Goal: Task Accomplishment & Management: Manage account settings

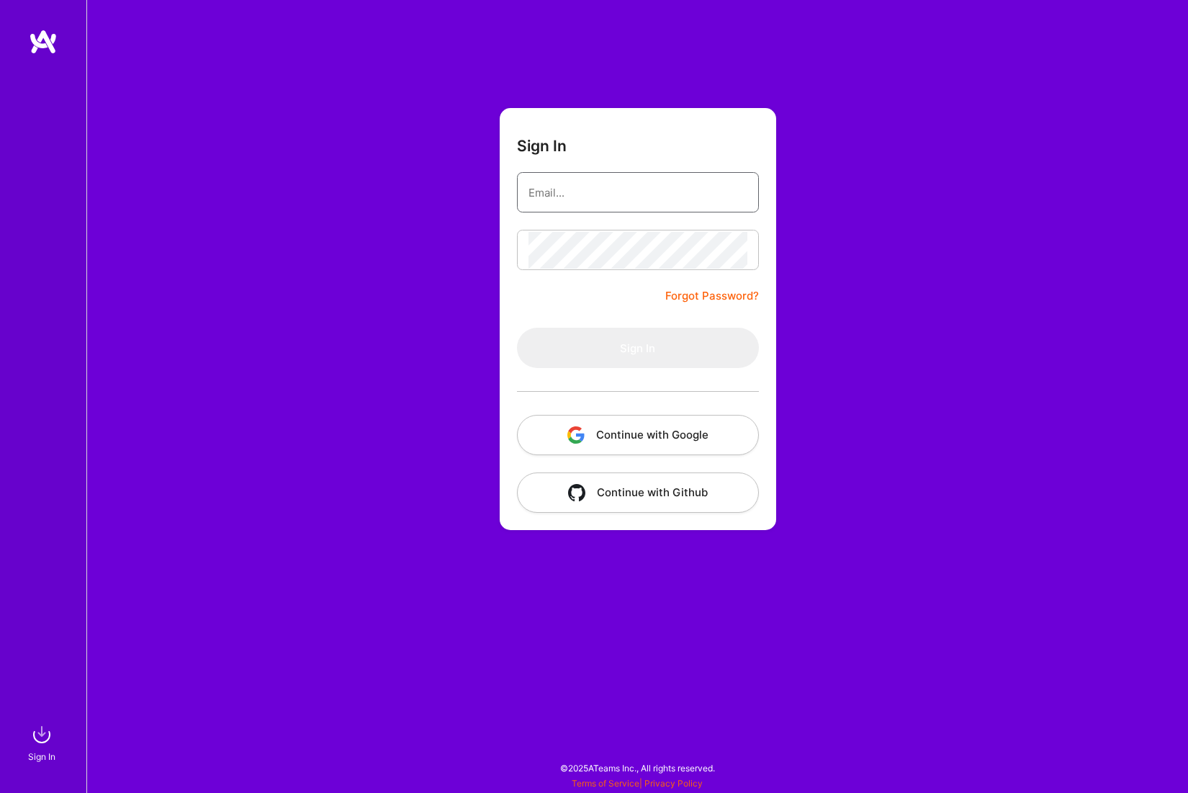
click at [528, 194] on input "email" at bounding box center [637, 192] width 219 height 37
type input "[EMAIL_ADDRESS][DOMAIN_NAME]"
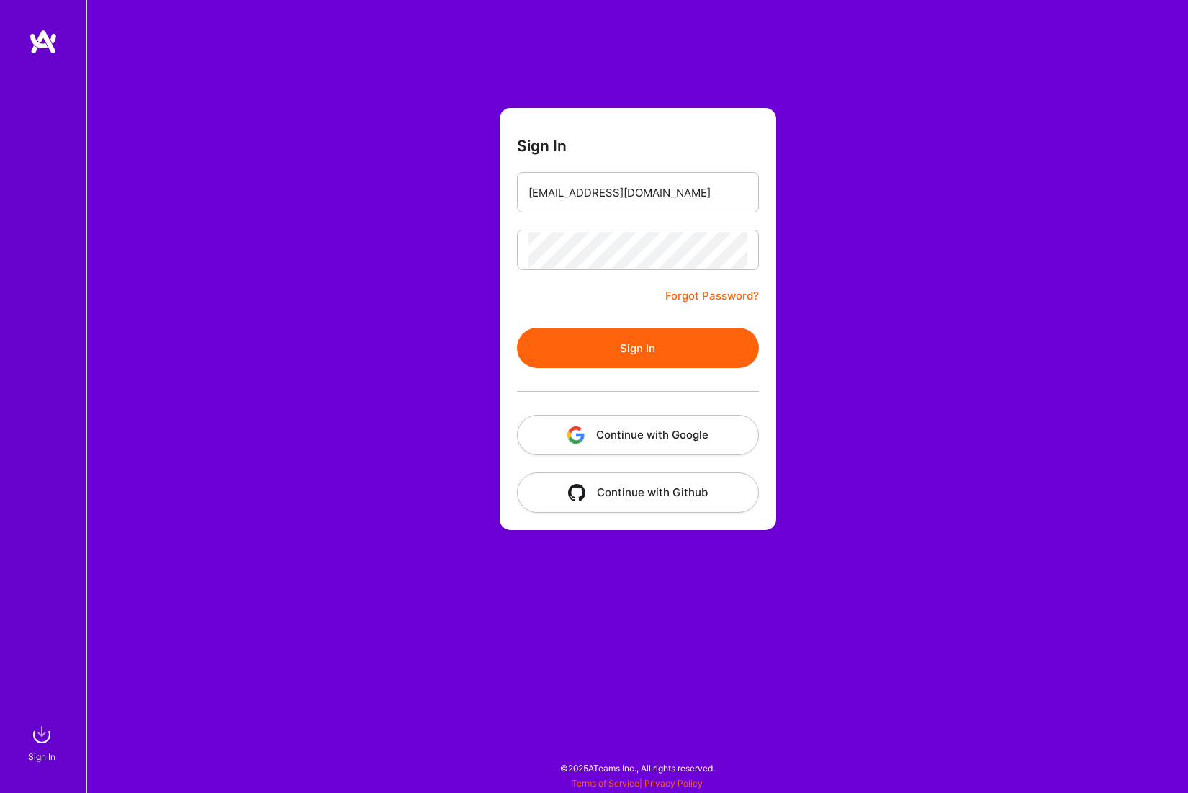
click at [618, 353] on button "Sign In" at bounding box center [638, 348] width 242 height 40
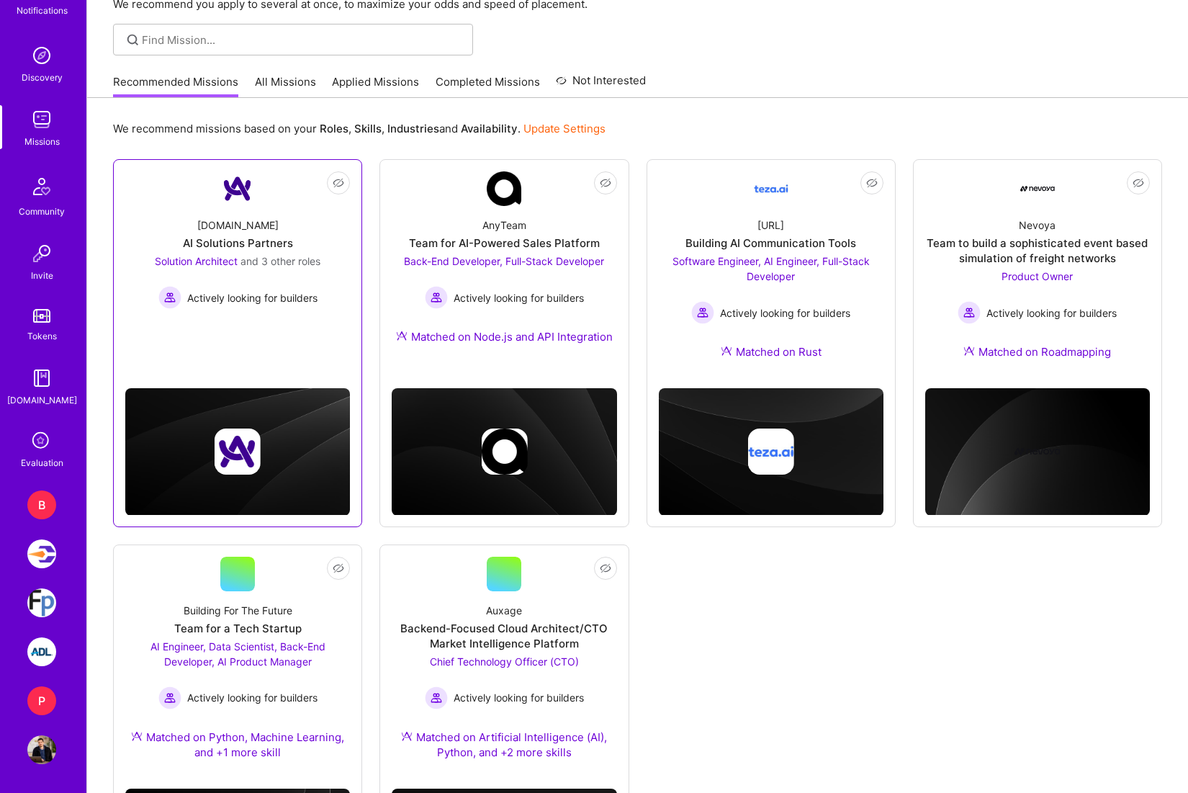
scroll to position [252, 0]
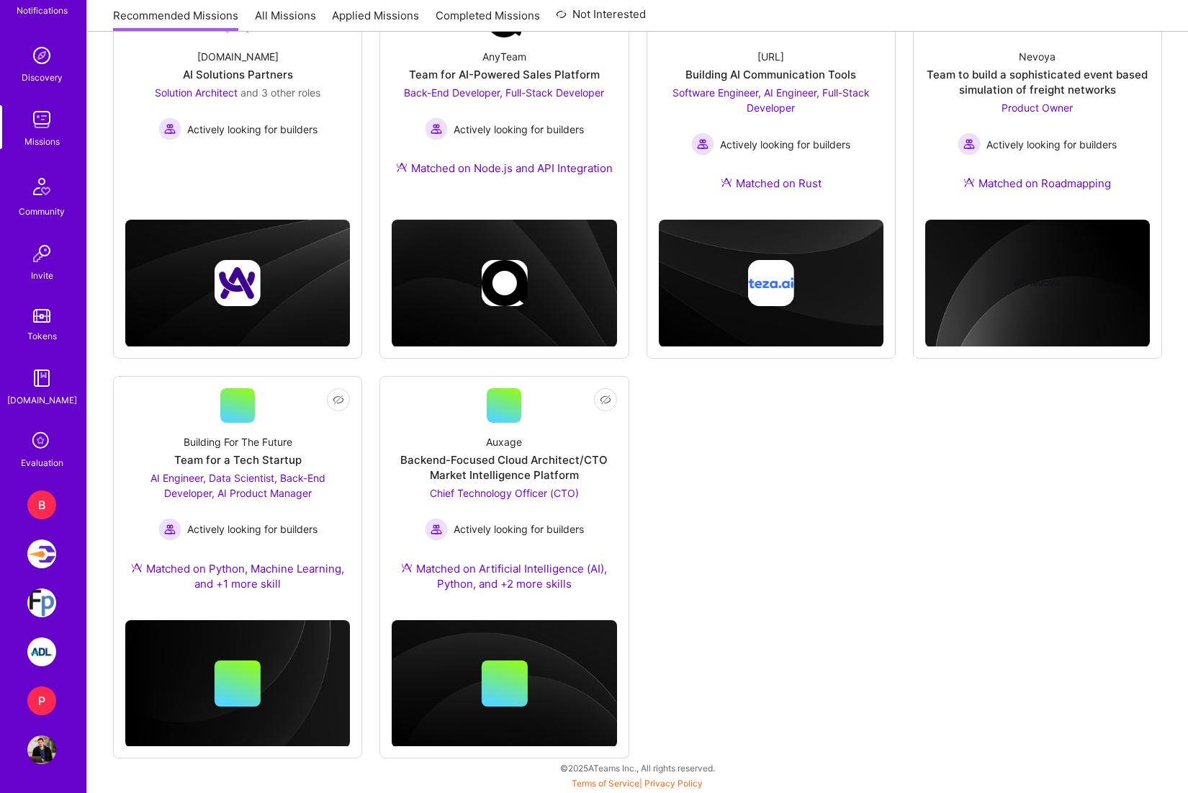
click at [45, 508] on div "B" at bounding box center [41, 504] width 29 height 29
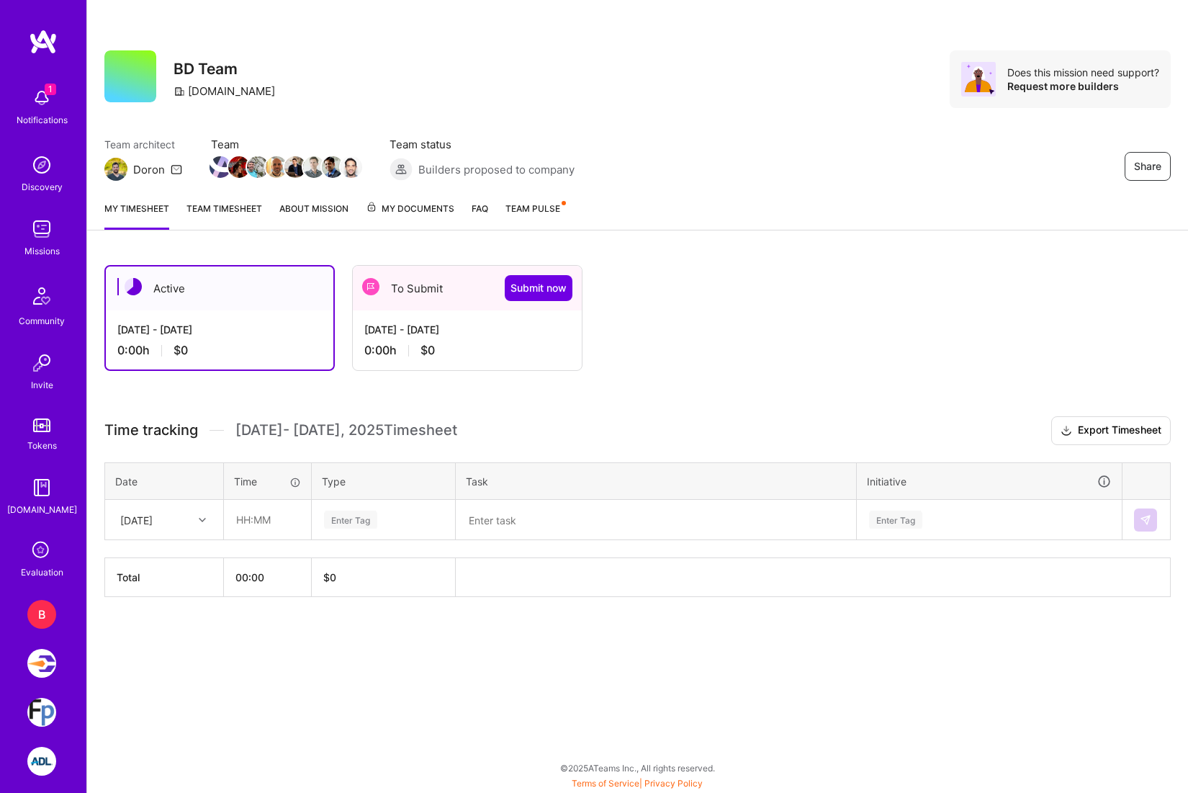
click at [233, 207] on link "Team timesheet" at bounding box center [224, 215] width 76 height 29
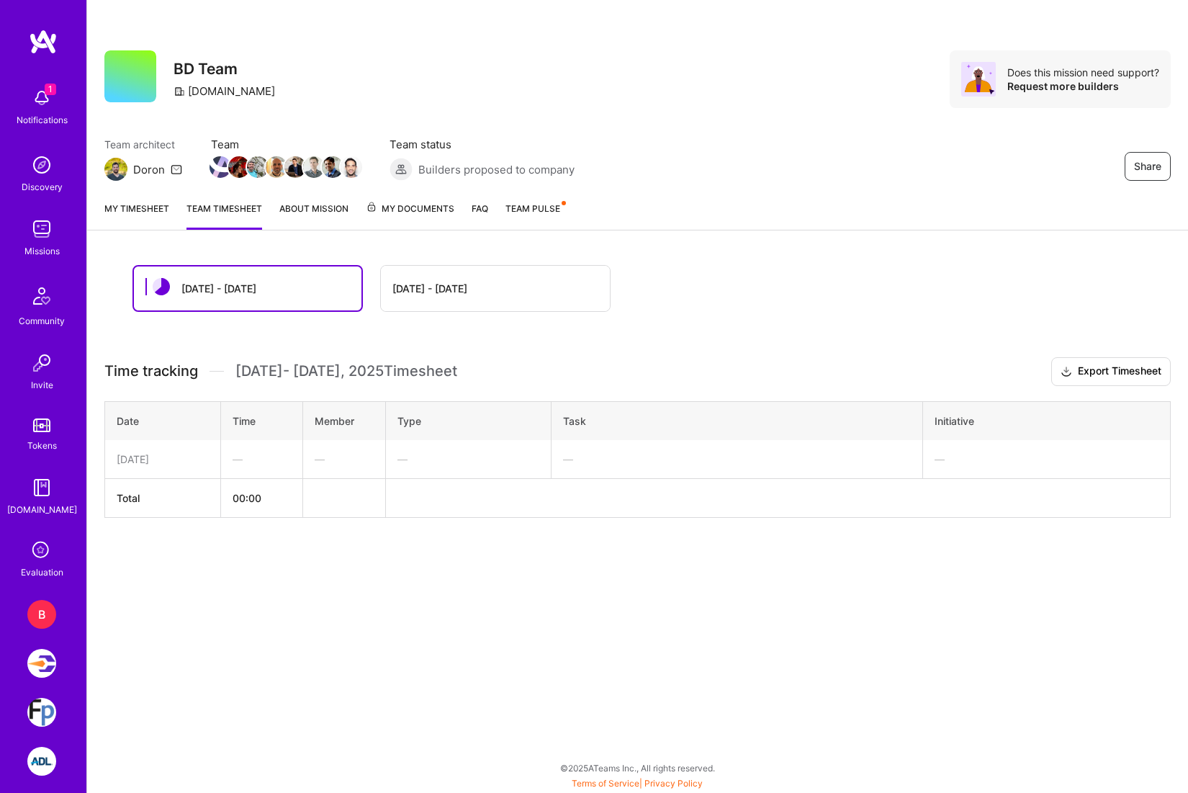
click at [467, 289] on div "[DATE] - [DATE]" at bounding box center [429, 288] width 75 height 15
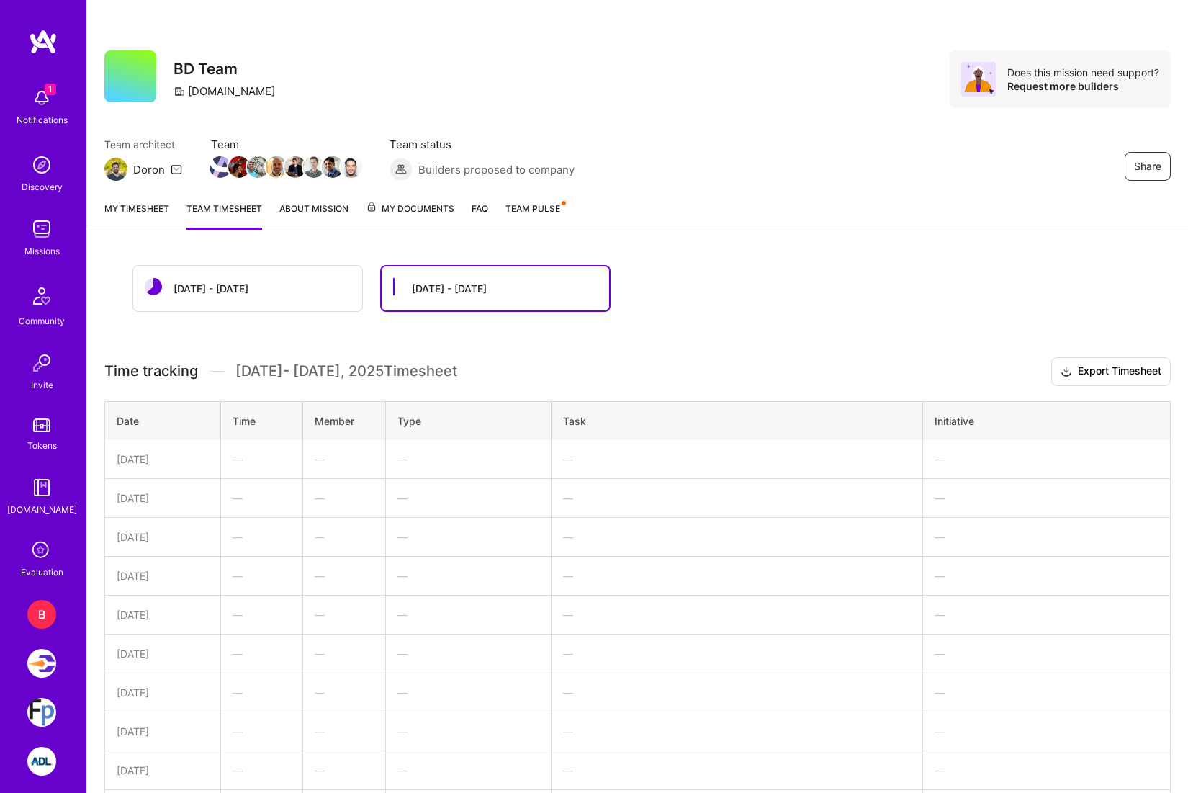
click at [184, 287] on div "[DATE] - [DATE]" at bounding box center [210, 288] width 75 height 15
click at [128, 205] on link "My timesheet" at bounding box center [136, 215] width 65 height 29
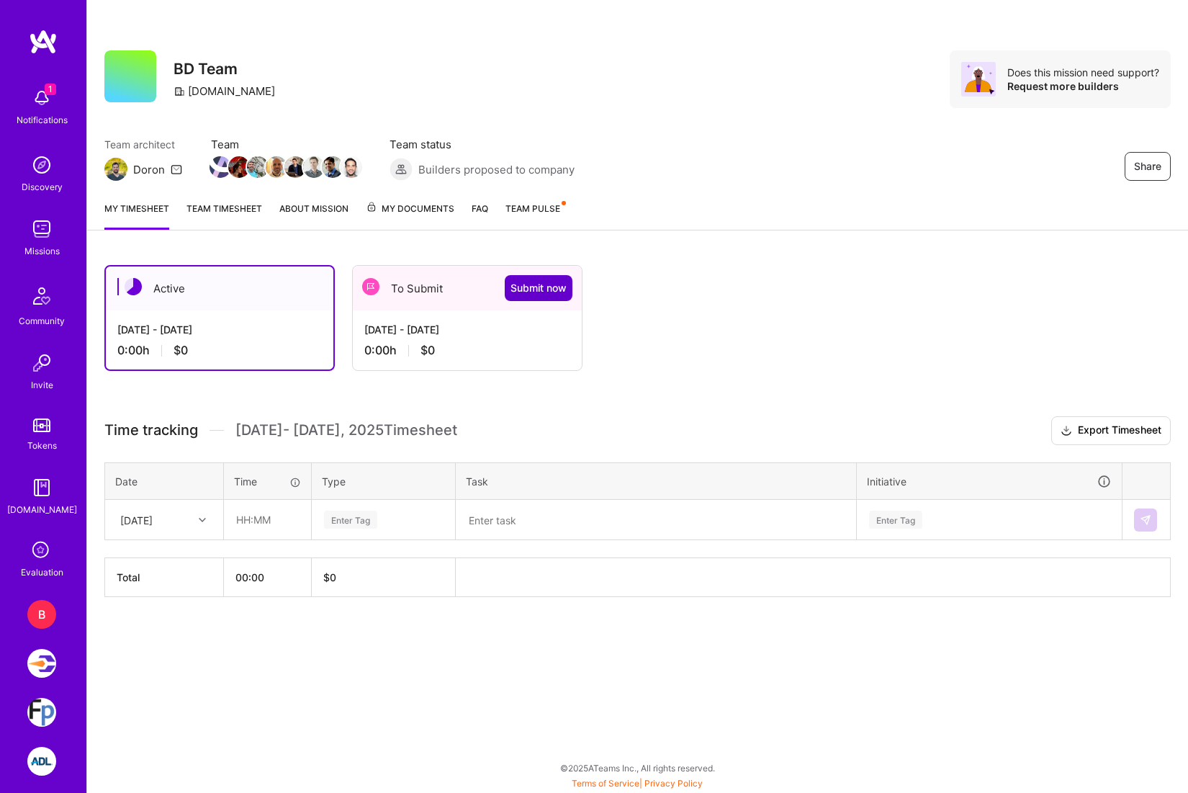
click at [531, 294] on span "Submit now" at bounding box center [538, 288] width 56 height 14
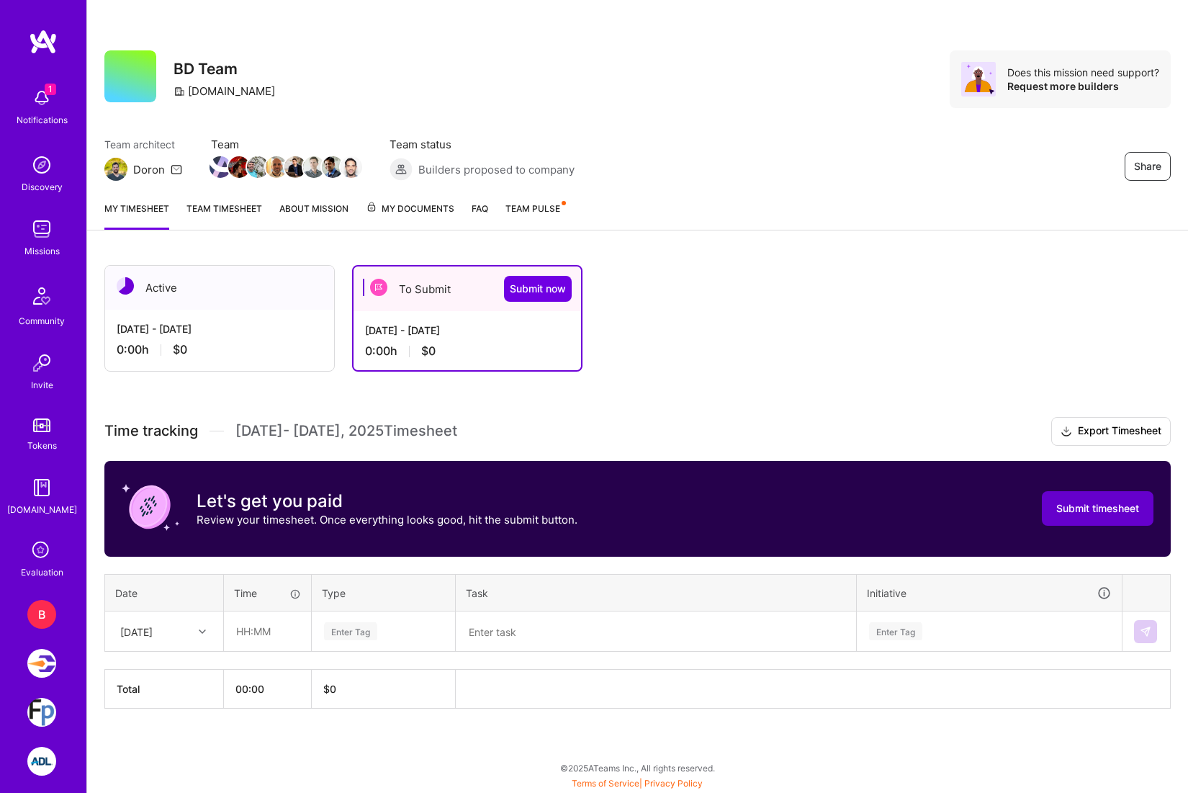
click at [1112, 513] on span "Submit timesheet" at bounding box center [1097, 508] width 83 height 14
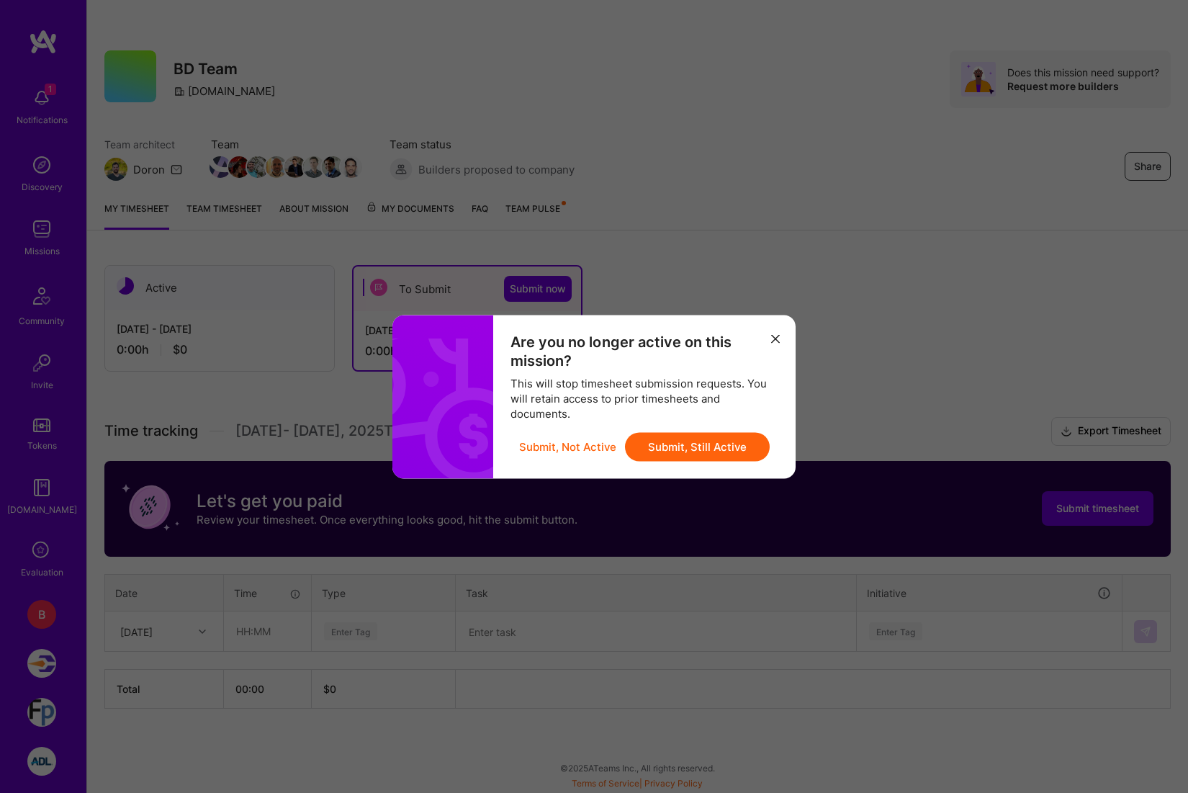
click at [719, 440] on button "Submit, Still Active" at bounding box center [697, 446] width 145 height 29
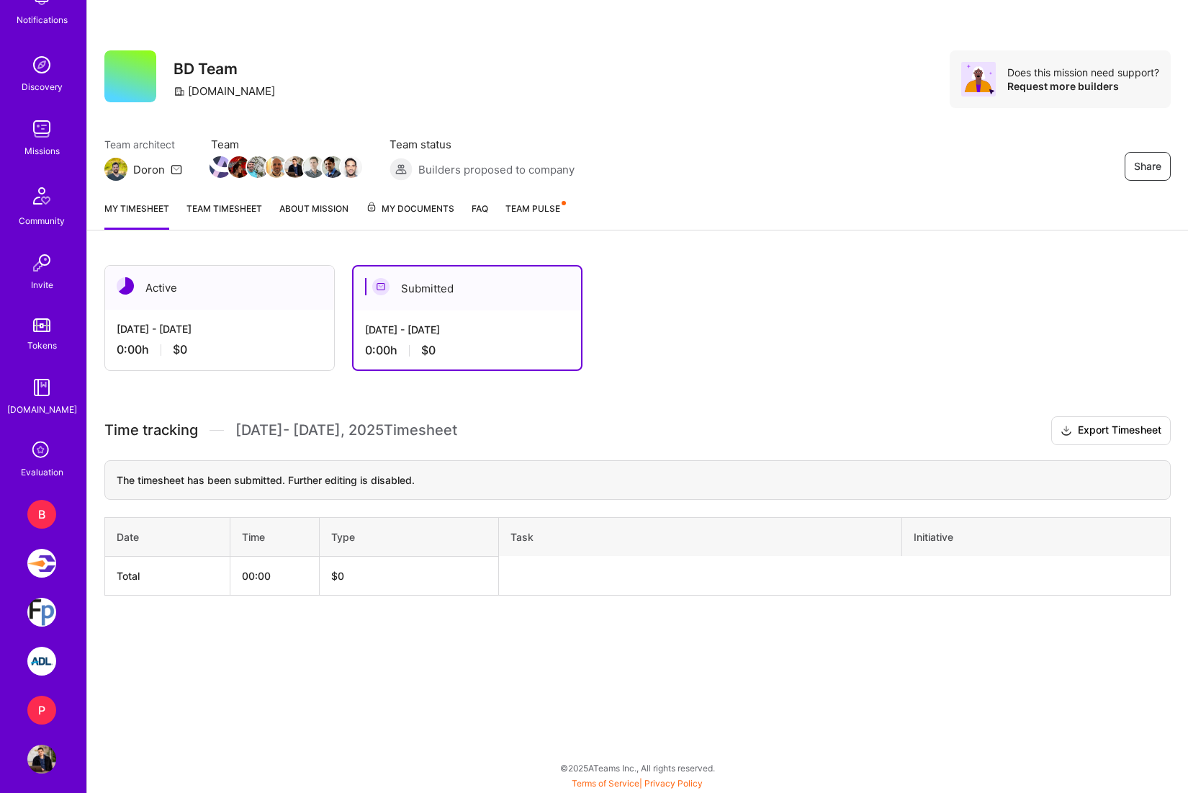
scroll to position [103, 0]
click at [37, 502] on div "B" at bounding box center [41, 511] width 29 height 29
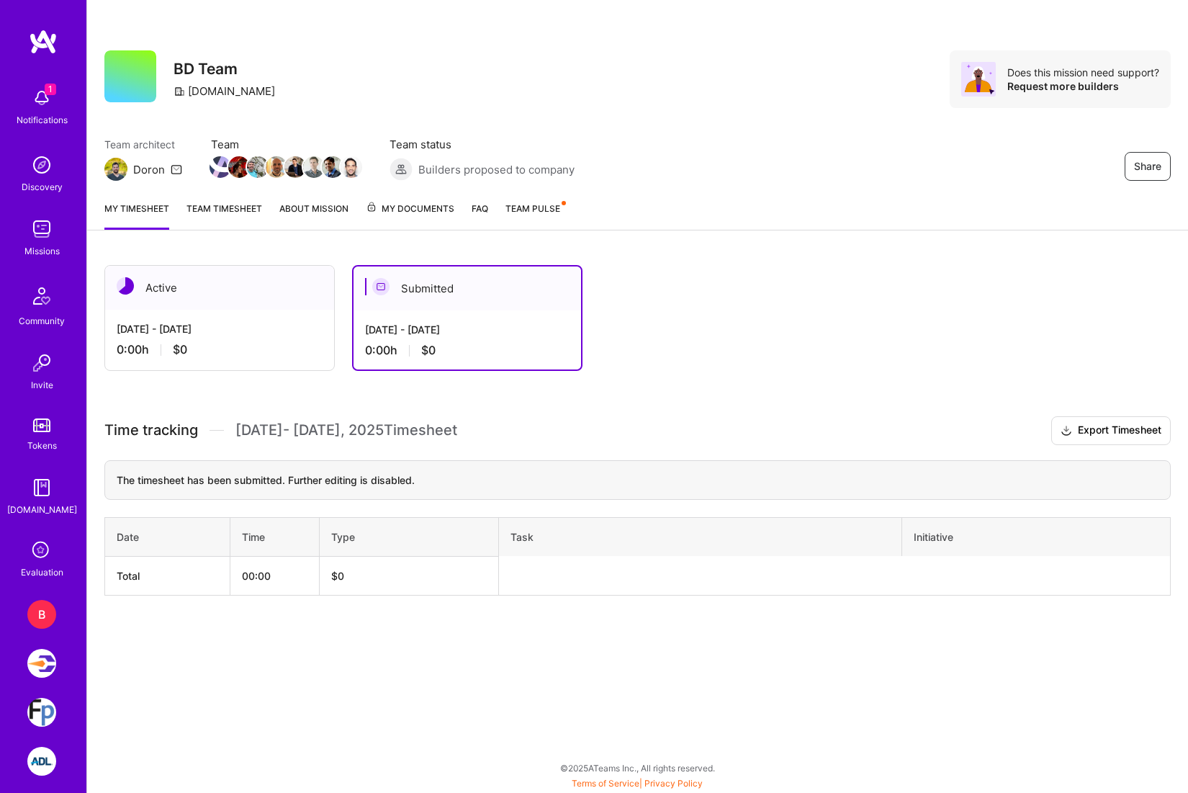
click at [41, 675] on img at bounding box center [41, 663] width 29 height 29
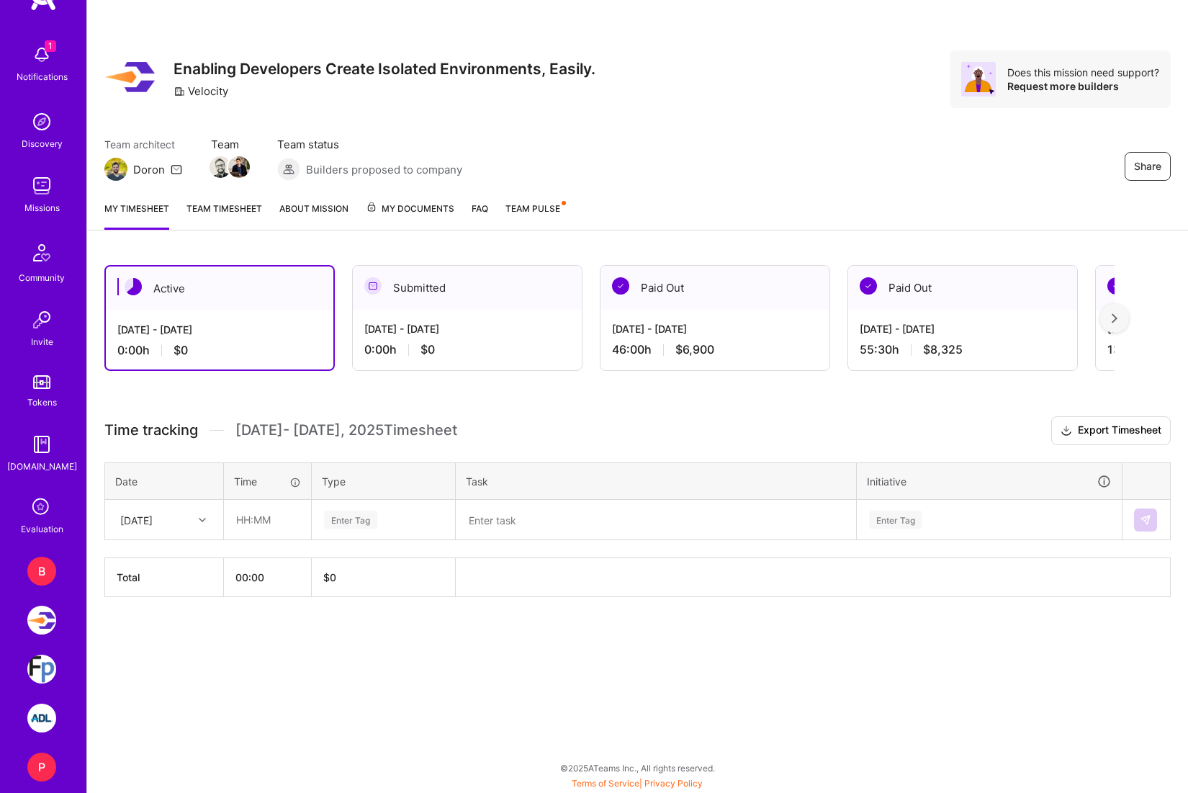
scroll to position [53, 0]
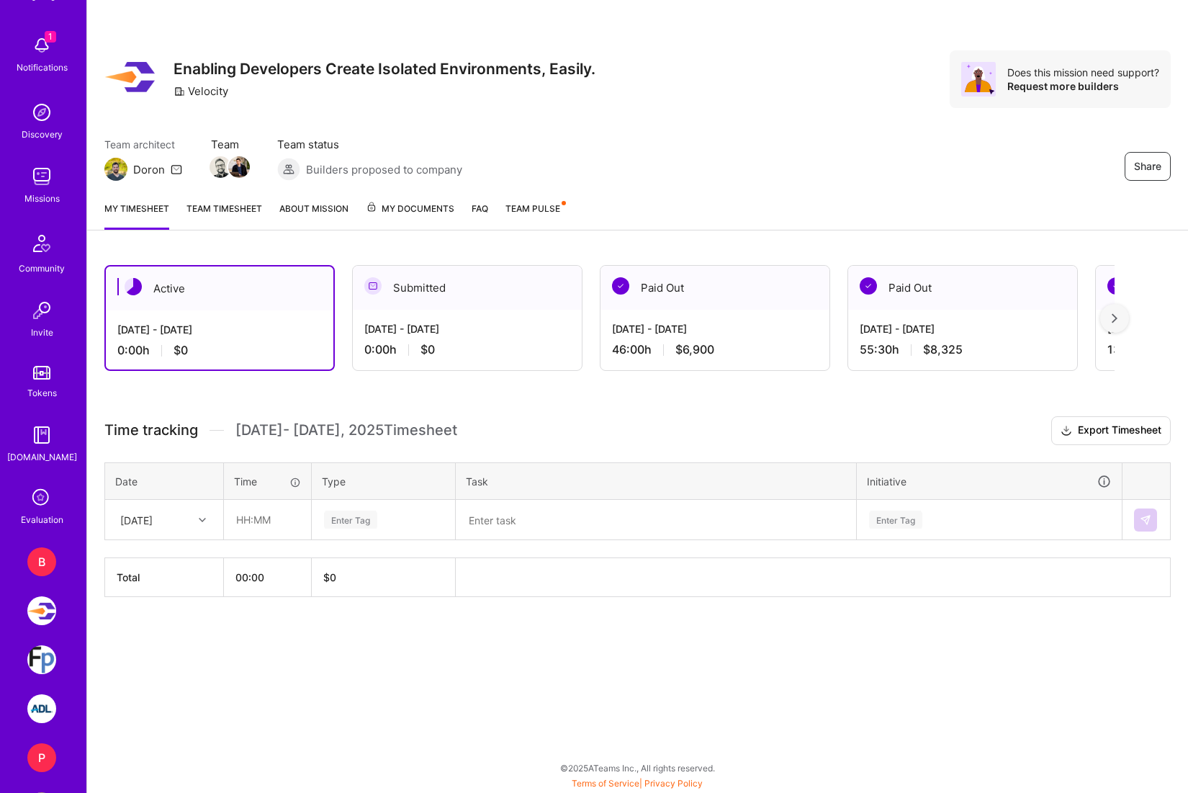
click at [44, 657] on img at bounding box center [41, 659] width 29 height 29
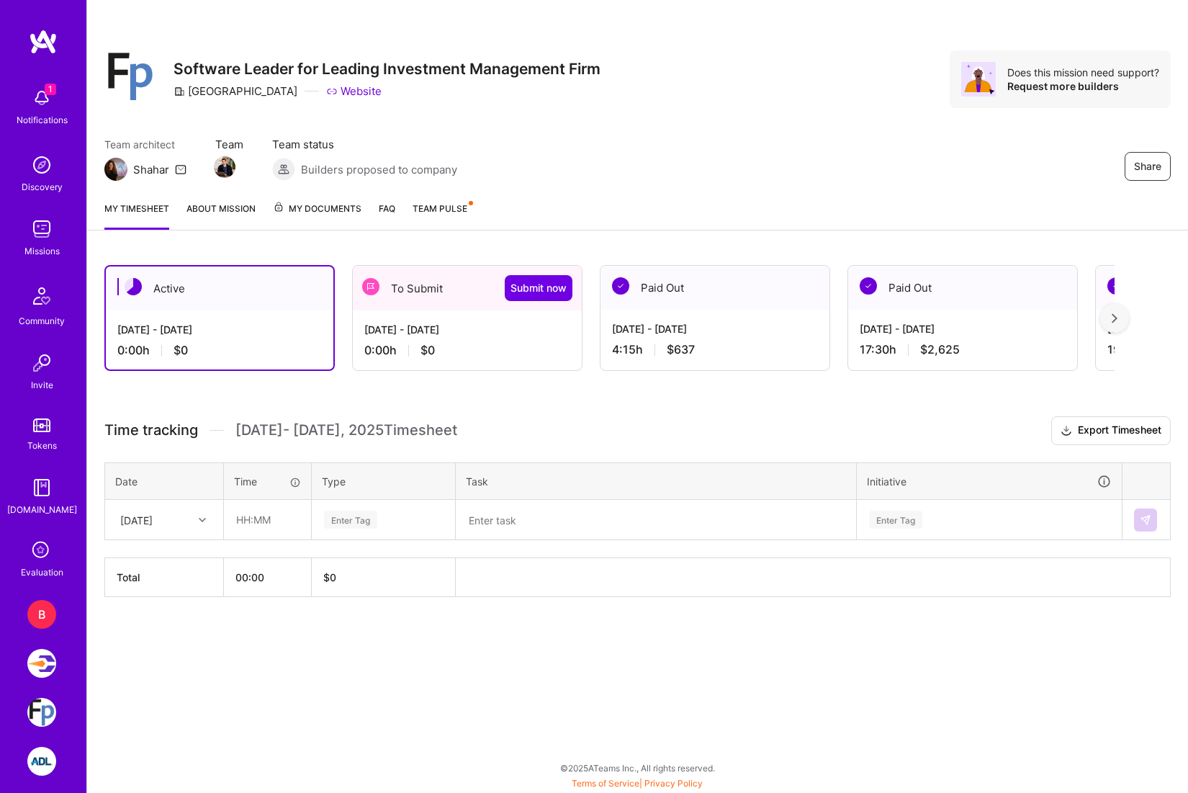
click at [379, 299] on div "To Submit Submit now" at bounding box center [467, 288] width 229 height 45
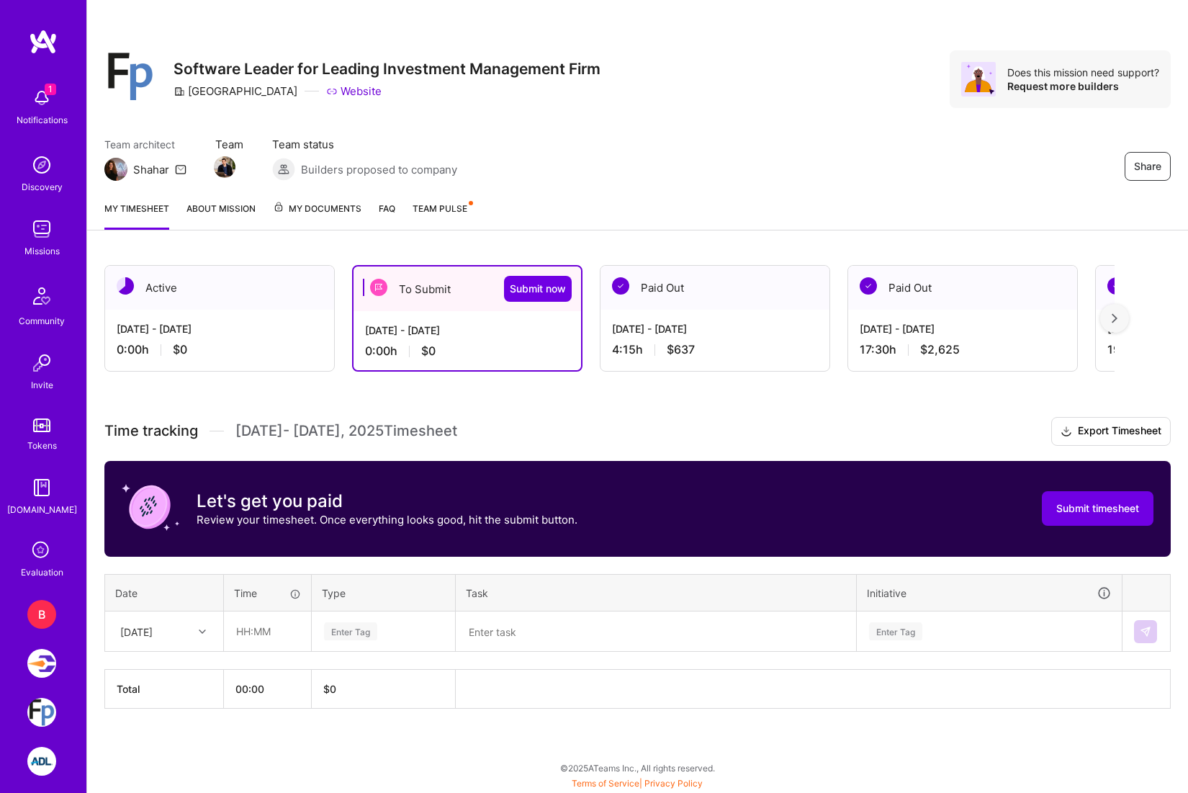
click at [153, 632] on div "[DATE]" at bounding box center [136, 630] width 32 height 15
click at [191, 634] on div "[DATE]" at bounding box center [153, 631] width 80 height 24
click at [263, 624] on input "text" at bounding box center [268, 631] width 86 height 38
type input "01:00"
type input "eng"
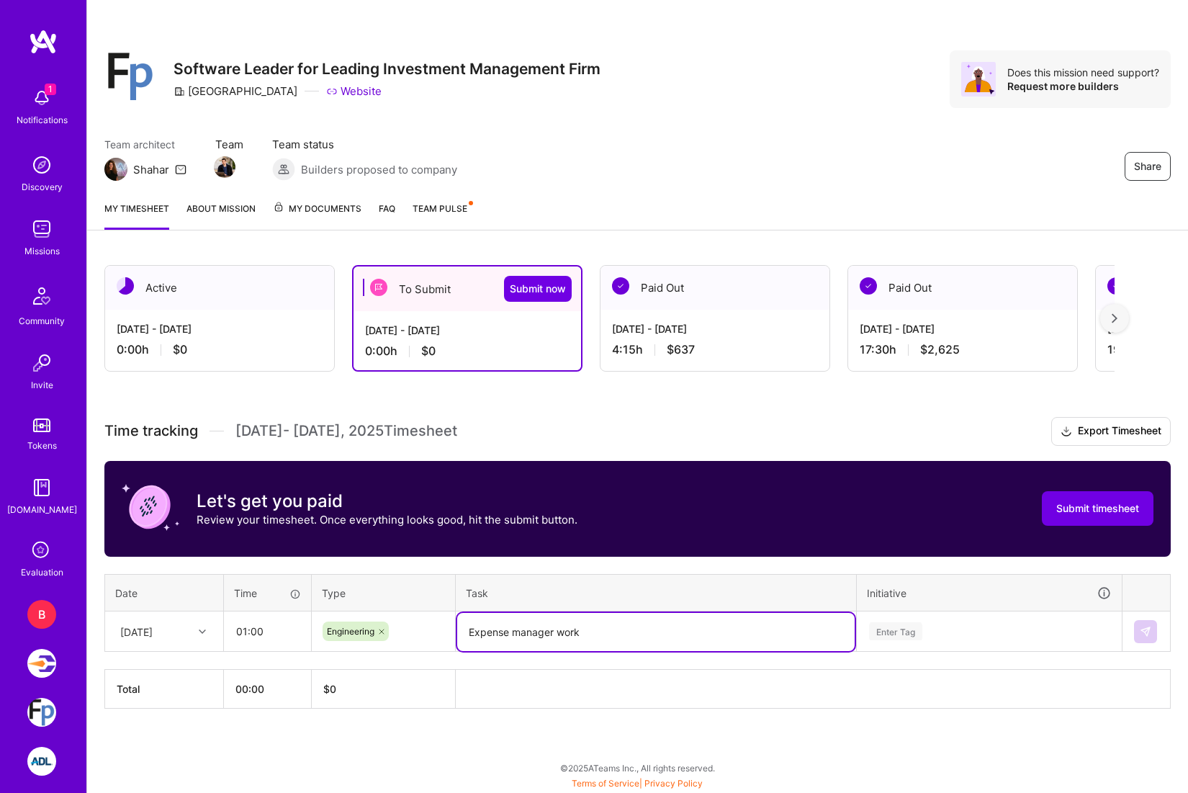
type textarea "Expense manager work"
click at [1010, 624] on div "Enter Tag" at bounding box center [988, 631] width 263 height 37
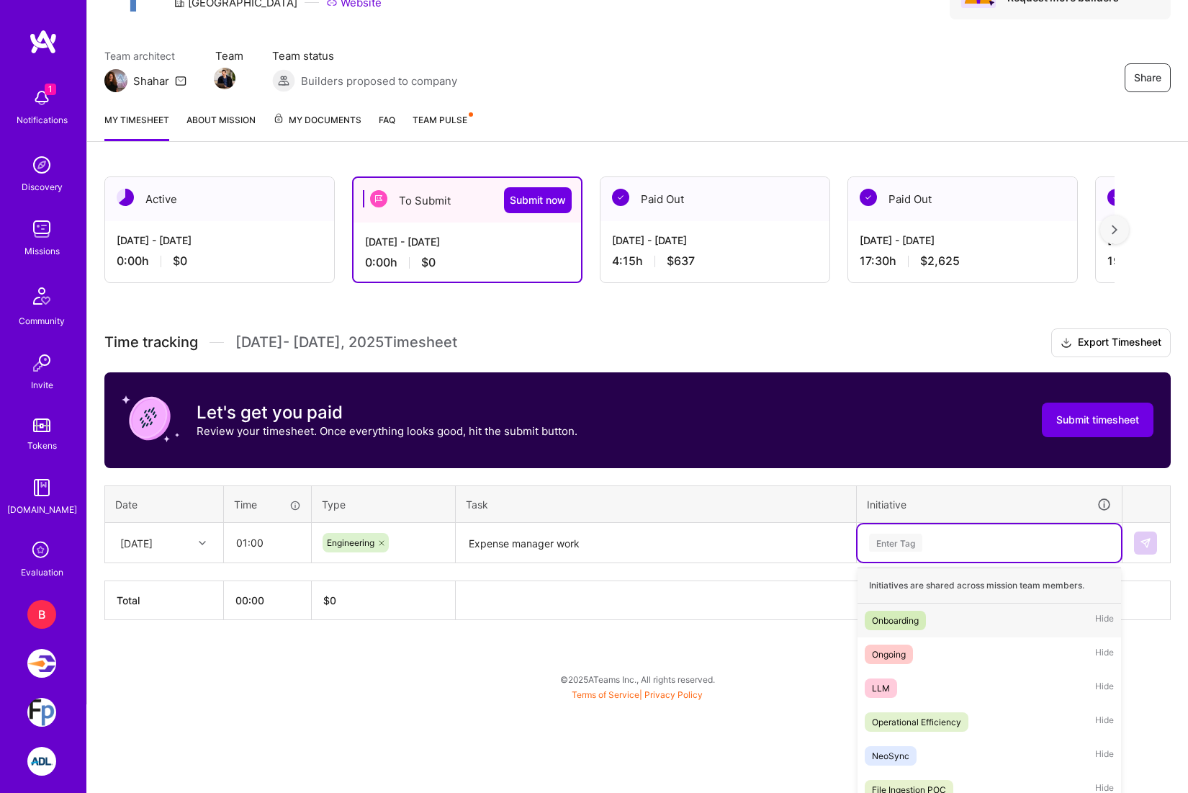
scroll to position [102, 0]
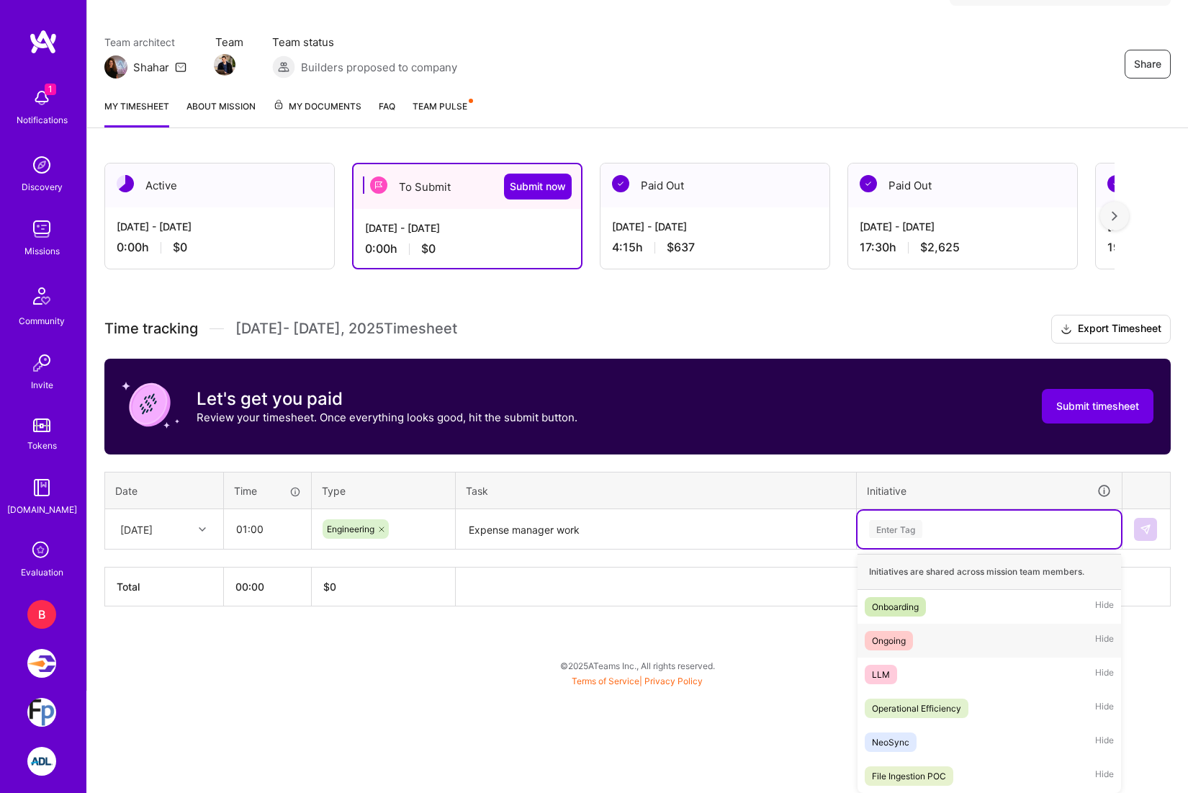
click at [970, 637] on div "Ongoing Hide" at bounding box center [988, 640] width 263 height 34
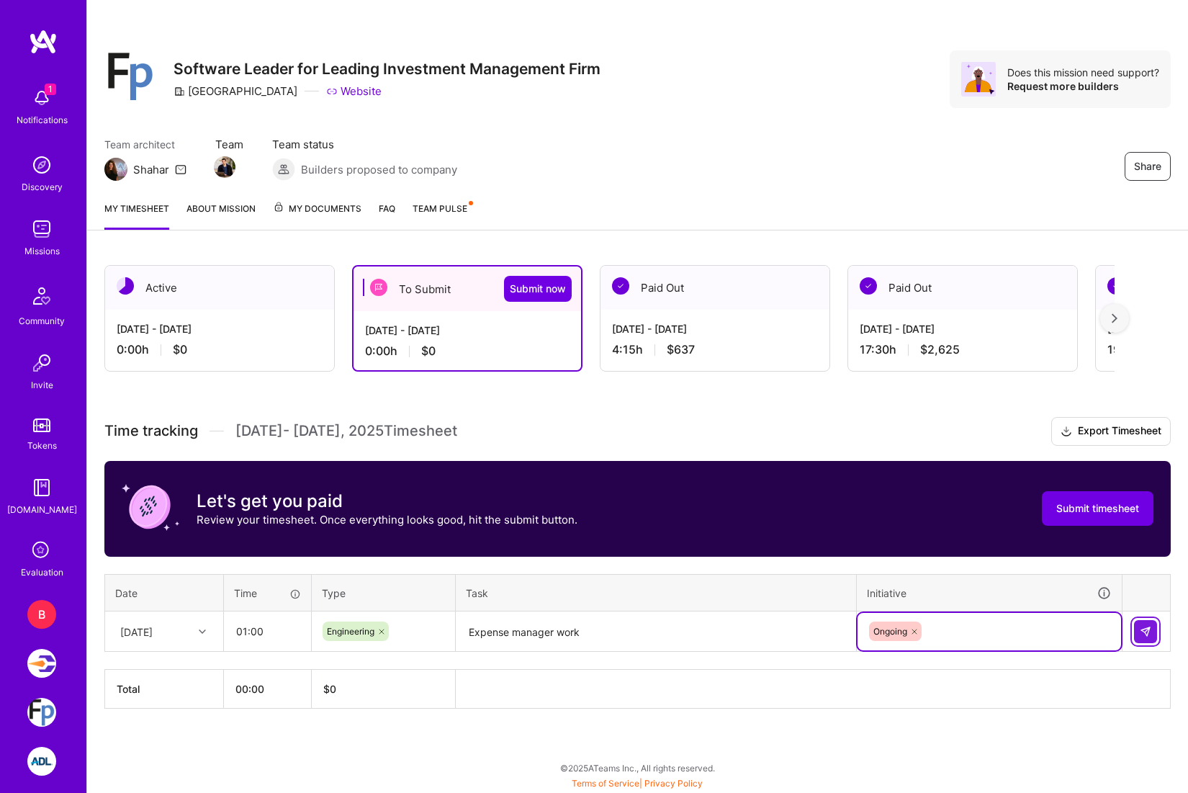
click at [1150, 631] on img at bounding box center [1146, 632] width 12 height 12
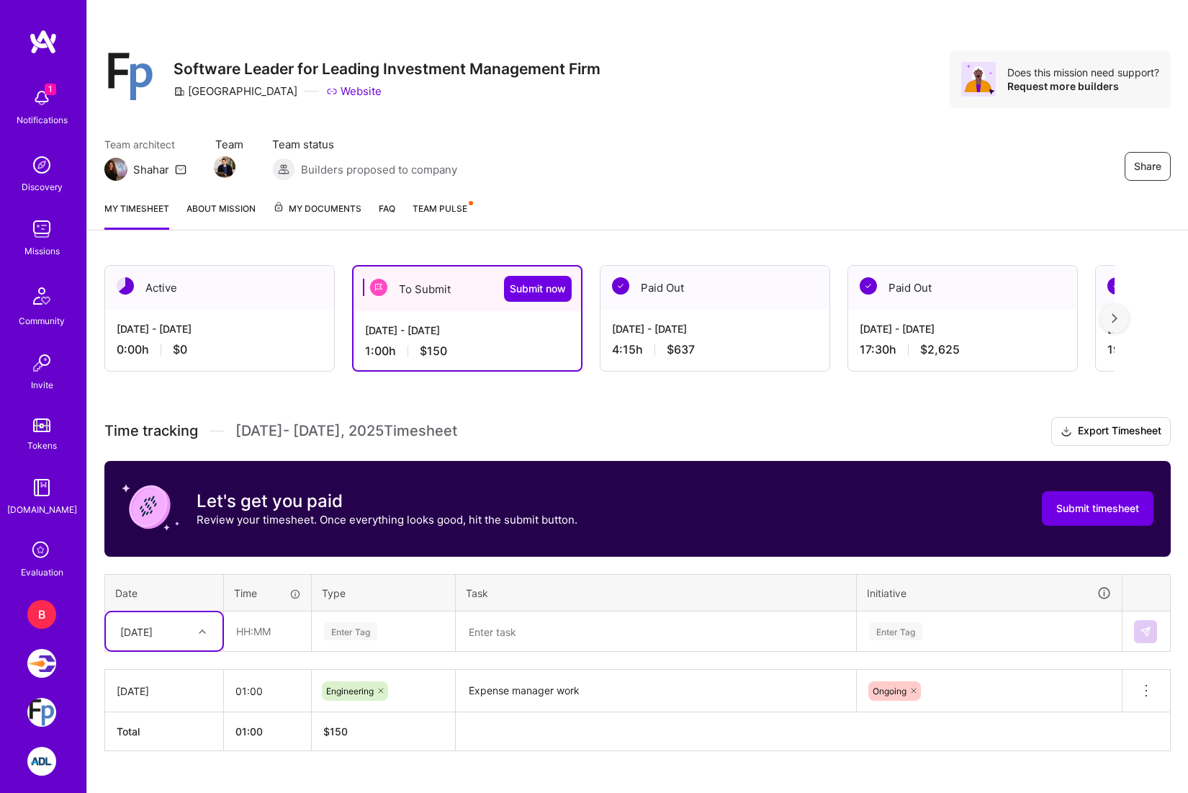
click at [186, 631] on div "Select is focused ,type to refine list, press Down to open the menu, [DATE]" at bounding box center [164, 631] width 117 height 38
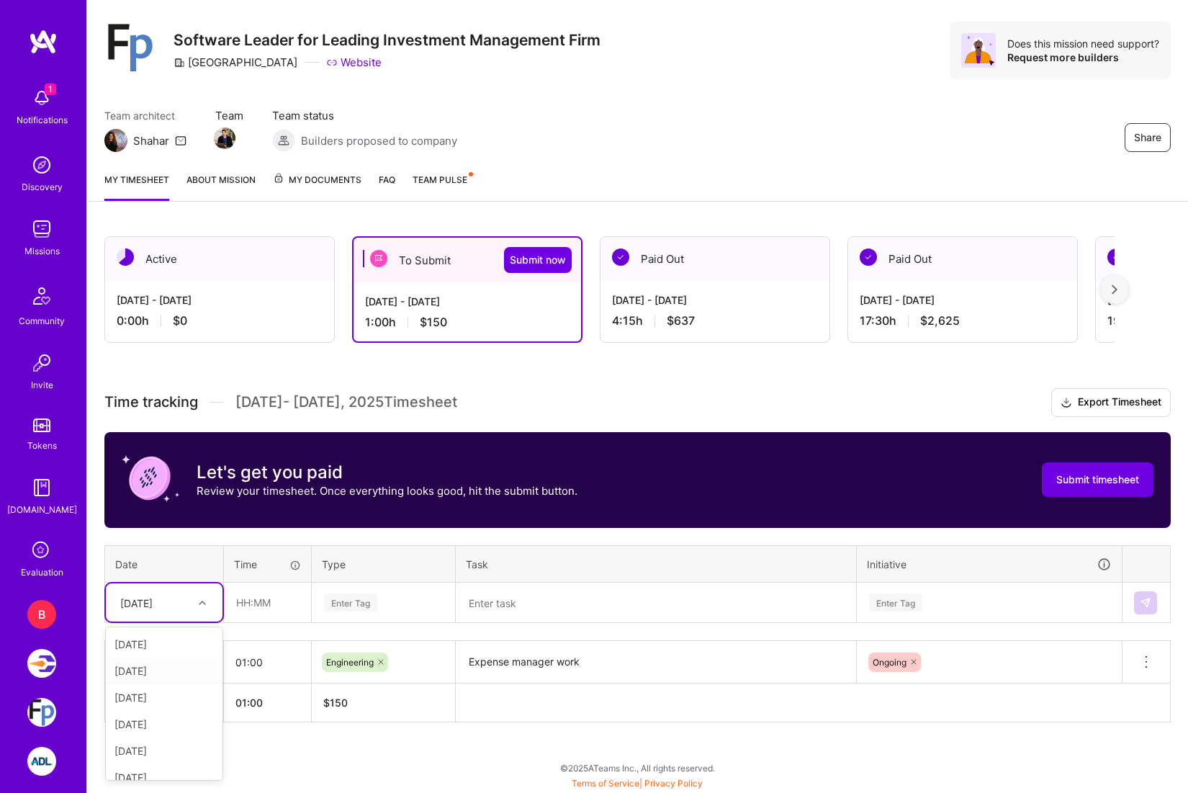
scroll to position [52, 0]
click at [160, 753] on div "[DATE]" at bounding box center [164, 751] width 117 height 27
click at [266, 602] on input "text" at bounding box center [268, 602] width 86 height 38
type input "03:00"
click at [400, 600] on div "Enter Tag" at bounding box center [384, 602] width 122 height 18
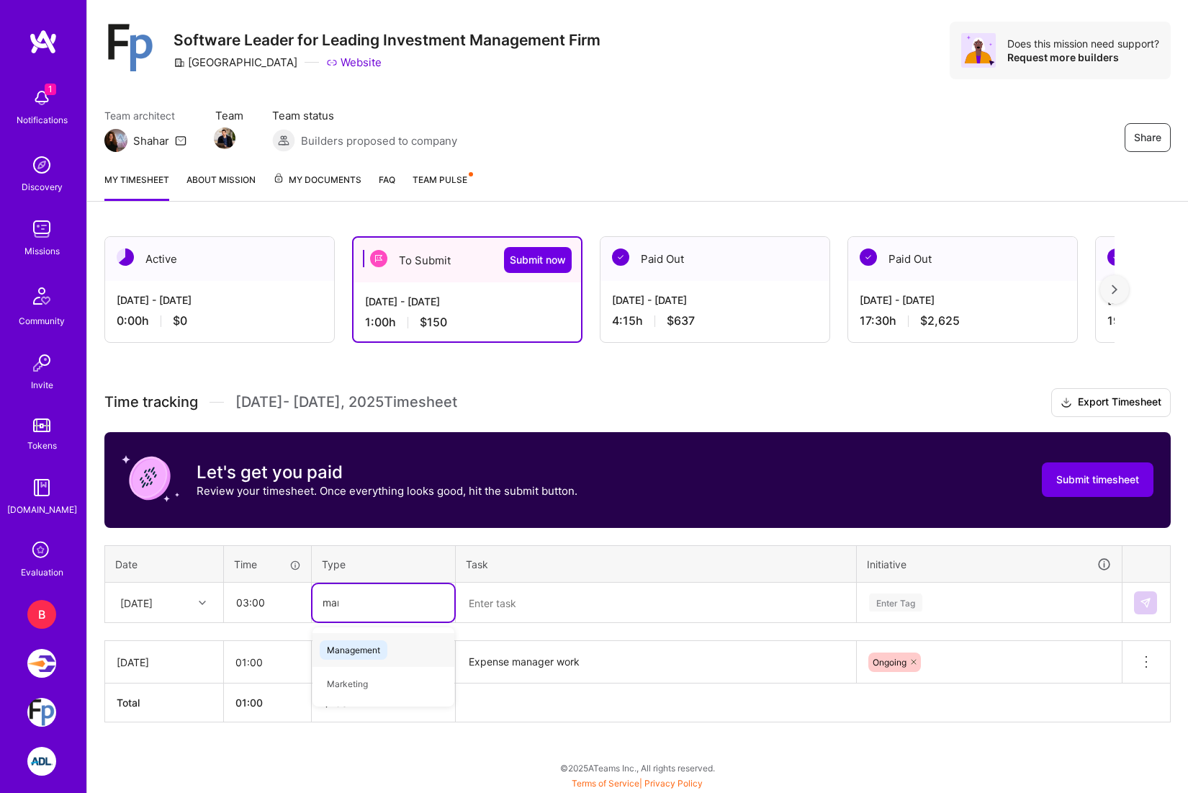
type input "mana"
click at [535, 614] on textarea at bounding box center [655, 603] width 397 height 38
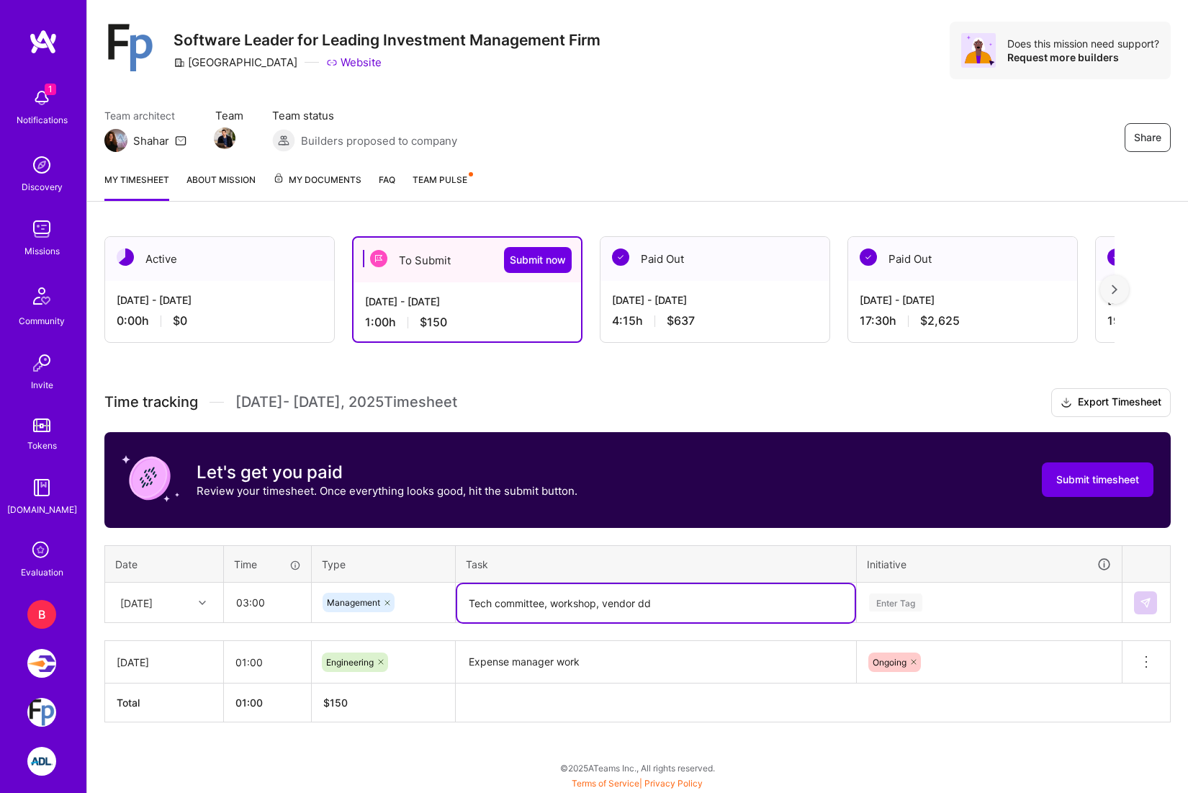
type textarea "Tech committee, workshop, vendor dd"
click at [978, 609] on div "Enter Tag" at bounding box center [988, 602] width 263 height 37
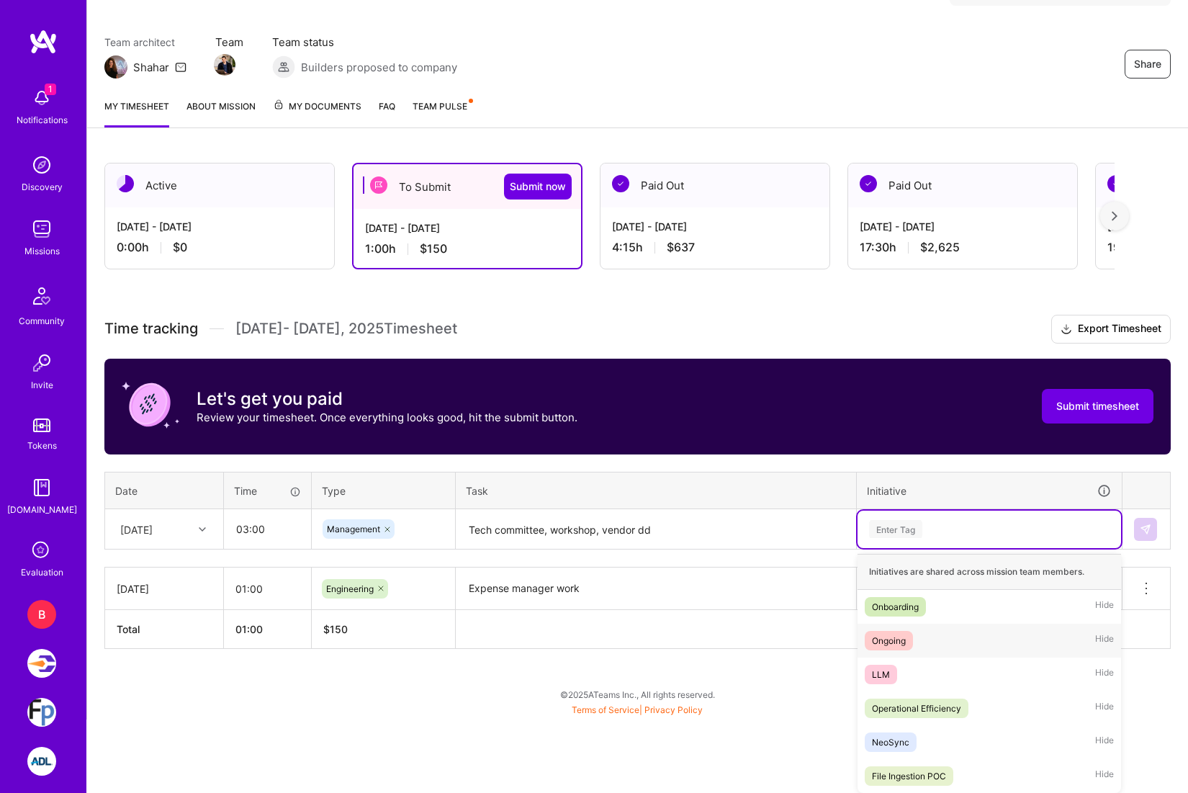
click at [934, 647] on div "Ongoing Hide" at bounding box center [988, 640] width 263 height 34
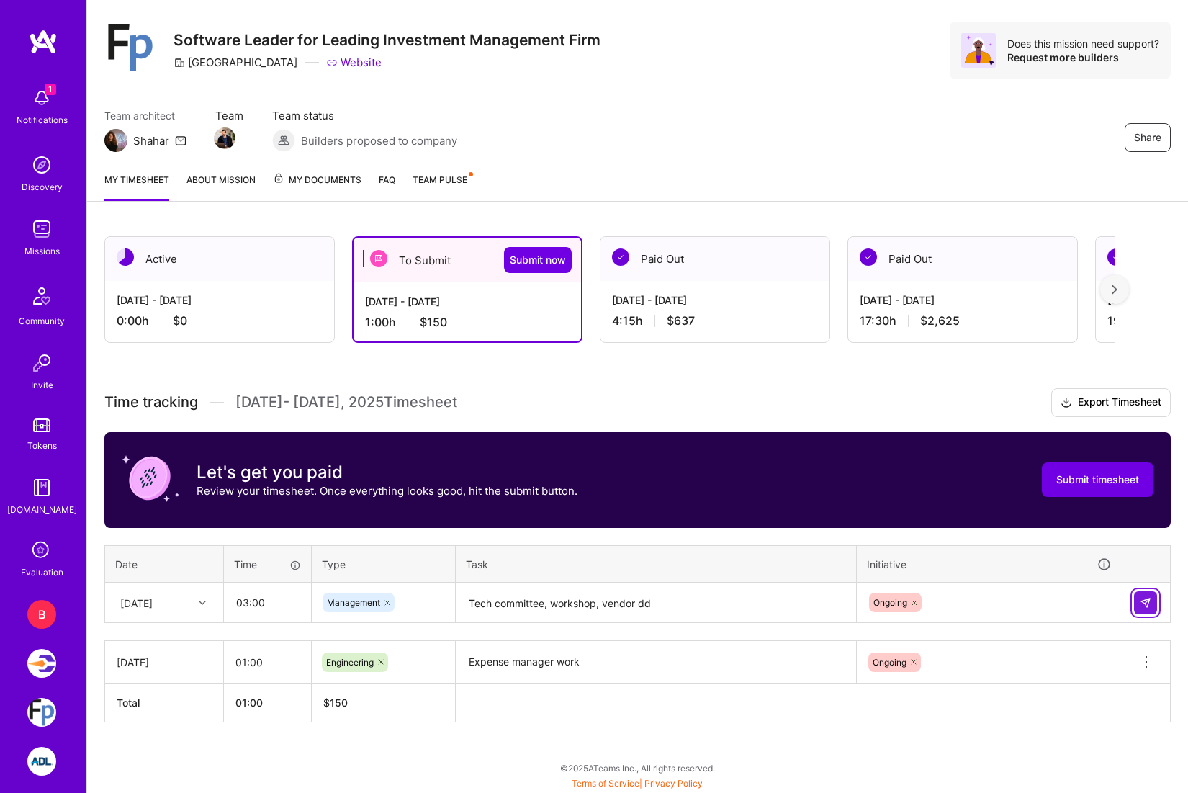
click at [1143, 610] on button at bounding box center [1145, 602] width 23 height 23
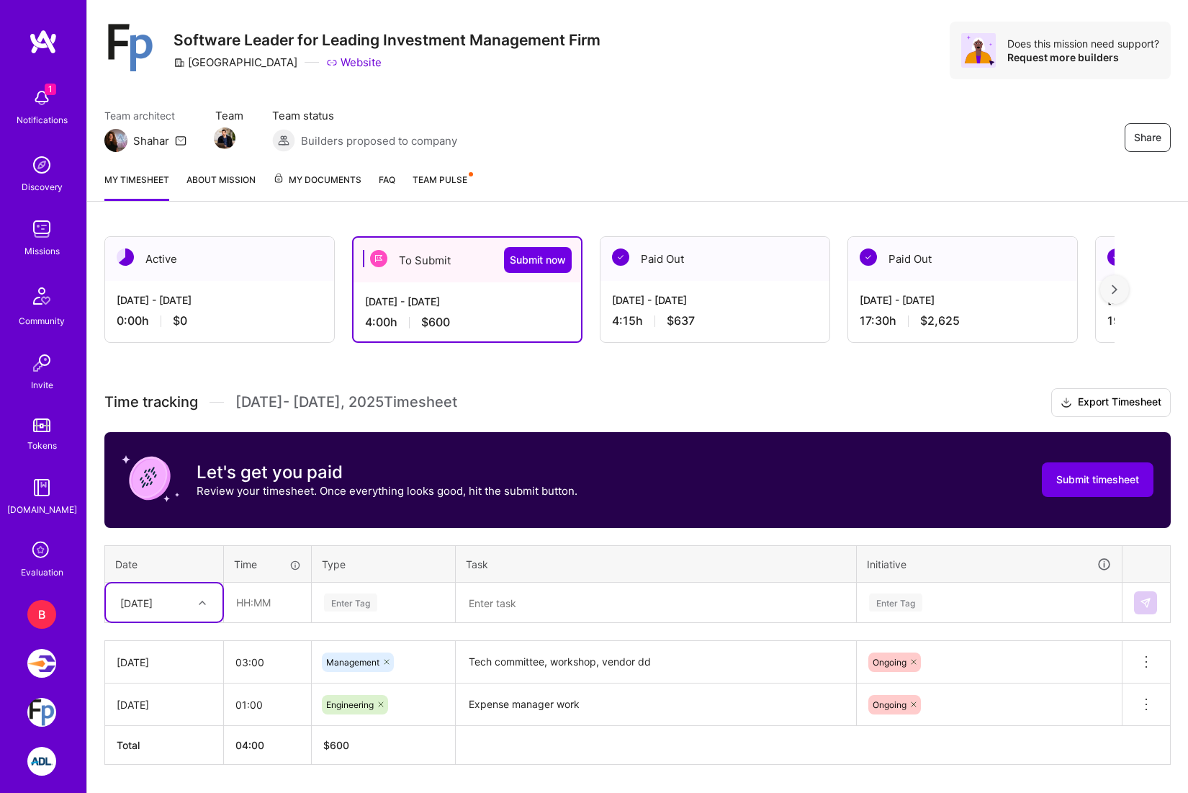
scroll to position [71, 0]
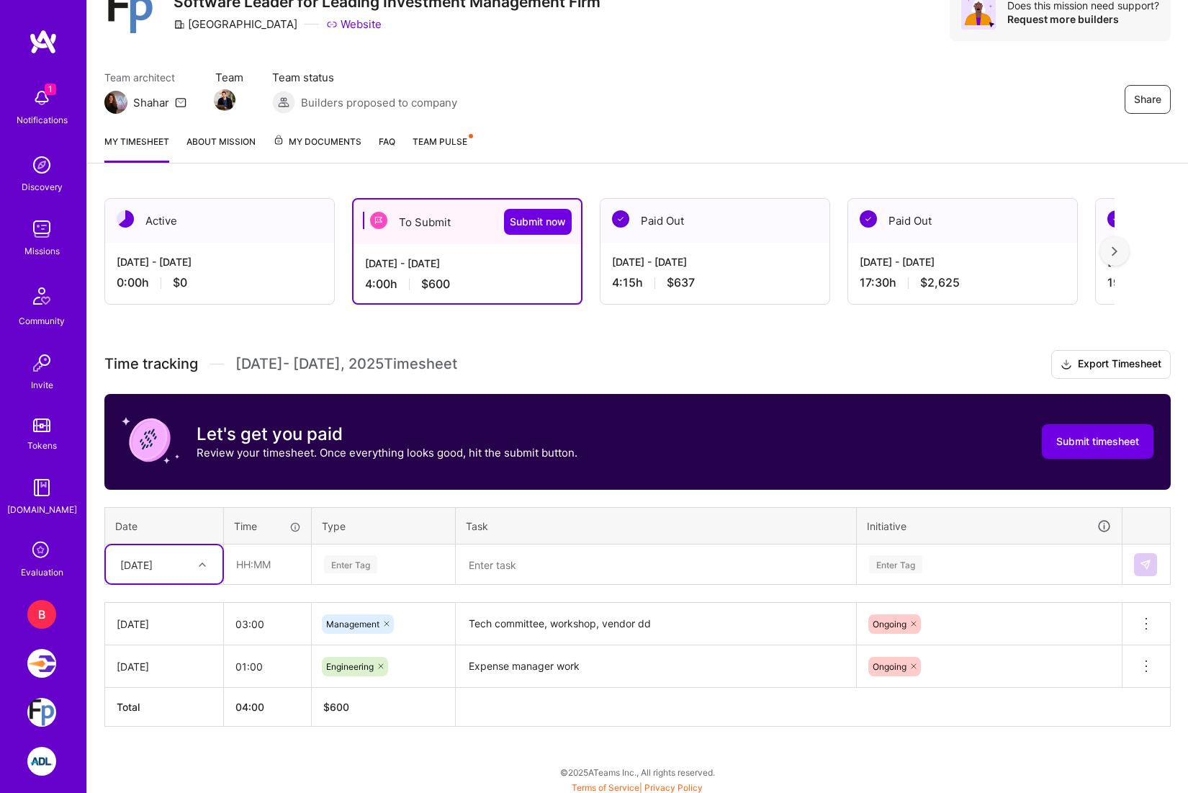
click at [171, 583] on div "option [DATE], selected. Select is focused ,type to refine list, press Down to …" at bounding box center [164, 564] width 117 height 38
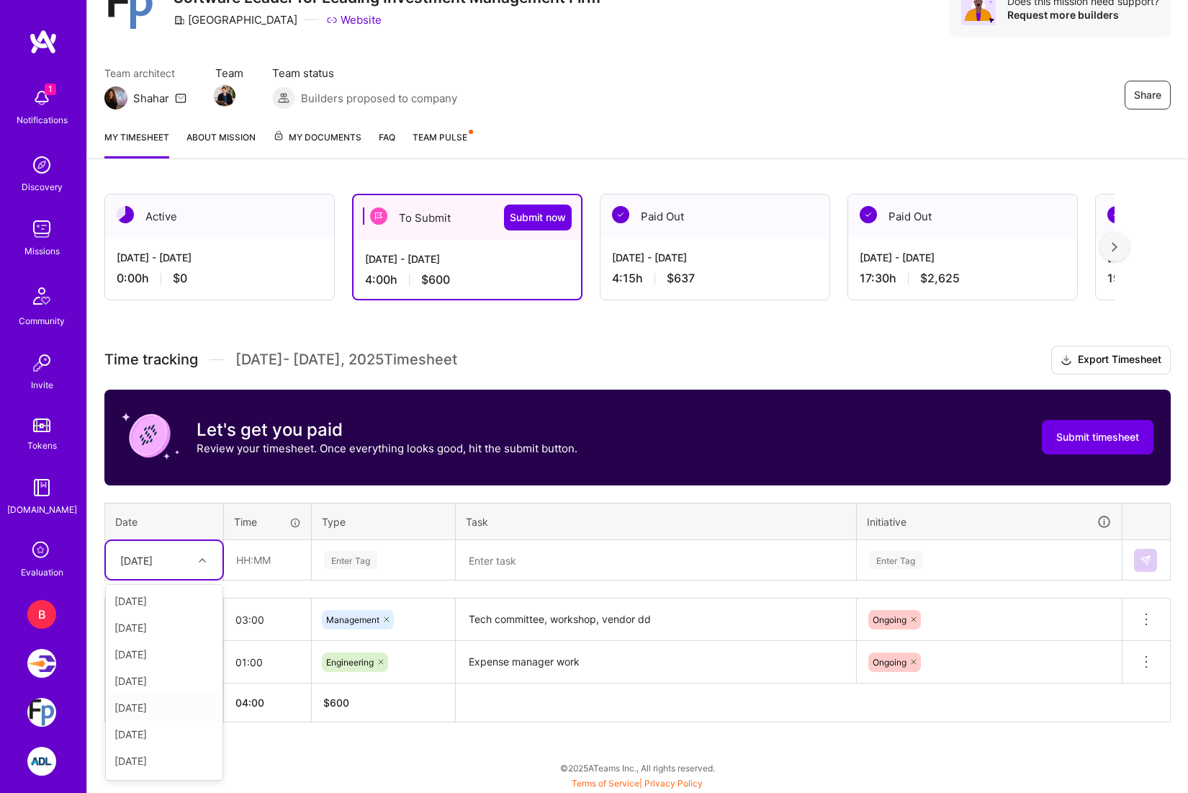
scroll to position [184, 0]
click at [180, 741] on div "[DATE]" at bounding box center [164, 737] width 117 height 27
click at [276, 565] on input "text" at bounding box center [268, 560] width 86 height 38
type input "01:00"
click at [400, 562] on div "Enter Tag" at bounding box center [384, 560] width 122 height 18
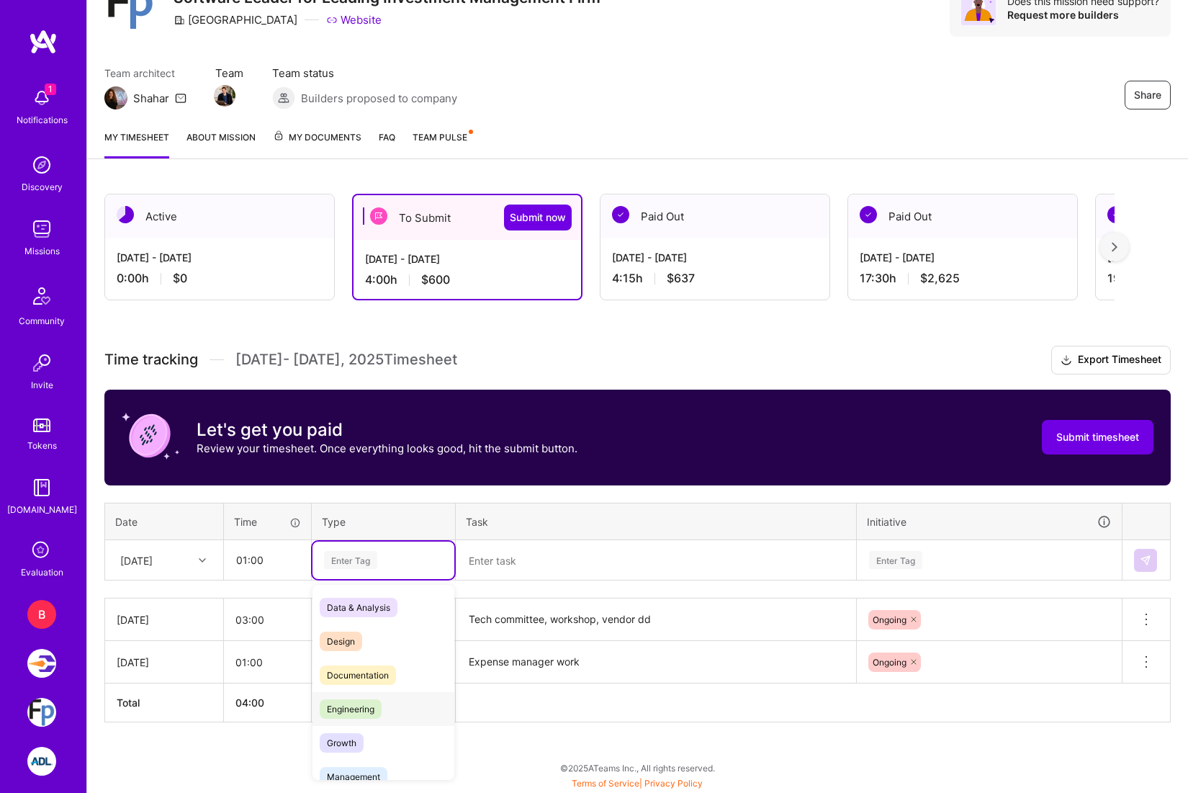
scroll to position [24, 0]
click at [377, 736] on div "Management" at bounding box center [383, 752] width 142 height 34
click at [511, 562] on textarea at bounding box center [655, 560] width 397 height 38
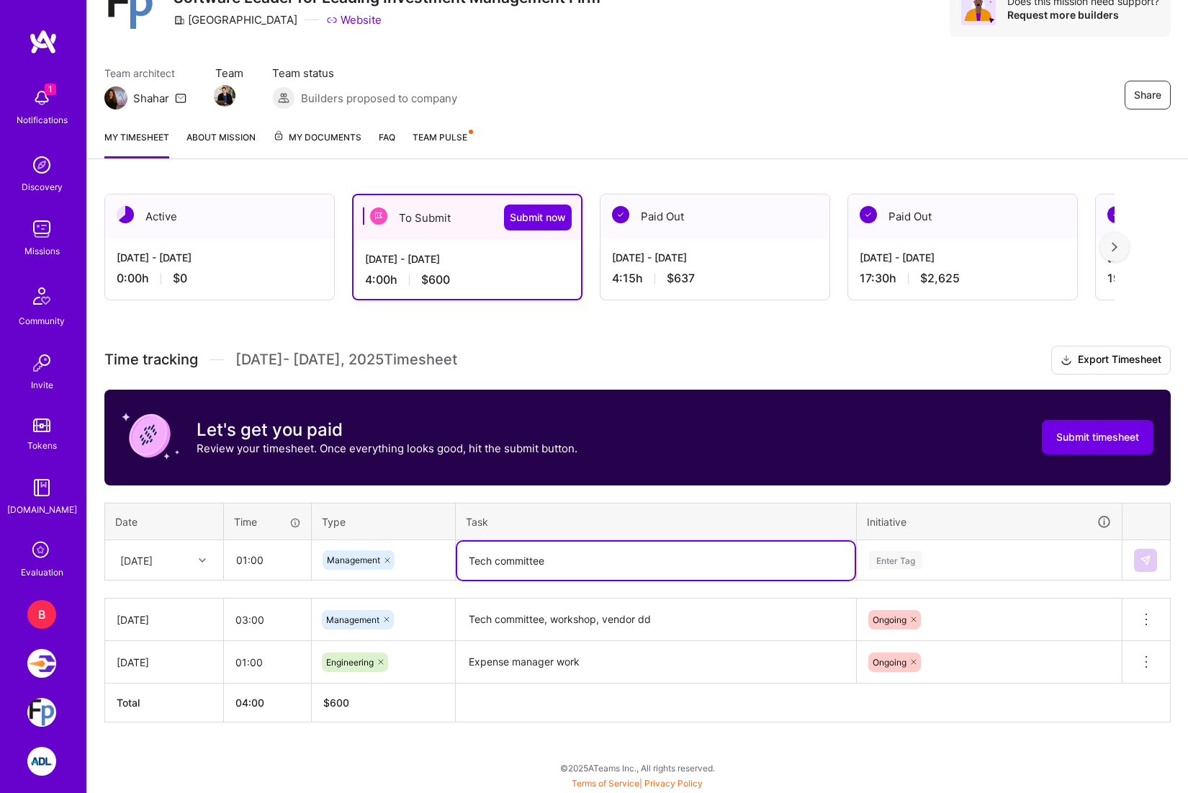
type textarea "Tech committee"
click at [945, 556] on div "Time tracking [DATE] - [DATE] Timesheet Export Timesheet Let's get you paid Rev…" at bounding box center [637, 534] width 1066 height 377
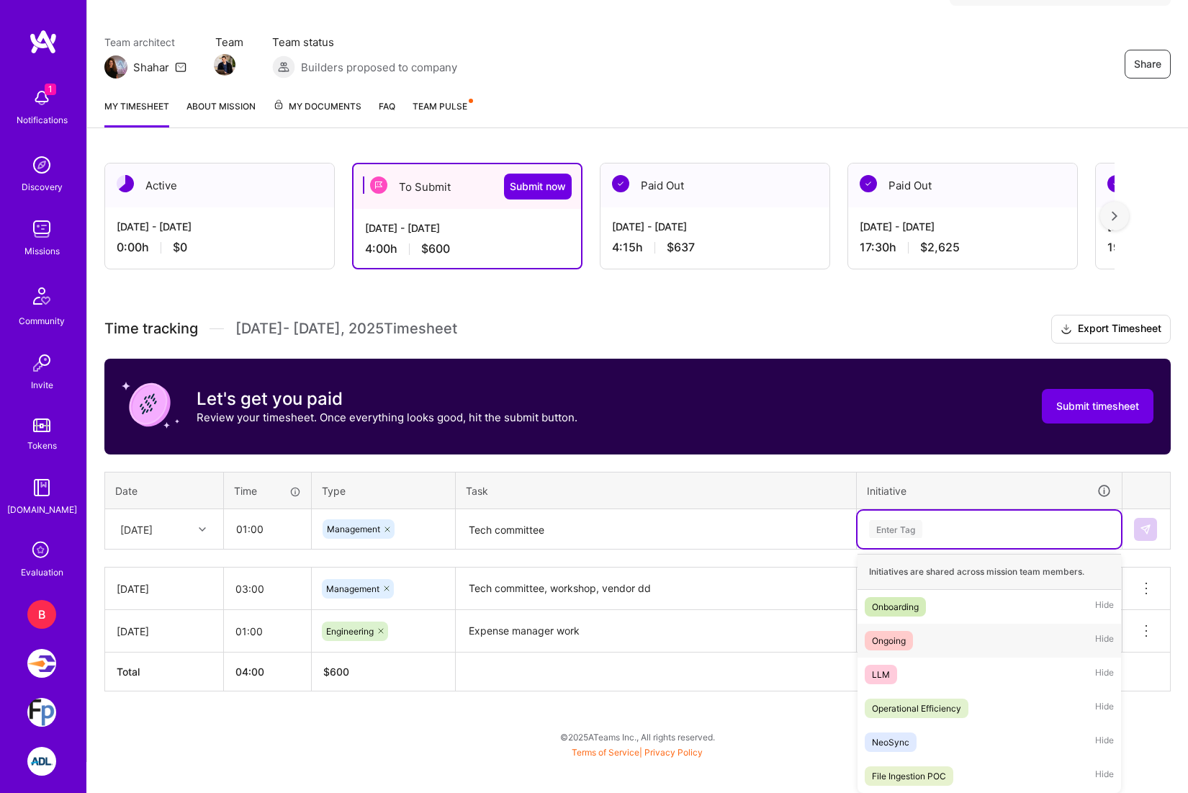
click at [932, 647] on div "Ongoing Hide" at bounding box center [988, 640] width 263 height 34
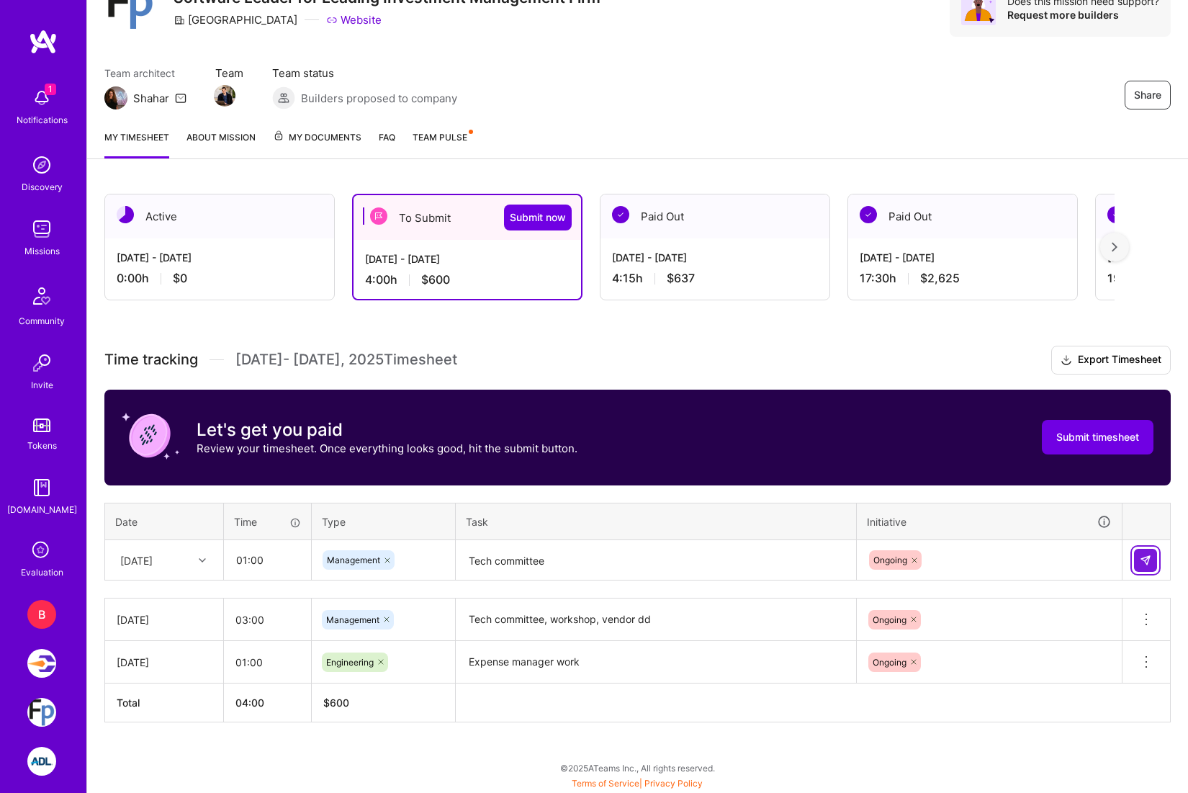
click at [1142, 555] on img at bounding box center [1146, 560] width 12 height 12
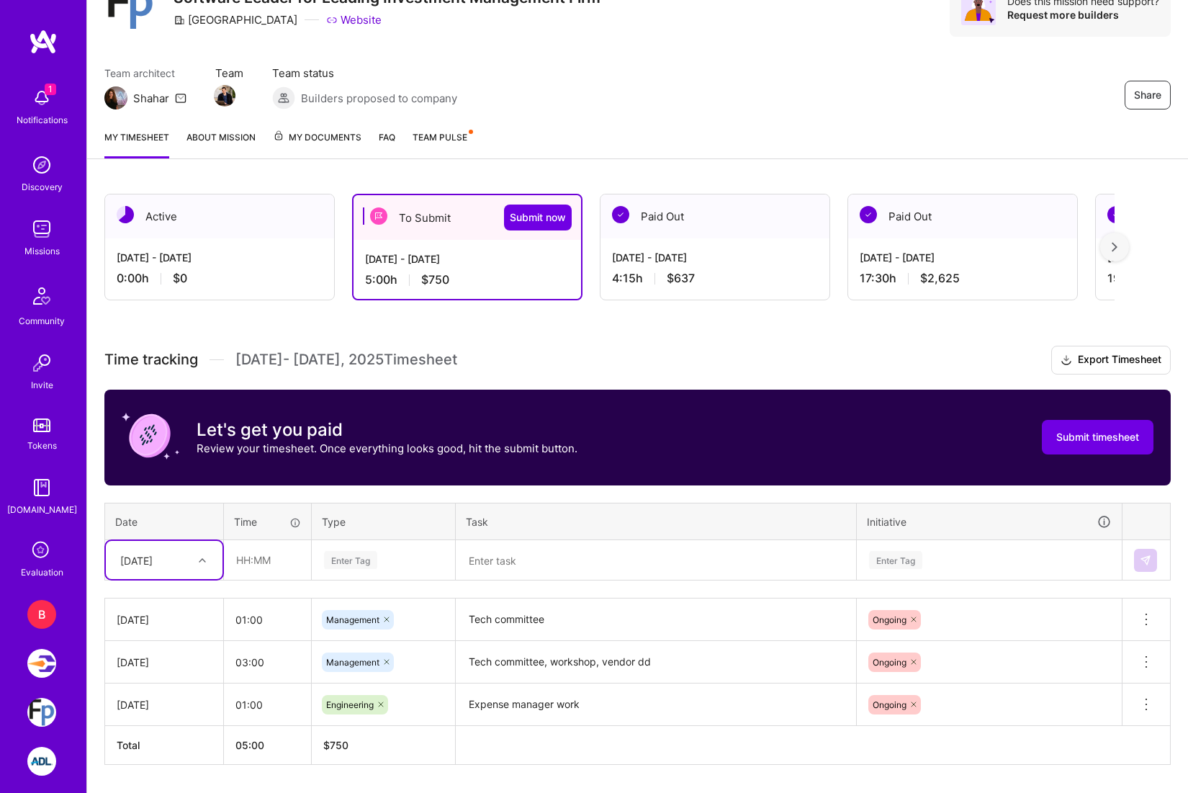
scroll to position [114, 0]
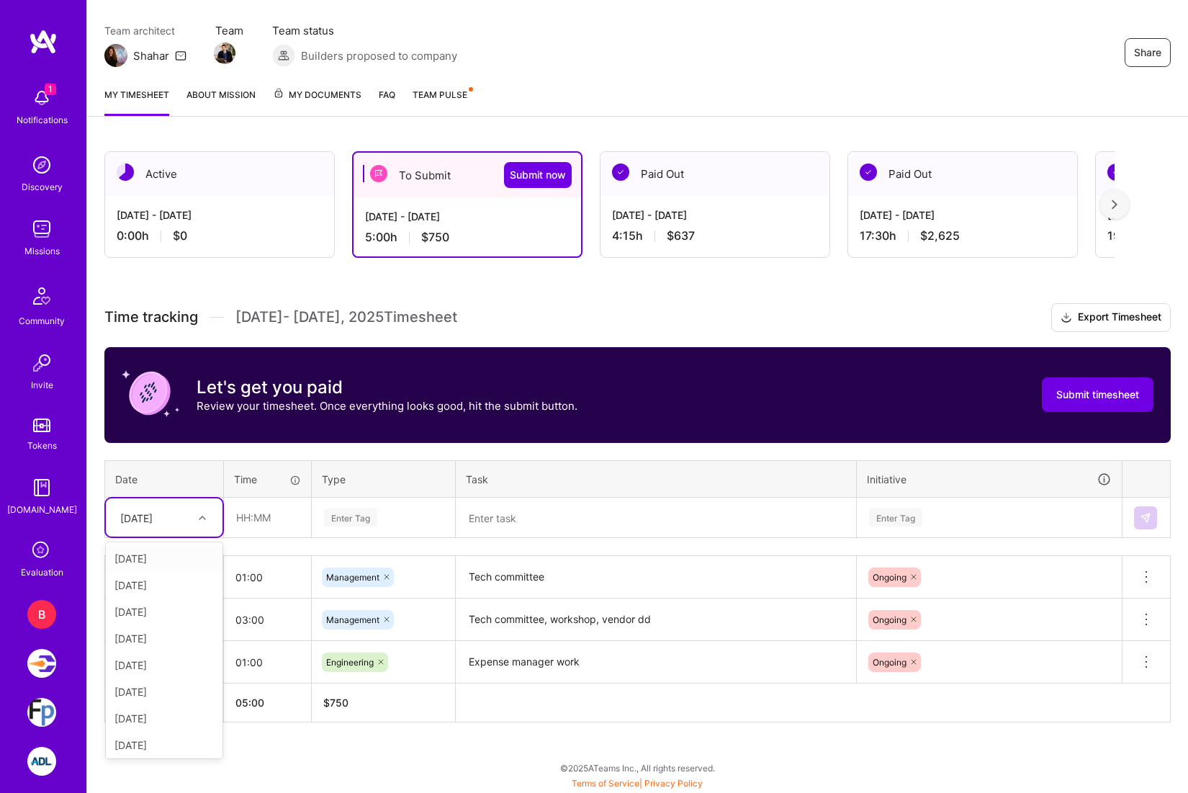
click at [153, 515] on div "[DATE]" at bounding box center [136, 517] width 32 height 15
click at [184, 687] on div "[DATE]" at bounding box center [164, 691] width 117 height 27
click at [254, 513] on input "text" at bounding box center [268, 517] width 86 height 38
type input "01:00"
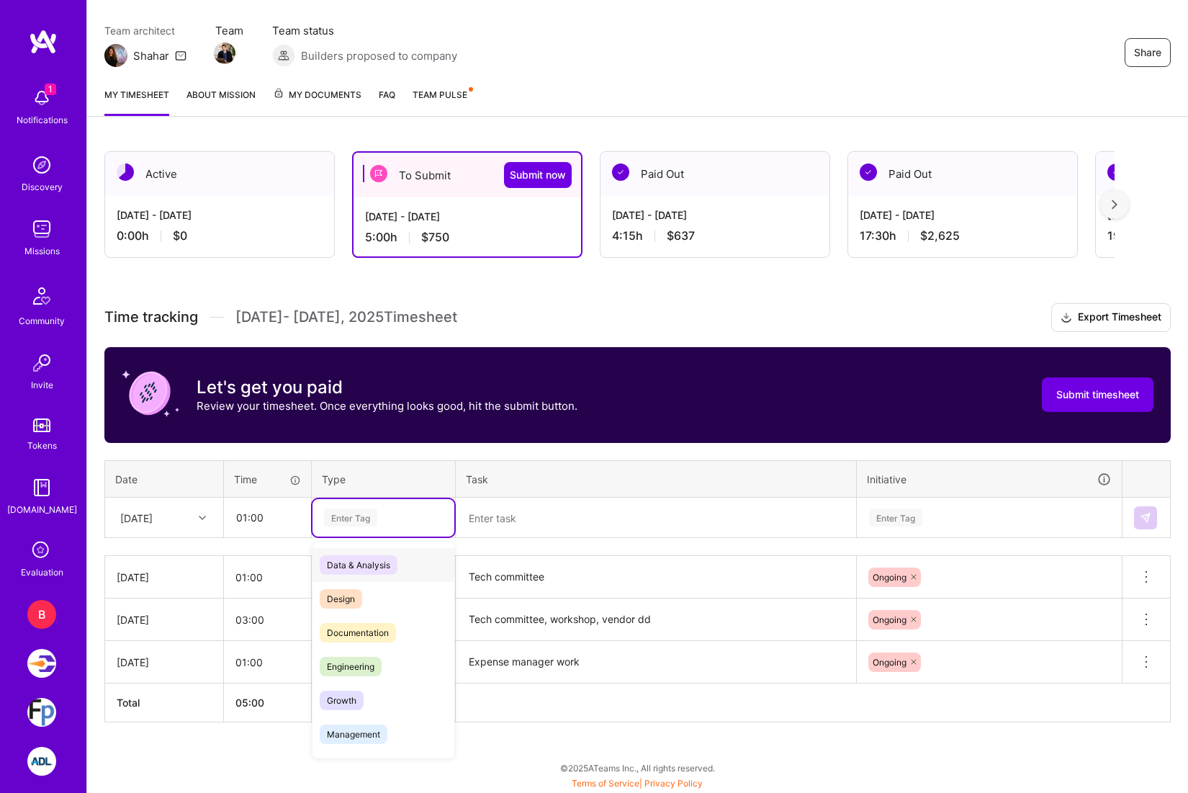
click at [372, 529] on div "Enter Tag" at bounding box center [383, 517] width 142 height 37
type input "mana"
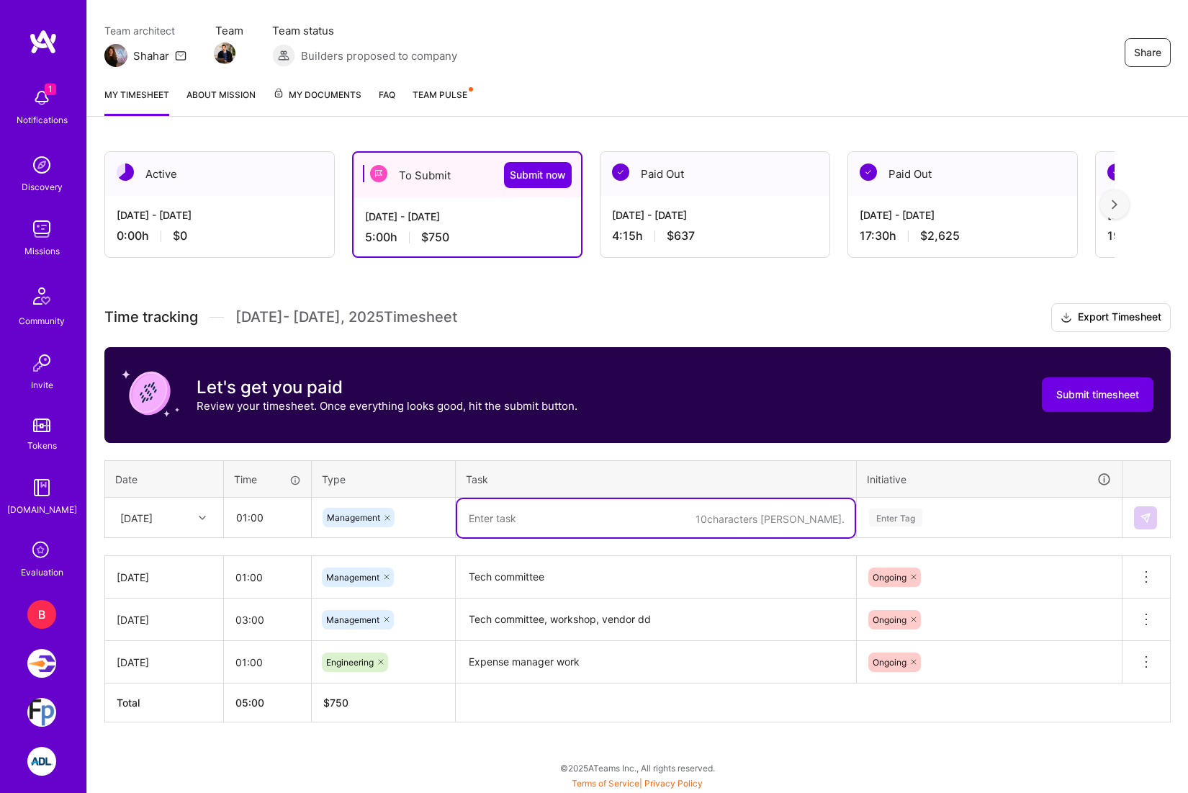
click at [556, 500] on textarea at bounding box center [655, 518] width 397 height 38
type textarea "Call with the team"
click at [945, 531] on div "Enter Tag" at bounding box center [988, 517] width 263 height 37
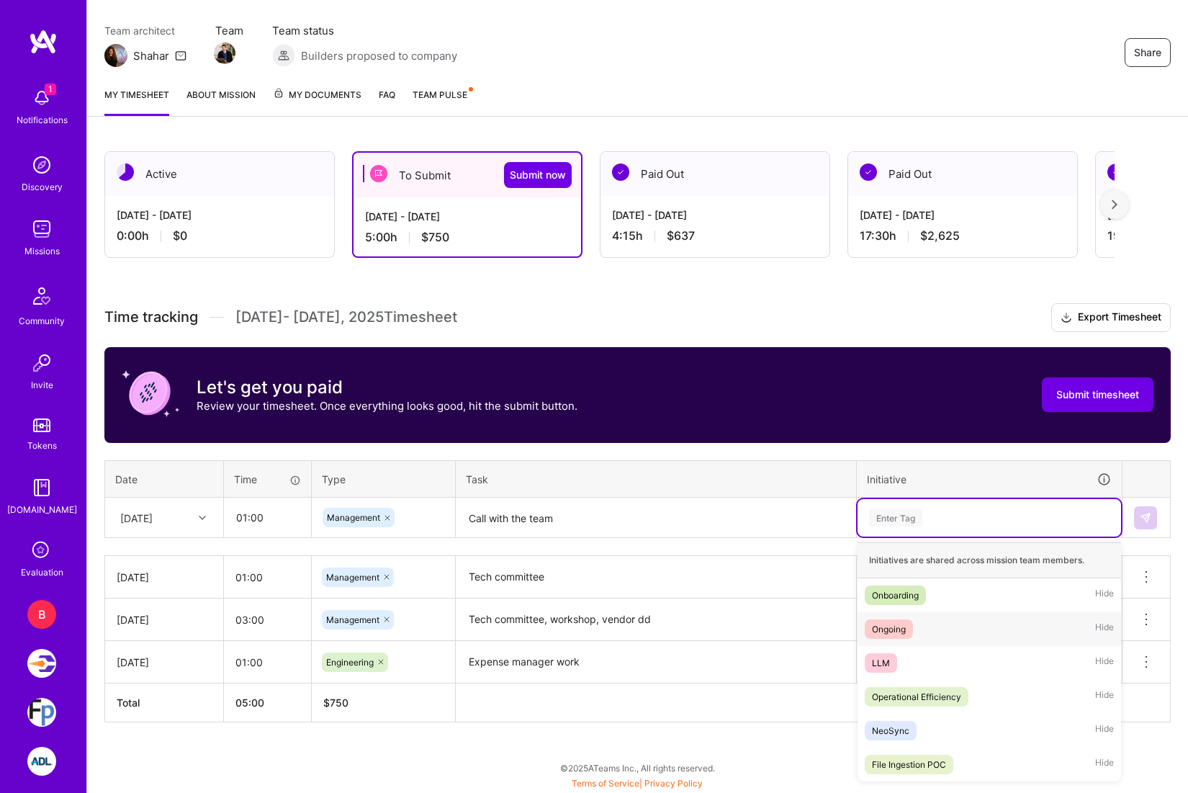
click at [922, 628] on div "Ongoing Hide" at bounding box center [988, 629] width 263 height 34
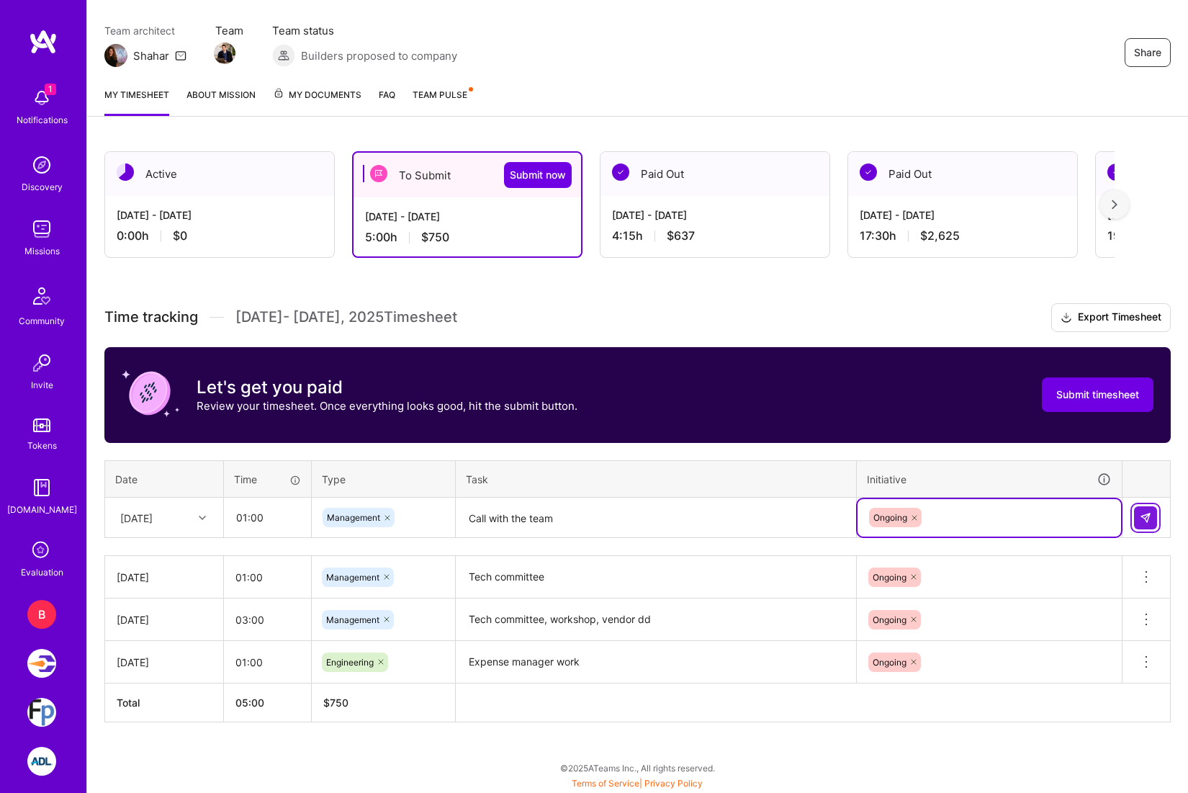
click at [1144, 516] on img at bounding box center [1146, 518] width 12 height 12
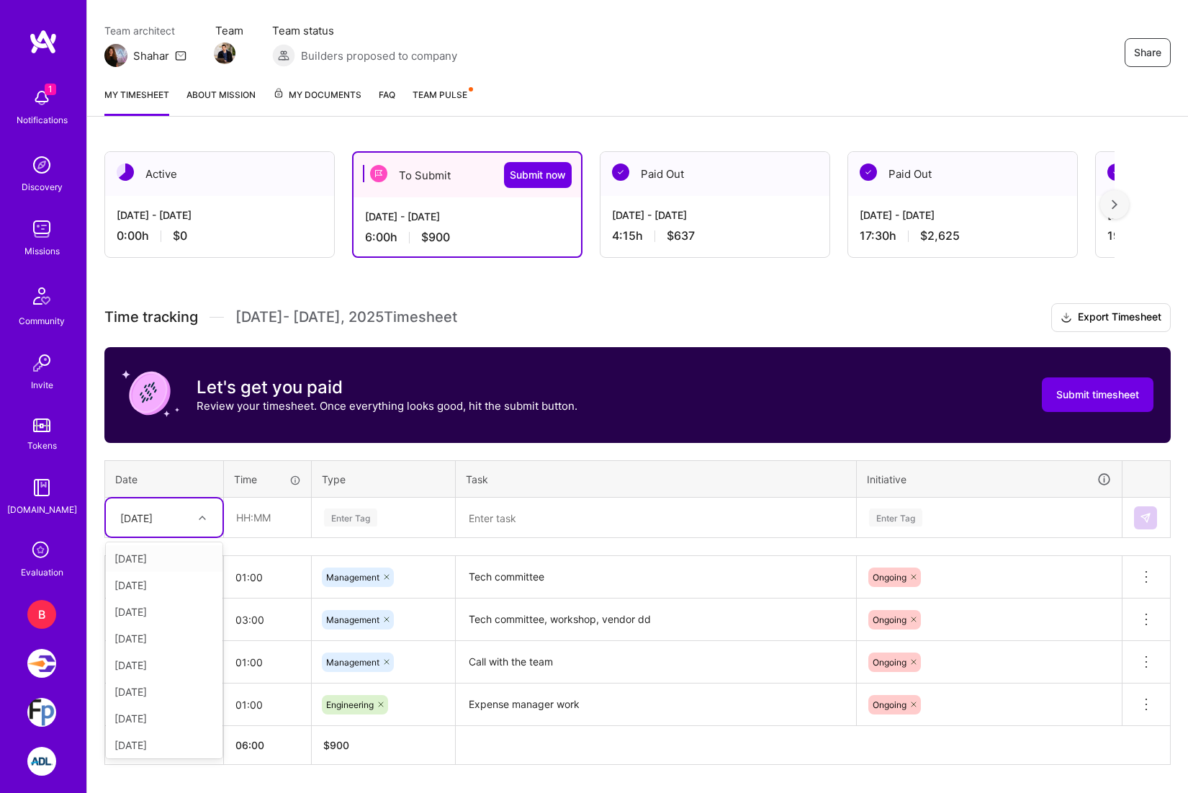
click at [203, 526] on div at bounding box center [204, 517] width 22 height 24
click at [176, 721] on div "[DATE]" at bounding box center [164, 719] width 117 height 27
click at [248, 514] on input "text" at bounding box center [268, 517] width 86 height 38
type input "01:00"
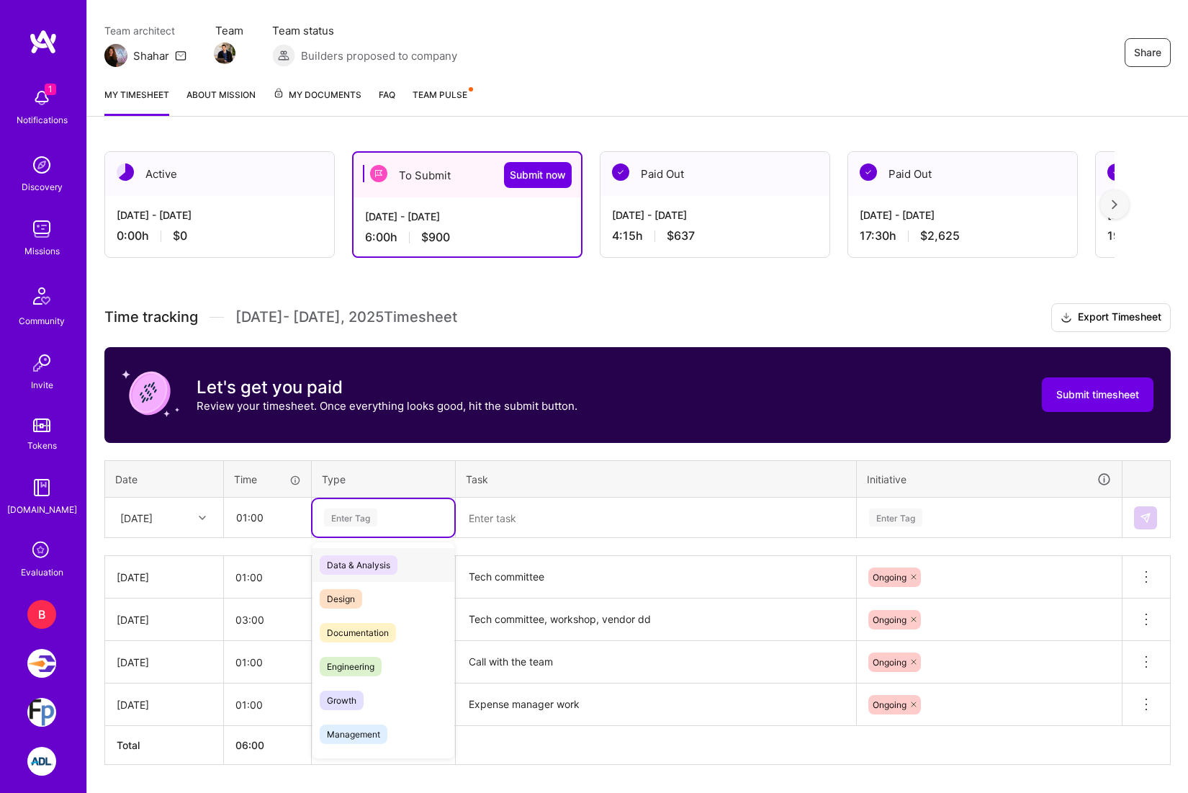
click at [388, 516] on div "Enter Tag" at bounding box center [384, 517] width 122 height 18
type input "meet"
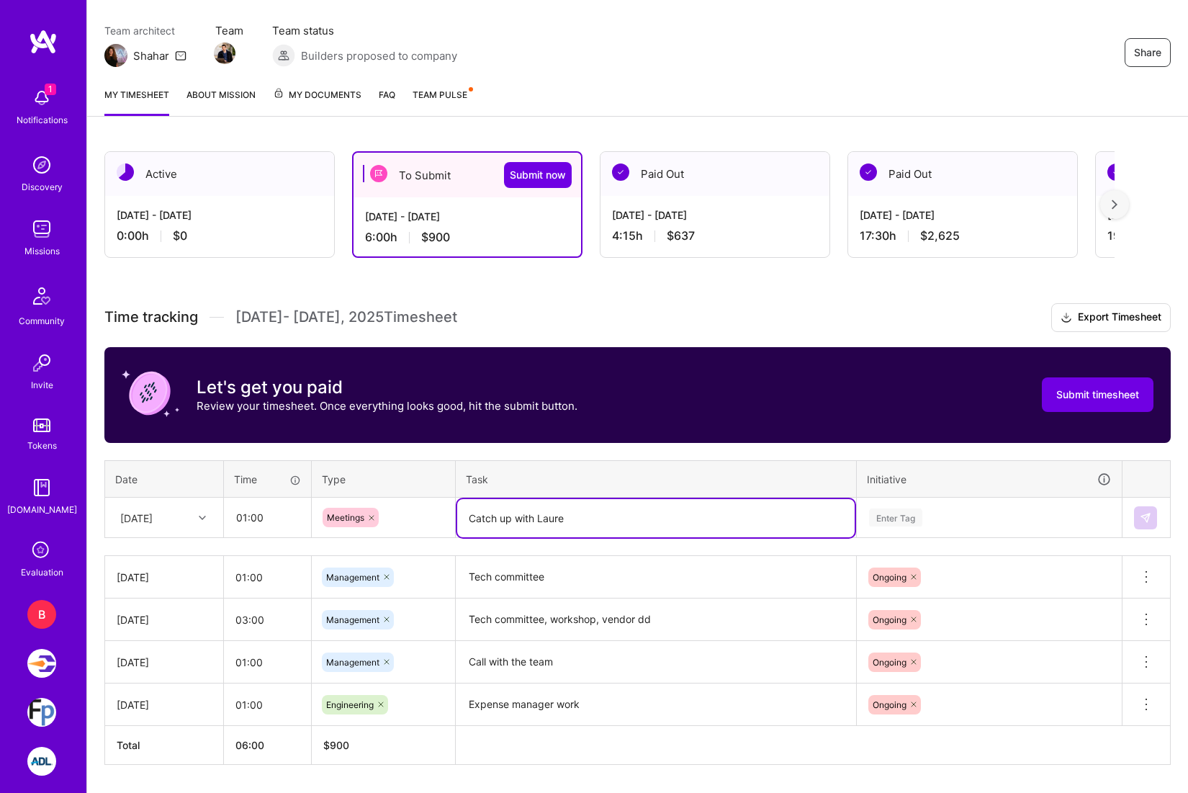
type textarea "Catch up with Laure"
click at [1002, 496] on th "Initiative" at bounding box center [990, 478] width 266 height 37
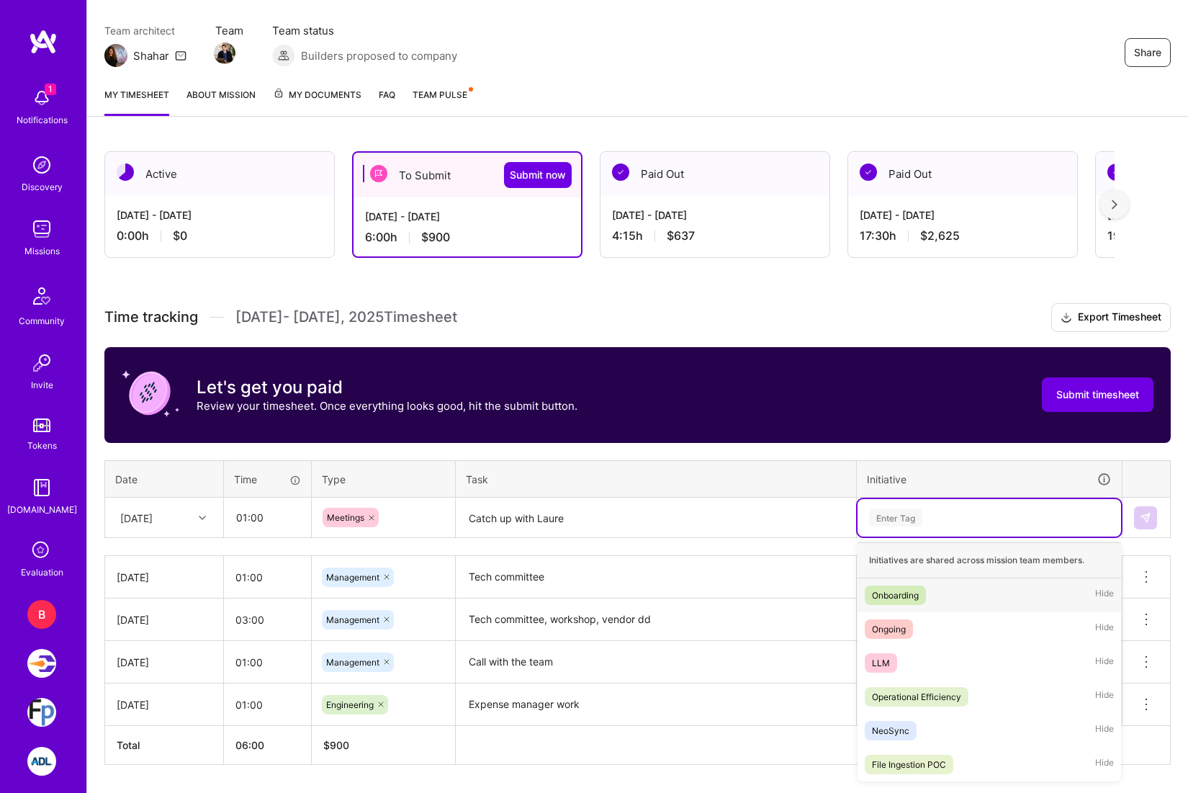
click at [976, 518] on div "Enter Tag" at bounding box center [988, 517] width 243 height 18
click at [942, 628] on div "Ongoing Hide" at bounding box center [988, 629] width 263 height 34
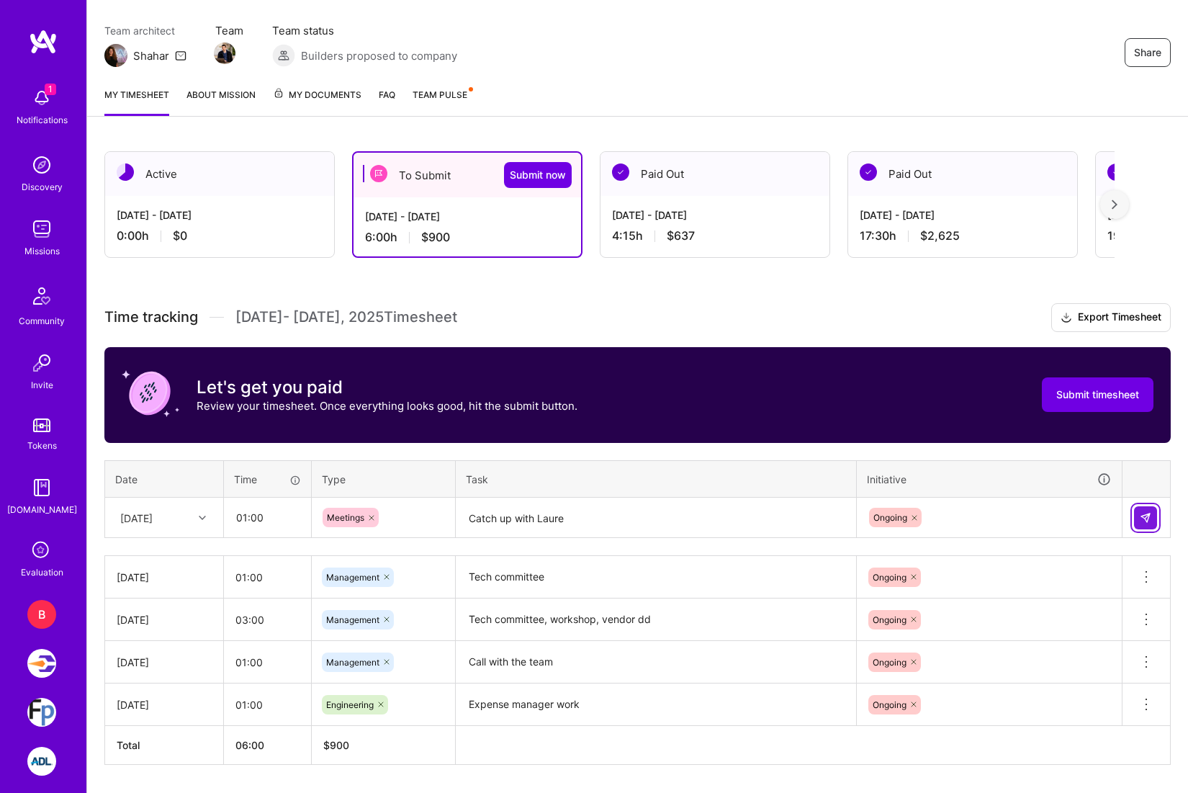
click at [1148, 523] on button at bounding box center [1145, 517] width 23 height 23
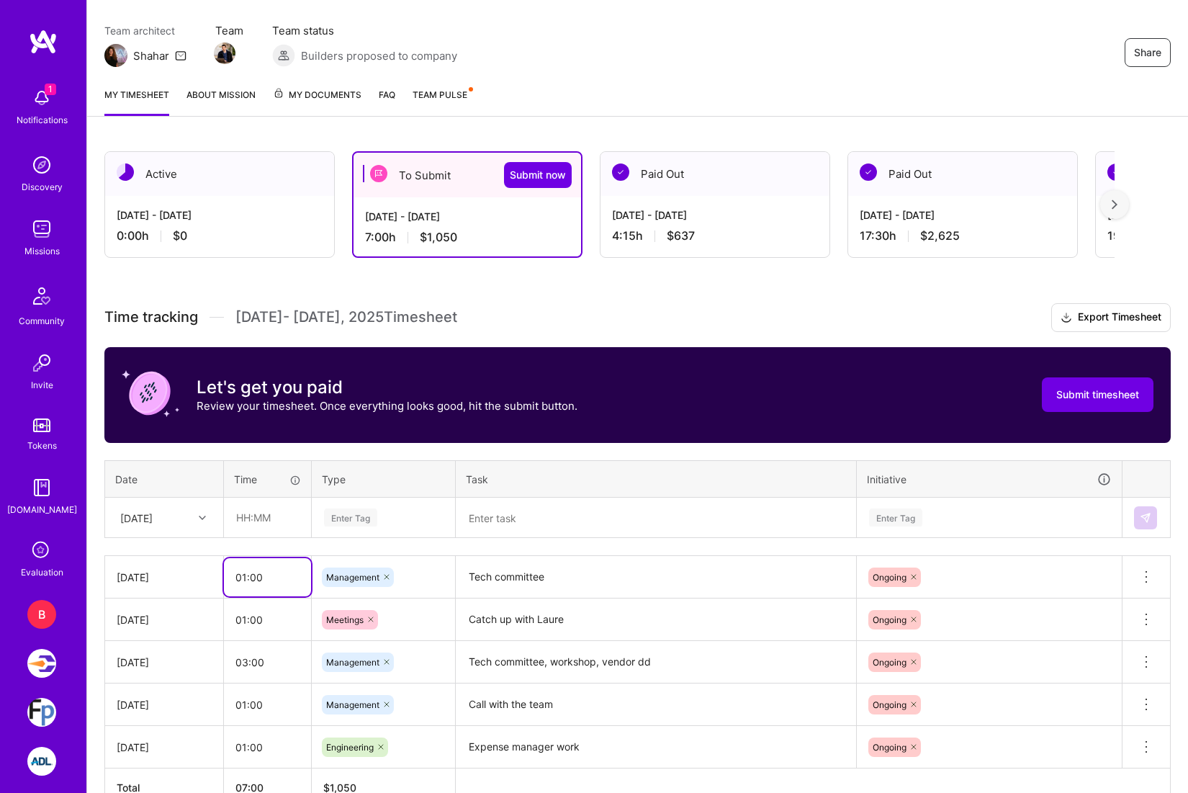
click at [280, 576] on input "01:00" at bounding box center [267, 577] width 87 height 38
type input "01:30"
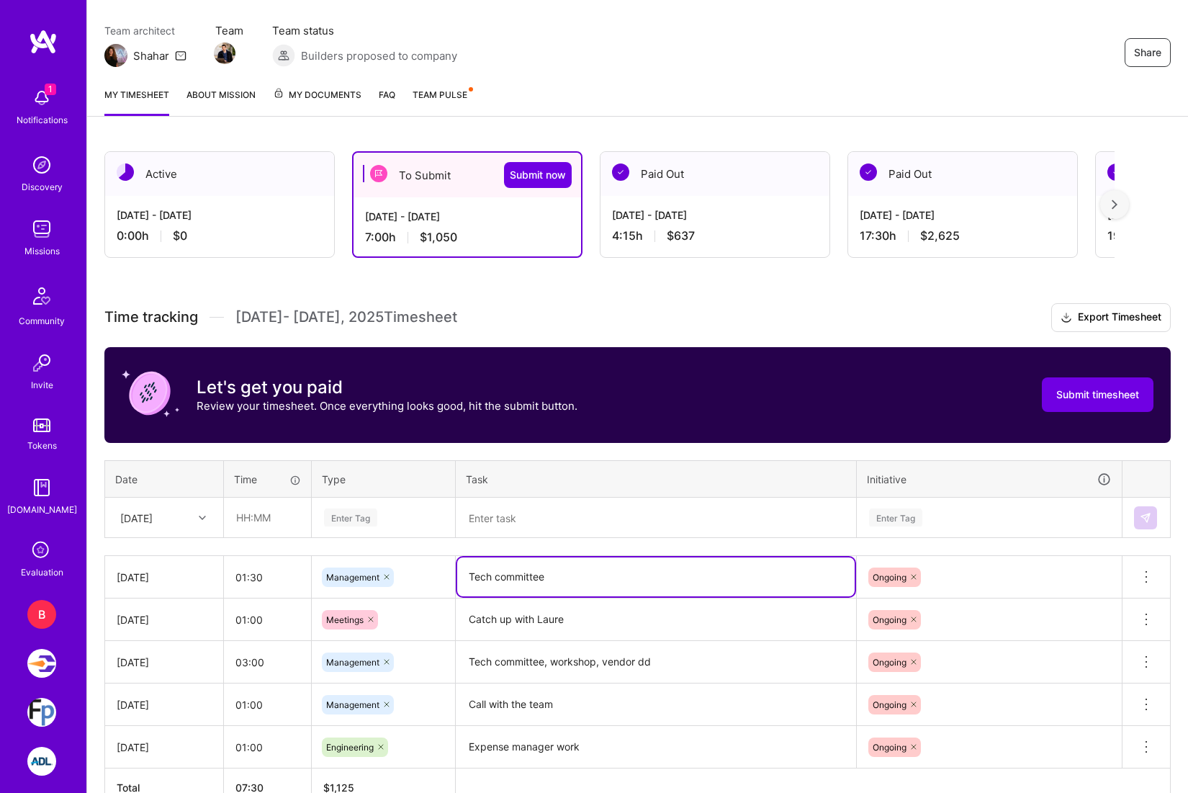
click at [675, 563] on textarea "Tech committee" at bounding box center [655, 576] width 397 height 39
click at [634, 587] on textarea "Tech committee" at bounding box center [655, 576] width 397 height 39
type textarea "Tech committee and sync with the team"
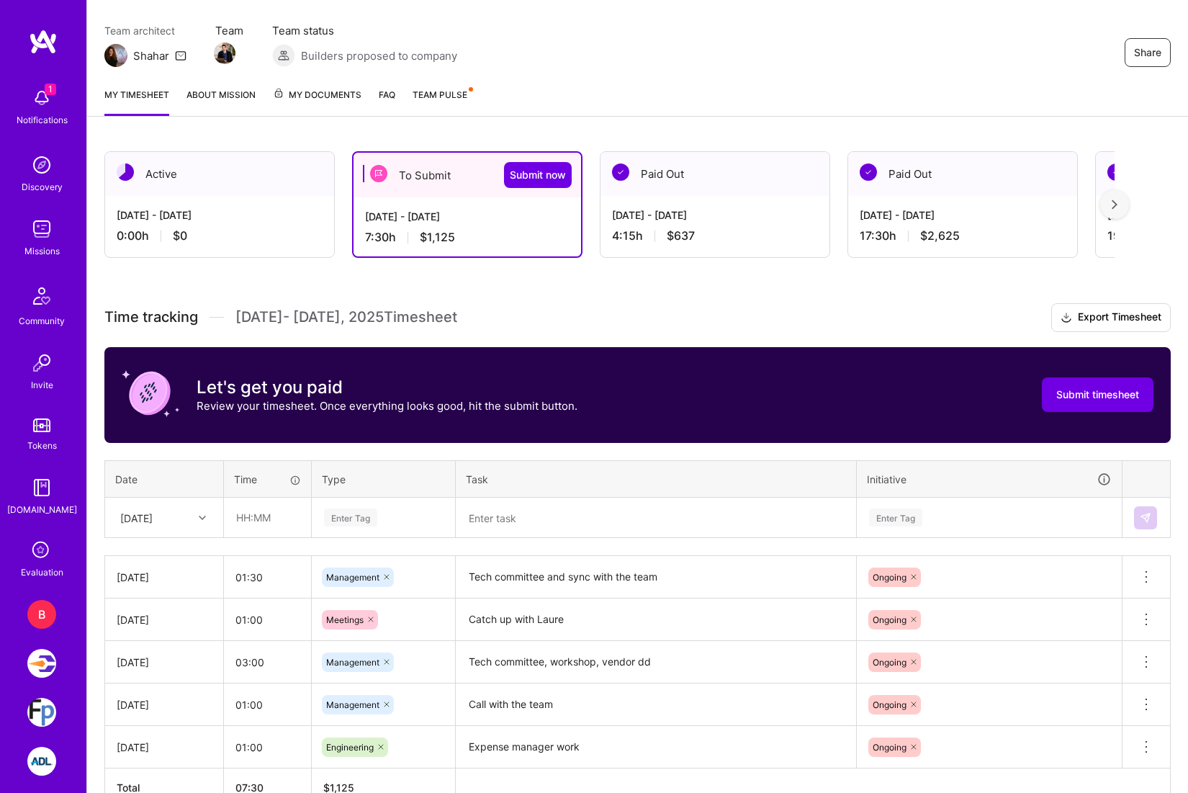
click at [725, 318] on h3 "Time tracking [DATE] - [DATE] Timesheet Export Timesheet" at bounding box center [637, 317] width 1066 height 29
click at [191, 518] on div "[DATE]" at bounding box center [153, 517] width 80 height 24
click at [519, 379] on h3 "Let's get you paid" at bounding box center [387, 388] width 381 height 22
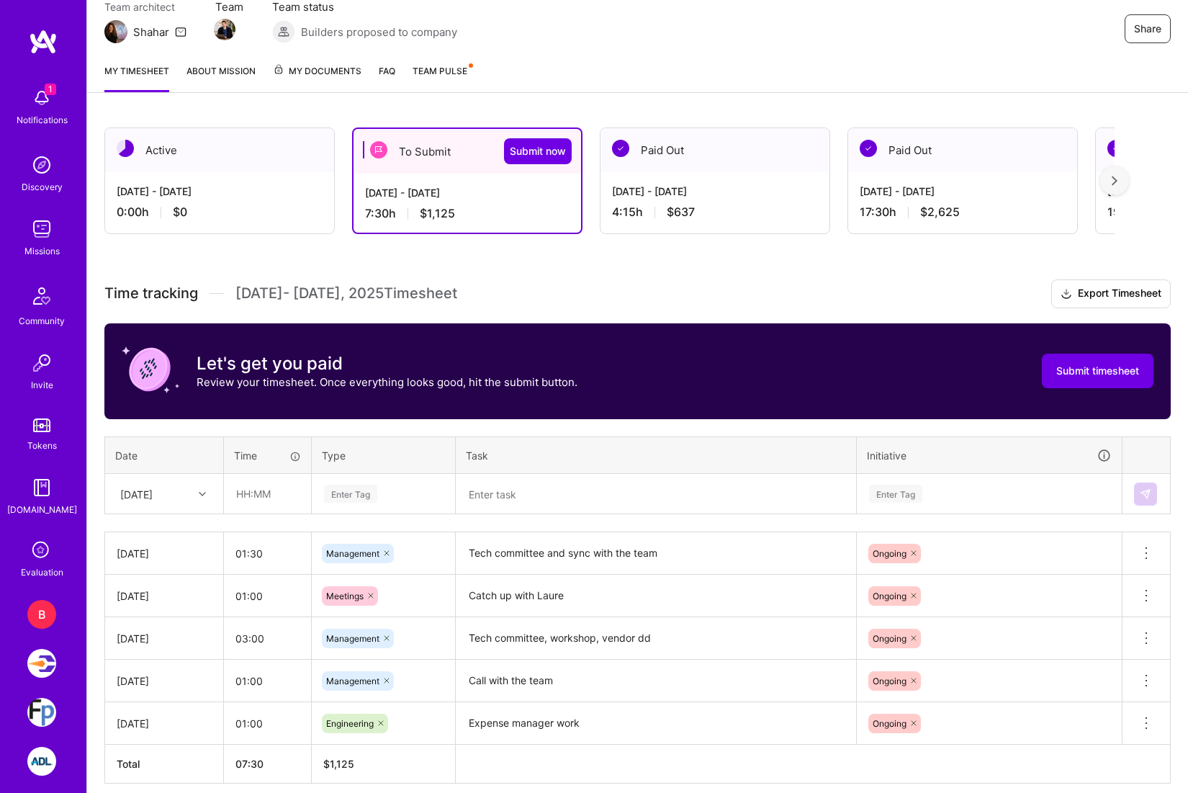
scroll to position [145, 0]
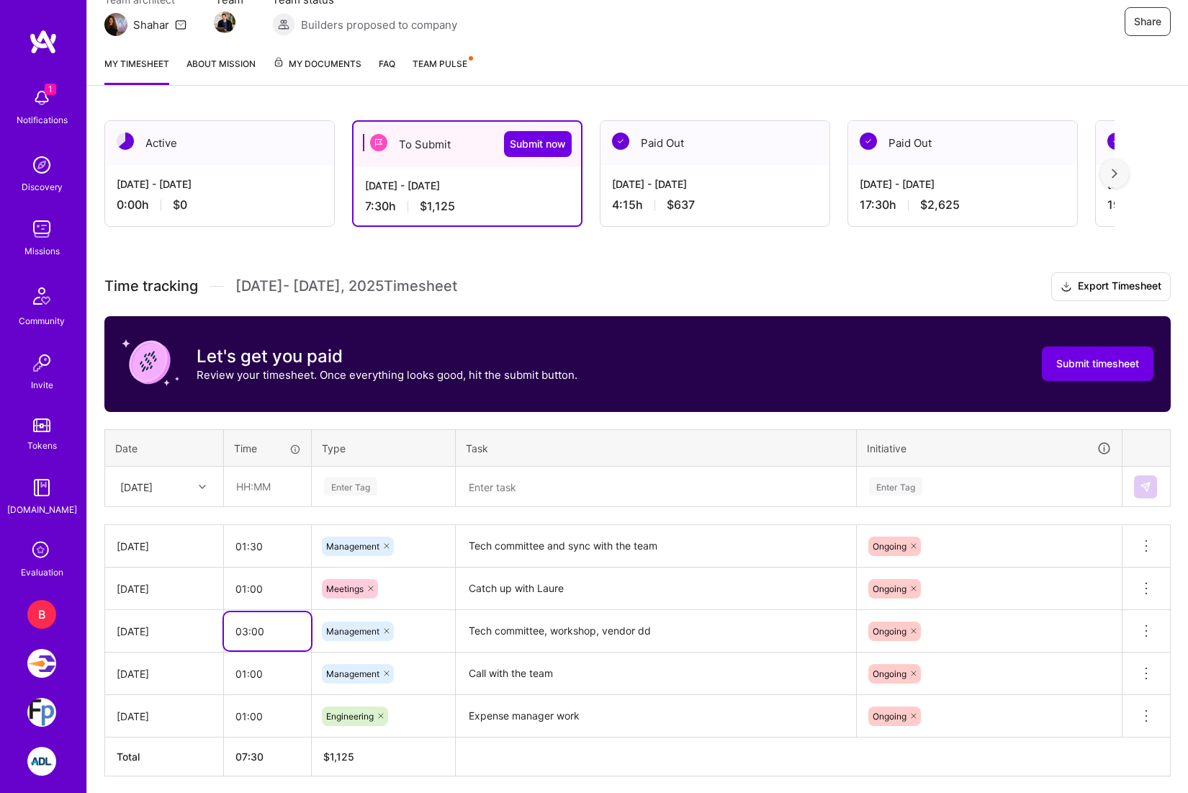
click at [260, 639] on input "03:00" at bounding box center [267, 631] width 87 height 38
type input "03:30"
click at [747, 637] on textarea "Tech committee, workshop, vendor dd" at bounding box center [655, 631] width 397 height 40
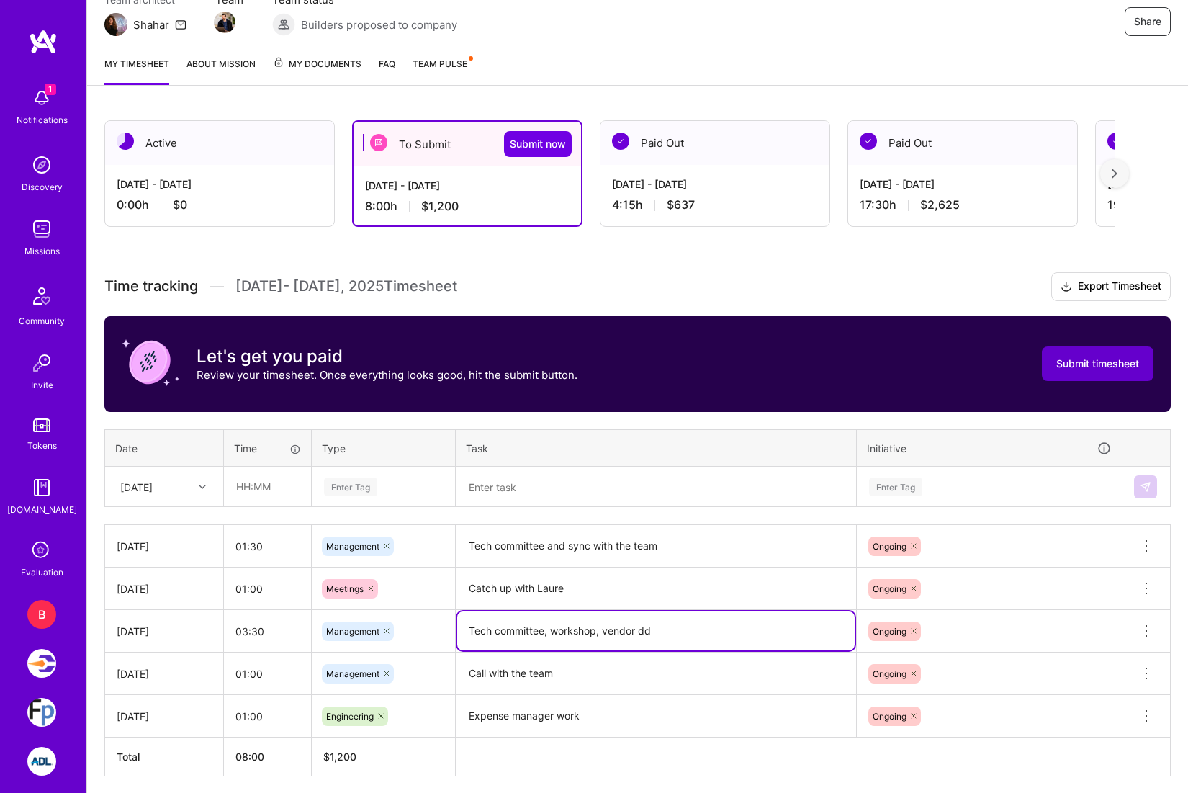
click at [1098, 355] on button "Submit timesheet" at bounding box center [1098, 363] width 112 height 35
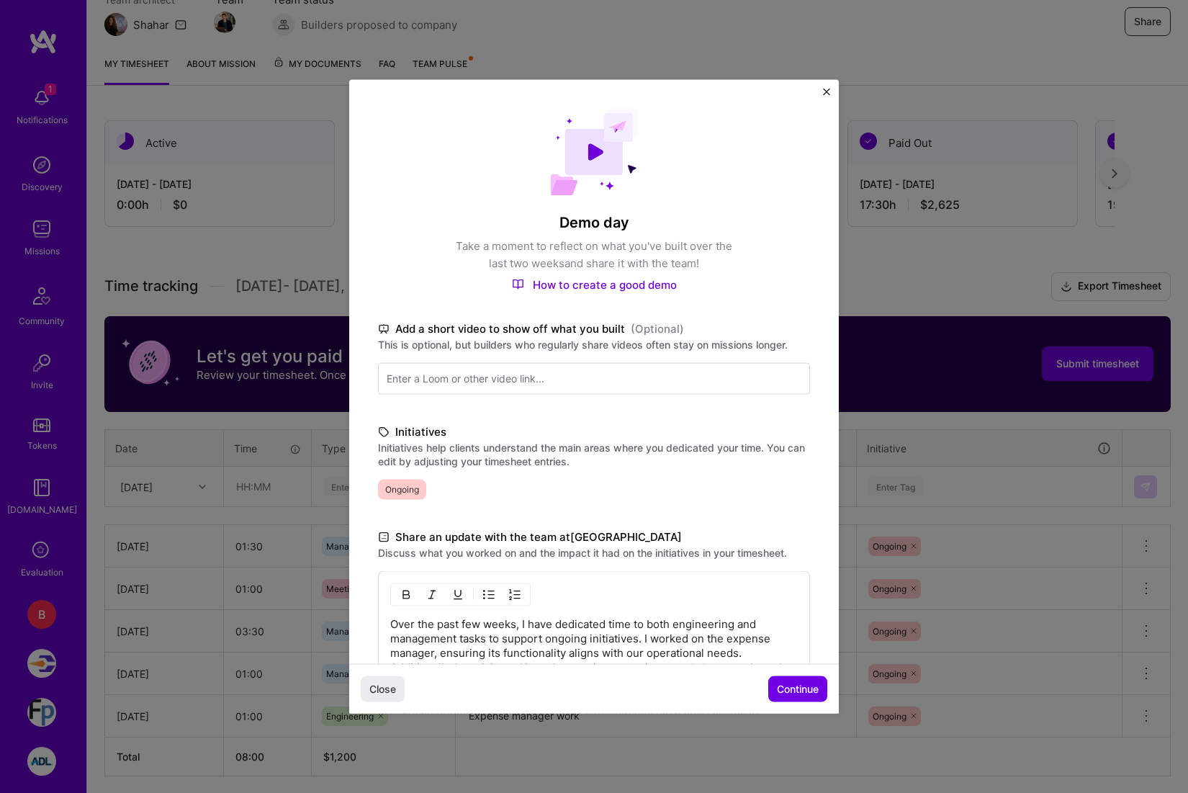
scroll to position [136, 0]
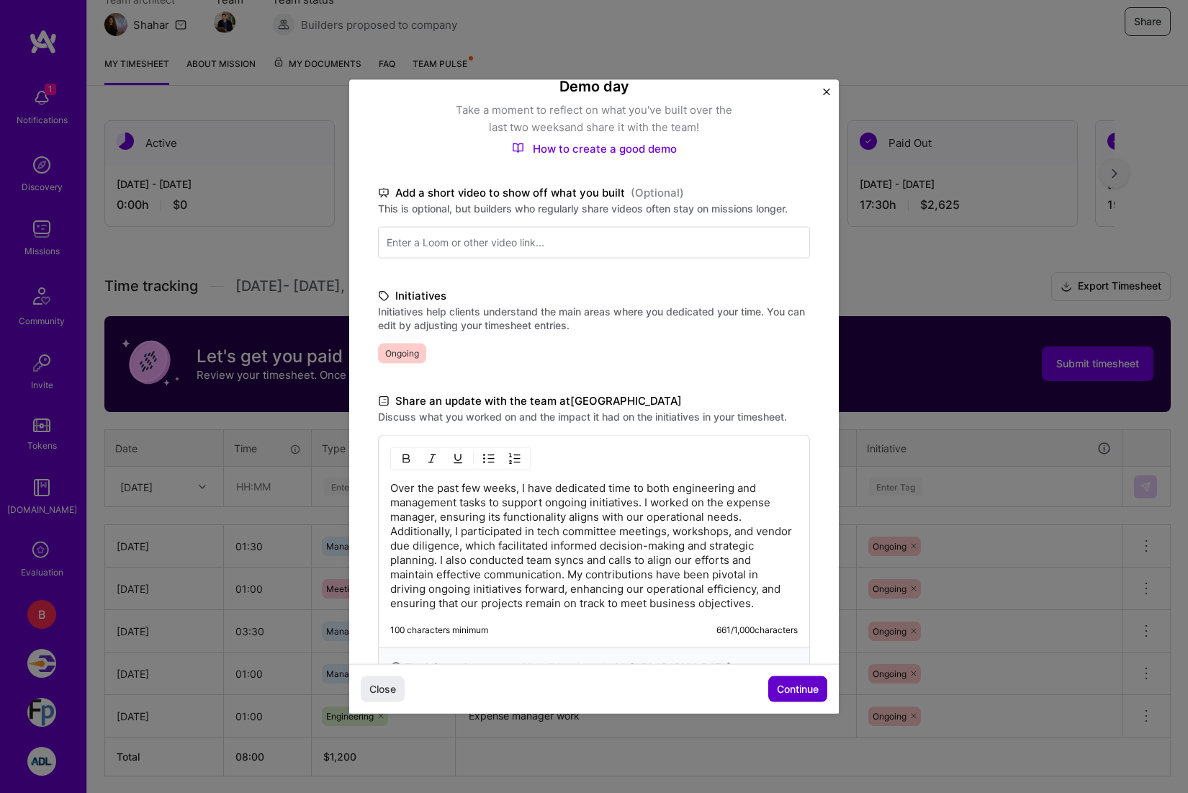
click at [792, 690] on span "Continue" at bounding box center [798, 689] width 42 height 14
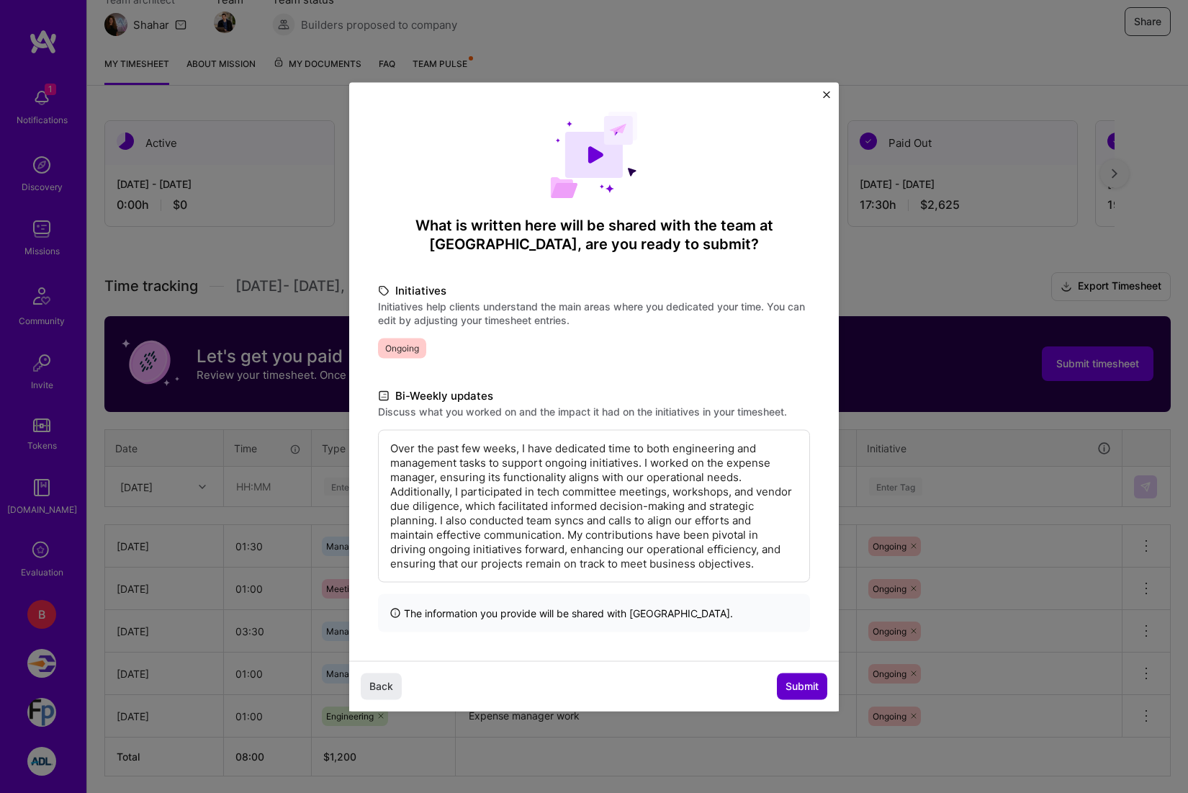
scroll to position [0, 0]
click at [800, 689] on span "Submit" at bounding box center [801, 686] width 33 height 14
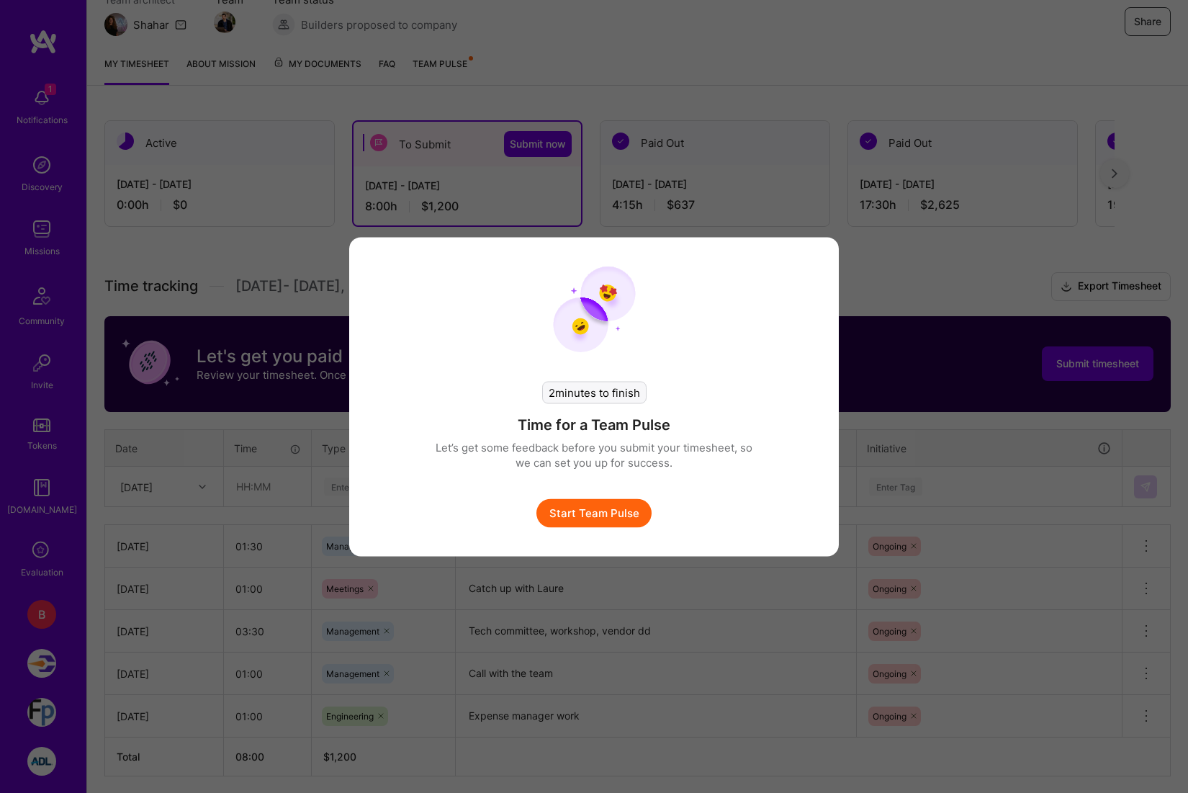
click at [612, 510] on button "Start Team Pulse" at bounding box center [593, 512] width 115 height 29
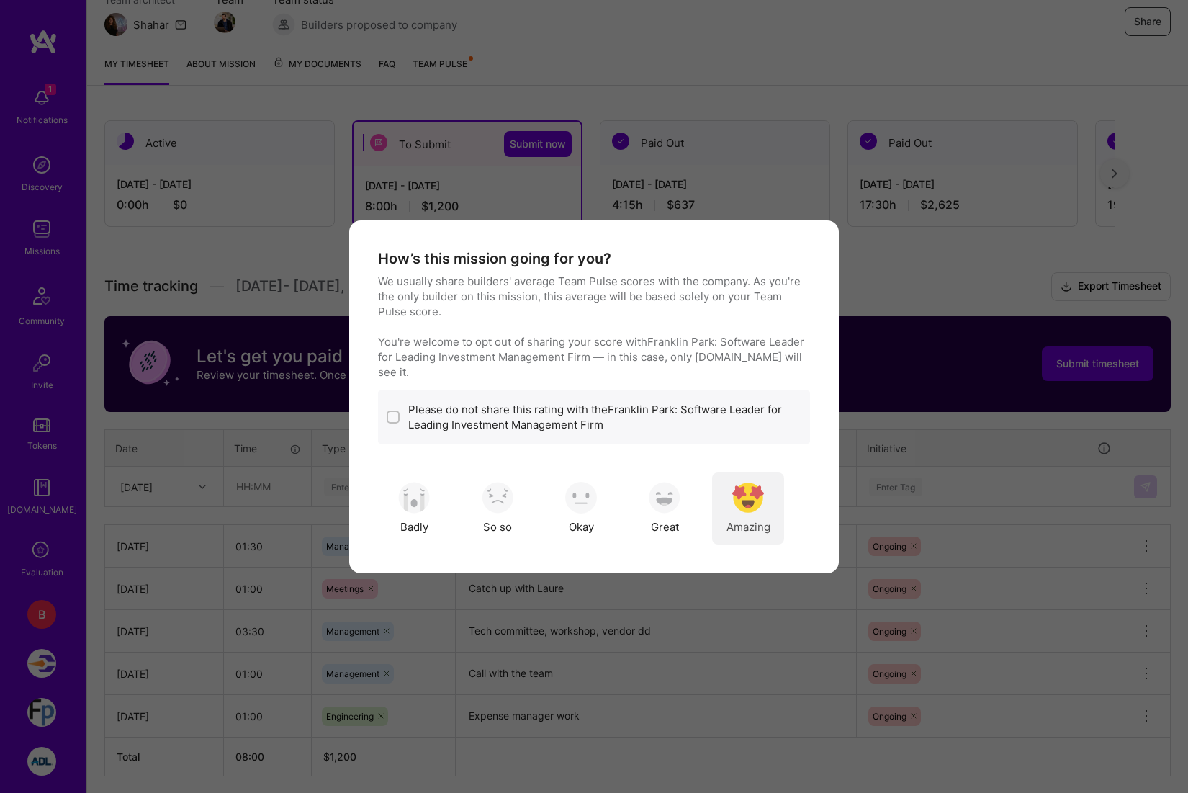
click at [760, 519] on span "Amazing" at bounding box center [748, 526] width 44 height 15
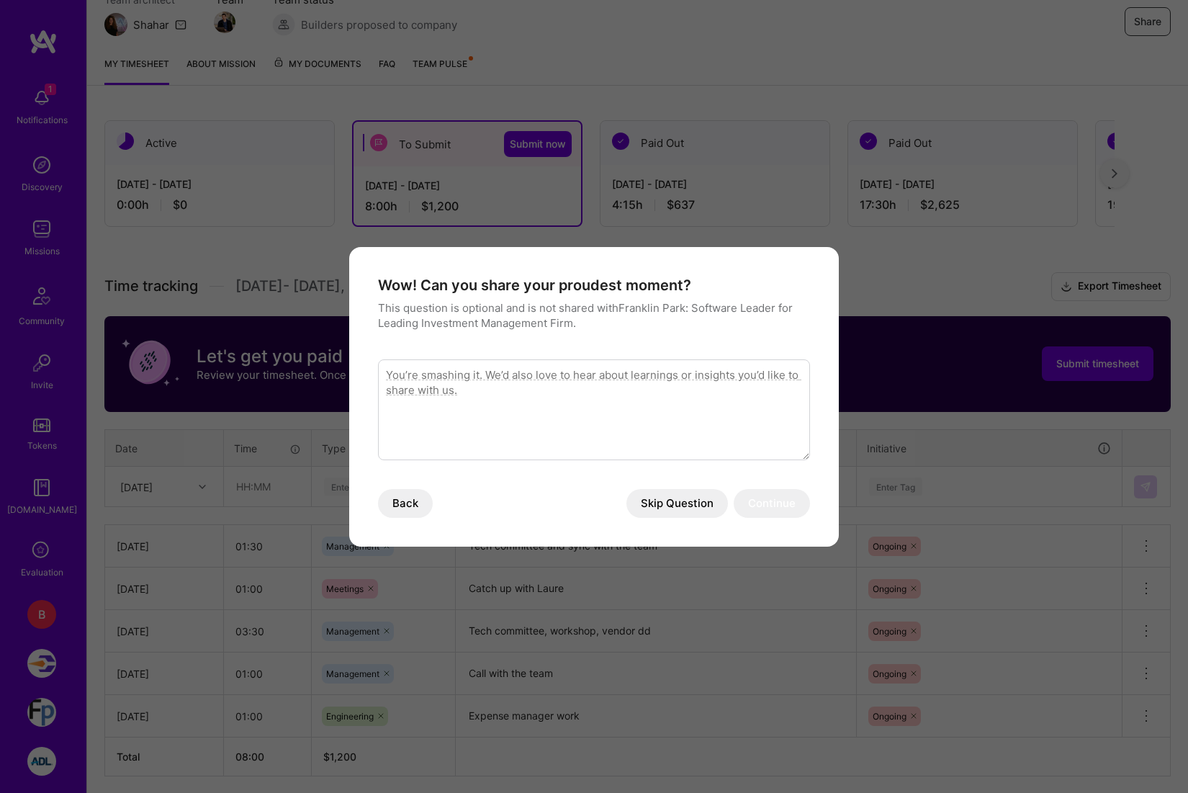
click at [636, 503] on button "Skip Question" at bounding box center [677, 503] width 102 height 29
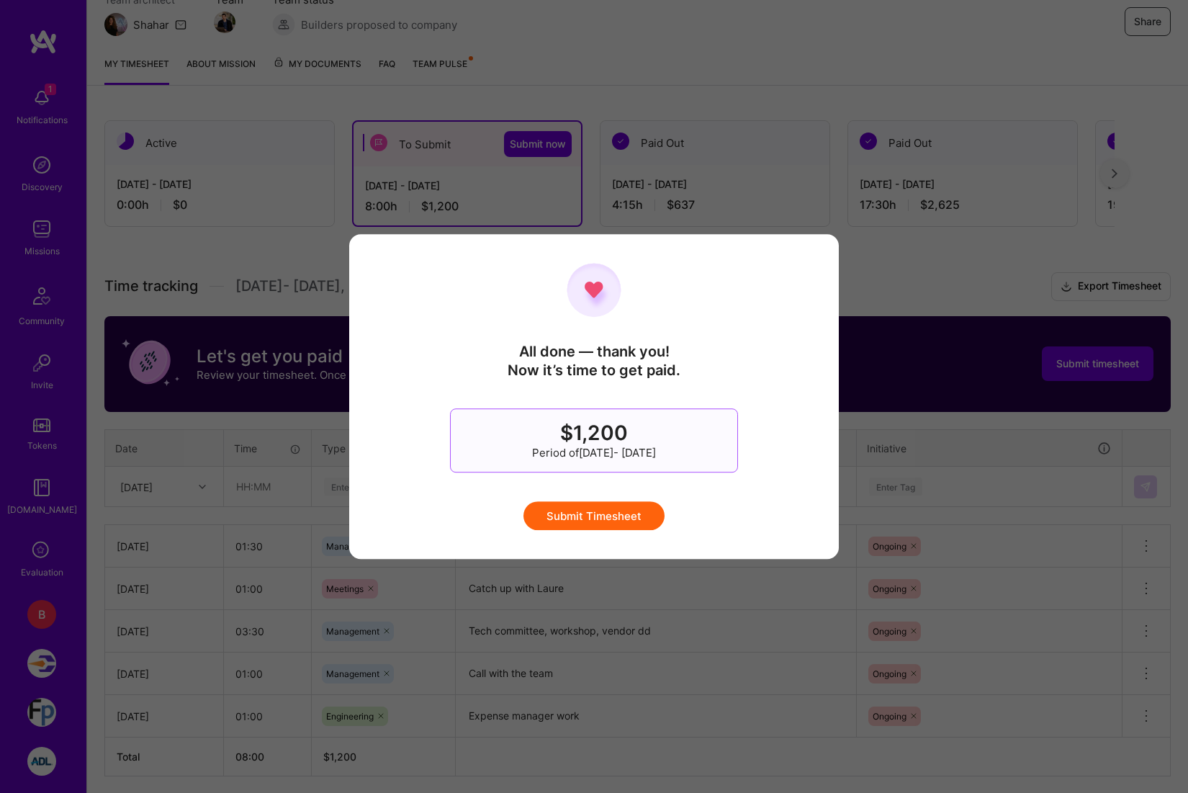
click at [605, 519] on button "Submit Timesheet" at bounding box center [593, 515] width 141 height 29
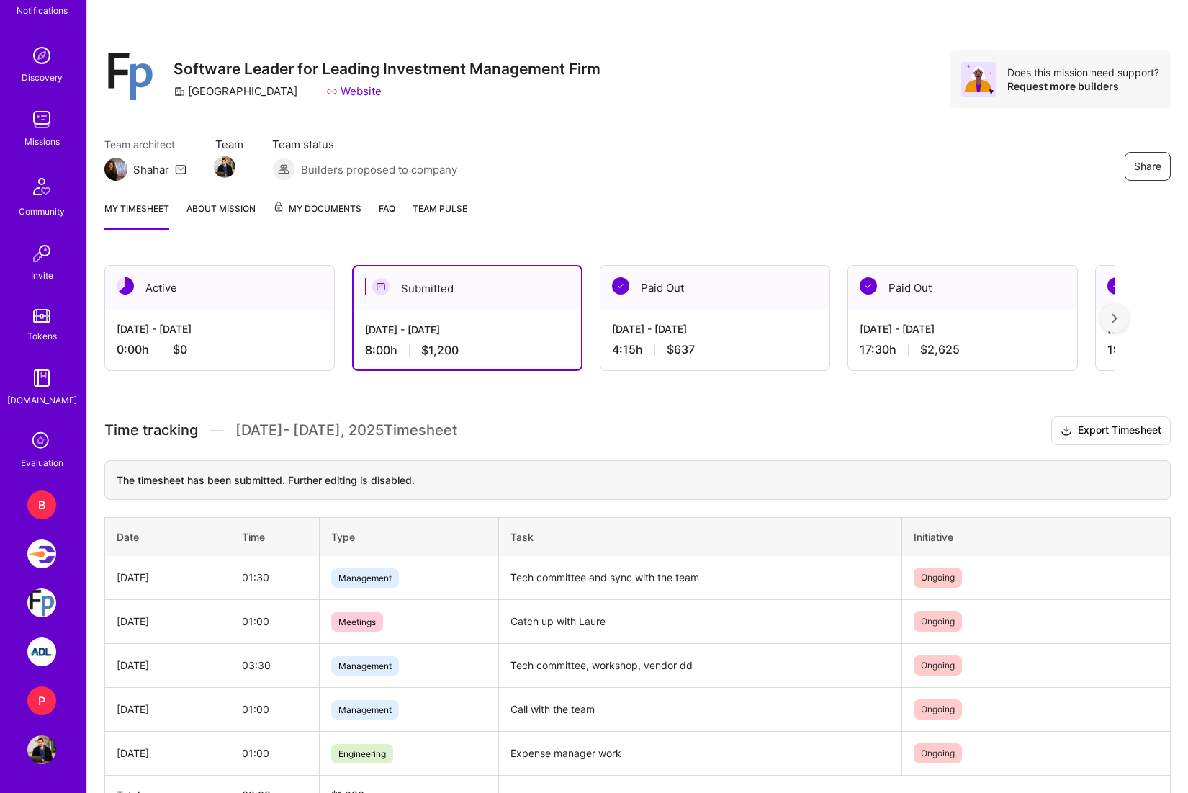
click at [40, 659] on img at bounding box center [41, 651] width 29 height 29
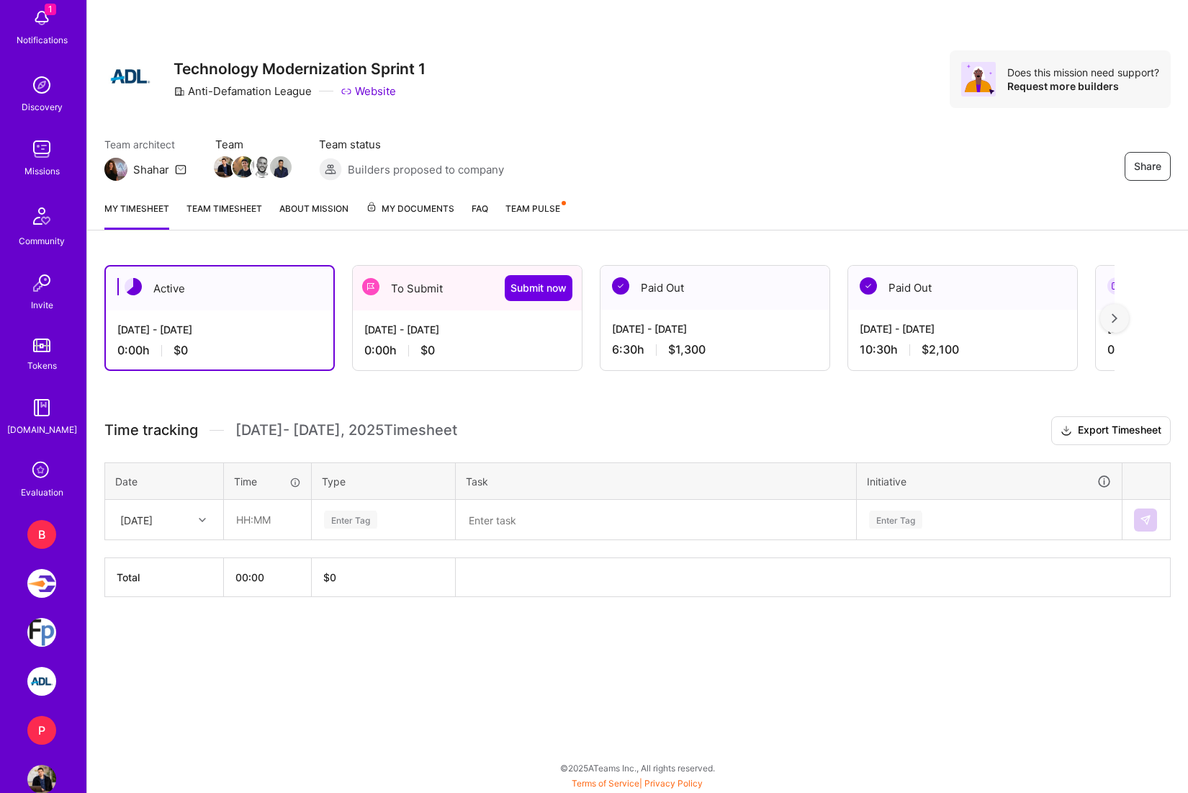
scroll to position [109, 0]
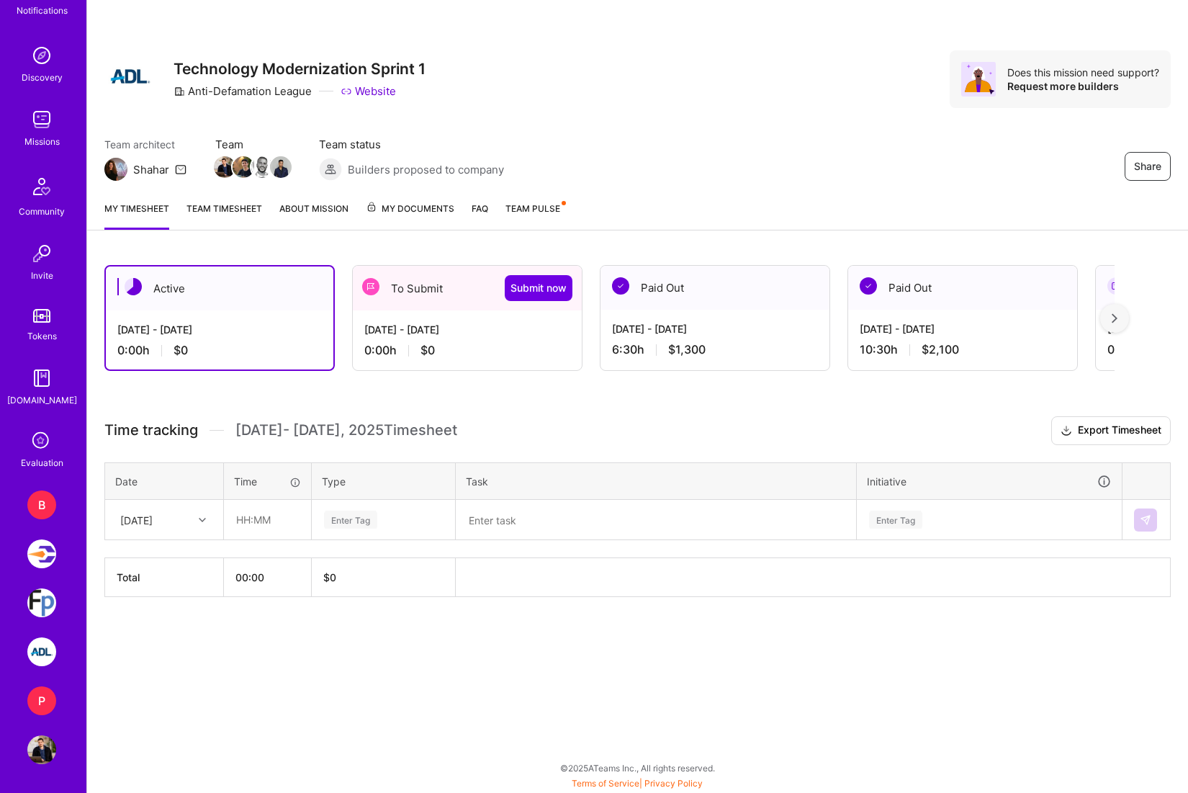
click at [400, 306] on div "To Submit Submit now" at bounding box center [467, 288] width 229 height 45
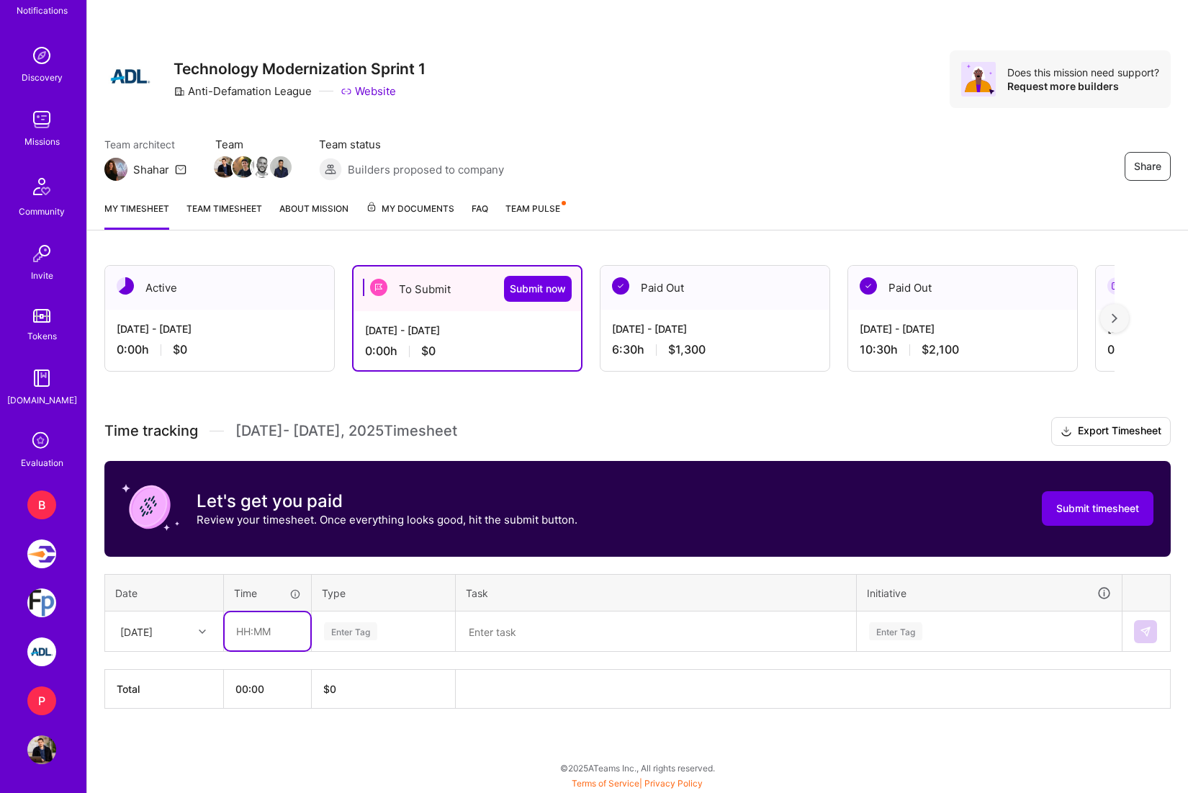
click at [259, 634] on input "text" at bounding box center [268, 631] width 86 height 38
click at [153, 629] on div "[DATE]" at bounding box center [136, 630] width 32 height 15
click at [177, 696] on div "[DATE]" at bounding box center [164, 696] width 117 height 27
click at [253, 634] on input "text" at bounding box center [268, 631] width 86 height 38
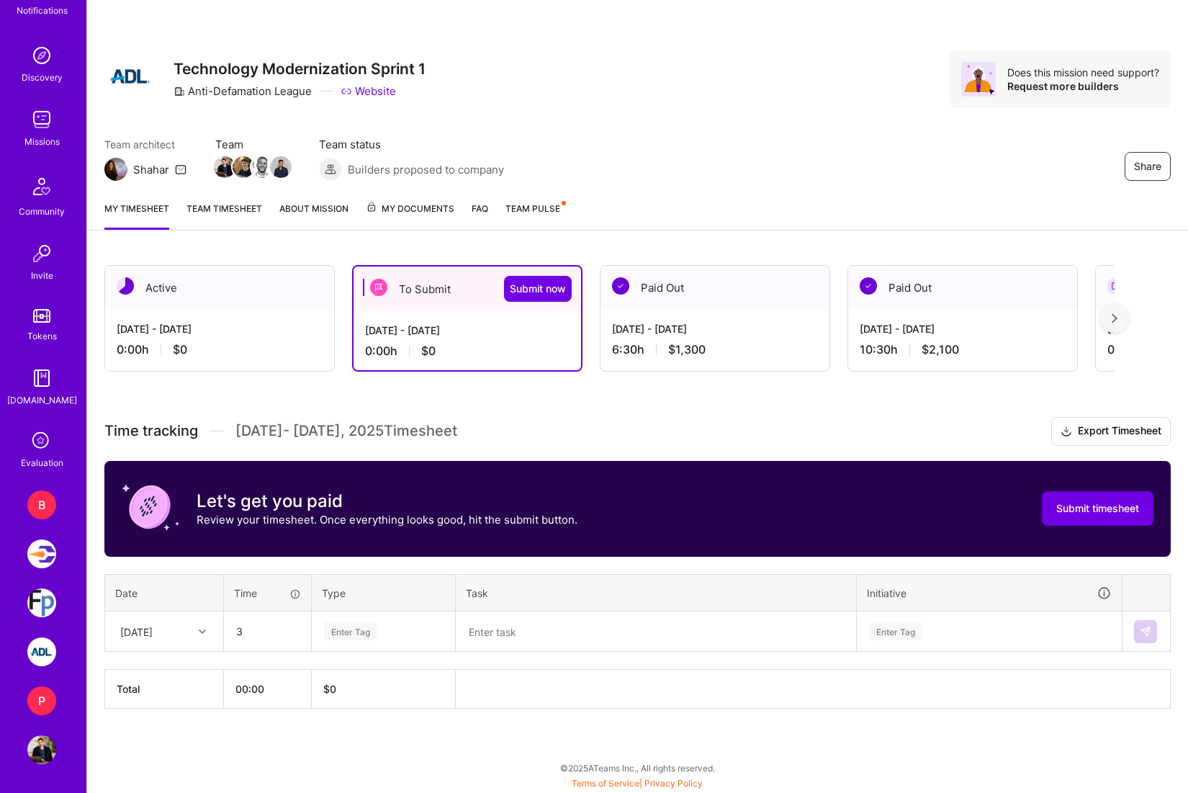
type input "03:00"
click at [420, 628] on div "Enter Tag" at bounding box center [384, 631] width 122 height 18
type input "mana"
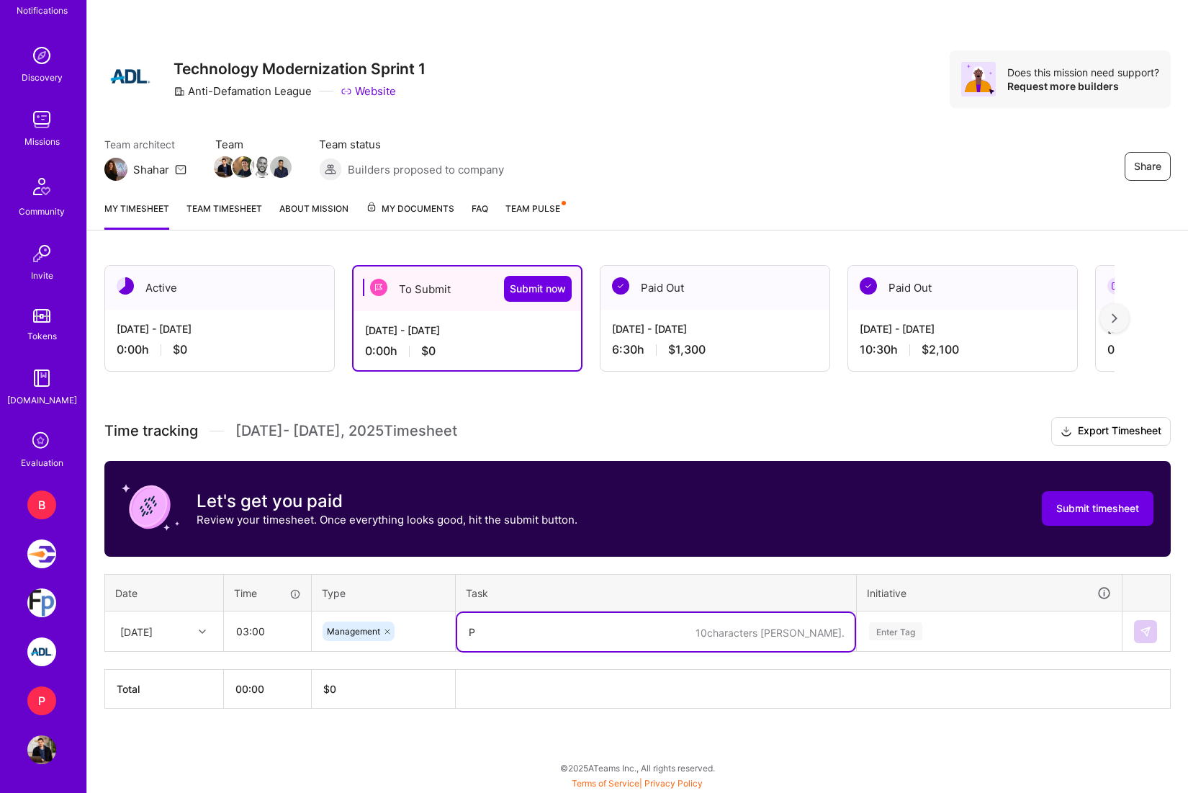
type textarea "Pl"
type textarea "Sprint planning and communication cadence setup"
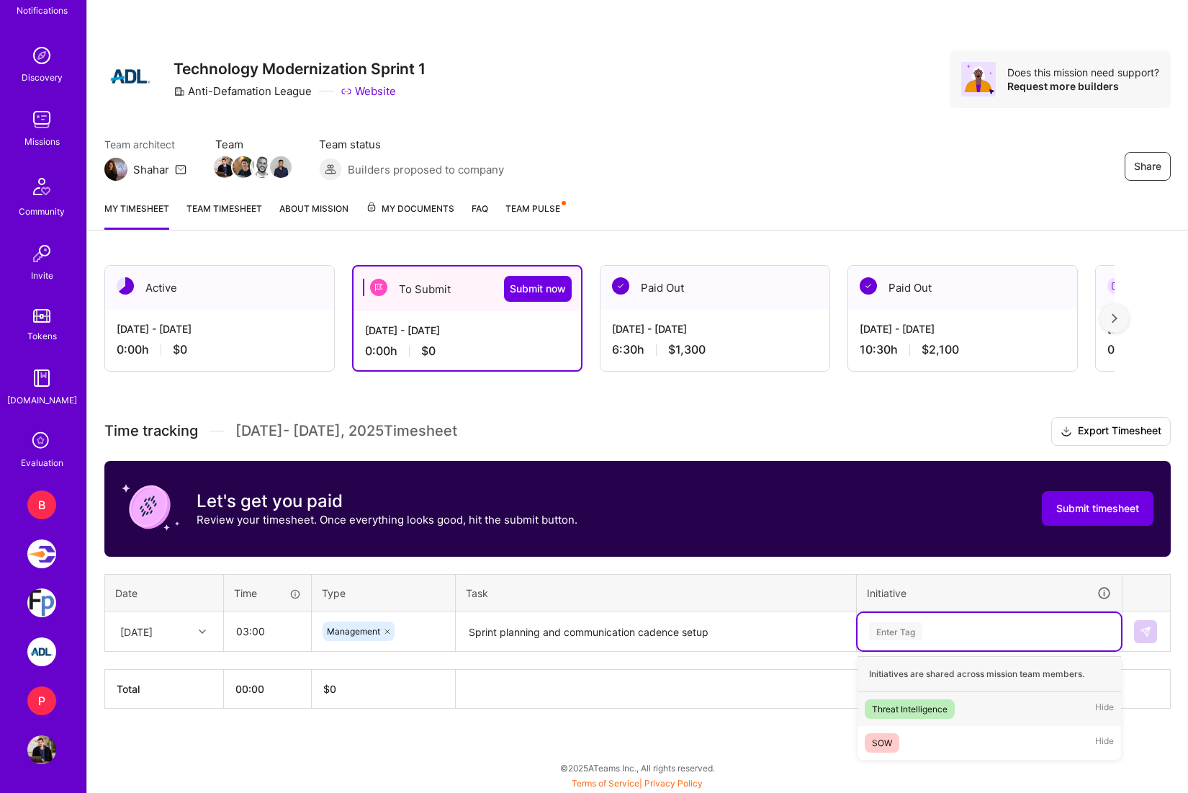
click at [986, 634] on div "Enter Tag" at bounding box center [988, 631] width 243 height 18
click at [955, 710] on div "Threat Intelligence Hide" at bounding box center [988, 709] width 263 height 34
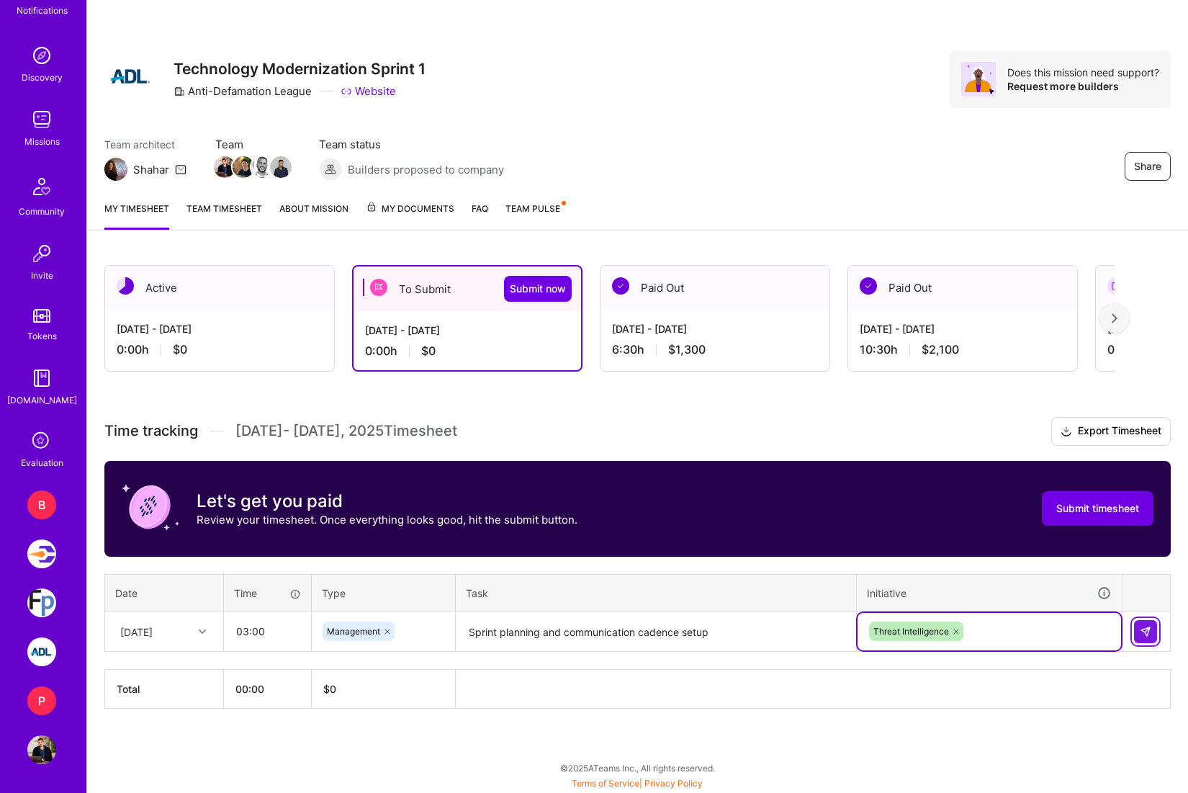
click at [1137, 628] on button at bounding box center [1145, 631] width 23 height 23
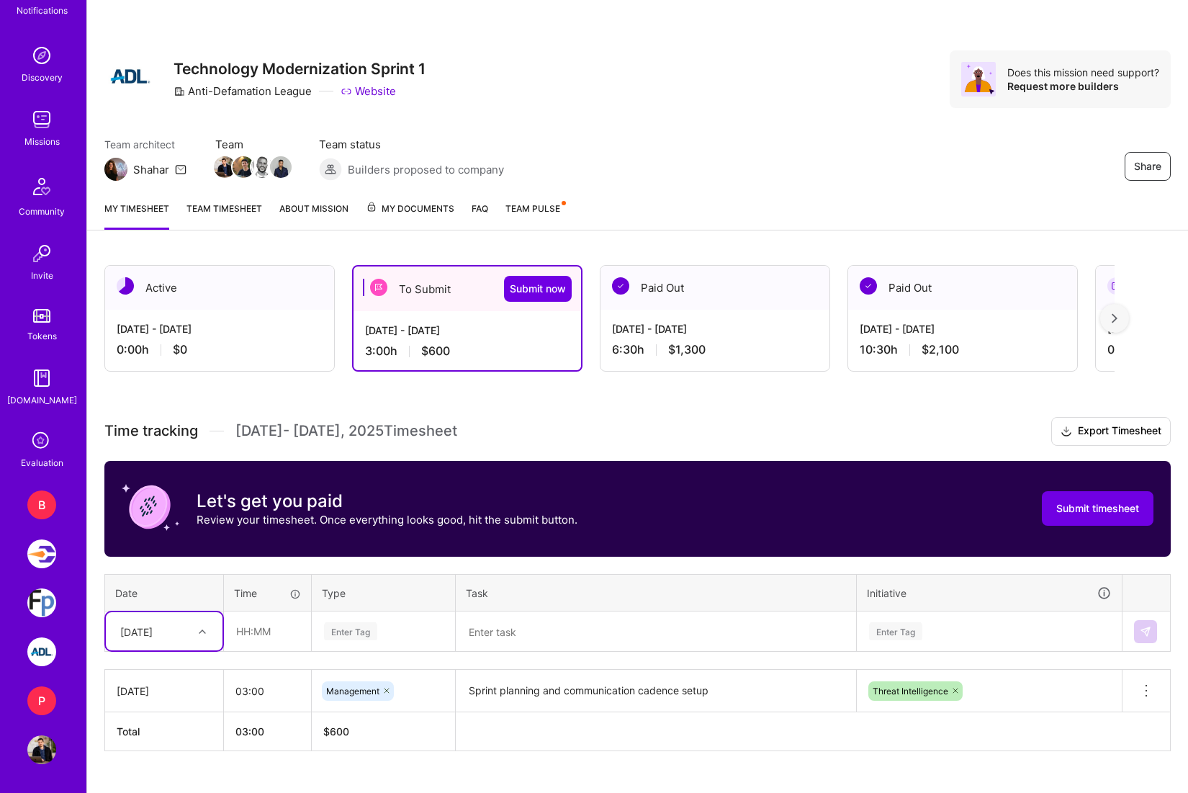
scroll to position [29, 0]
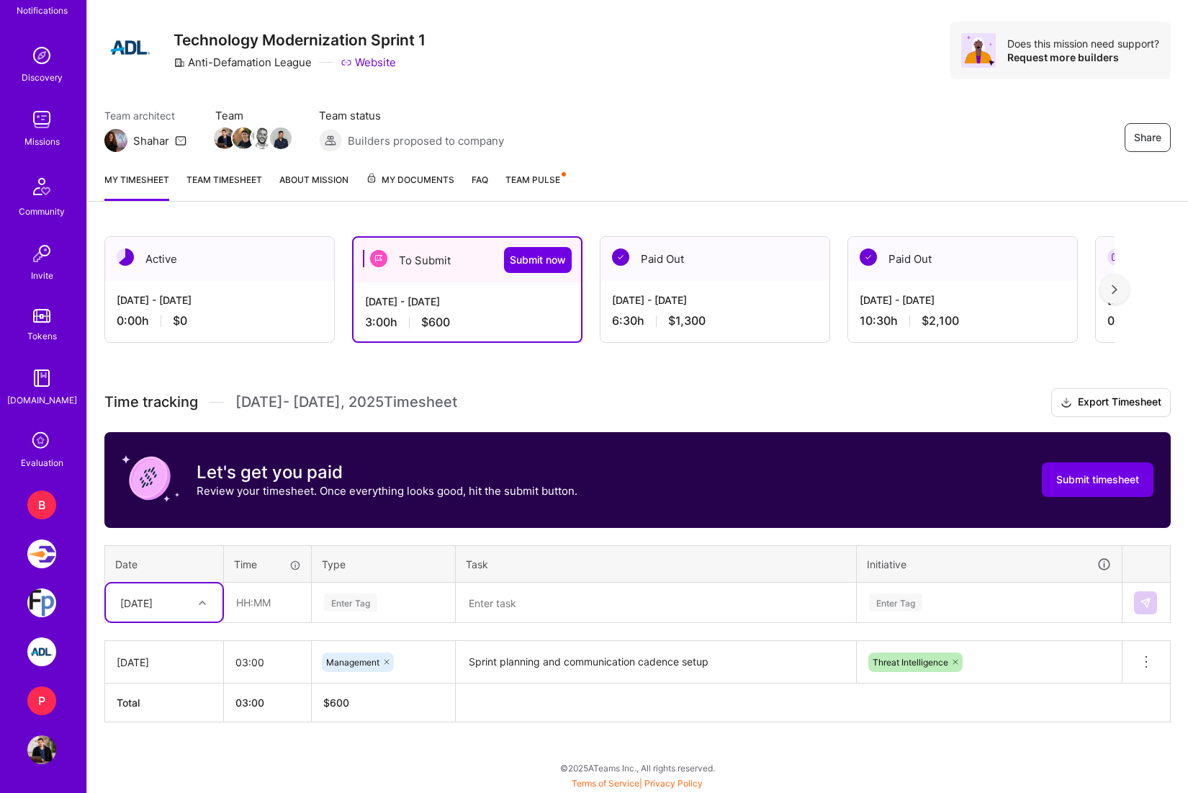
click at [177, 615] on div "[DATE]" at bounding box center [164, 602] width 117 height 38
click at [162, 695] on div "[DATE]" at bounding box center [164, 693] width 117 height 27
click at [286, 613] on input "text" at bounding box center [268, 602] width 86 height 38
type input "01:00"
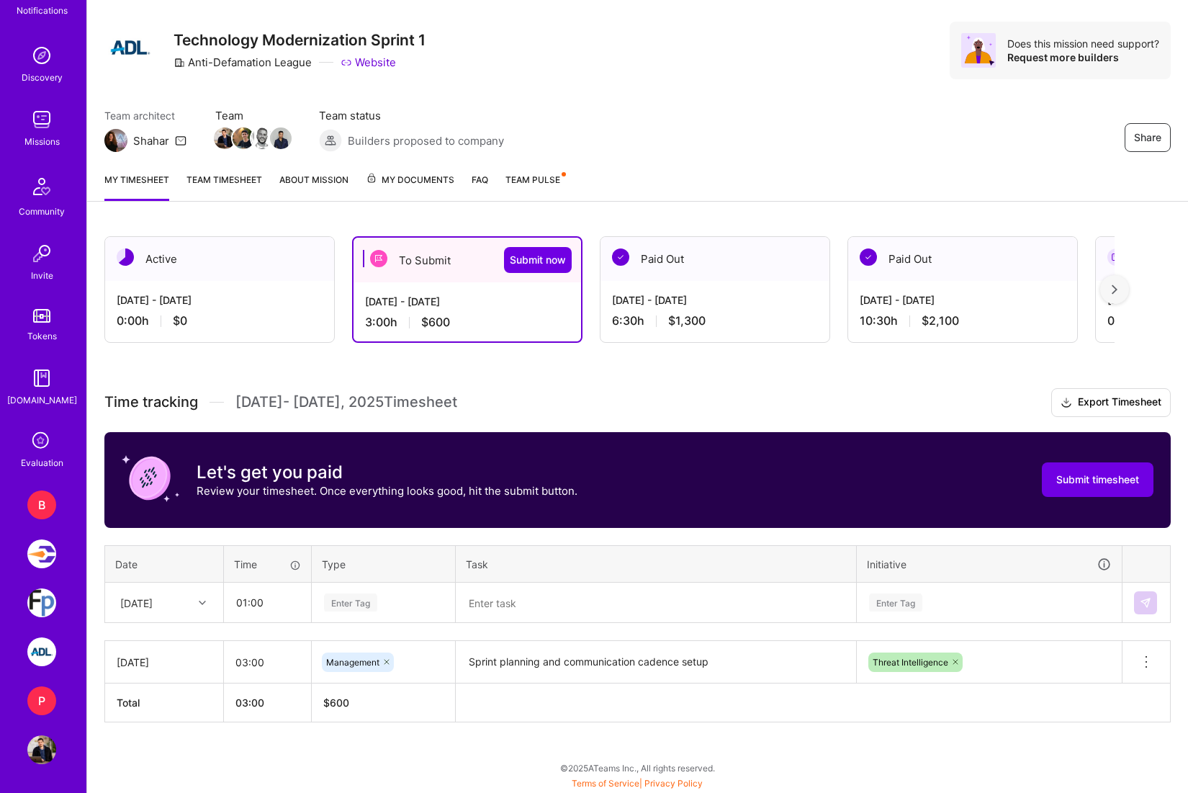
click at [402, 596] on div "Enter Tag" at bounding box center [384, 602] width 122 height 18
type input "meet"
click at [538, 613] on textarea at bounding box center [655, 603] width 397 height 38
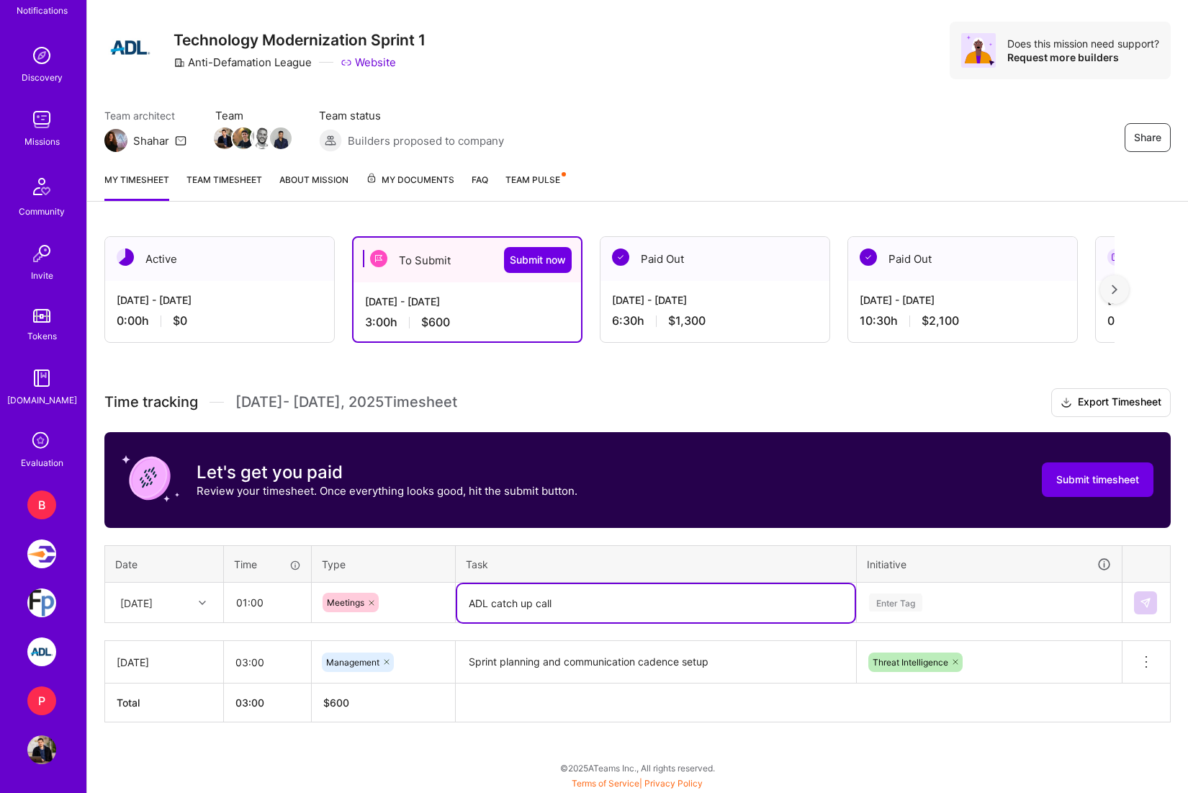
type textarea "ADL catch up call"
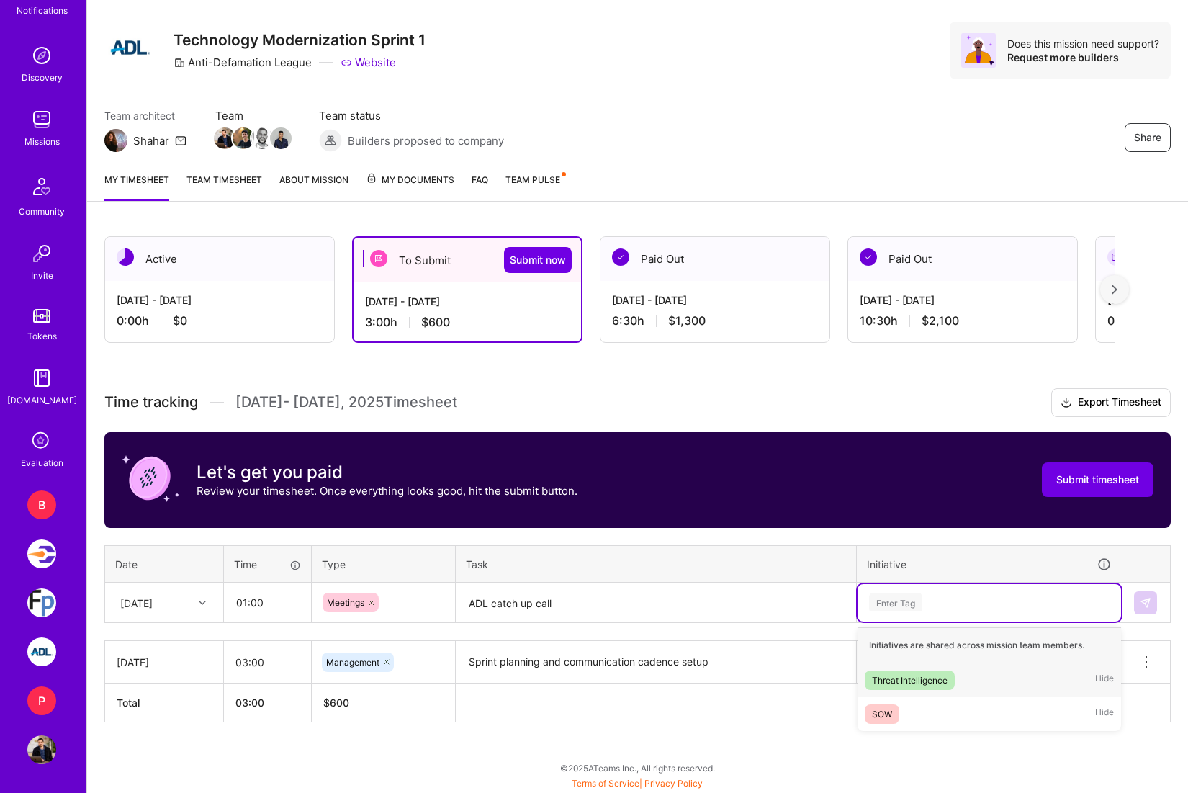
click at [909, 587] on div "Enter Tag" at bounding box center [988, 602] width 263 height 37
click at [936, 667] on div "Threat Intelligence Hide" at bounding box center [988, 680] width 263 height 34
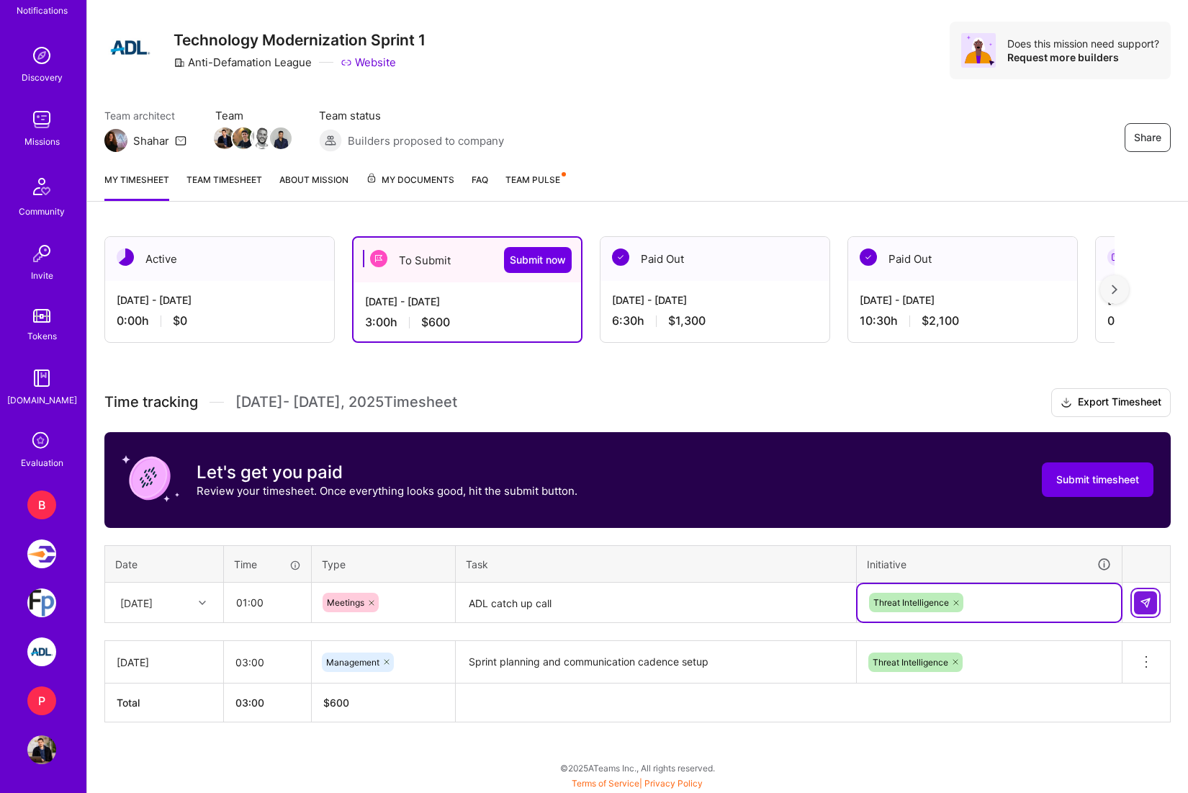
click at [1144, 598] on img at bounding box center [1146, 603] width 12 height 12
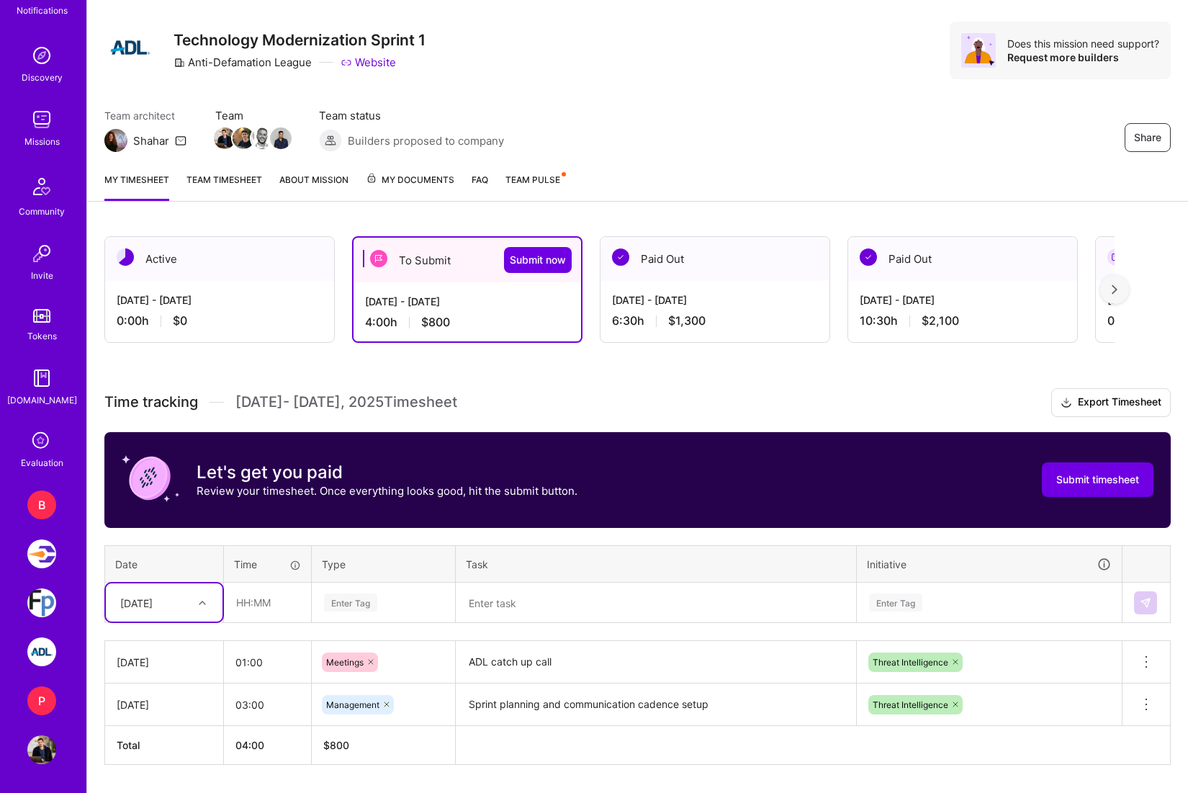
click at [191, 600] on div "option [DATE], selected. Select is focused ,type to refine list, press Down to …" at bounding box center [164, 602] width 117 height 38
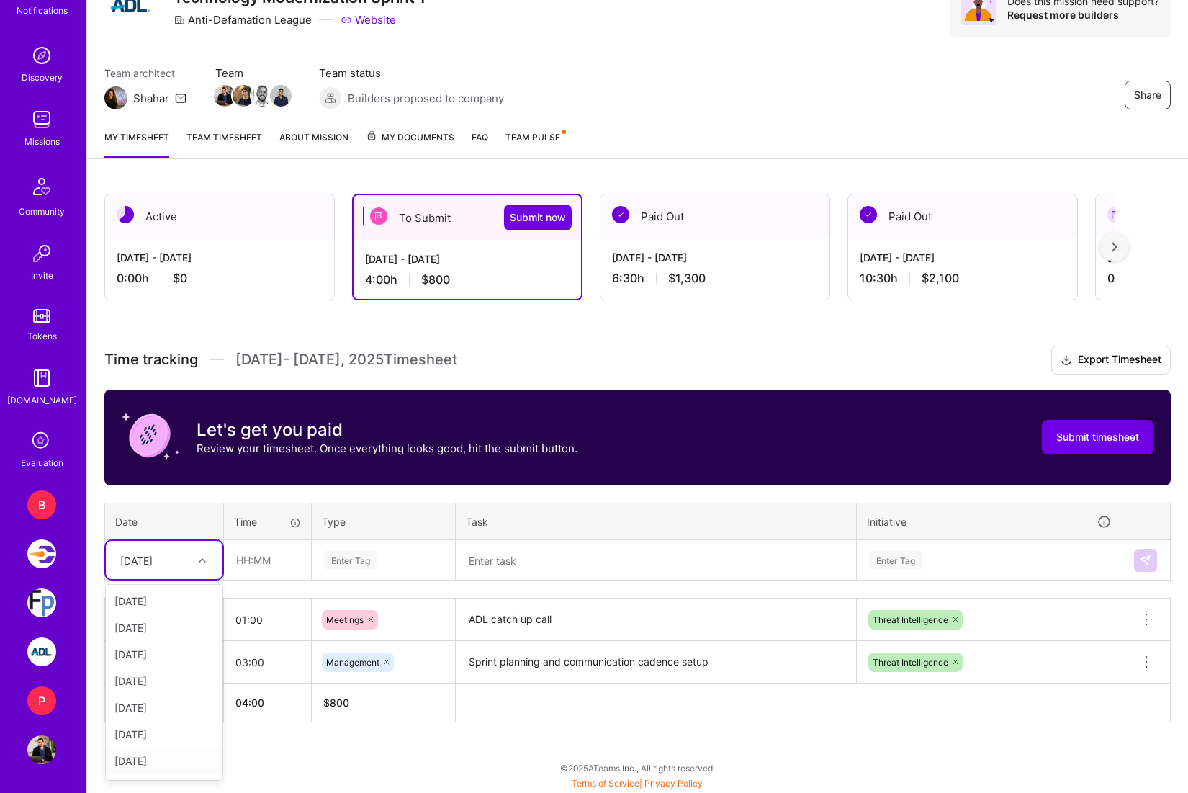
click at [172, 753] on div "[DATE]" at bounding box center [164, 760] width 117 height 27
click at [254, 568] on input "text" at bounding box center [268, 560] width 86 height 38
type input "02:00"
click at [373, 571] on div "Enter Tag" at bounding box center [383, 559] width 142 height 37
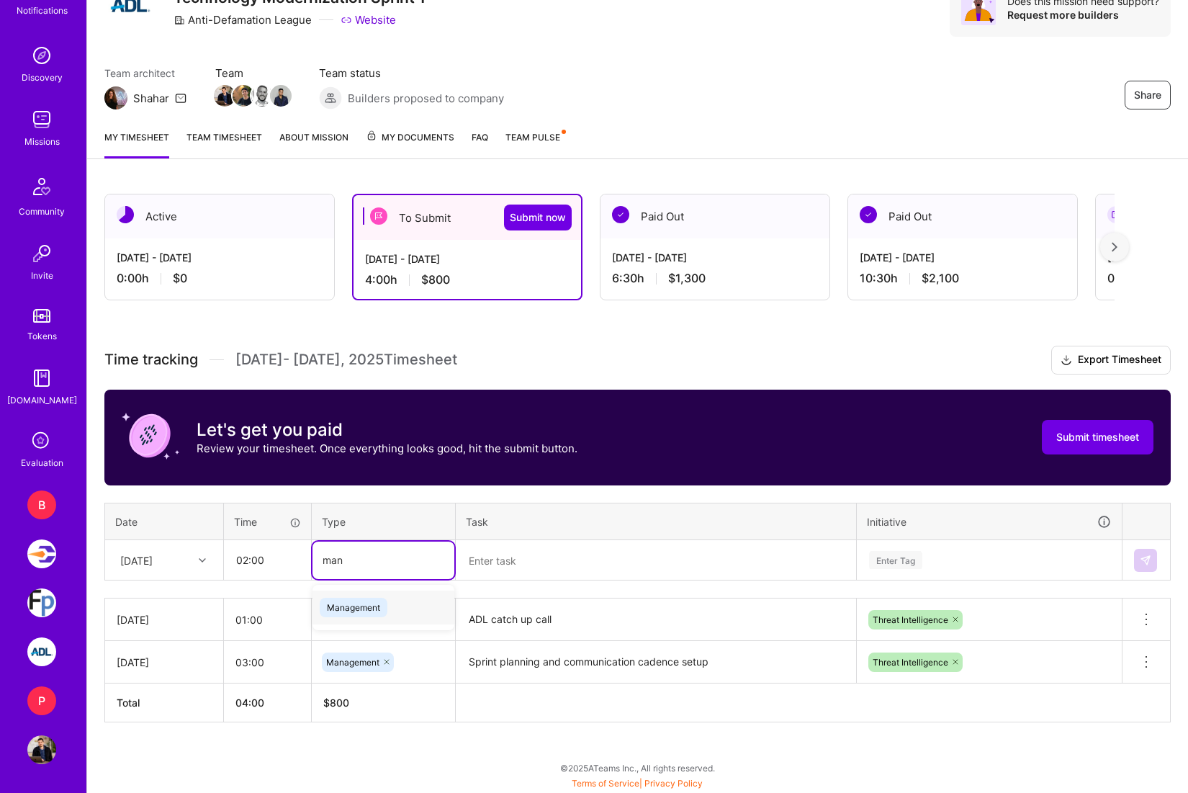
type input "mana"
click at [401, 595] on div "Management" at bounding box center [383, 607] width 142 height 34
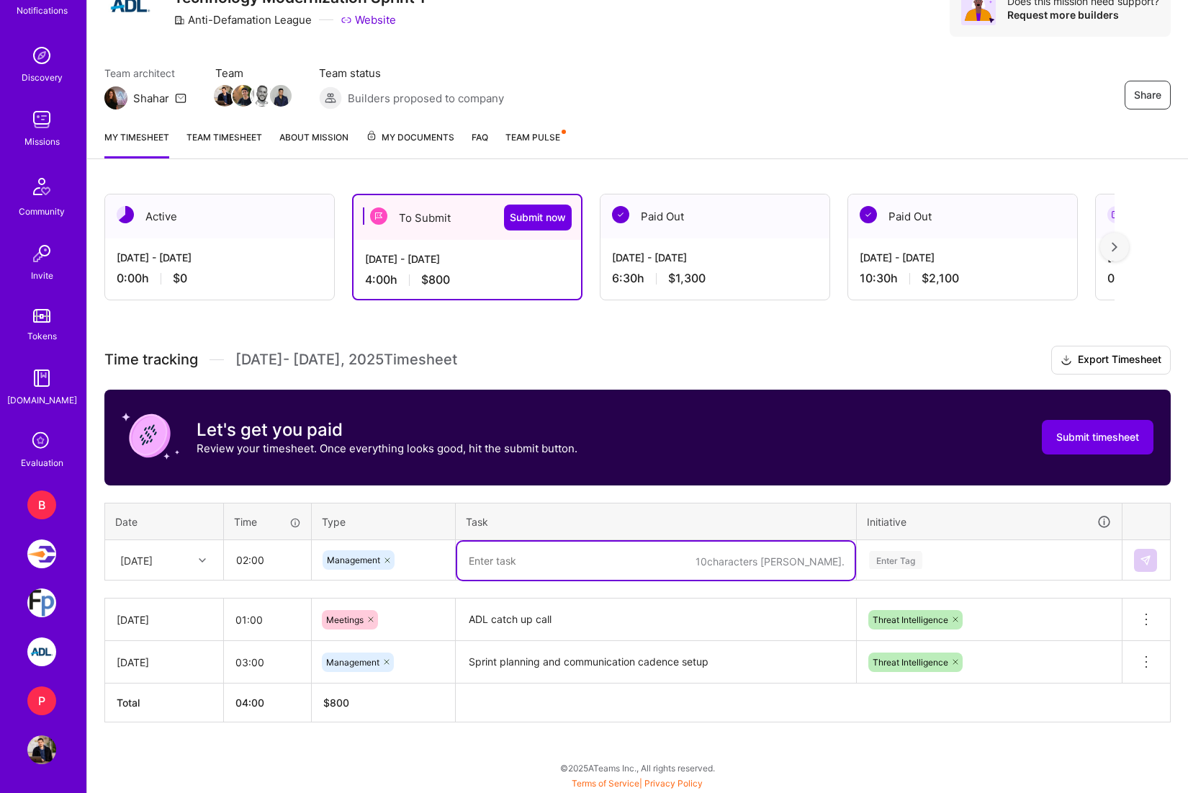
click at [546, 552] on textarea at bounding box center [655, 560] width 397 height 38
type textarea "Sprint planning, follow up on breakdown"
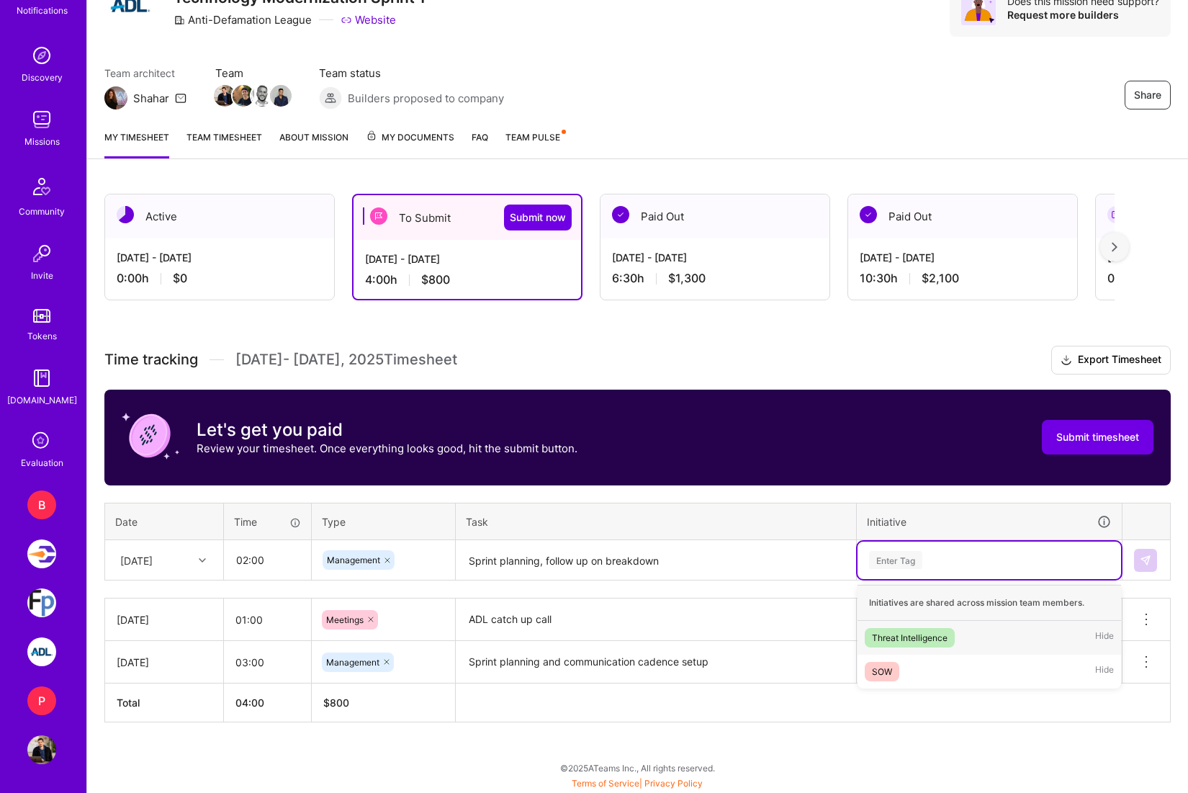
click at [972, 565] on div "Enter Tag" at bounding box center [988, 560] width 243 height 18
click at [930, 647] on div "Threat Intelligence Hide" at bounding box center [988, 638] width 263 height 34
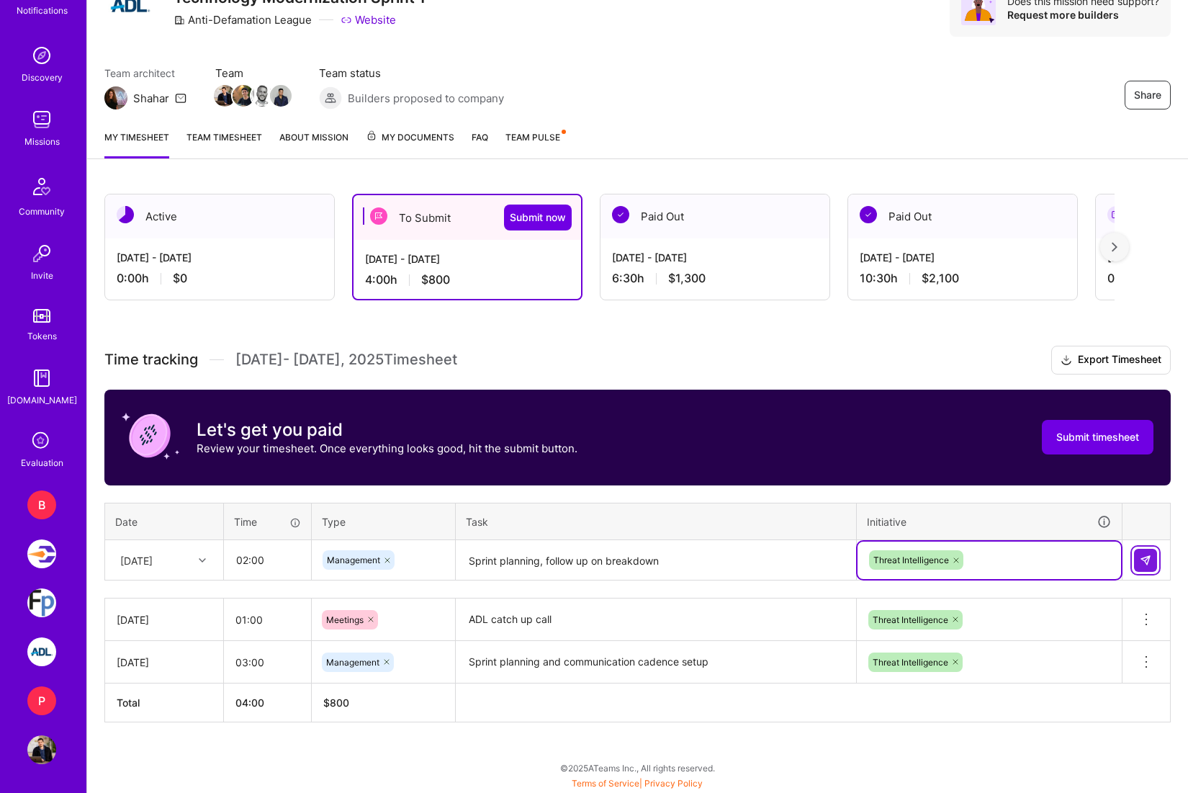
click at [1145, 558] on img at bounding box center [1146, 560] width 12 height 12
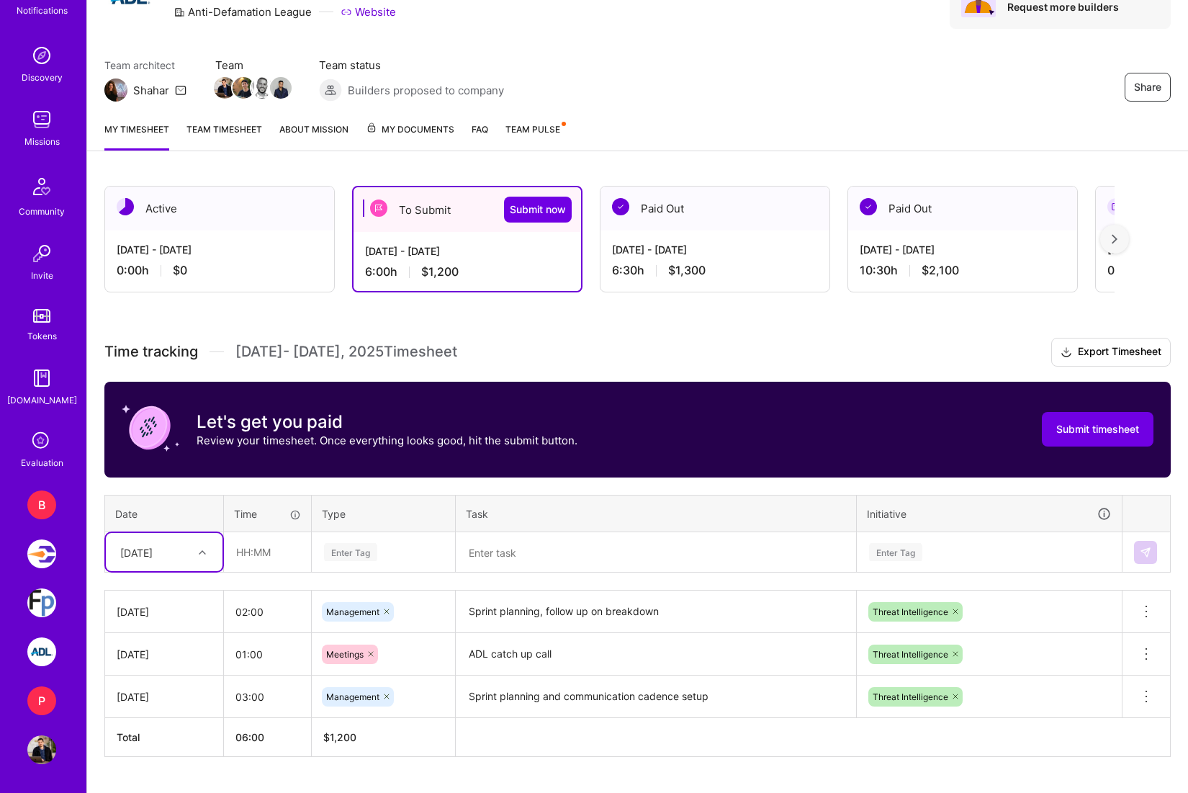
click at [204, 567] on div "[DATE]" at bounding box center [164, 552] width 117 height 38
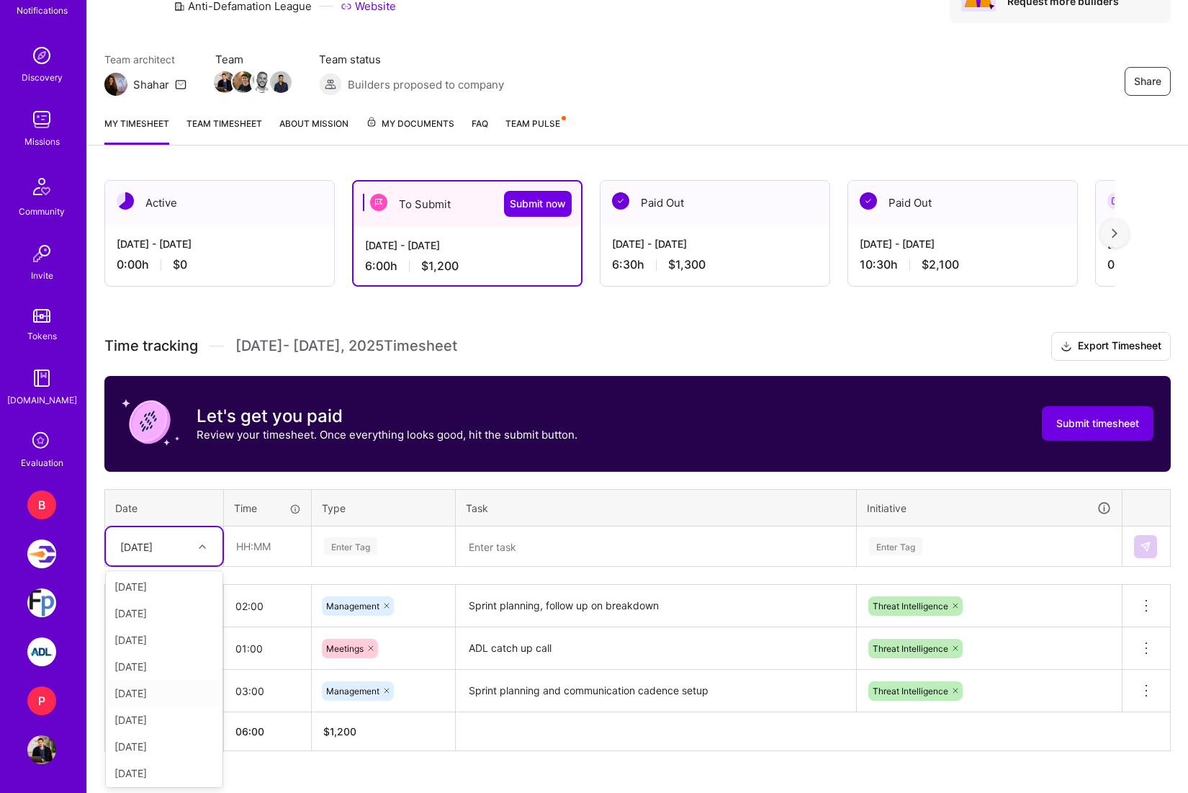
scroll to position [28, 0]
click at [165, 745] on div "[DATE]" at bounding box center [164, 745] width 117 height 27
click at [269, 540] on input "text" at bounding box center [268, 546] width 86 height 38
type input "1"
type input "02:00"
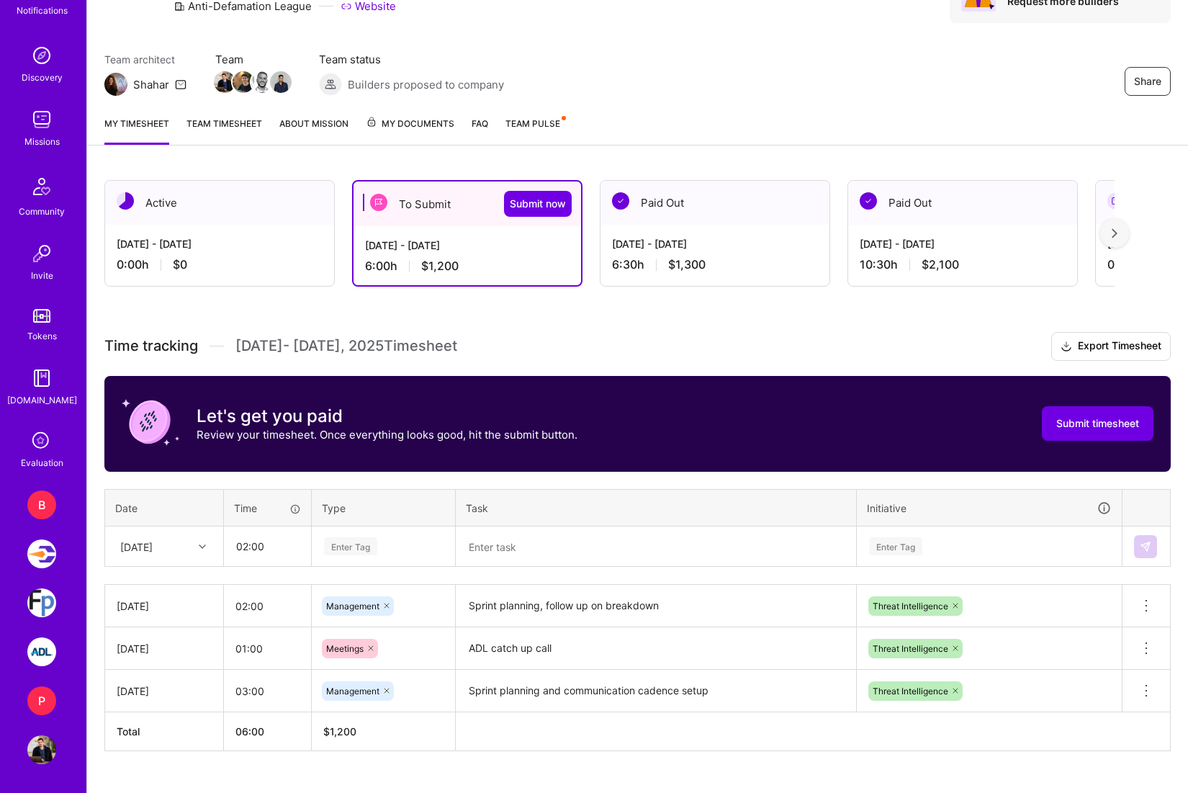
click at [413, 551] on div "Enter Tag" at bounding box center [384, 546] width 122 height 18
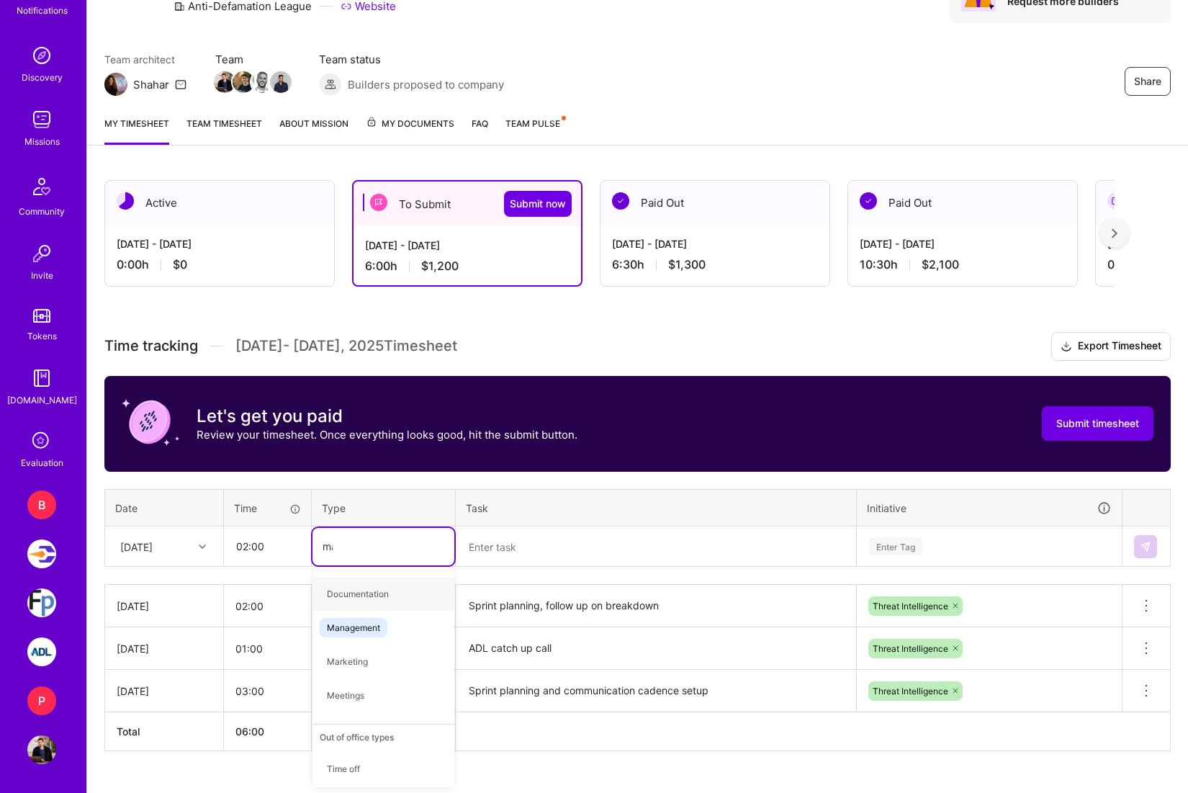
type input "mana"
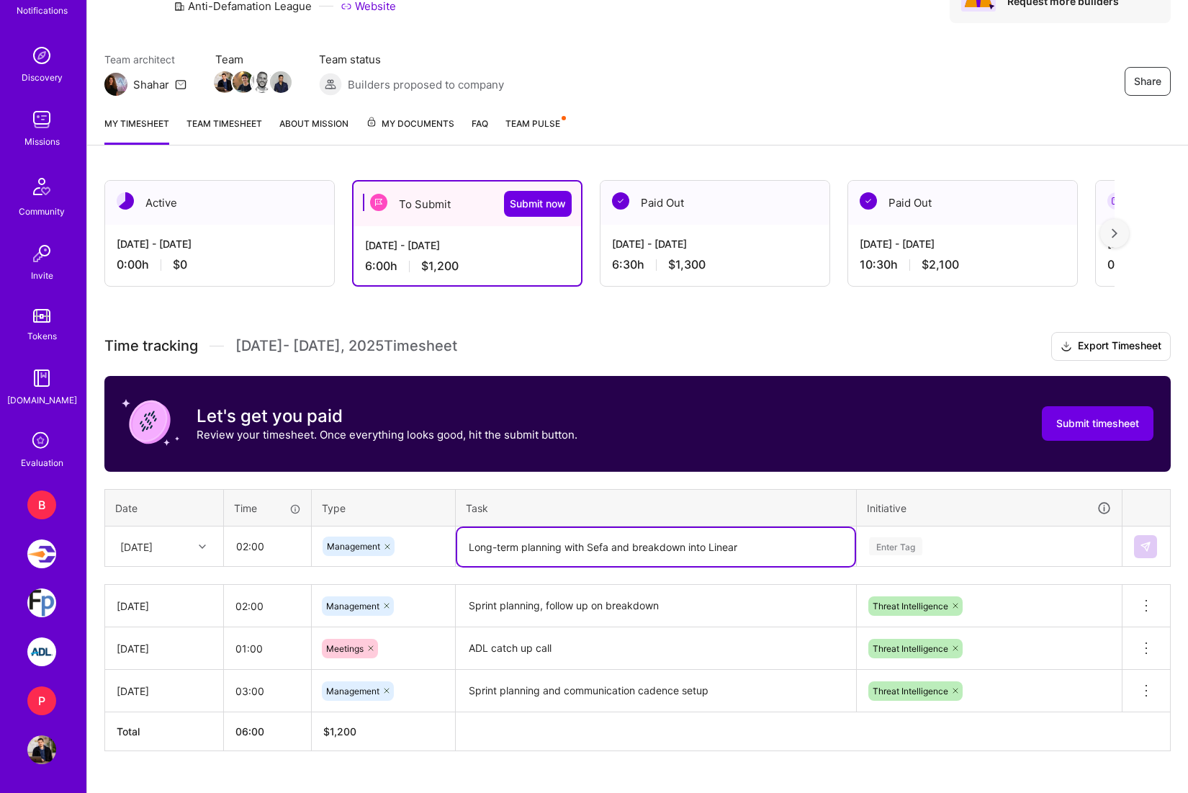
type textarea "Long-term planning with Sefa and breakdown into Linear"
click at [1031, 528] on div "Enter Tag" at bounding box center [988, 546] width 263 height 37
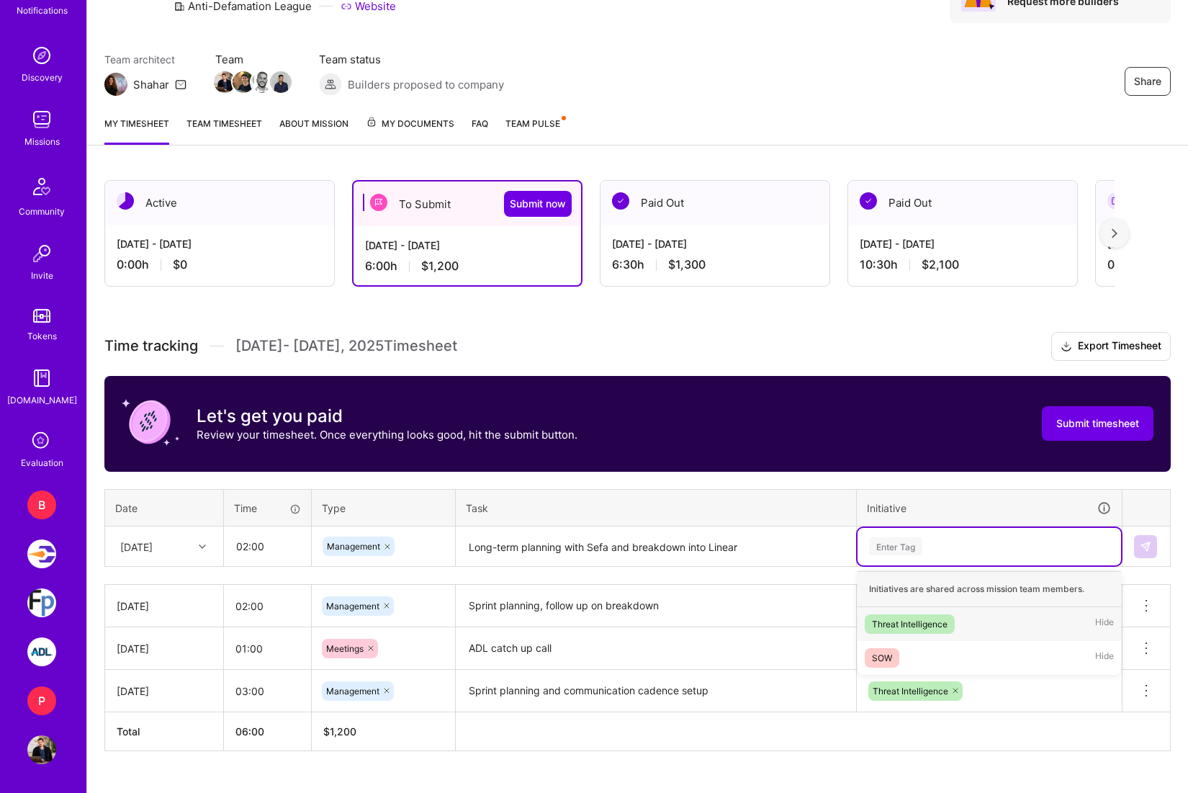
click at [948, 628] on span "Threat Intelligence" at bounding box center [910, 623] width 90 height 19
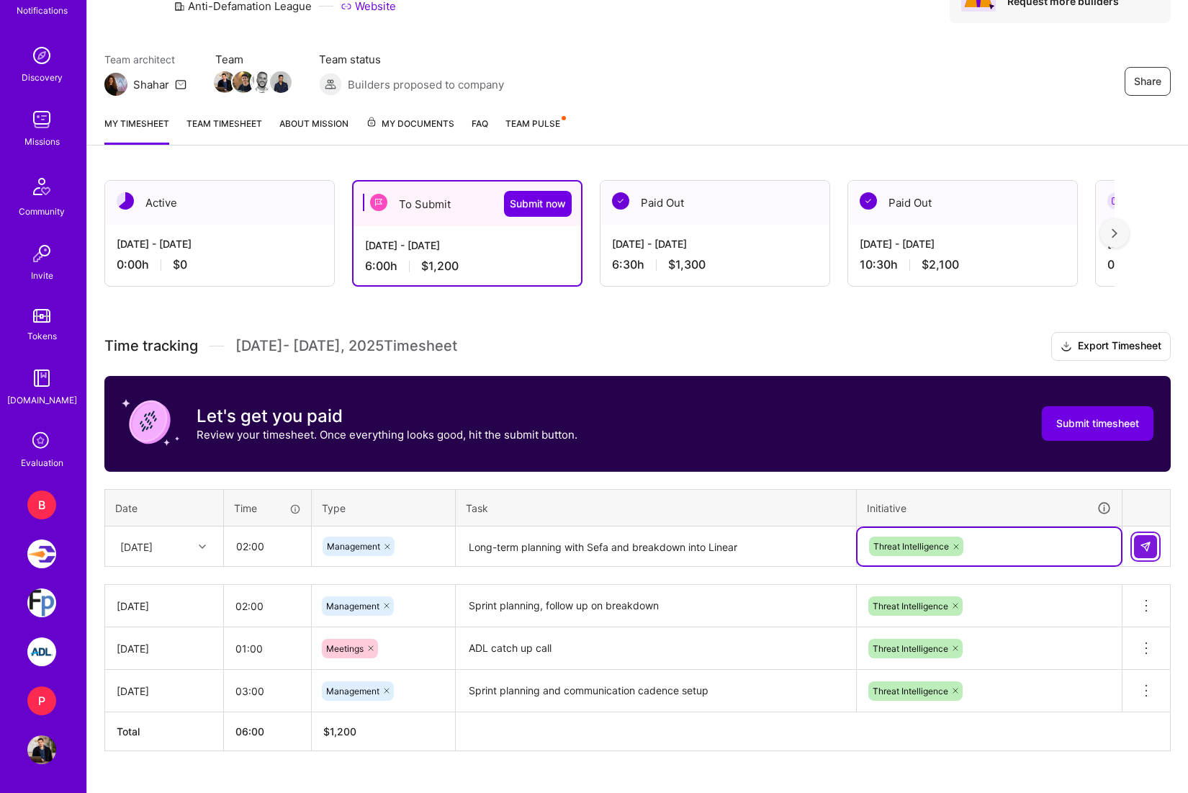
click at [1143, 547] on img at bounding box center [1146, 547] width 12 height 12
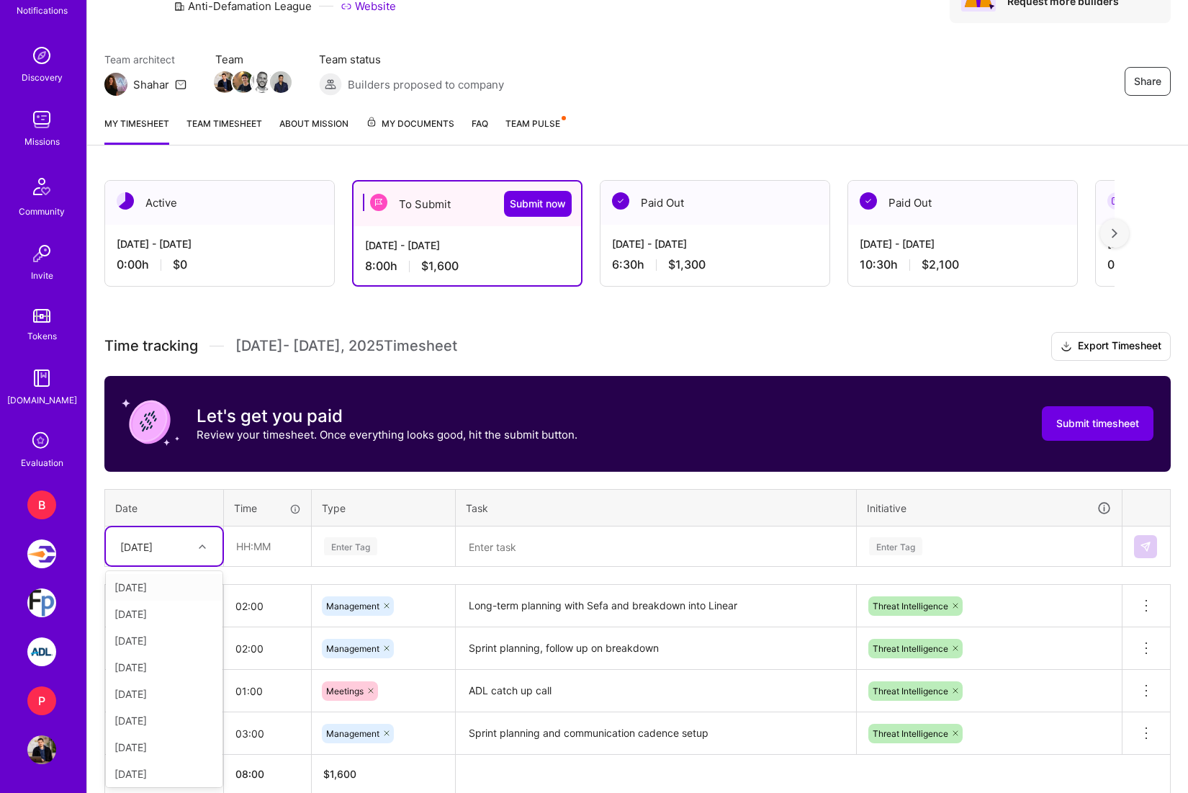
click at [153, 541] on div "[DATE]" at bounding box center [136, 545] width 32 height 15
click at [176, 695] on div "[DATE]" at bounding box center [164, 705] width 117 height 27
click at [256, 549] on input "text" at bounding box center [268, 546] width 86 height 38
type input "02:00"
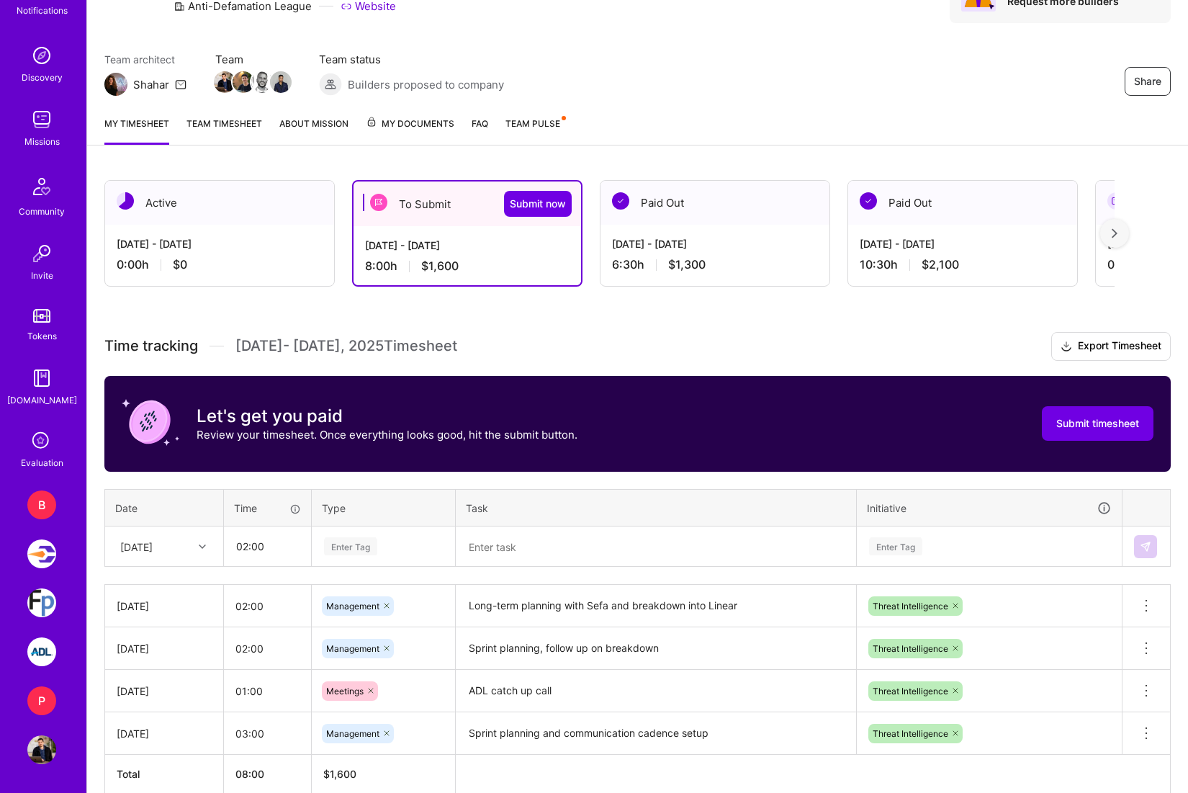
click at [395, 552] on div "Enter Tag" at bounding box center [384, 546] width 122 height 18
type input "mana"
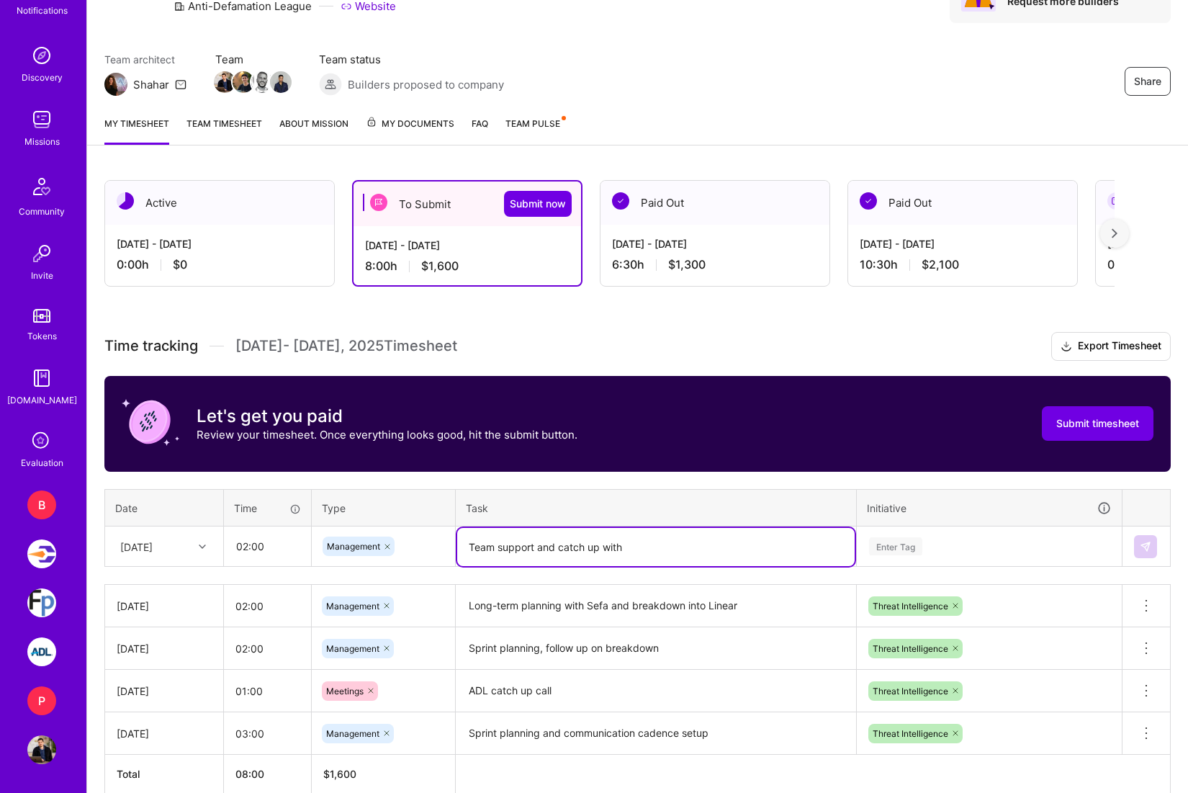
type textarea "Team support and catch up with"
click at [980, 550] on div "Enter Tag" at bounding box center [988, 546] width 243 height 18
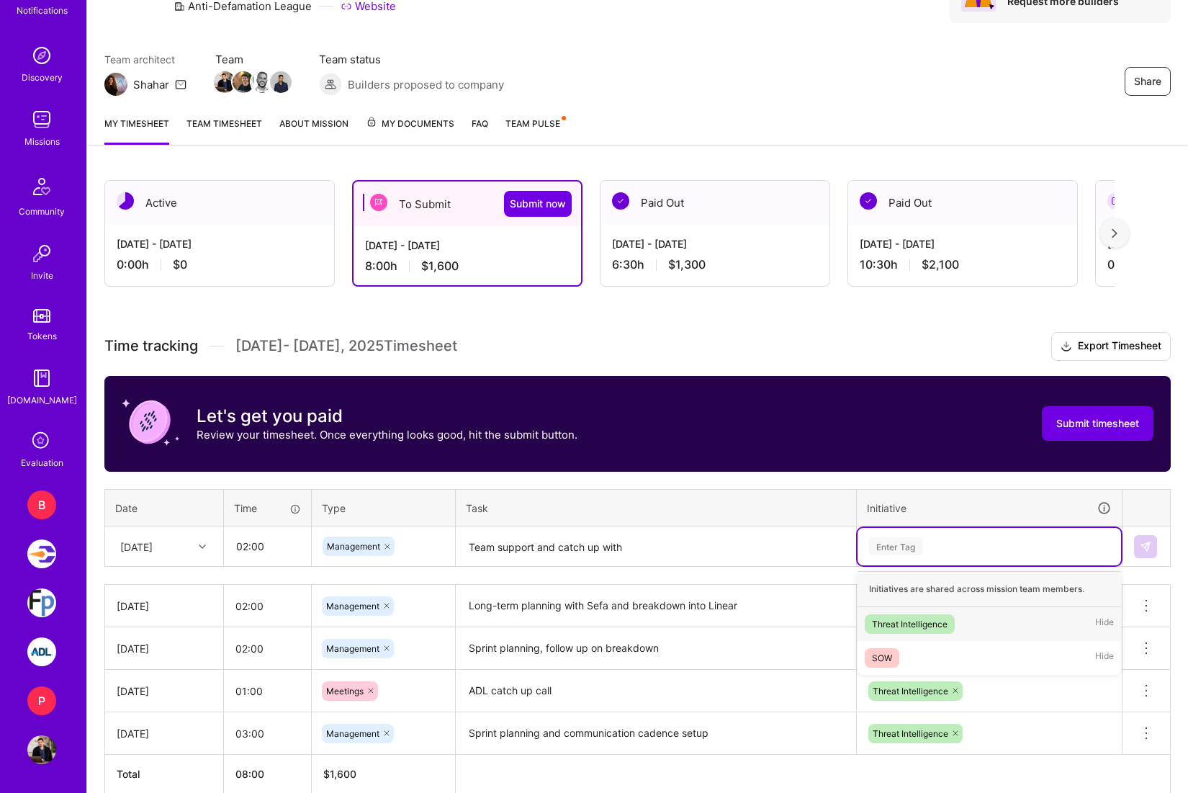
click at [947, 615] on span "Threat Intelligence" at bounding box center [910, 623] width 90 height 19
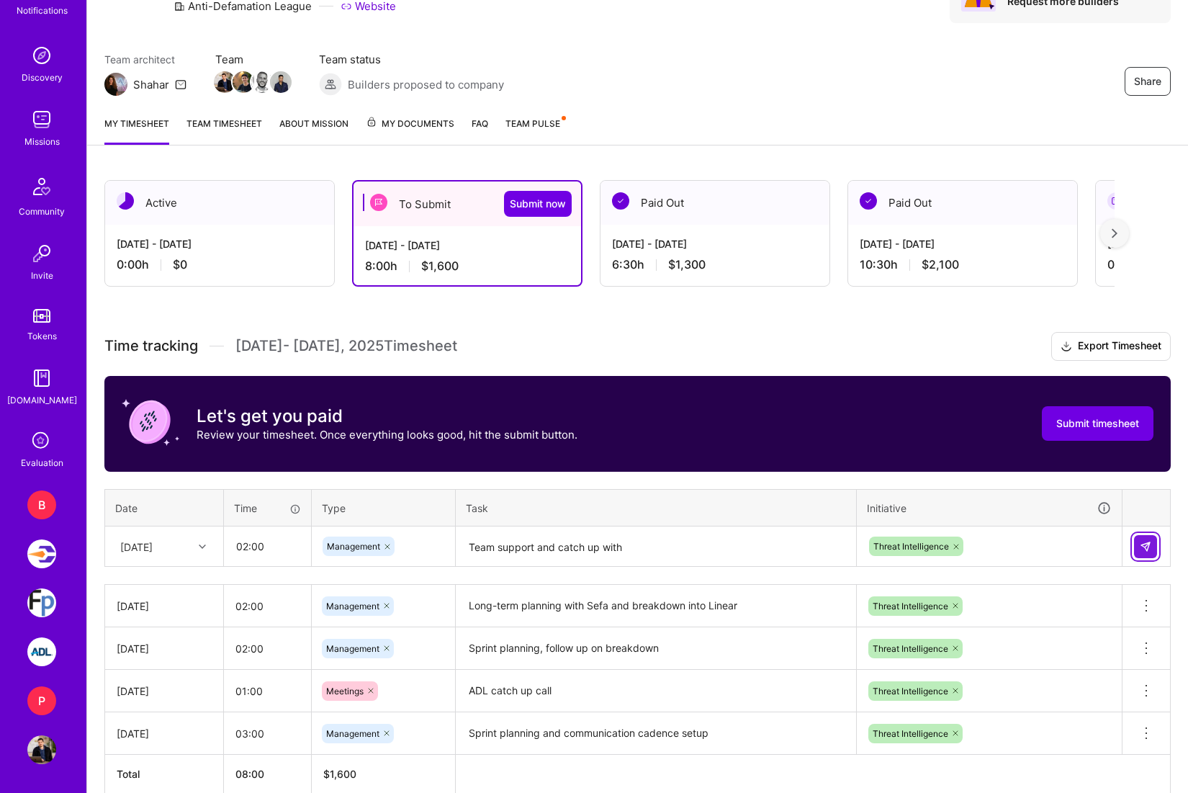
click at [1148, 541] on img at bounding box center [1146, 547] width 12 height 12
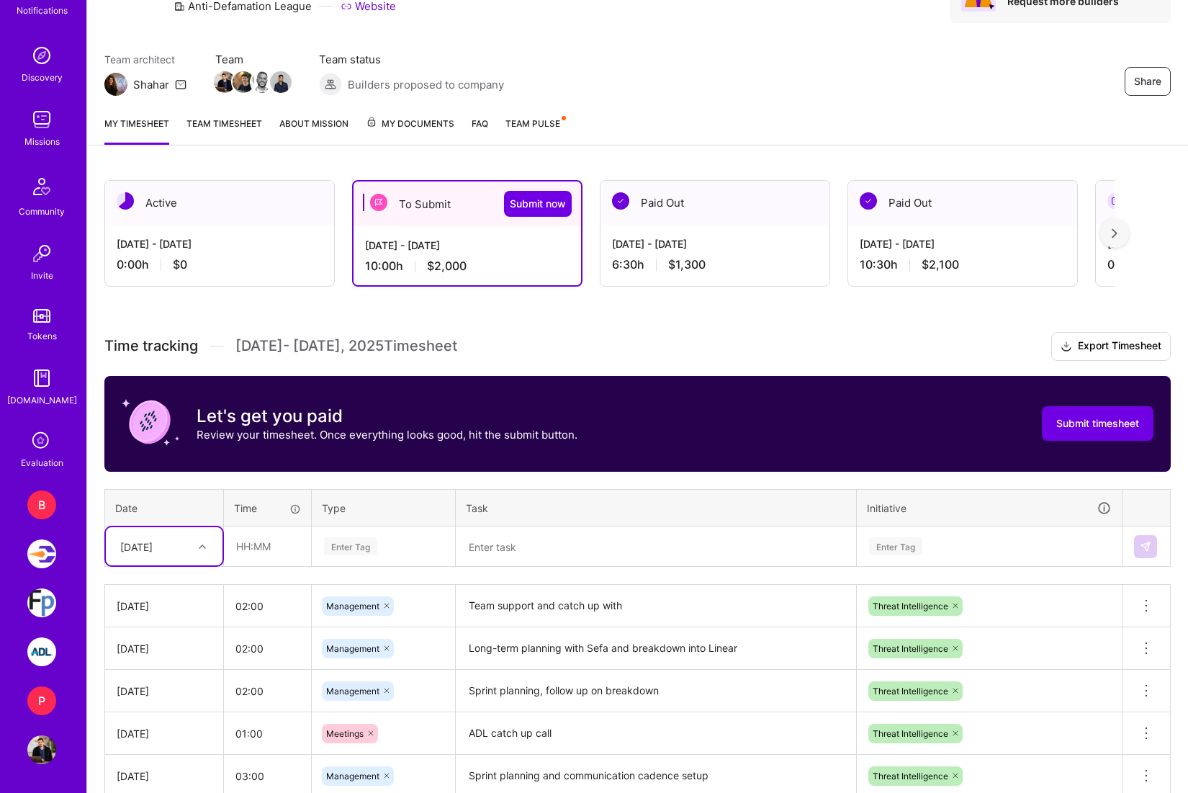
click at [153, 546] on div "[DATE]" at bounding box center [136, 545] width 32 height 15
click at [166, 669] on div "[DATE]" at bounding box center [164, 667] width 117 height 27
click at [249, 551] on input "text" at bounding box center [268, 546] width 86 height 38
type input "00:30"
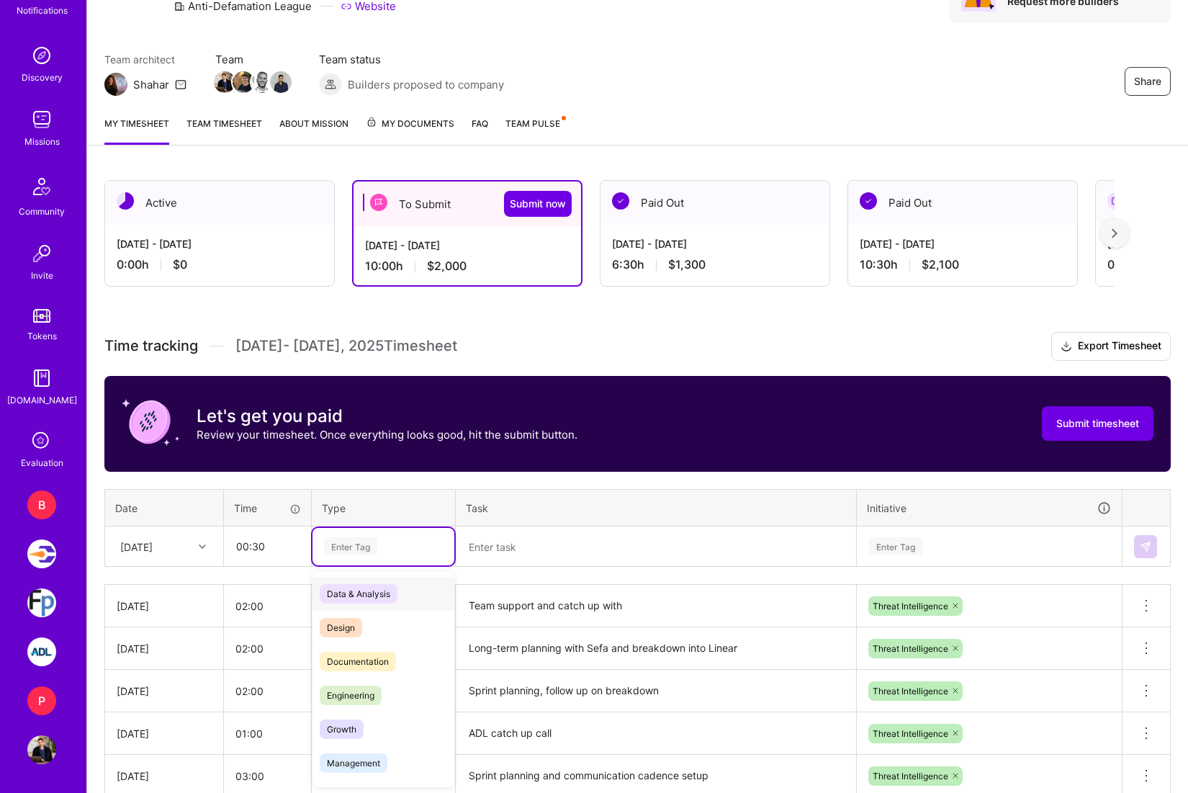
click at [417, 550] on div "Enter Tag" at bounding box center [384, 546] width 122 height 18
type input "mee"
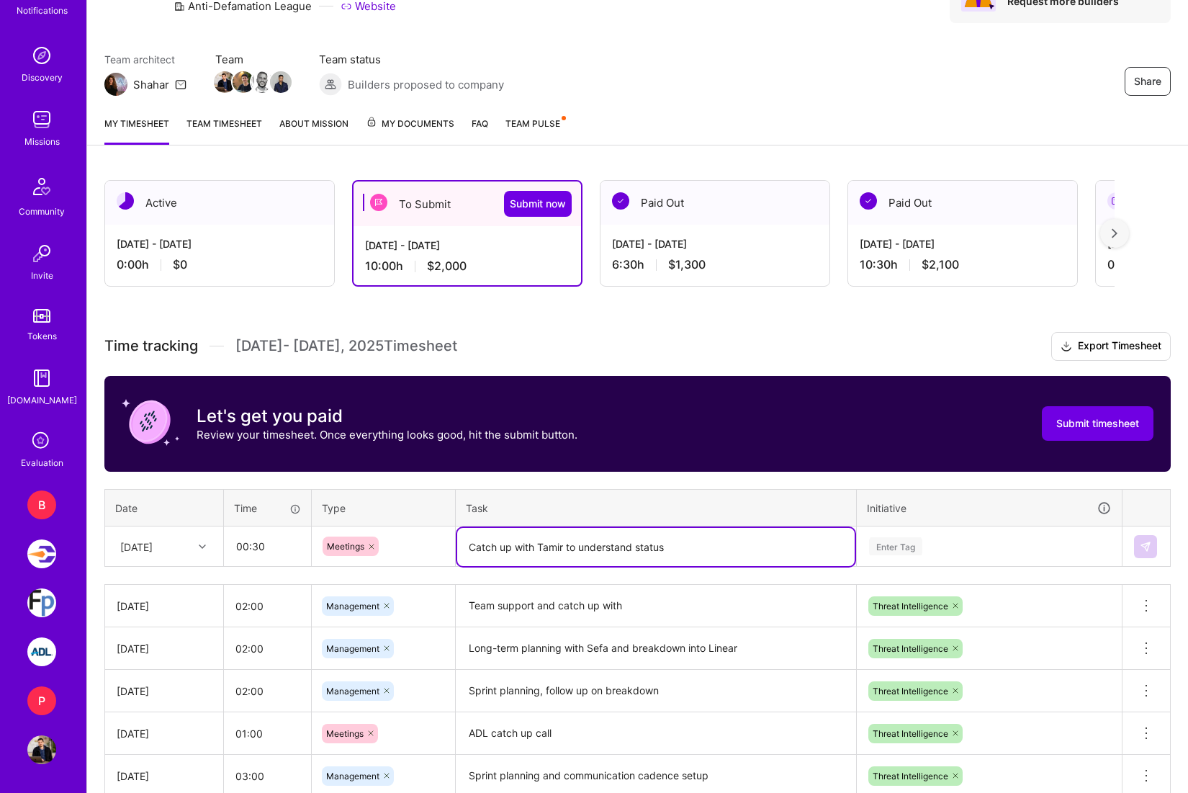
type textarea "Catch up with Tamir to understand status"
click at [952, 535] on div "Enter Tag" at bounding box center [988, 546] width 263 height 37
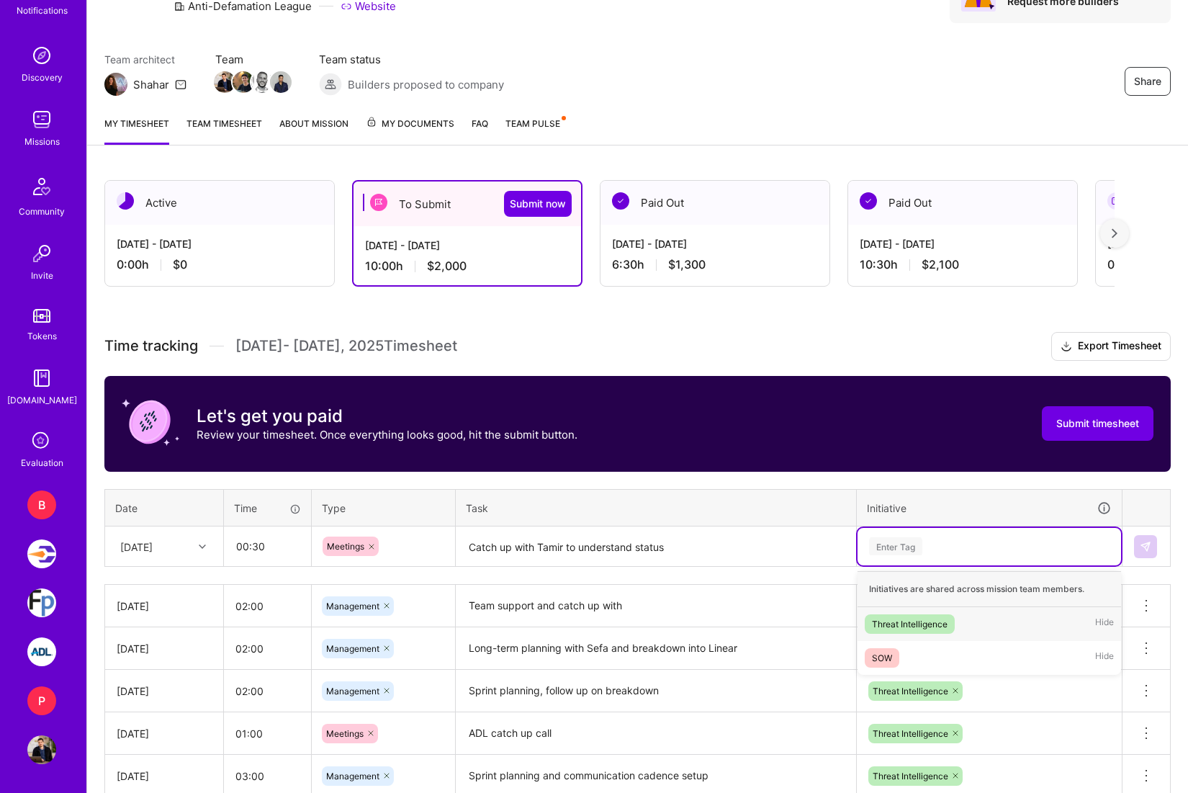
click at [932, 617] on div "Threat Intelligence" at bounding box center [910, 623] width 76 height 15
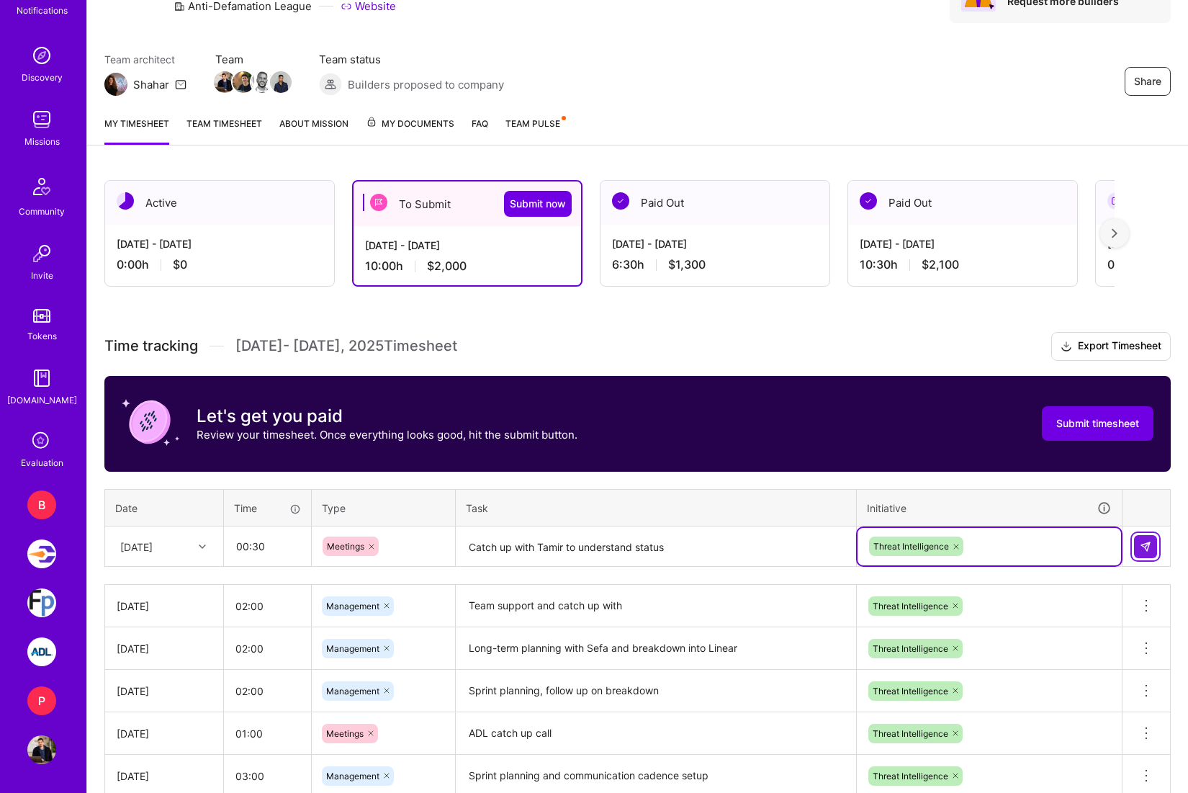
click at [1155, 542] on button at bounding box center [1145, 546] width 23 height 23
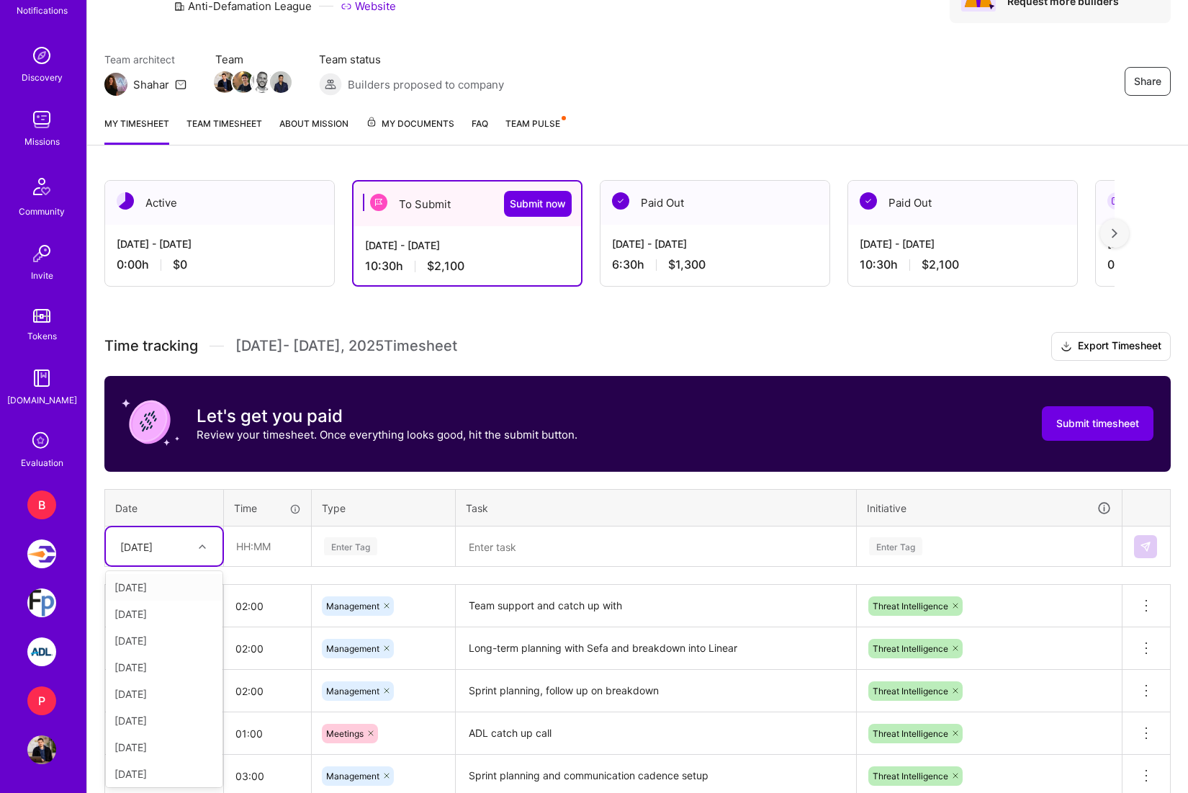
click at [178, 551] on div "[DATE]" at bounding box center [153, 546] width 80 height 24
click at [168, 726] on div "[DATE]" at bounding box center [164, 728] width 117 height 27
type input ":30"
type input "00:30"
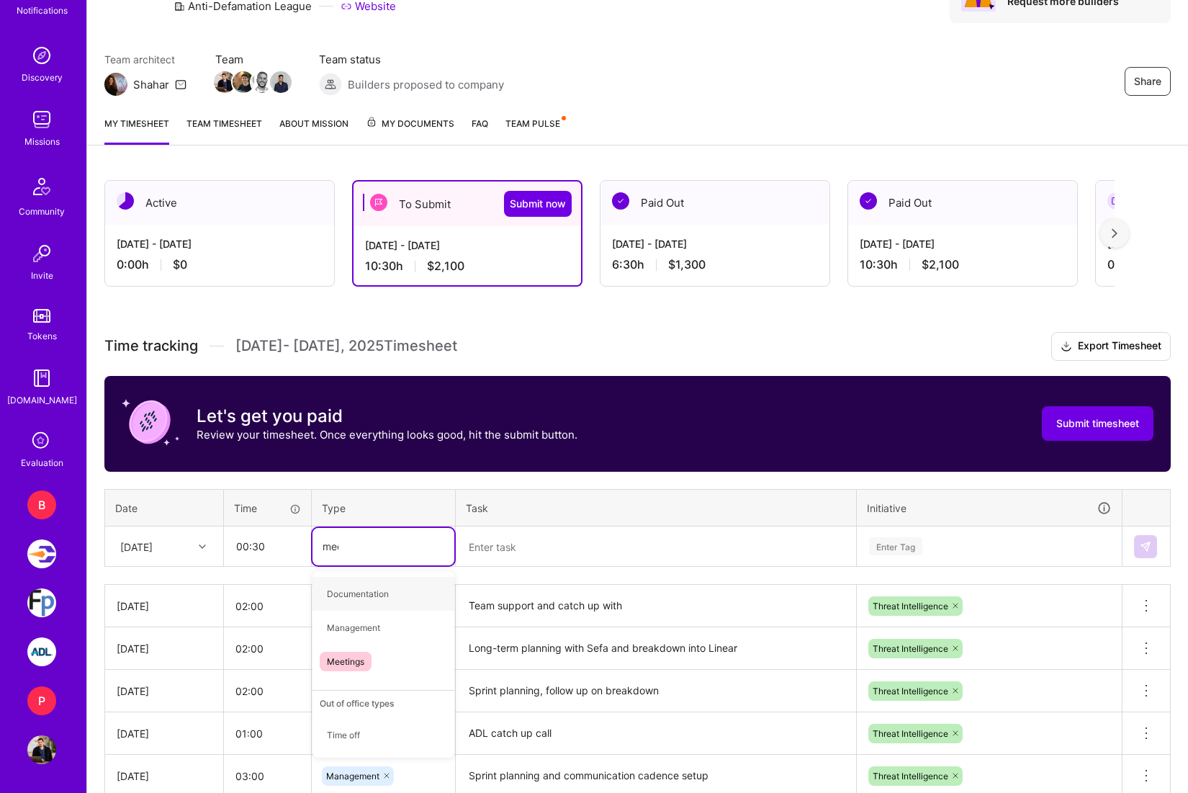
type input "meet"
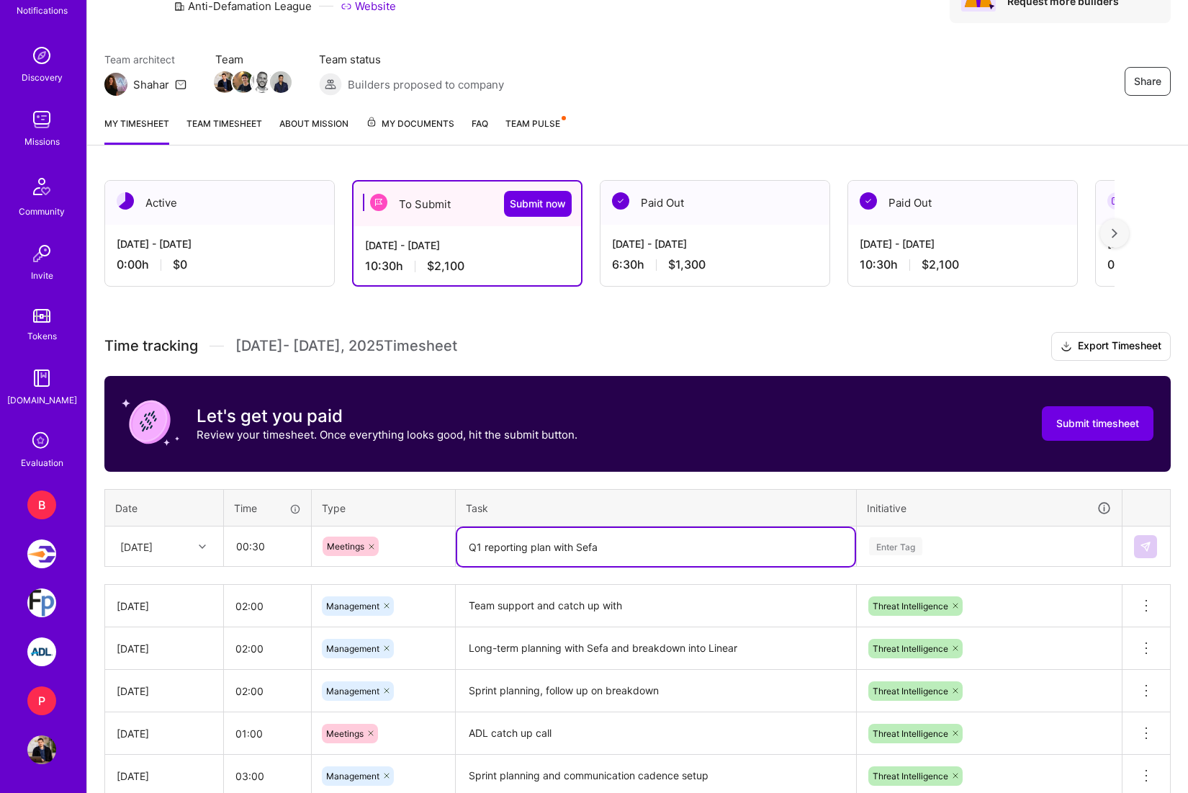
type textarea "Q1 reporting plan with Sefa"
click at [939, 542] on div "Enter Tag" at bounding box center [988, 546] width 243 height 18
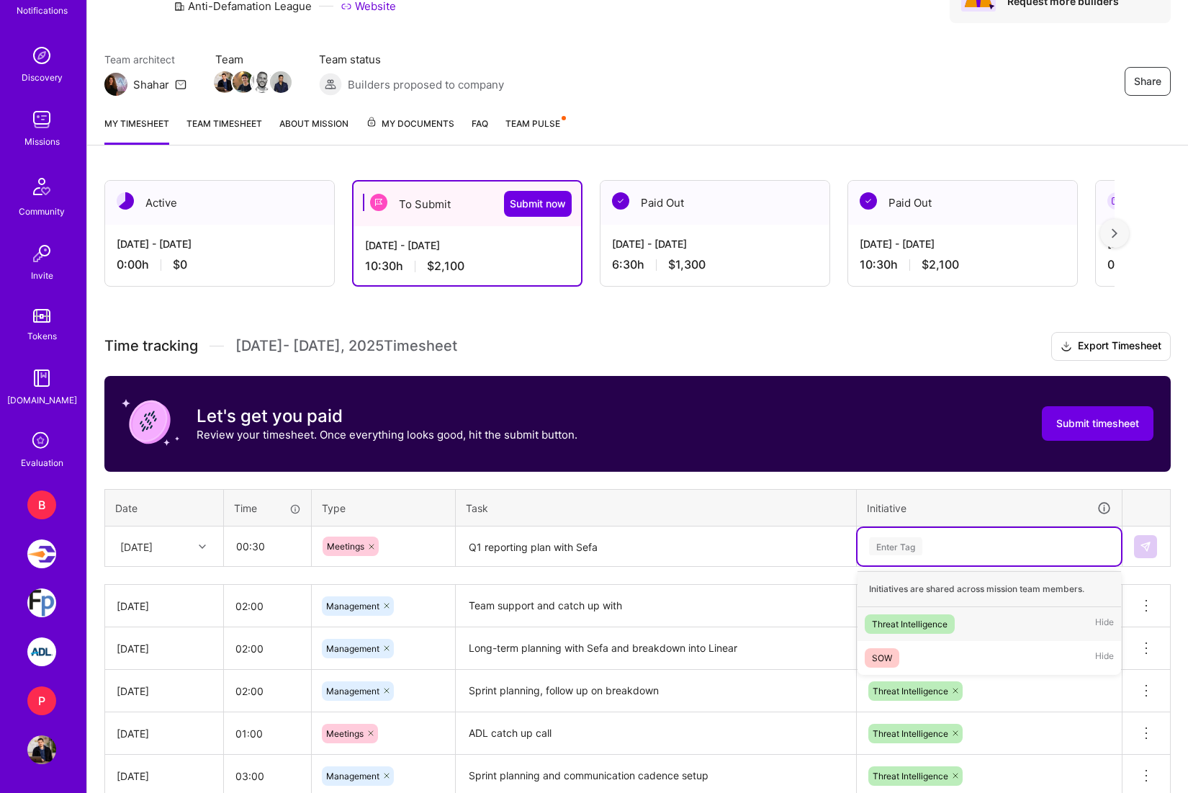
click at [919, 621] on div "Threat Intelligence" at bounding box center [910, 623] width 76 height 15
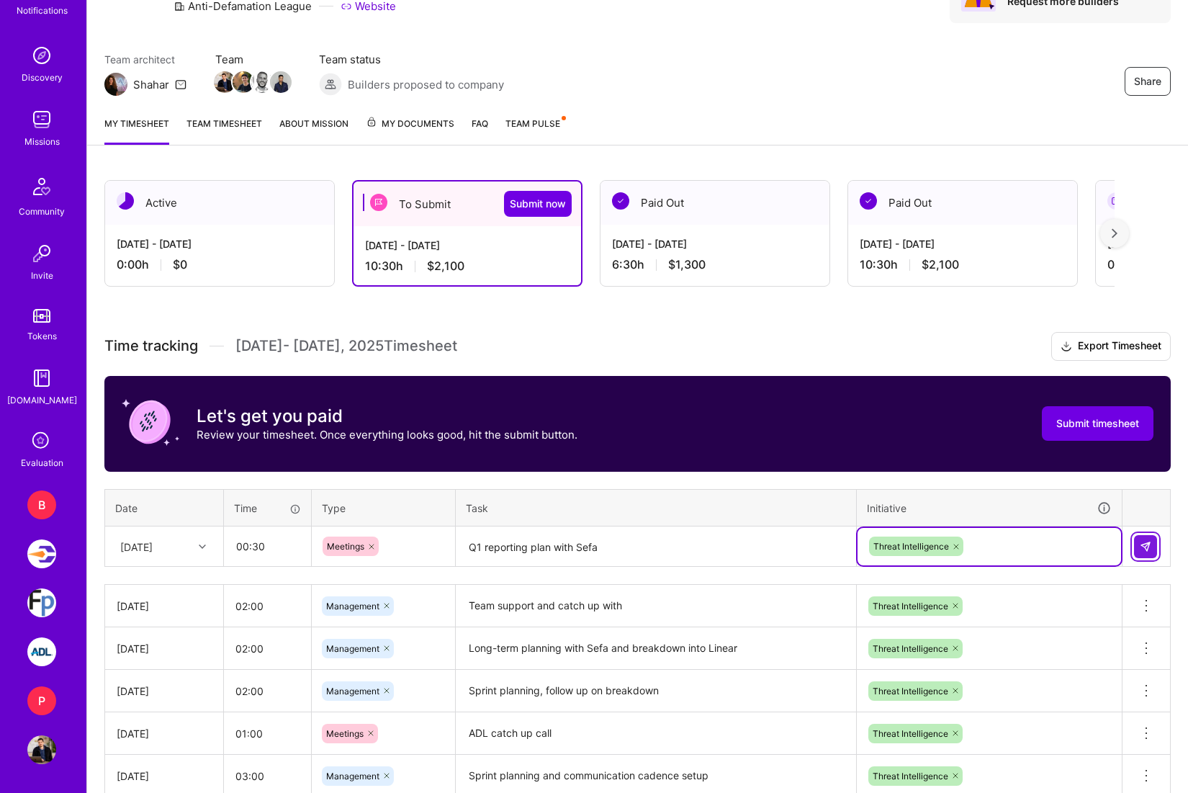
click at [1142, 546] on img at bounding box center [1146, 547] width 12 height 12
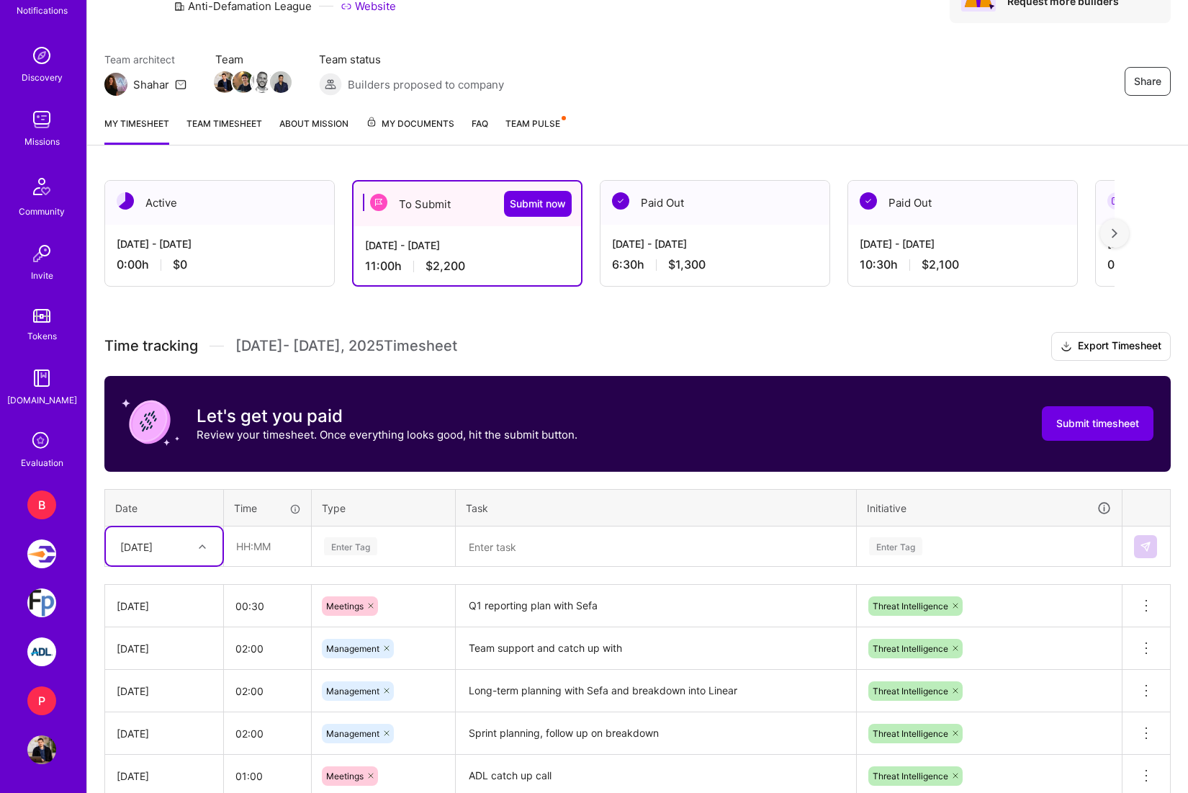
click at [200, 541] on div at bounding box center [204, 546] width 22 height 19
click at [181, 721] on div "[DATE]" at bounding box center [164, 717] width 117 height 27
click at [266, 538] on input "text" at bounding box center [268, 546] width 86 height 38
type input "1"
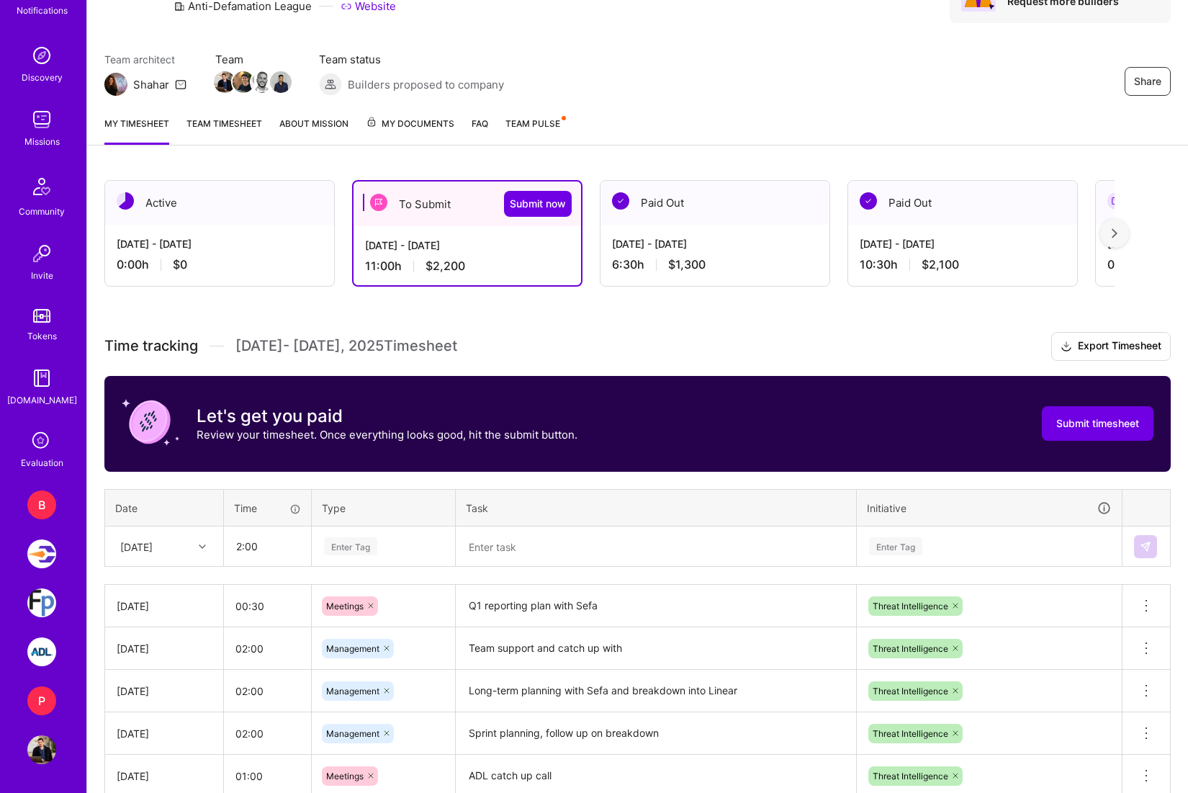
type input "02:00"
click at [390, 550] on div "Enter Tag" at bounding box center [384, 546] width 122 height 18
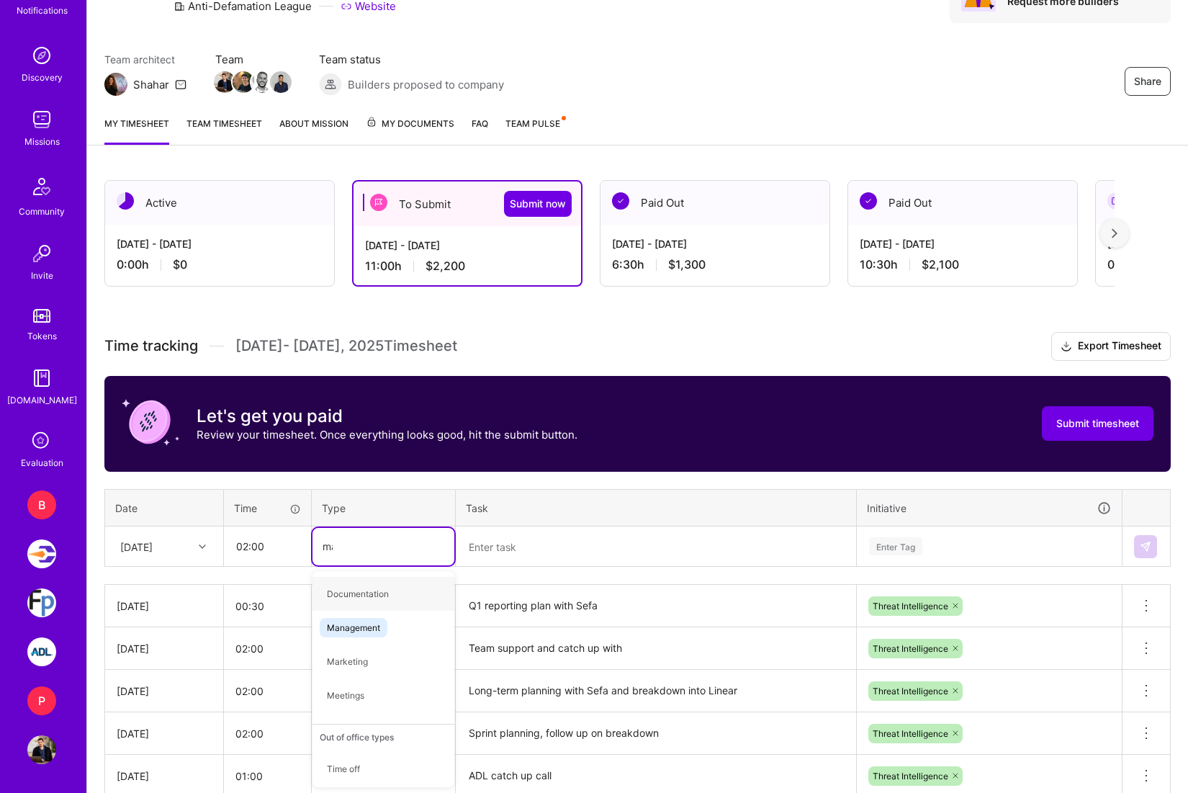
type input "mana"
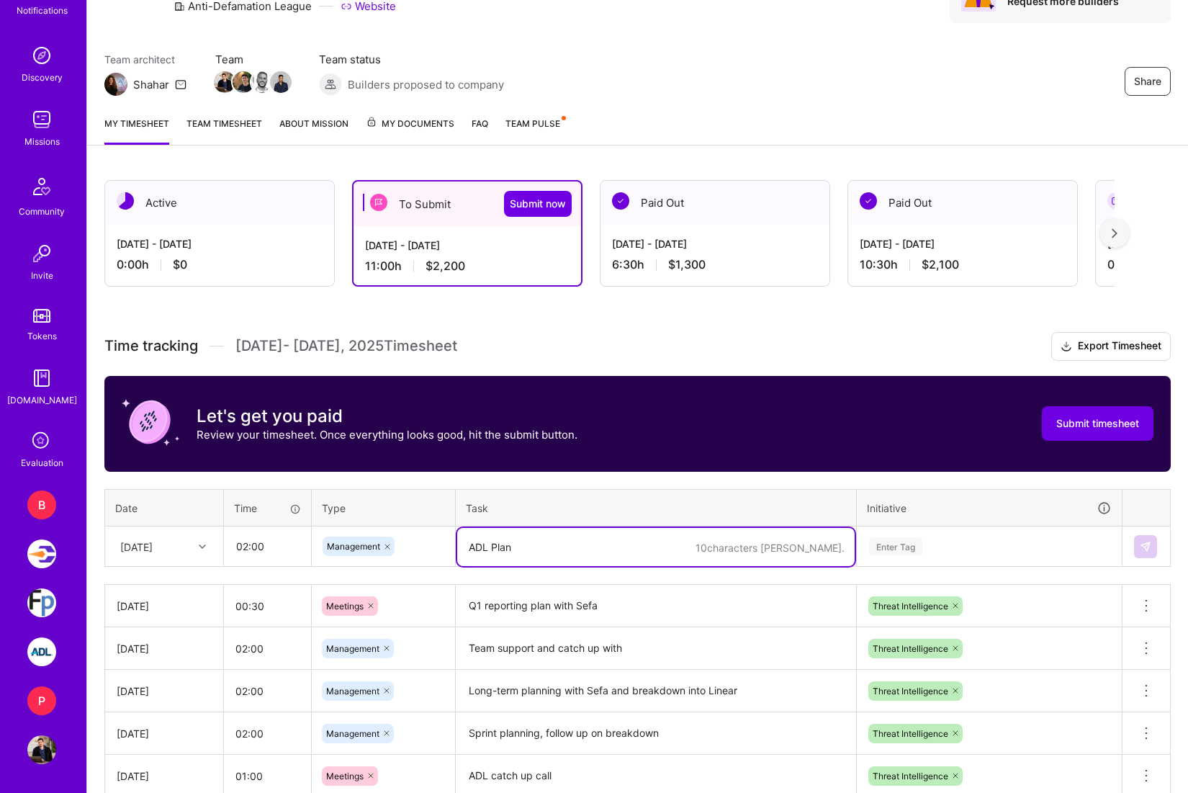
type textarea "ADL Plann"
type textarea "Weekly planning and prep for the team"
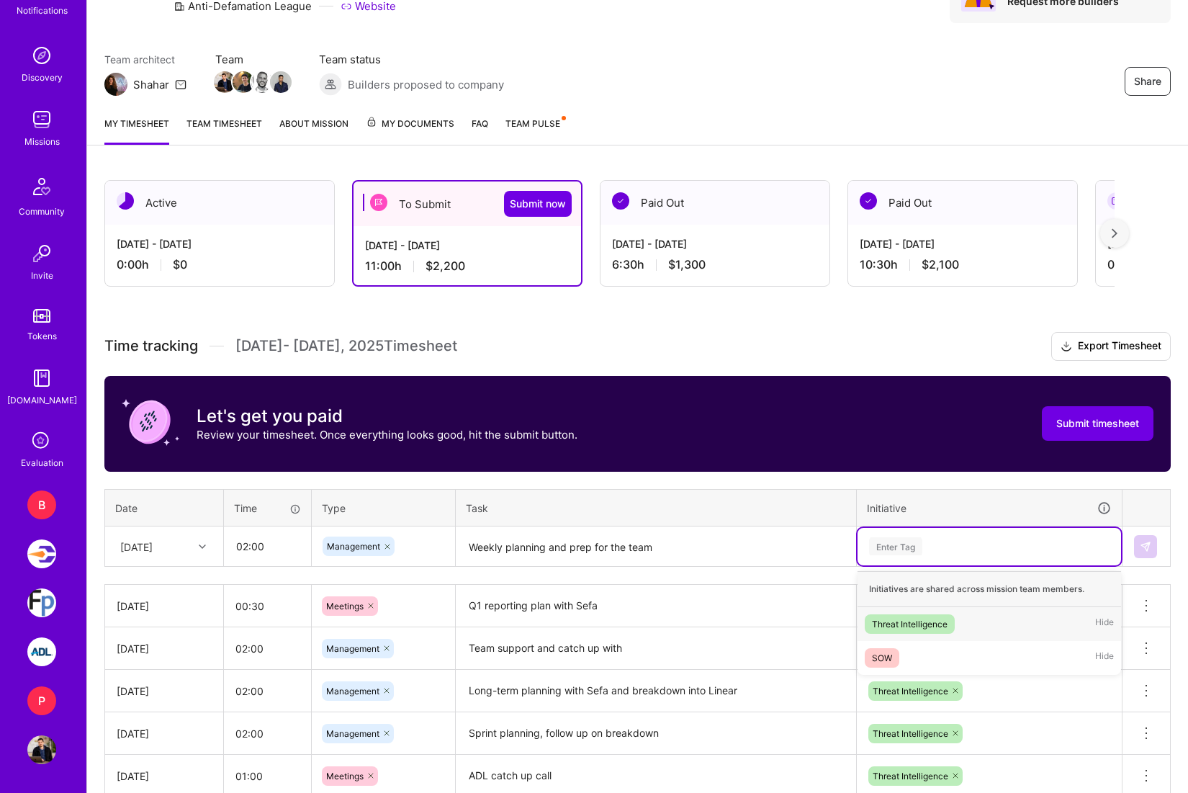
click at [942, 628] on div "Threat Intelligence" at bounding box center [910, 623] width 76 height 15
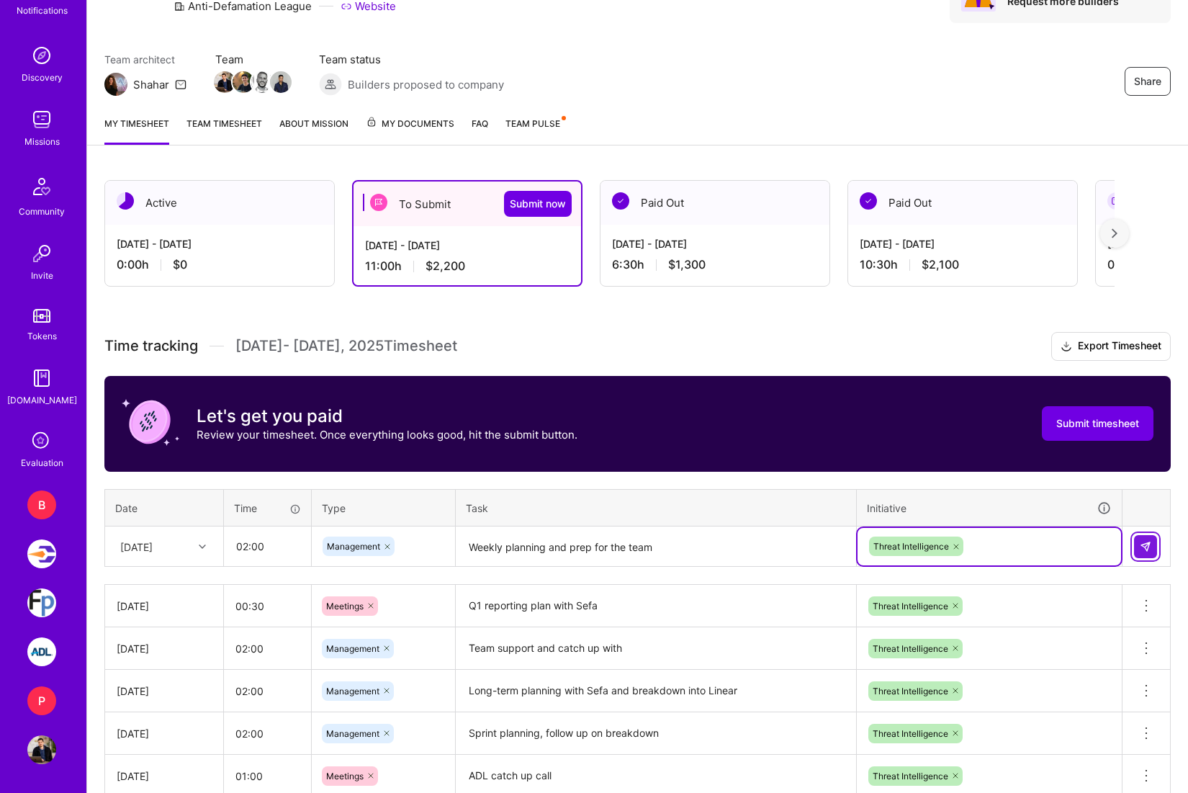
click at [1145, 545] on img at bounding box center [1146, 547] width 12 height 12
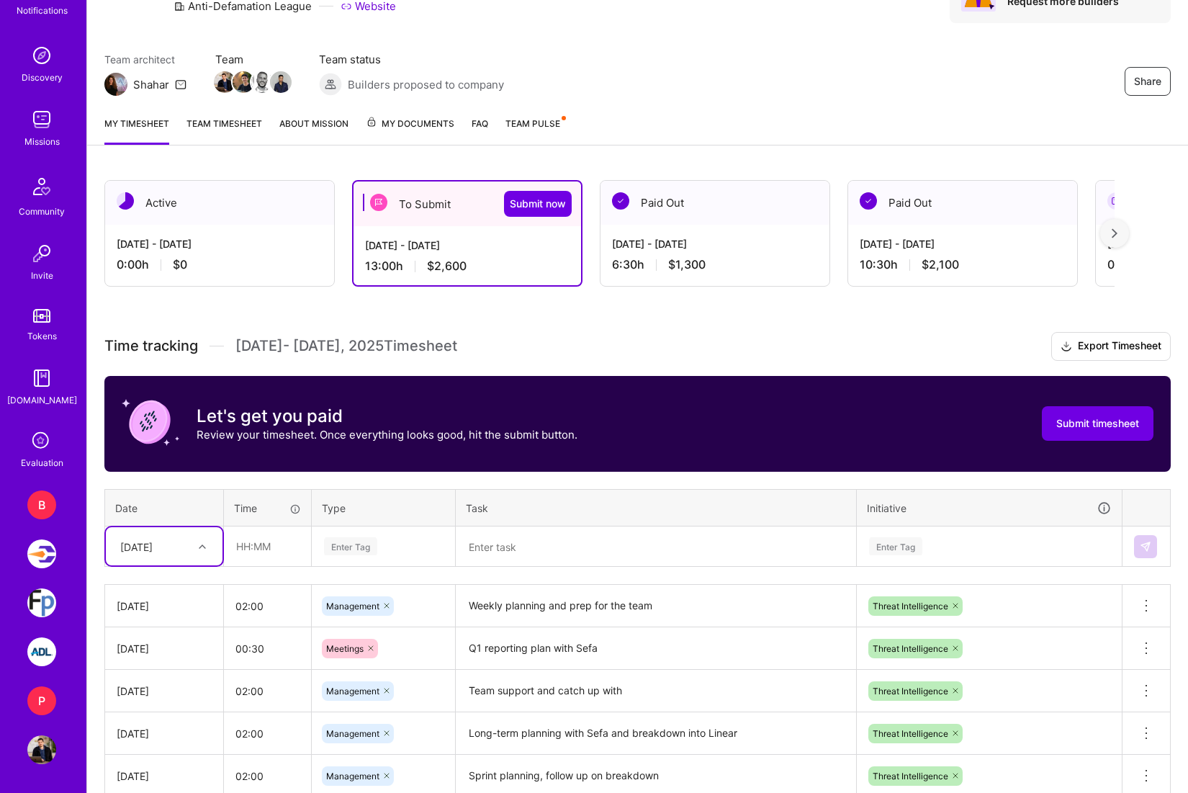
click at [194, 555] on div at bounding box center [204, 546] width 22 height 19
click at [183, 747] on div "[DATE]" at bounding box center [164, 744] width 117 height 27
click at [261, 541] on input "text" at bounding box center [268, 546] width 86 height 38
type input "01:30"
click at [430, 544] on div "Enter Tag" at bounding box center [384, 546] width 122 height 18
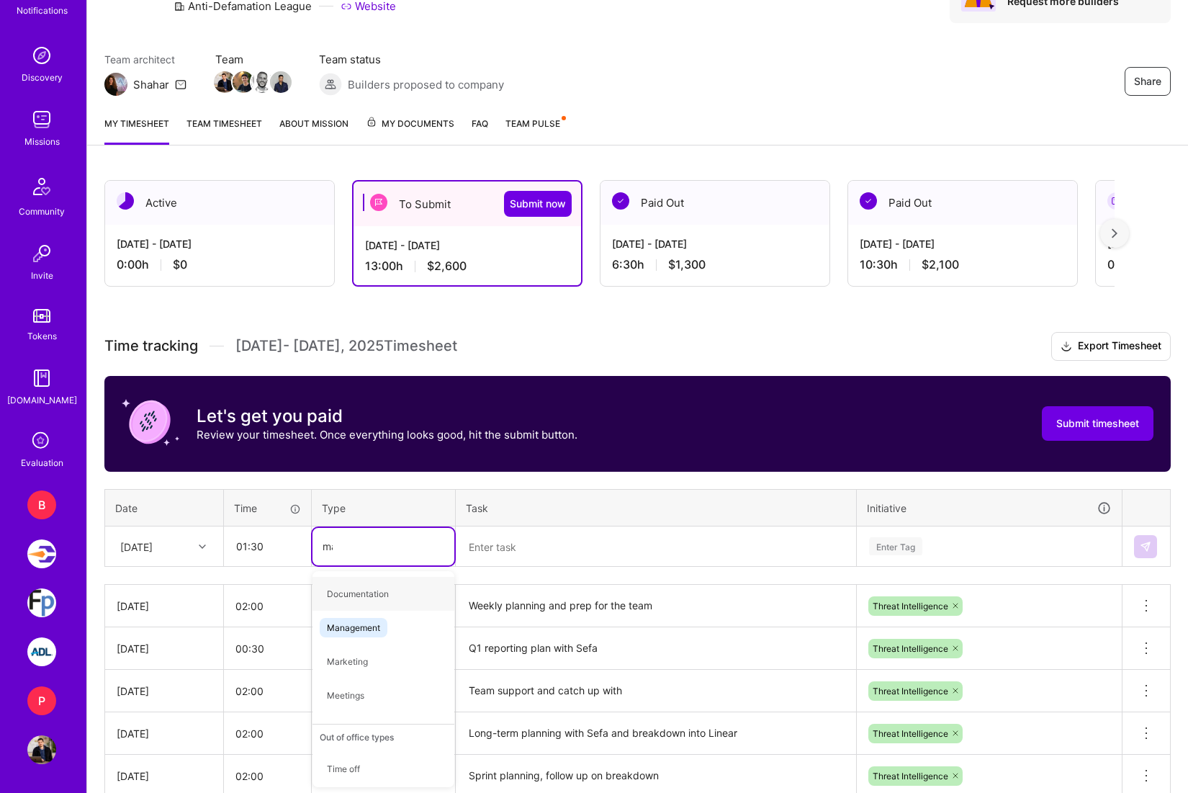
type input "mana"
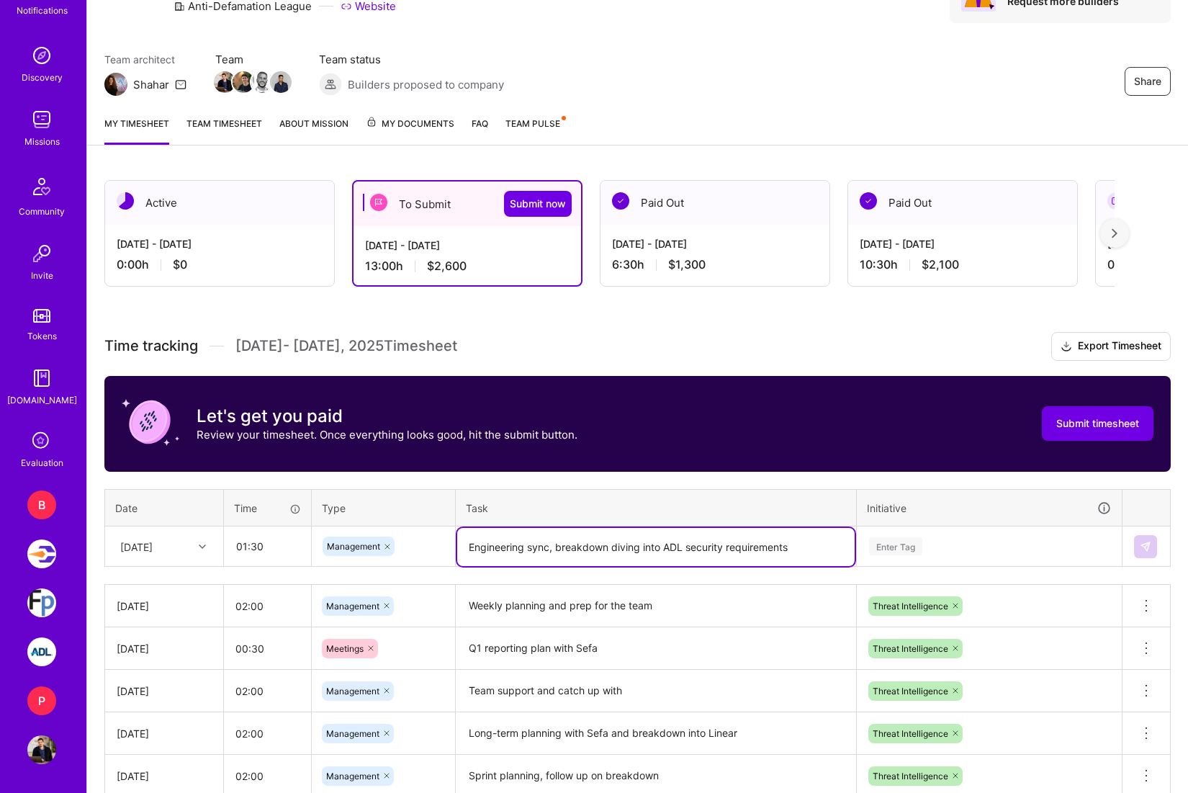
type textarea "Engineering sync, breakdown diving into ADL security requirements"
click at [951, 546] on div "Enter Tag" at bounding box center [988, 546] width 243 height 18
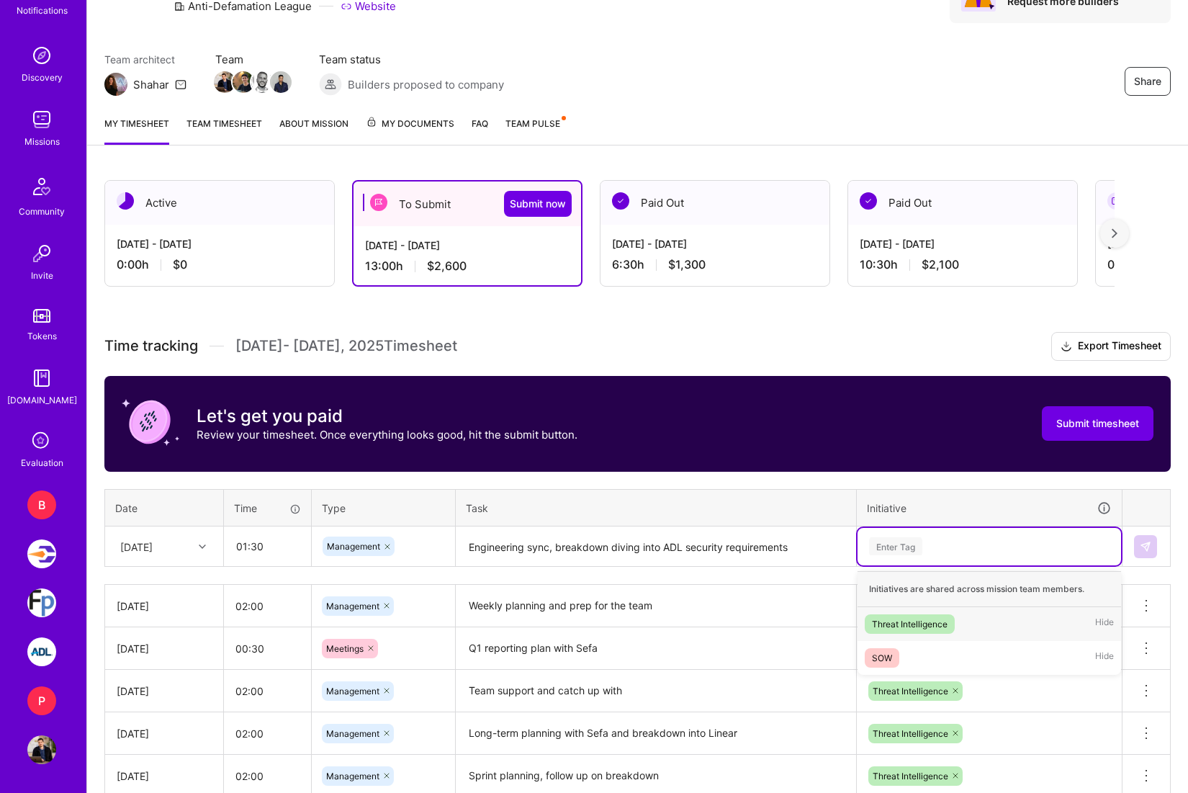
click at [937, 620] on div "Threat Intelligence" at bounding box center [910, 623] width 76 height 15
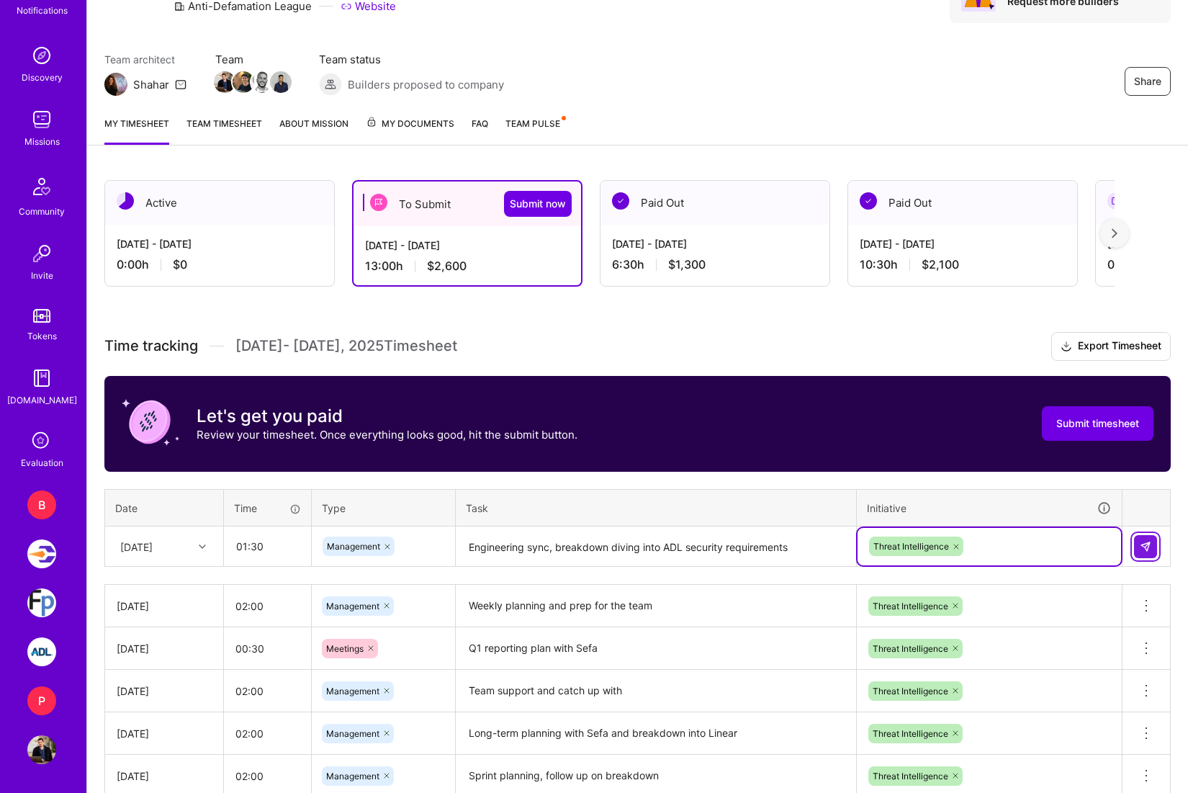
click at [1145, 542] on img at bounding box center [1146, 547] width 12 height 12
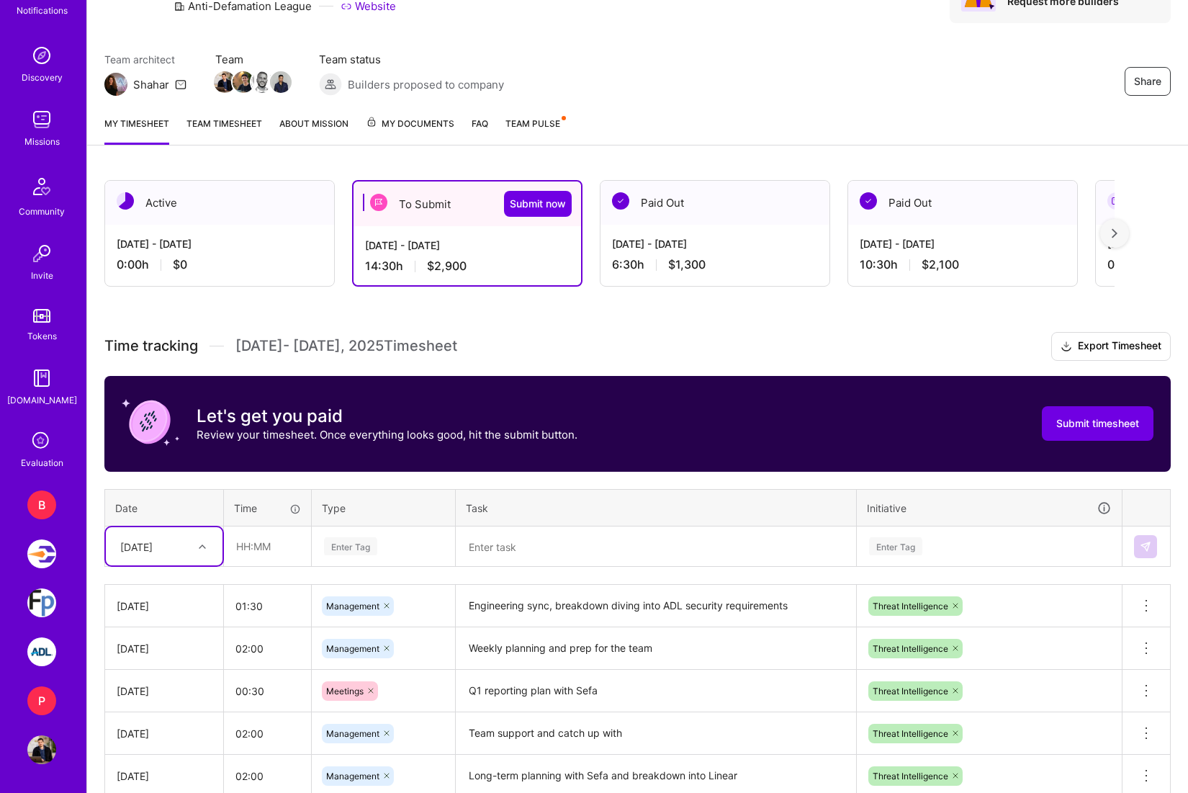
click at [153, 541] on div "[DATE]" at bounding box center [136, 545] width 32 height 15
click at [171, 767] on div "[DATE]" at bounding box center [164, 770] width 117 height 27
click at [268, 546] on input "text" at bounding box center [268, 546] width 86 height 38
type input "03:00"
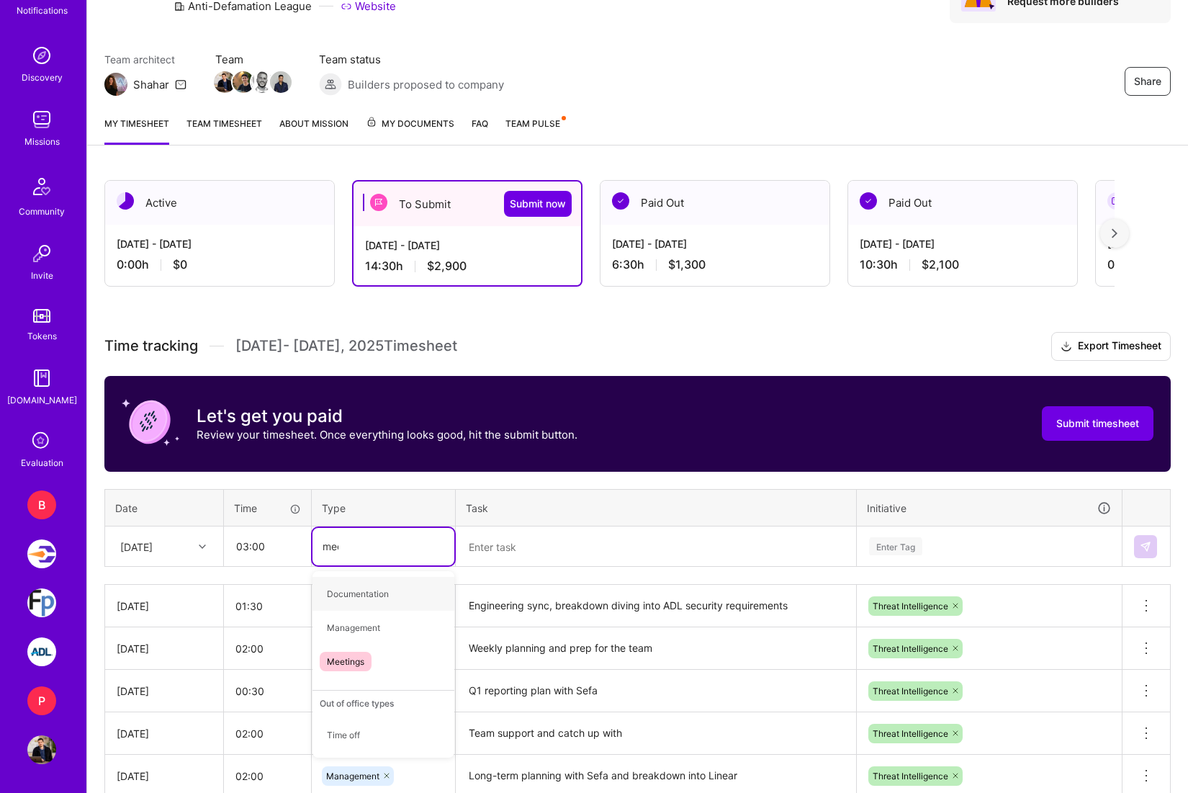
type input "meet"
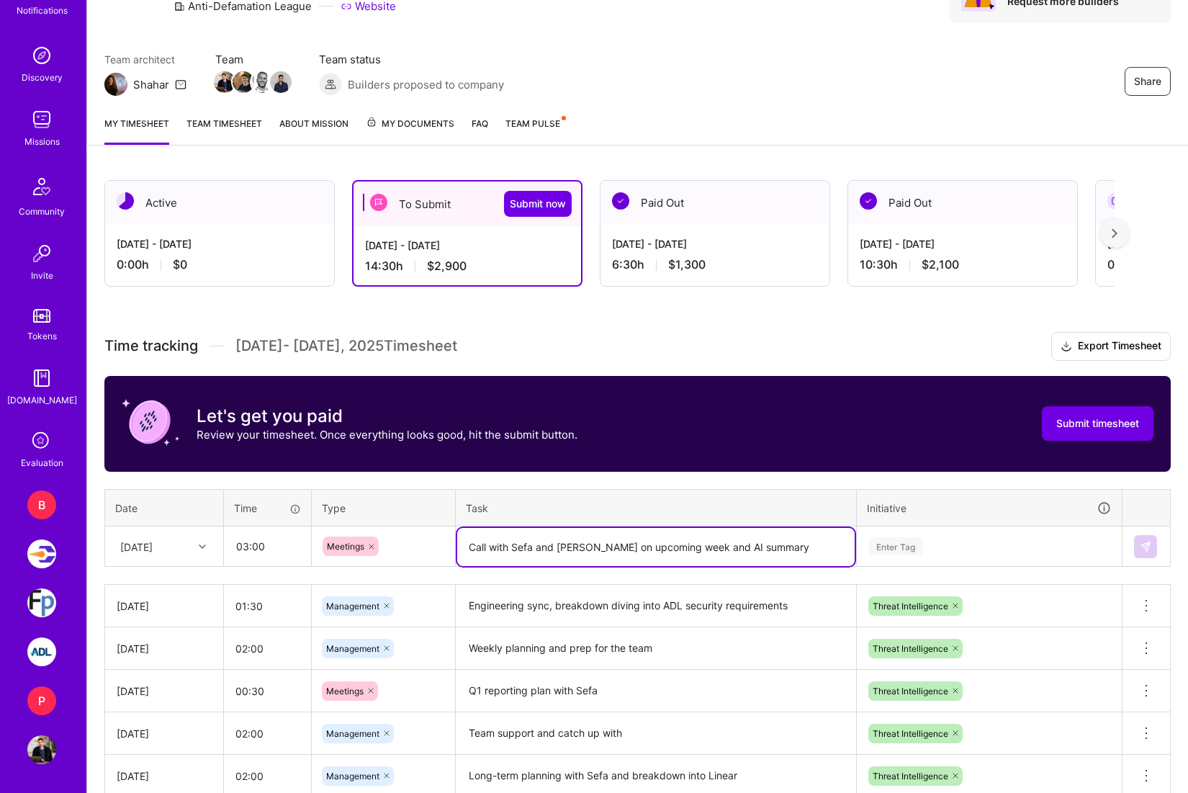
type textarea "Call with Sefa and [PERSON_NAME] on upcoming week and AI summary"
click at [1018, 549] on div "Enter Tag" at bounding box center [988, 546] width 243 height 18
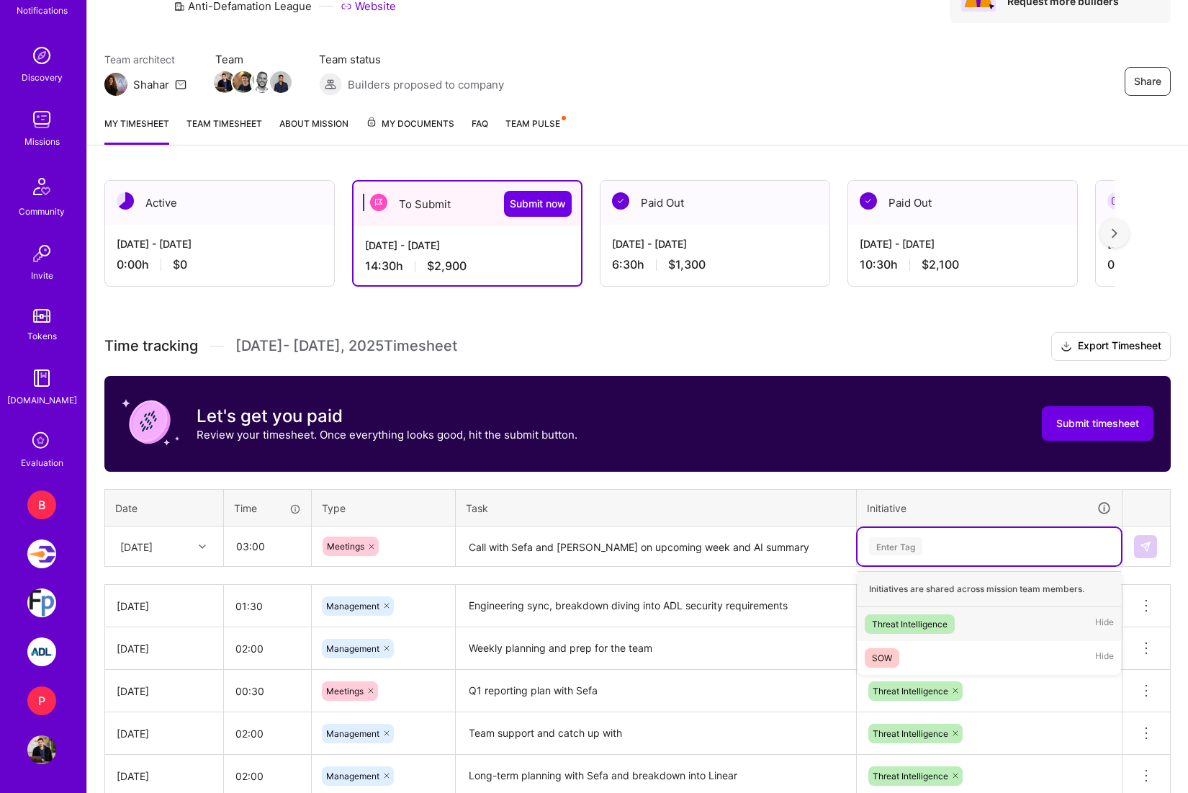
click at [967, 628] on div "Threat Intelligence Hide" at bounding box center [988, 624] width 263 height 34
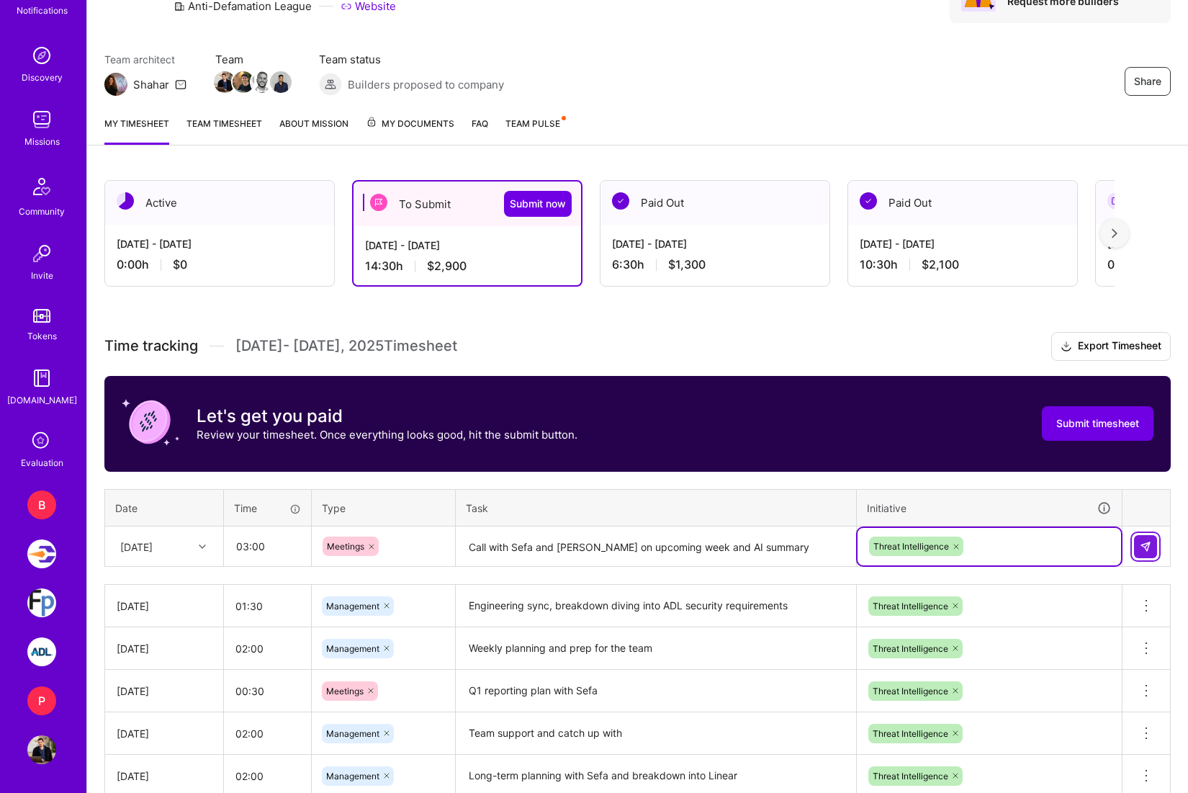
click at [1143, 549] on img at bounding box center [1146, 547] width 12 height 12
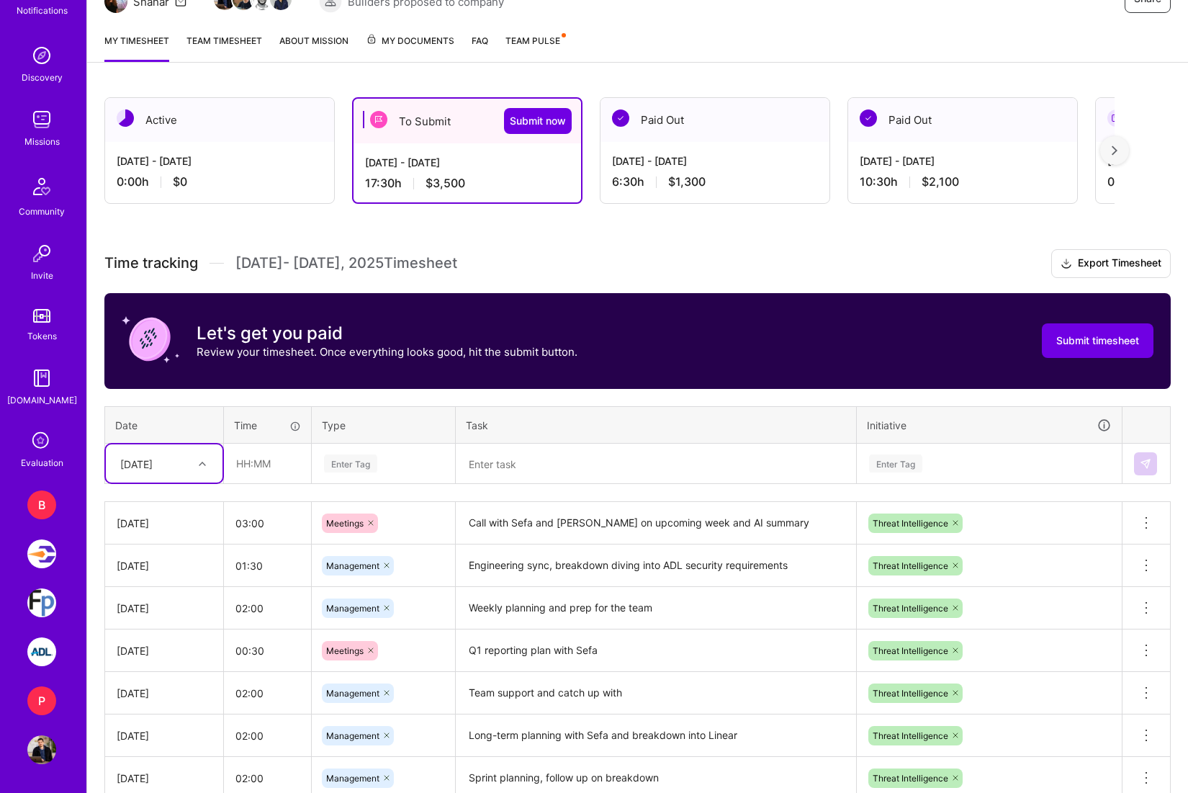
scroll to position [166, 0]
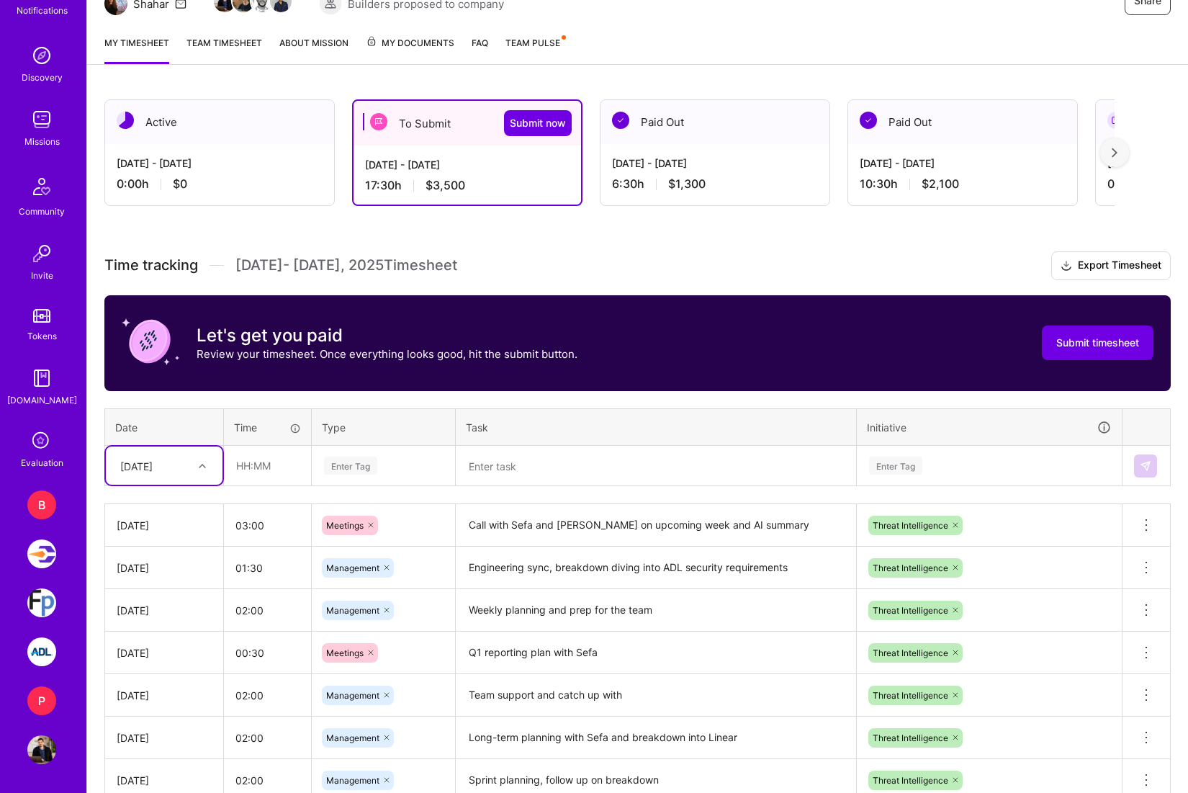
click at [402, 397] on div "Time tracking [DATE] - [DATE] Timesheet Export Timesheet Let's get you paid Rev…" at bounding box center [637, 609] width 1066 height 716
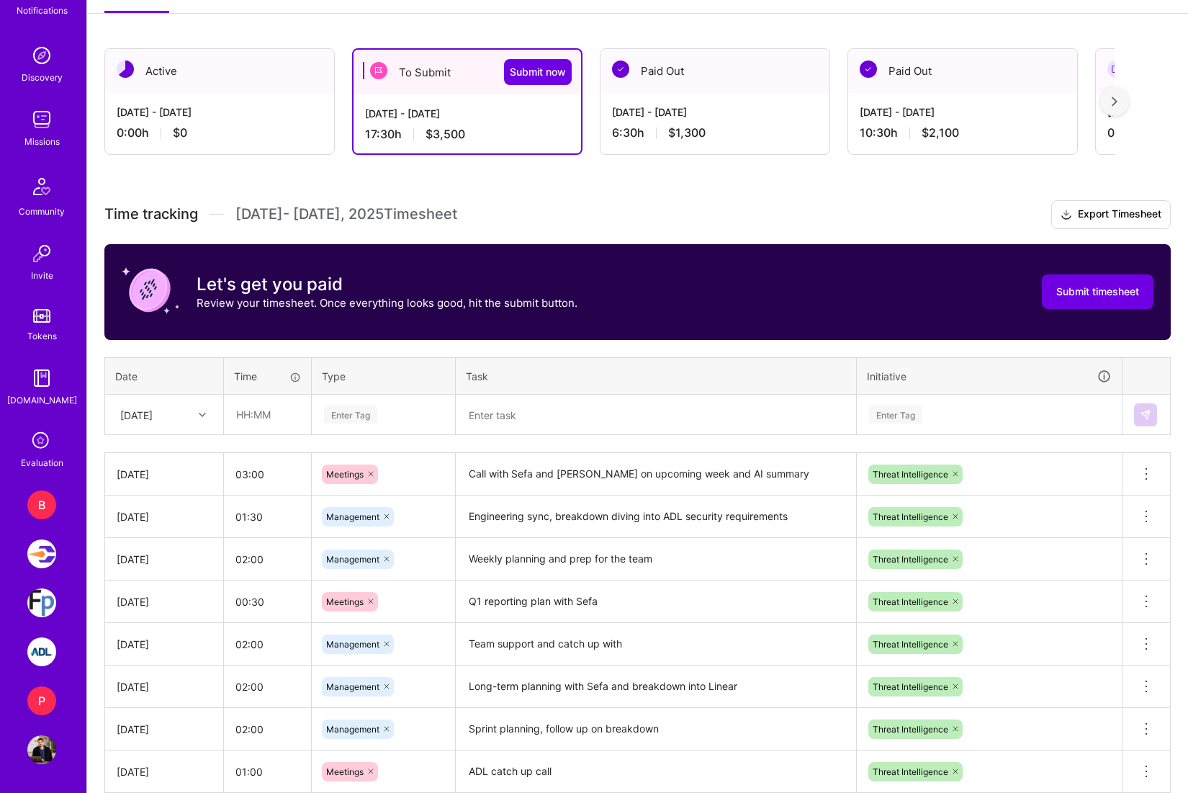
scroll to position [220, 0]
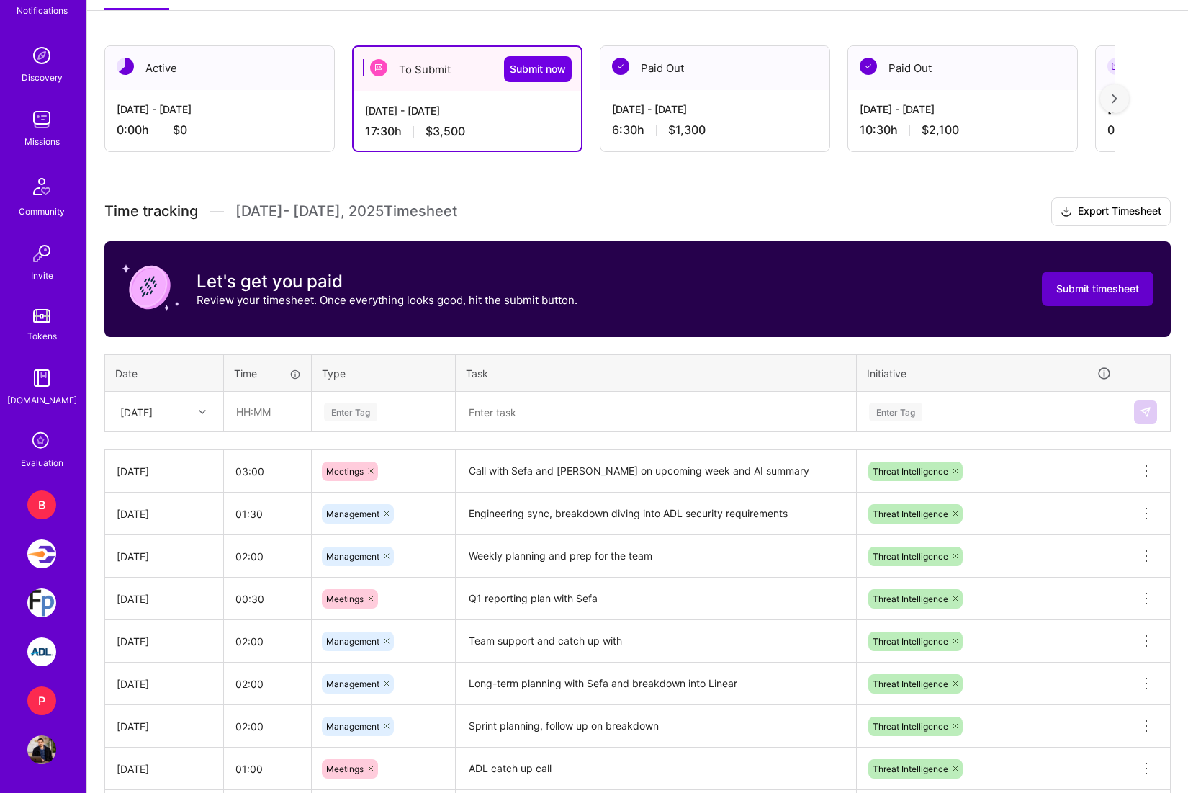
click at [1079, 291] on span "Submit timesheet" at bounding box center [1097, 288] width 83 height 14
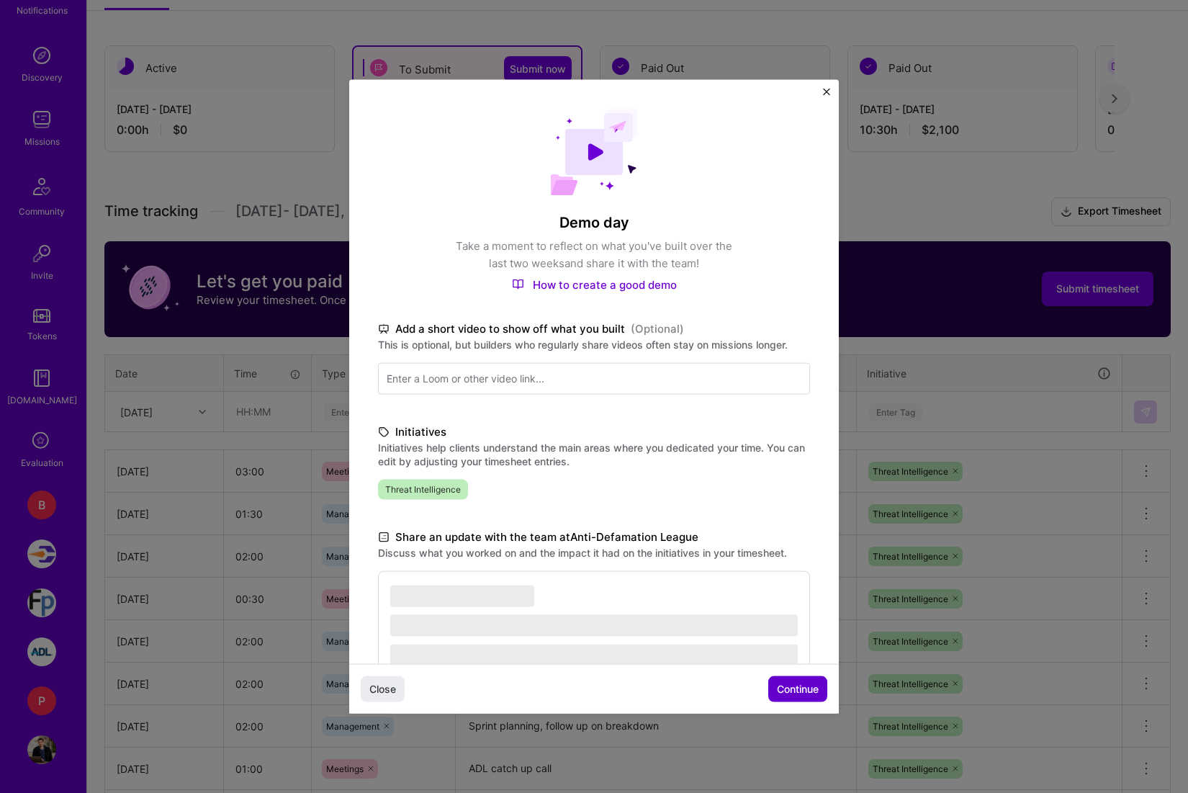
click at [788, 698] on button "Continue" at bounding box center [797, 689] width 59 height 26
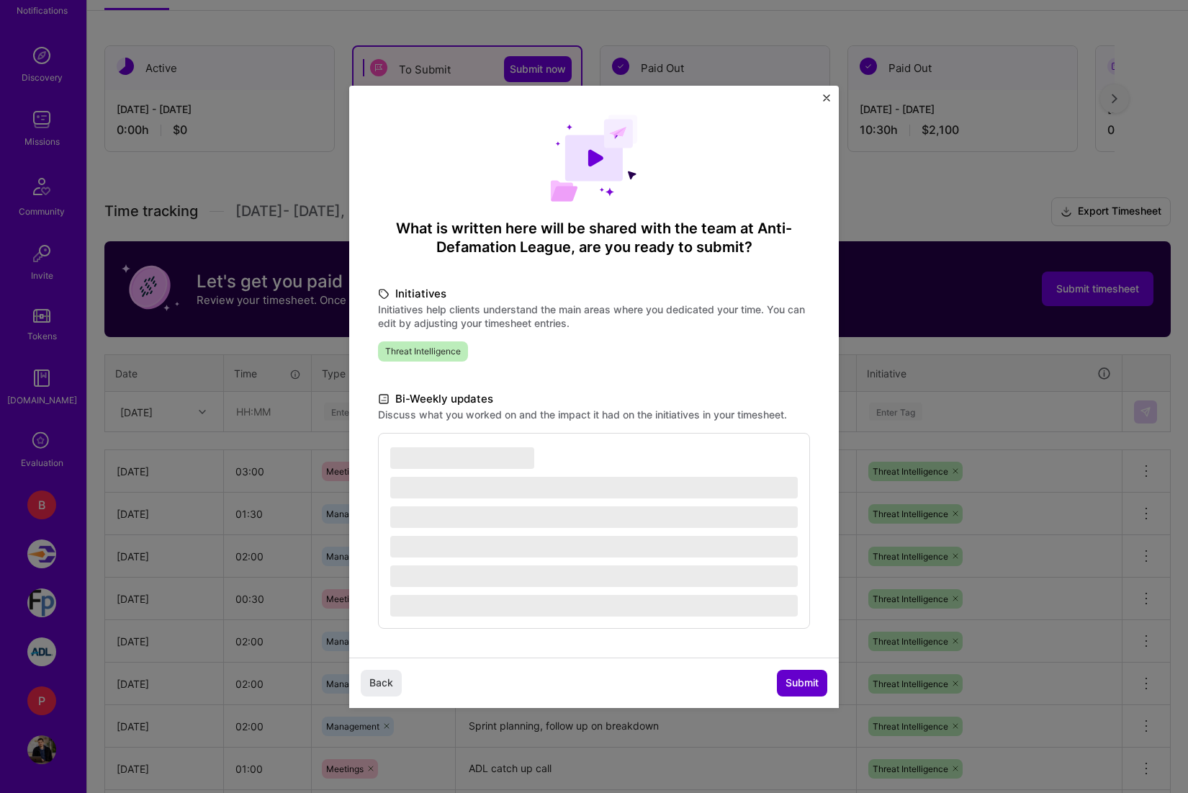
click at [799, 678] on span "Submit" at bounding box center [801, 682] width 33 height 14
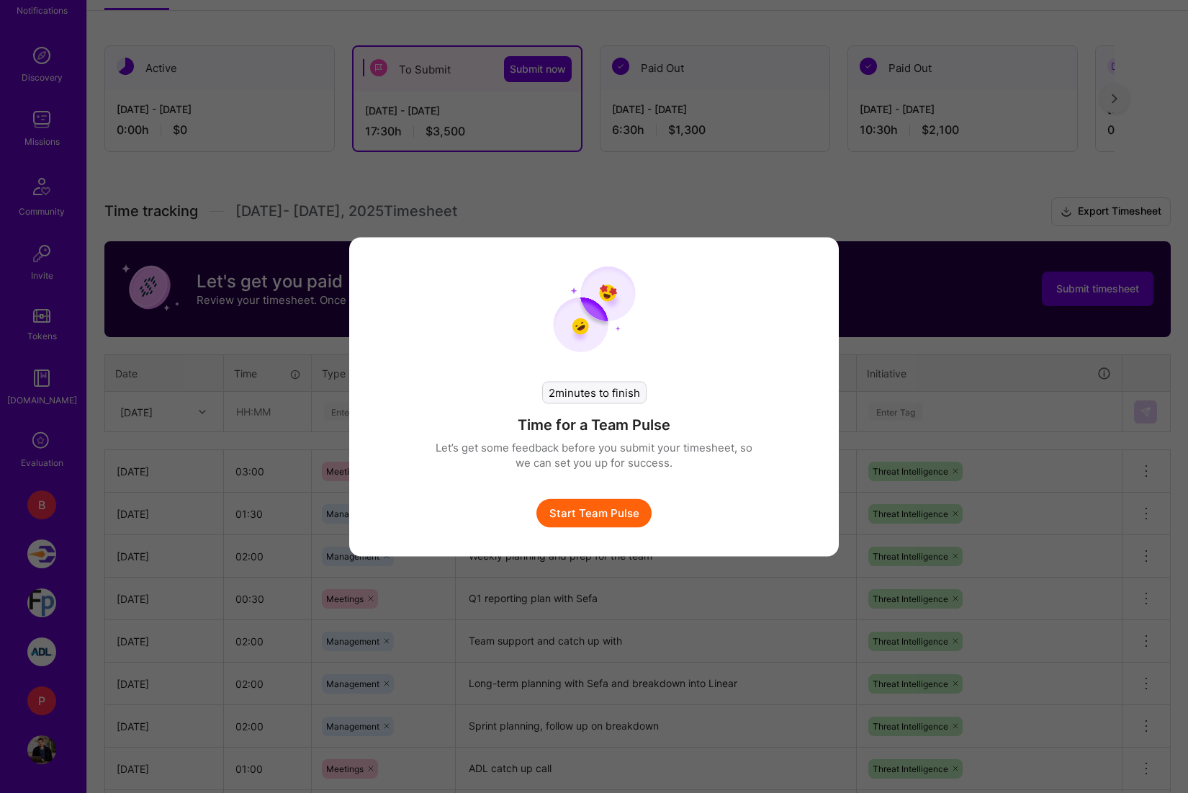
click at [605, 519] on button "Start Team Pulse" at bounding box center [593, 512] width 115 height 29
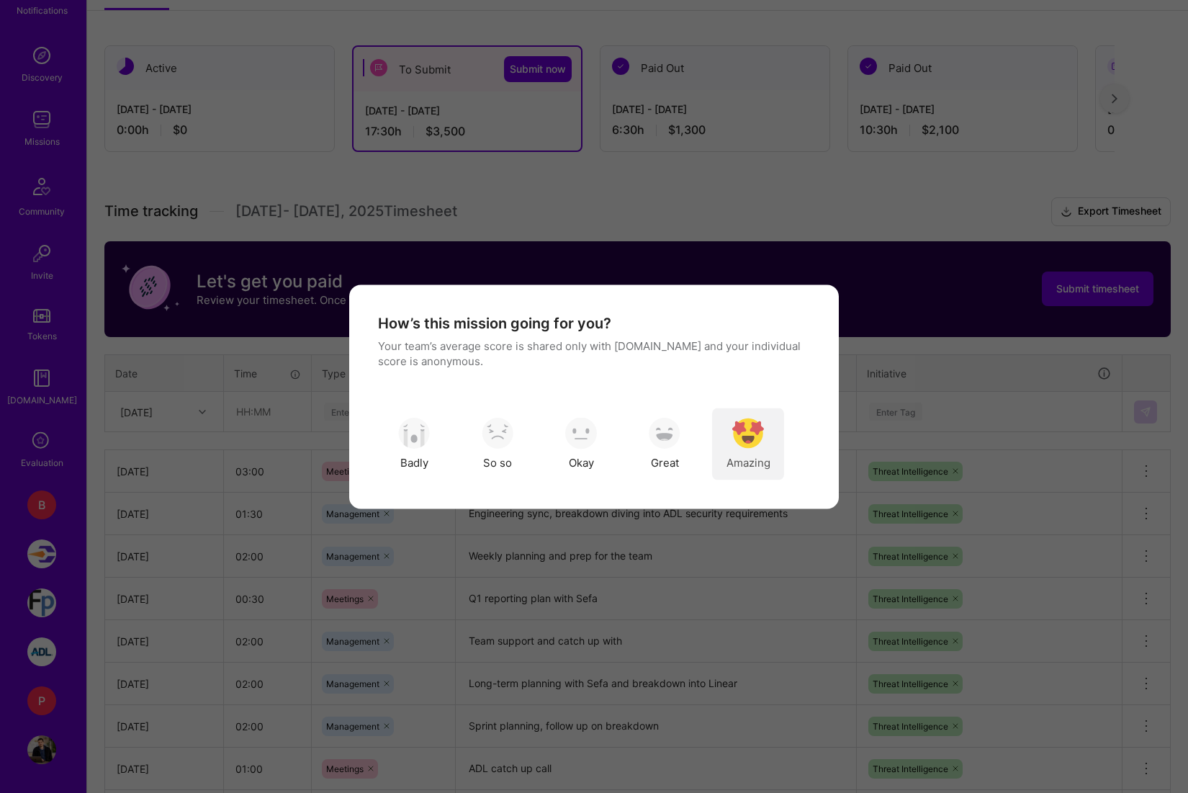
click at [733, 438] on img "modal" at bounding box center [748, 434] width 32 height 32
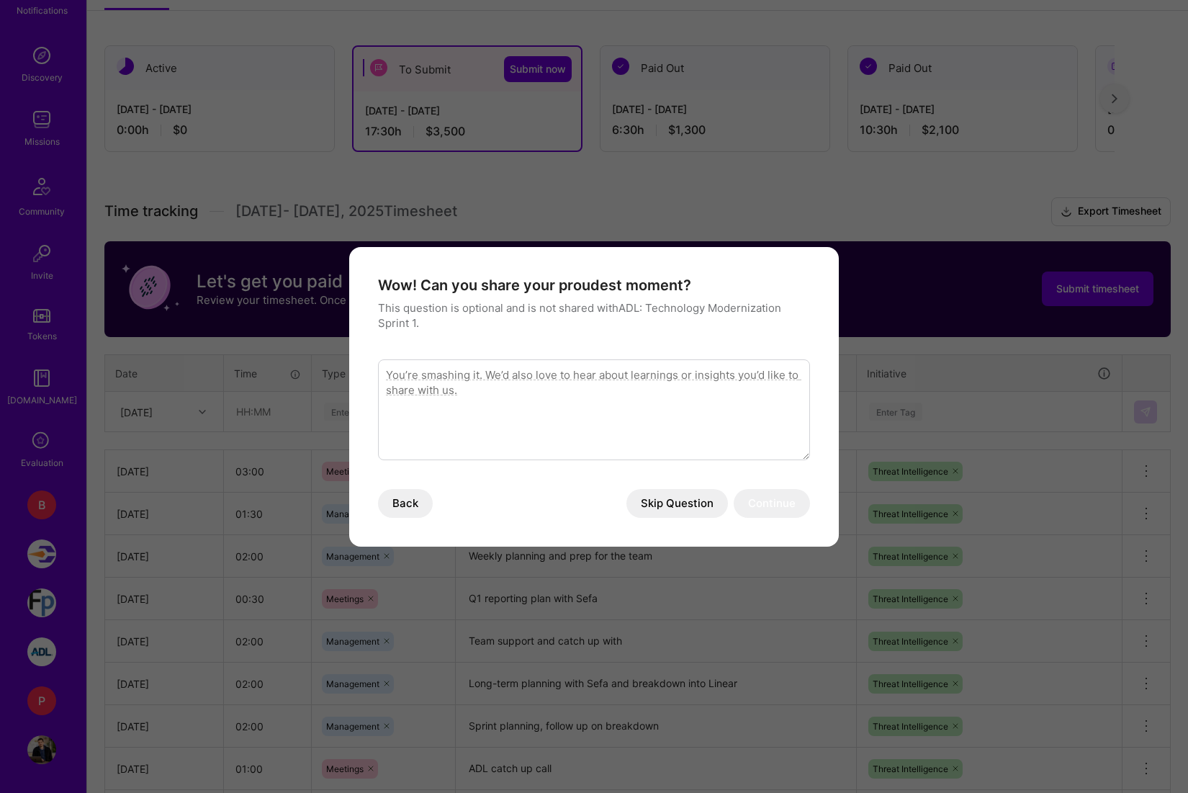
click at [688, 492] on button "Skip Question" at bounding box center [677, 503] width 102 height 29
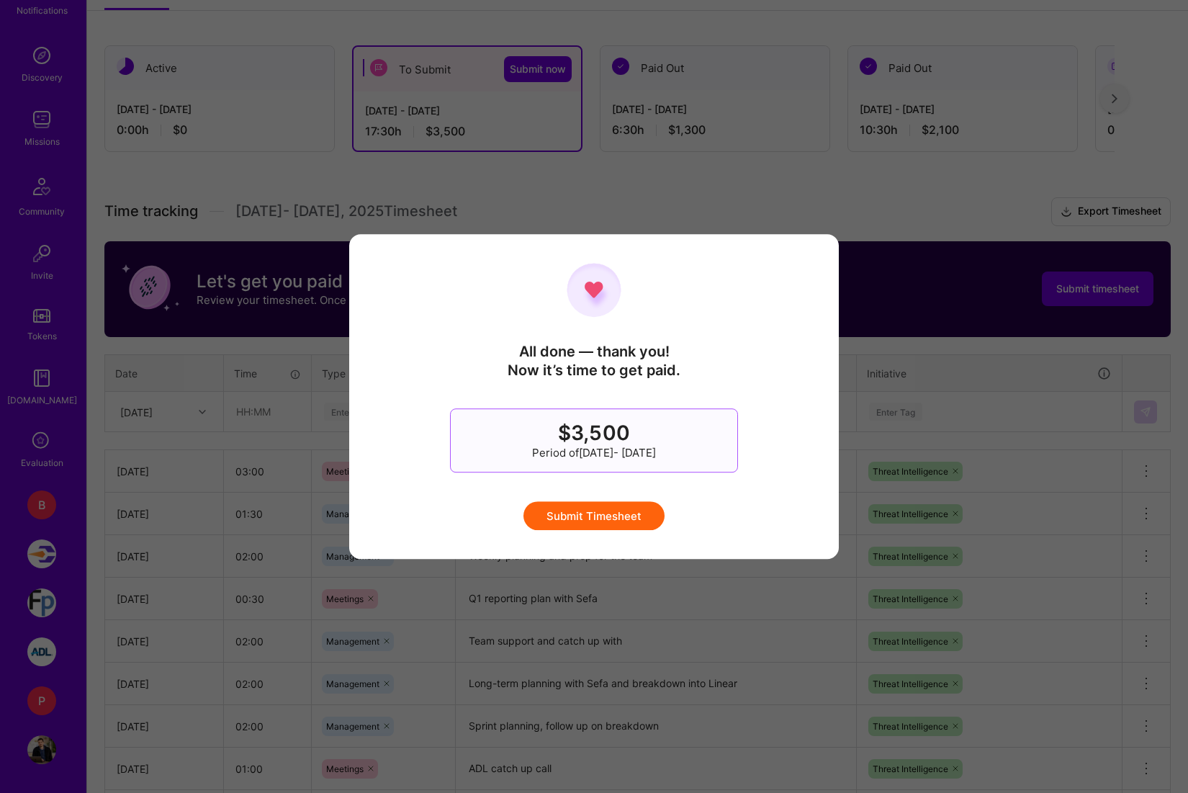
click at [591, 527] on button "Submit Timesheet" at bounding box center [593, 515] width 141 height 29
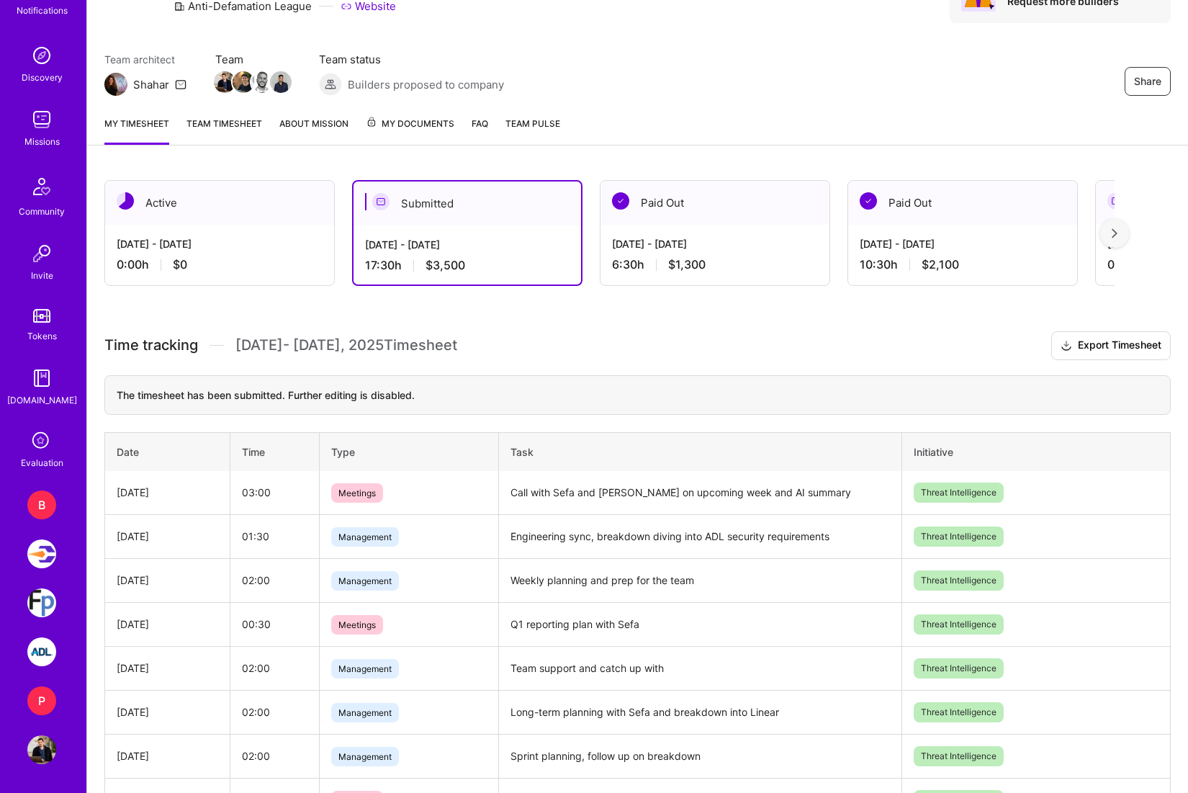
scroll to position [118, 0]
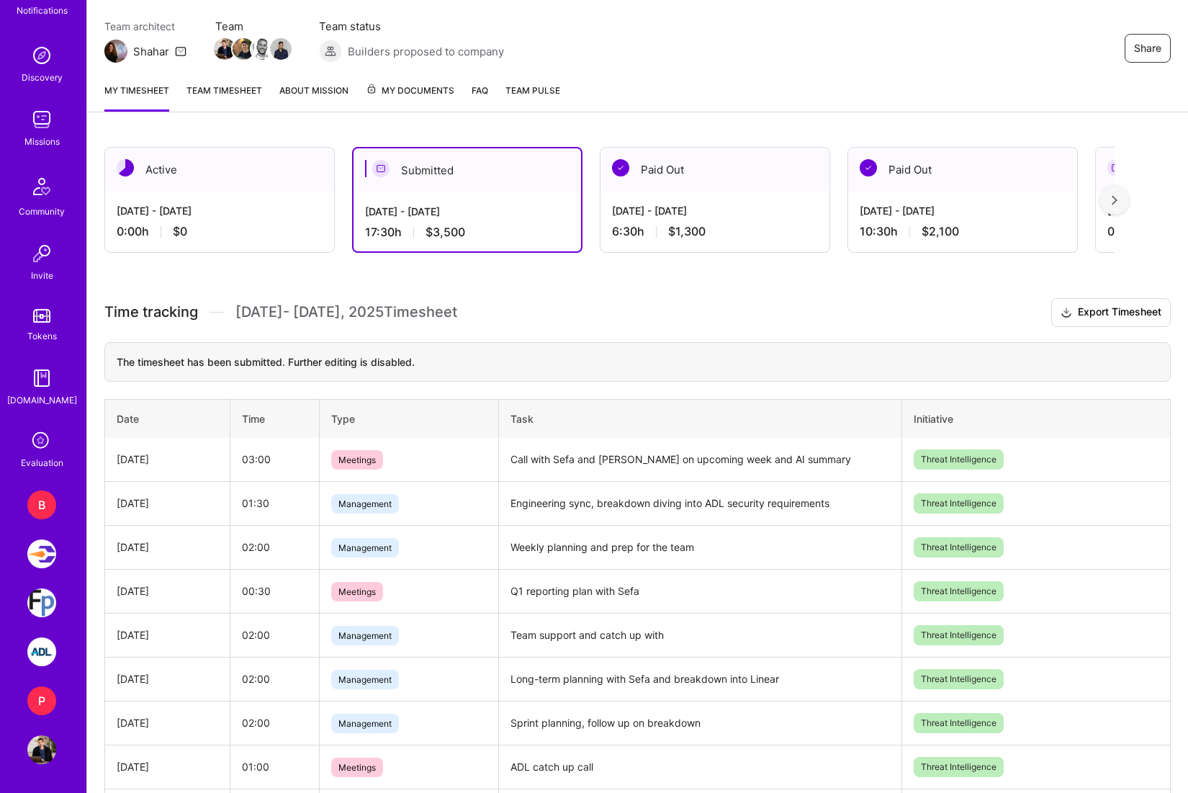
click at [45, 696] on div "P" at bounding box center [41, 700] width 29 height 29
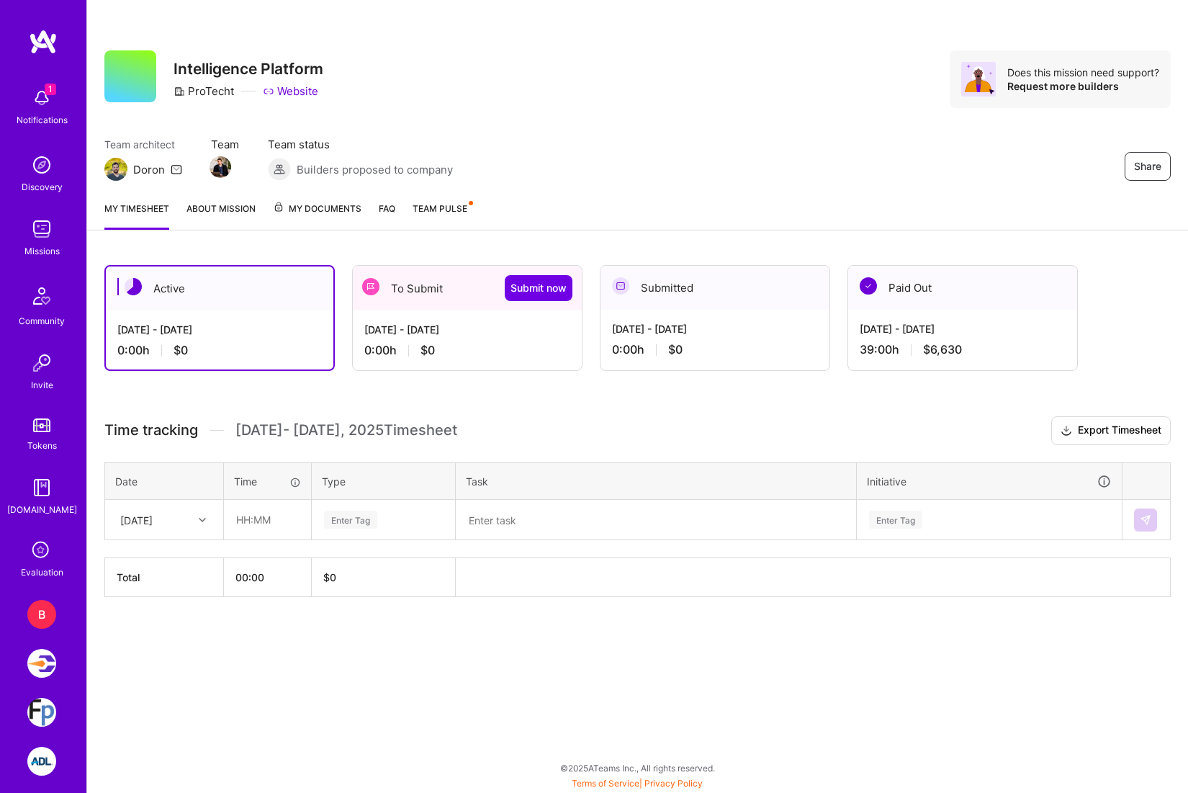
click at [420, 293] on div "To Submit Submit now" at bounding box center [467, 288] width 229 height 45
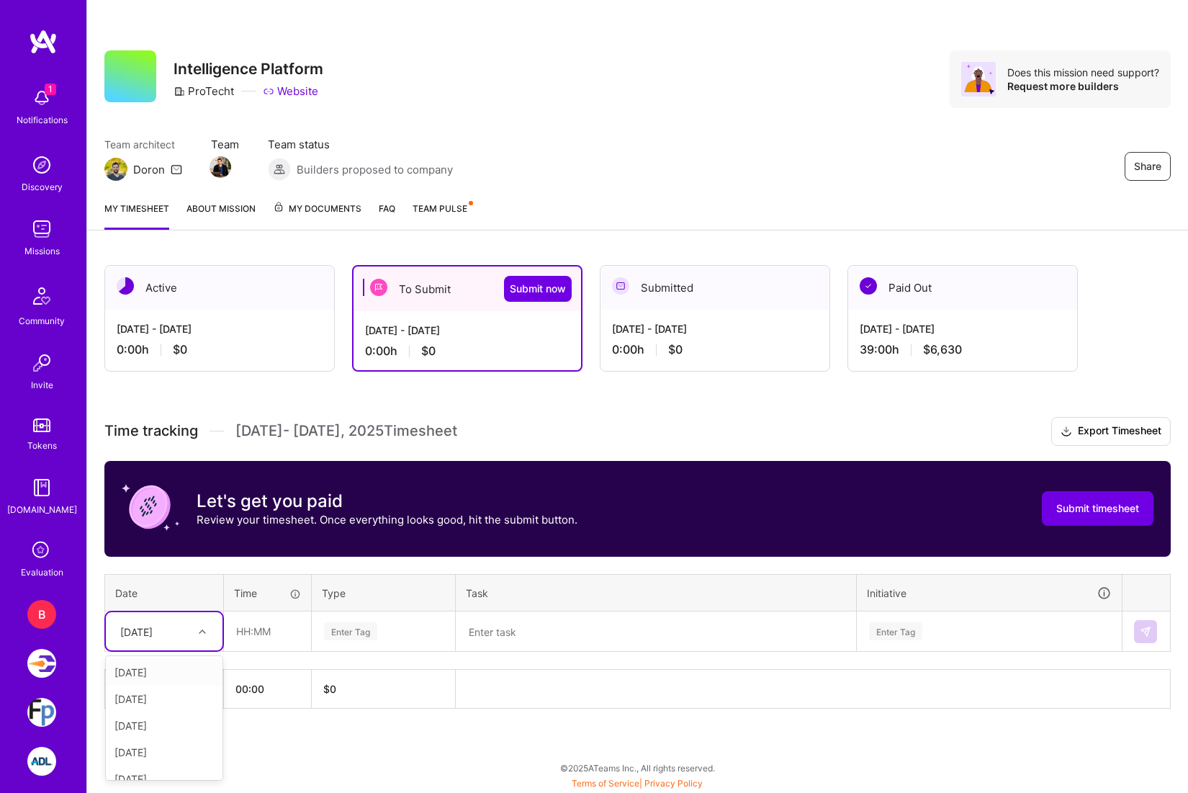
click at [179, 636] on div "[DATE]" at bounding box center [153, 631] width 80 height 24
click at [173, 736] on div "[DATE]" at bounding box center [164, 734] width 117 height 27
click at [281, 625] on input "text" at bounding box center [268, 631] width 86 height 38
type input "01:00"
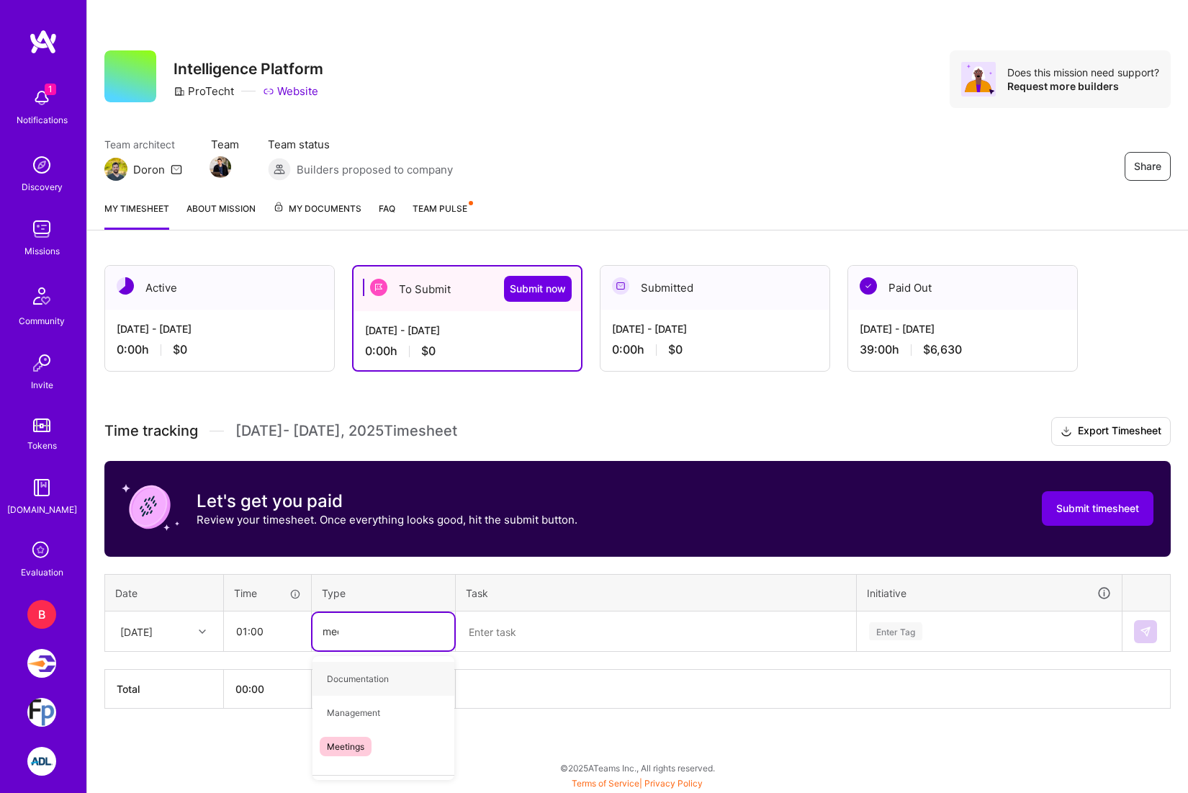
type input "meet"
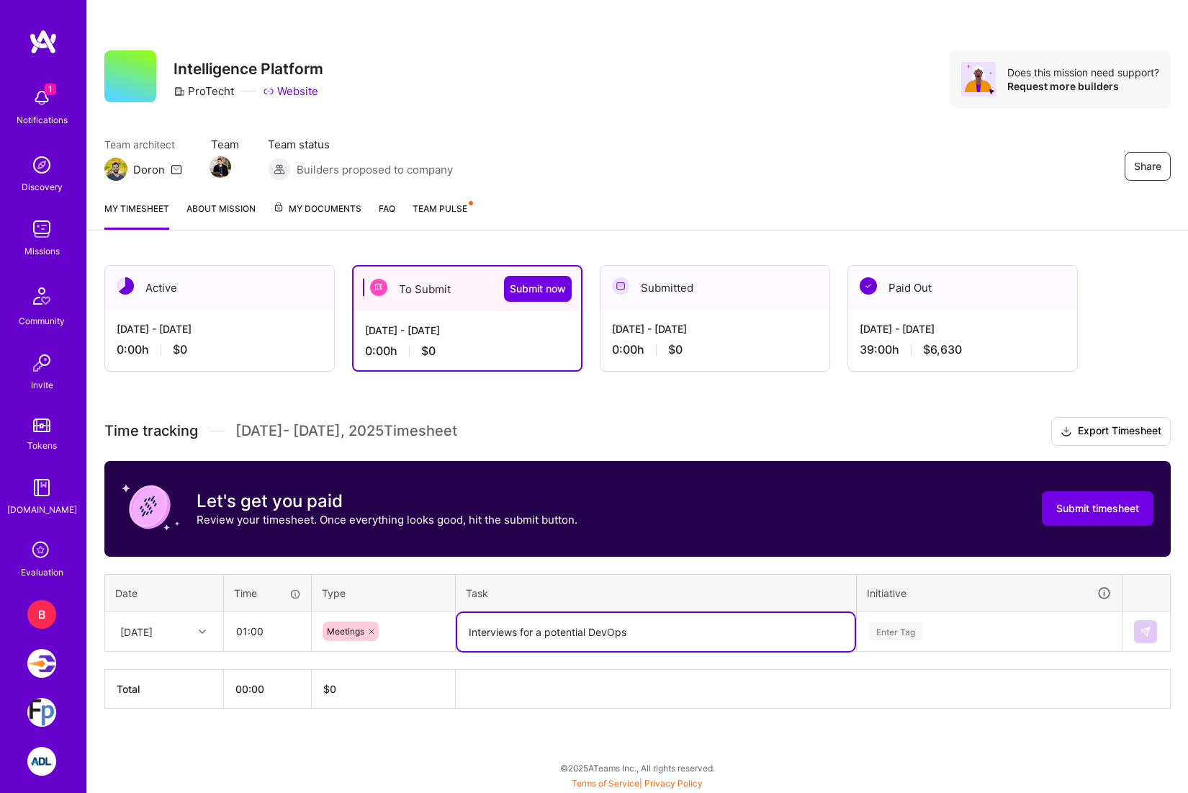
type textarea "Interviews for a potential DevOps"
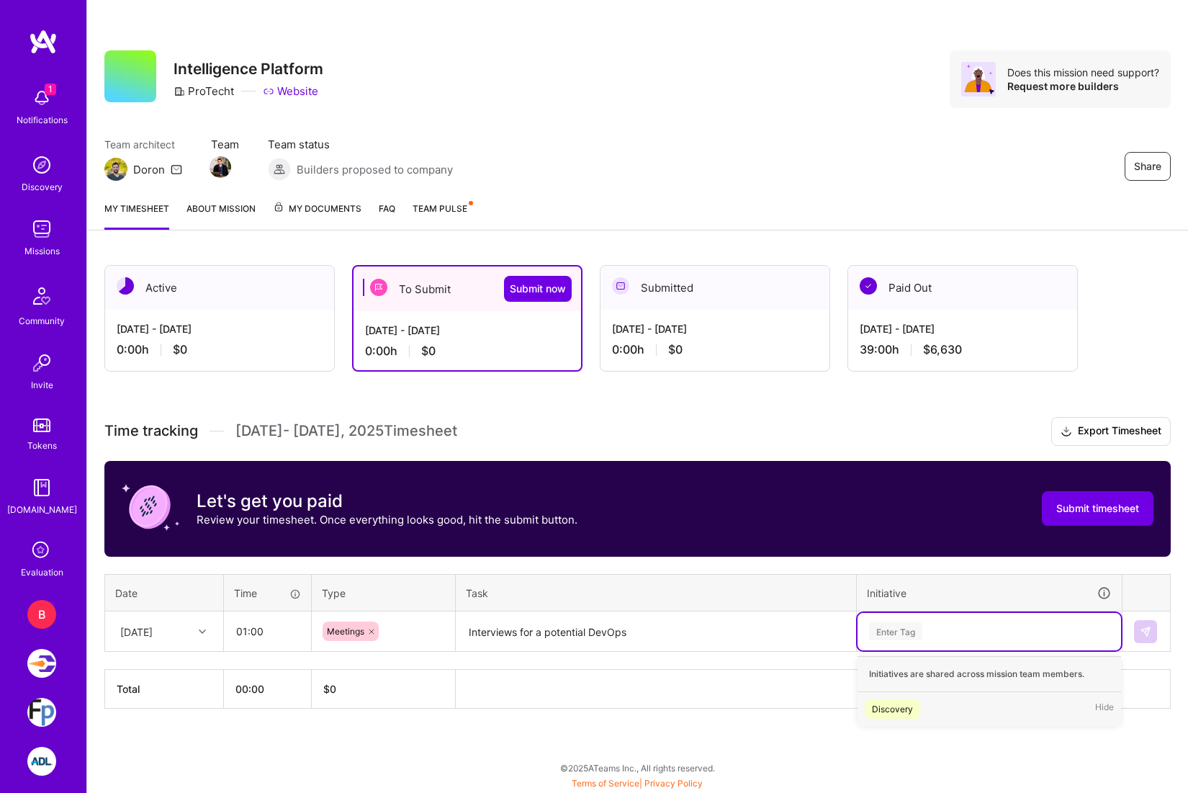
click at [948, 636] on div "Enter Tag" at bounding box center [988, 631] width 243 height 18
click at [927, 713] on div "Discovery Hide" at bounding box center [988, 709] width 263 height 34
type input "Project Setup"
click at [991, 638] on div "Enter Tag" at bounding box center [988, 631] width 243 height 18
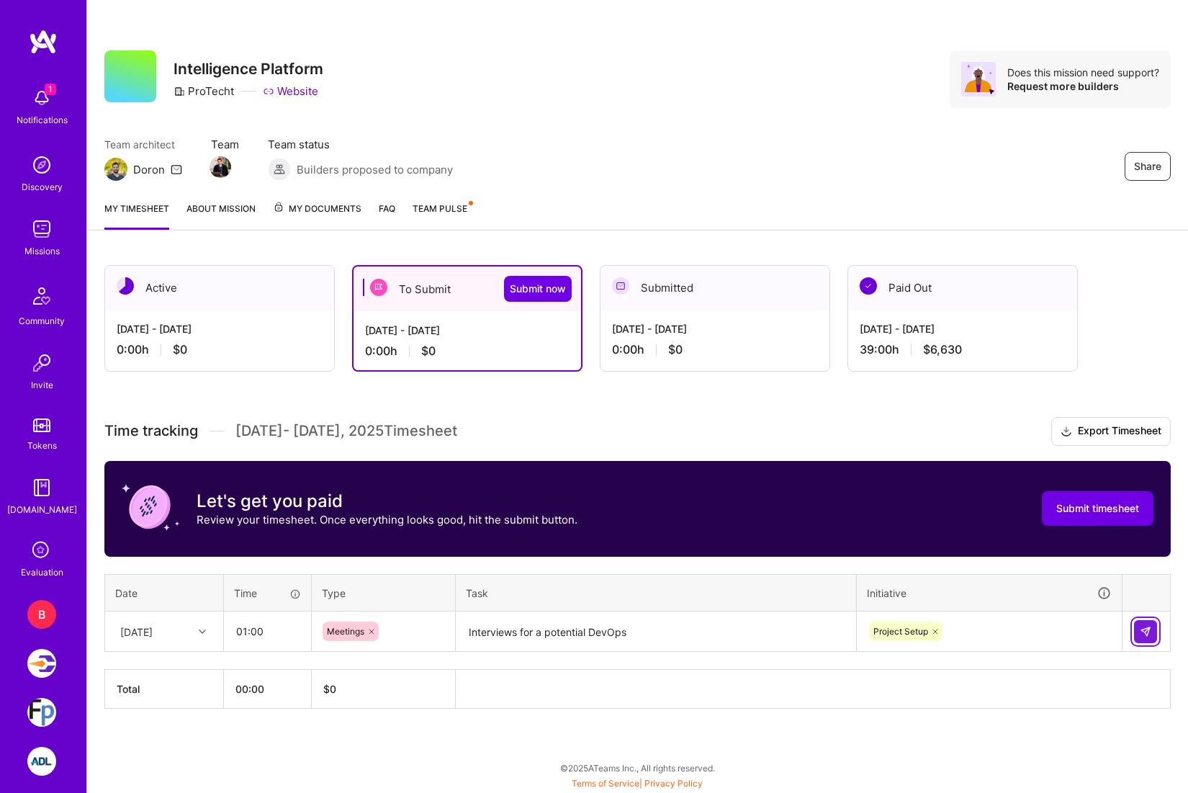
click at [1144, 641] on button at bounding box center [1145, 631] width 23 height 23
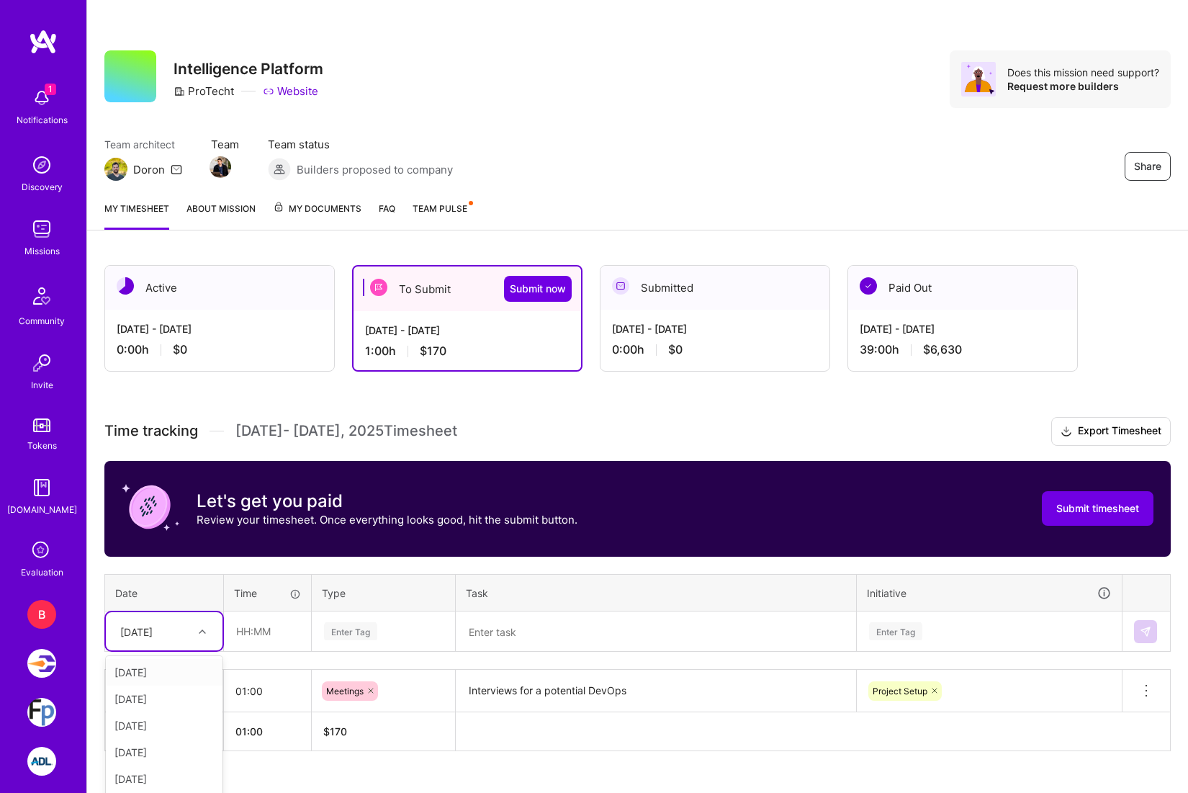
scroll to position [29, 0]
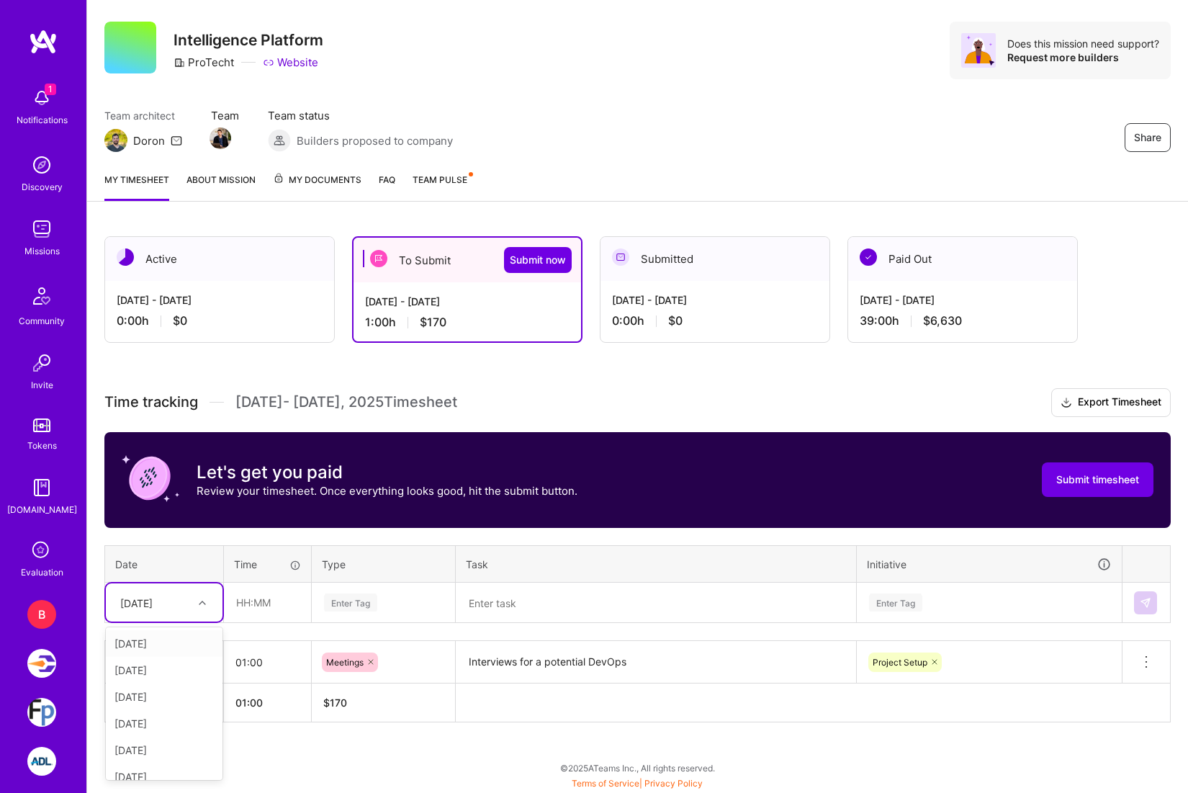
click at [218, 621] on div "option [DATE], selected. option [DATE] focused, 1 of 15. 14 results available. …" at bounding box center [164, 602] width 117 height 38
click at [178, 723] on div "[DATE]" at bounding box center [164, 722] width 117 height 27
click at [280, 601] on input "text" at bounding box center [268, 602] width 86 height 38
type input "02:30"
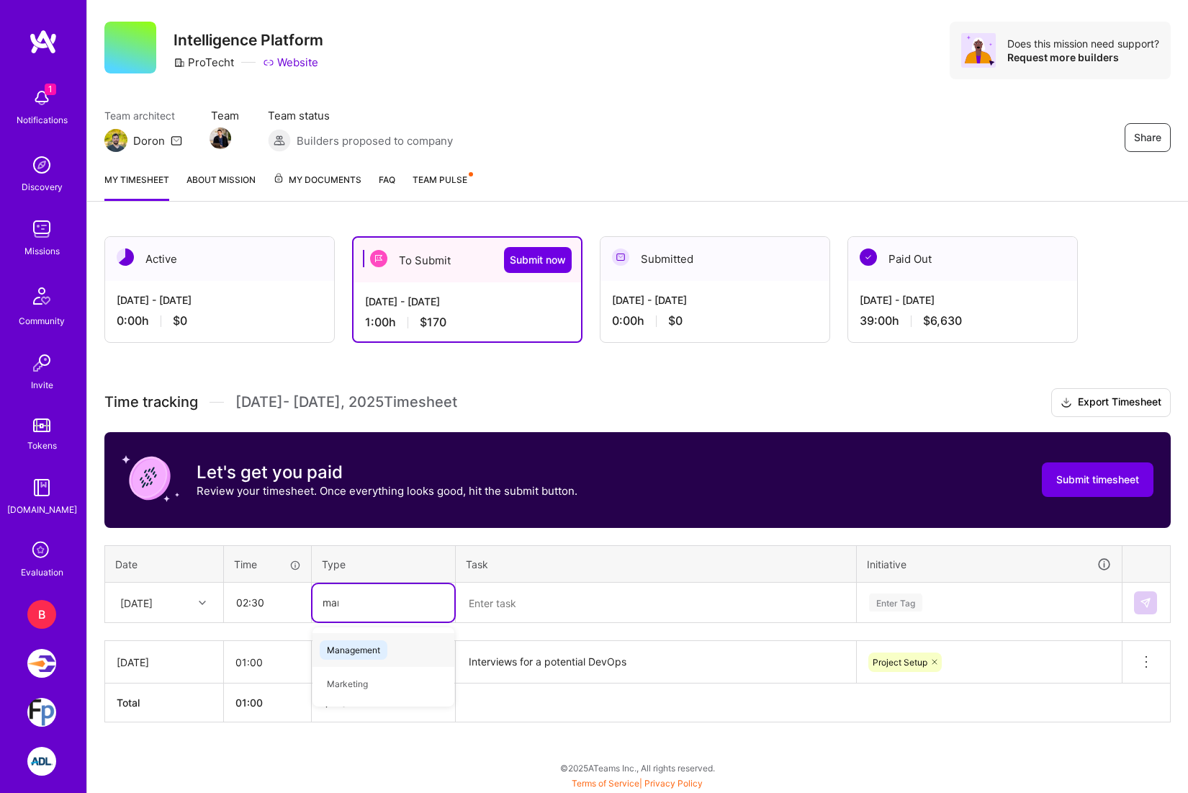
type input "mana"
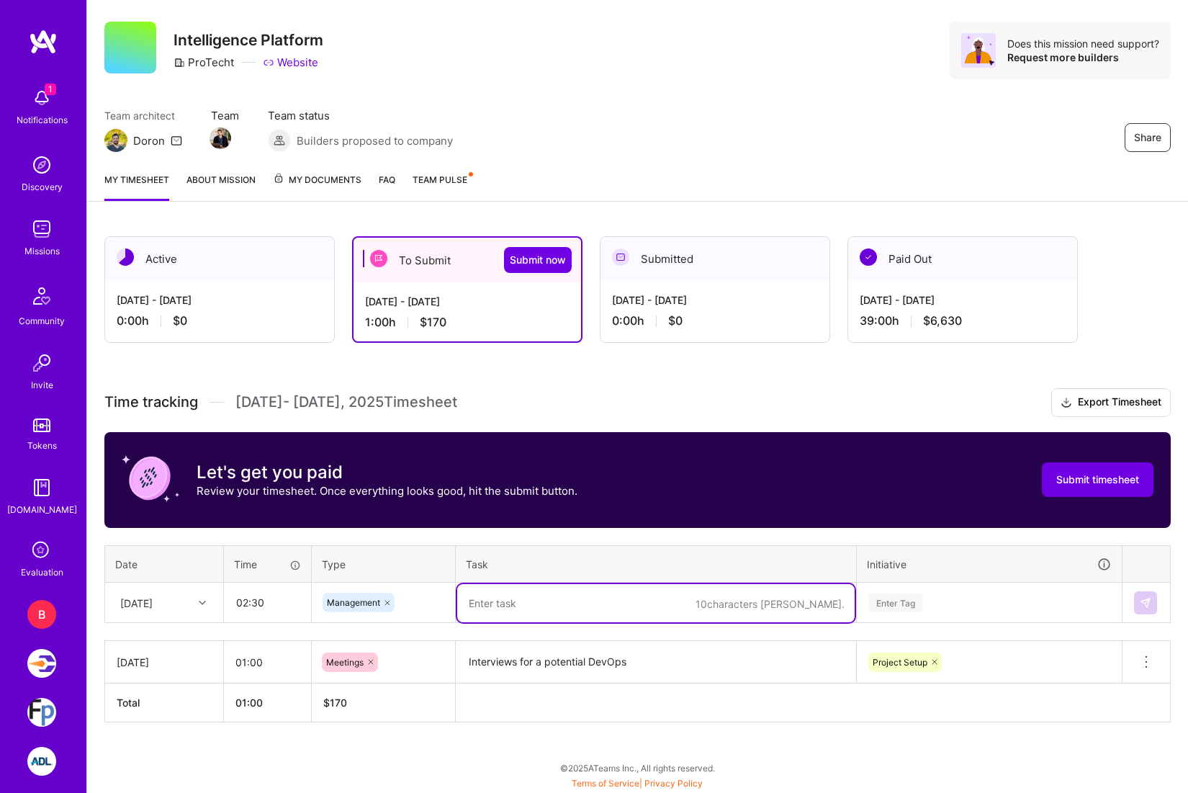
type textarea "r"
click at [965, 603] on div "Enter Tag" at bounding box center [988, 602] width 243 height 18
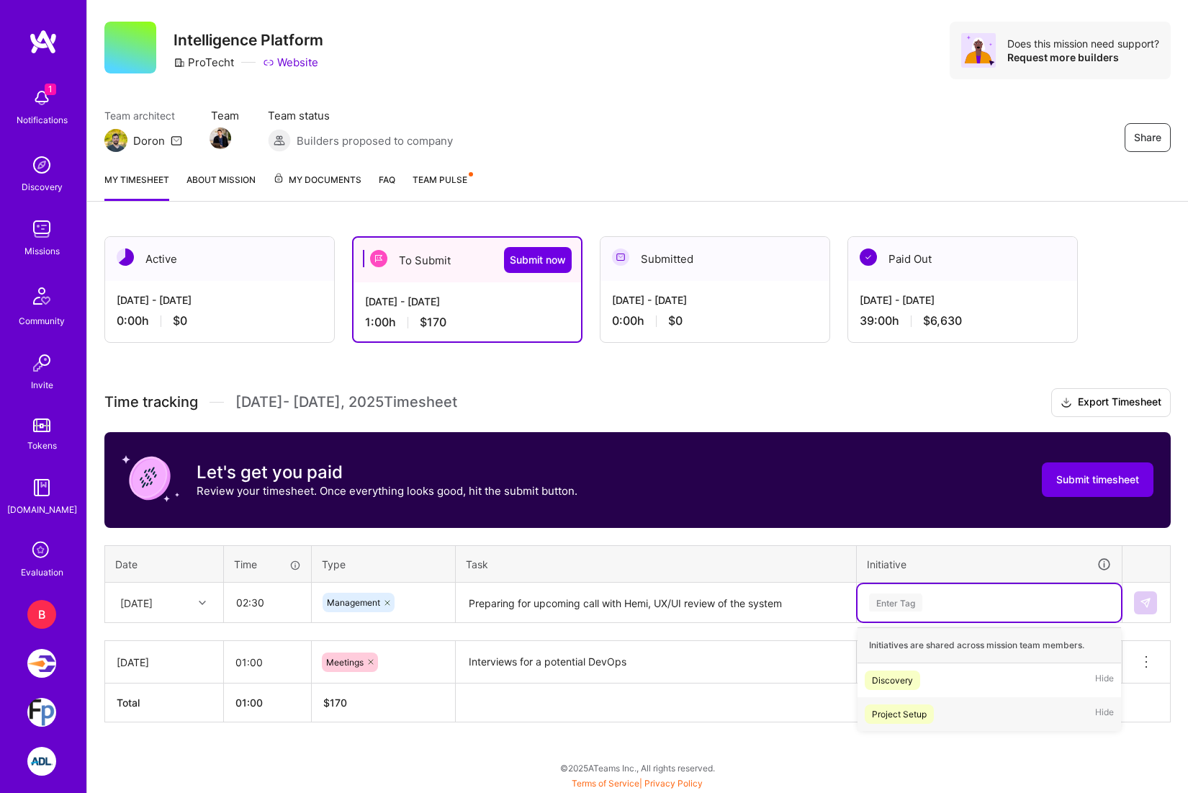
click at [911, 715] on div "Project Setup" at bounding box center [899, 713] width 55 height 15
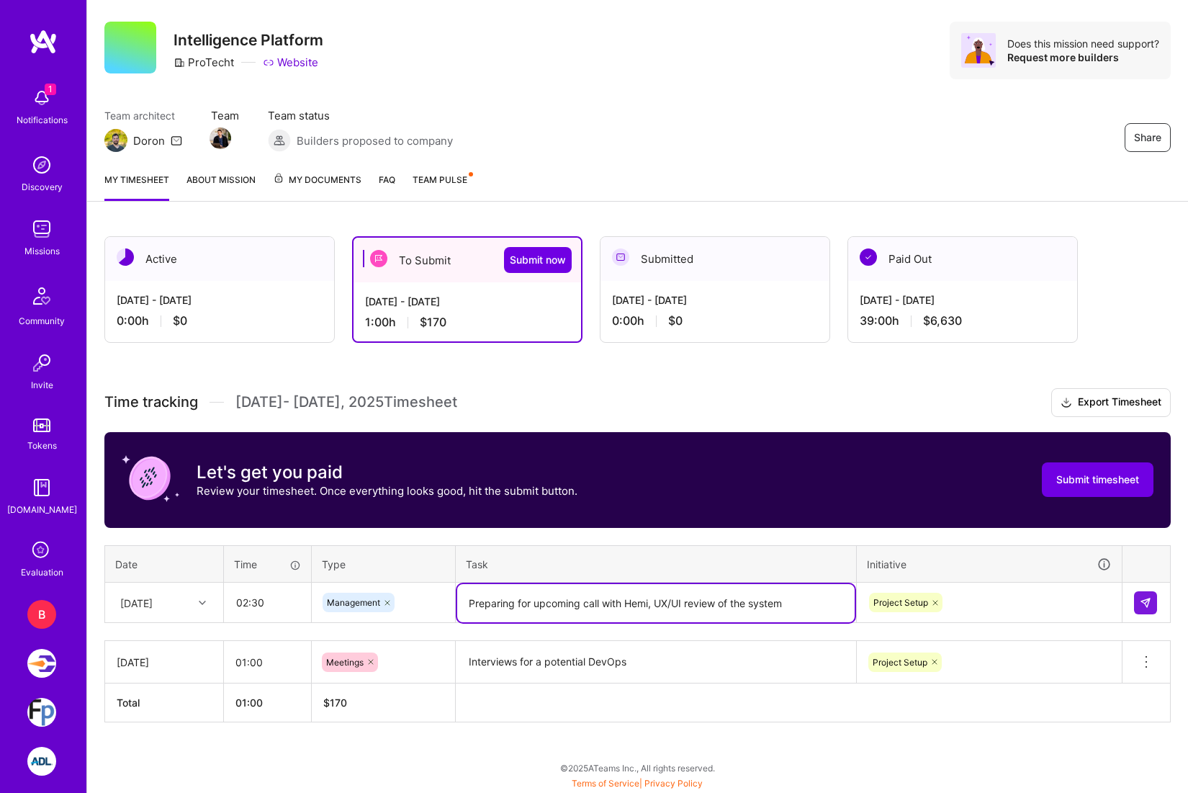
click at [657, 605] on textarea "Preparing for upcoming call with Hemi, UX/UI review of the system" at bounding box center [655, 603] width 397 height 38
drag, startPoint x: 657, startPoint y: 605, endPoint x: 852, endPoint y: 605, distance: 194.4
click at [852, 605] on textarea "Preparing for upcoming call with Hemi, UX/UI review of the system" at bounding box center [655, 603] width 397 height 38
type textarea "Preparing for upcoming call with Hemi, Architecture review and collab planning"
click at [1142, 600] on img at bounding box center [1146, 603] width 12 height 12
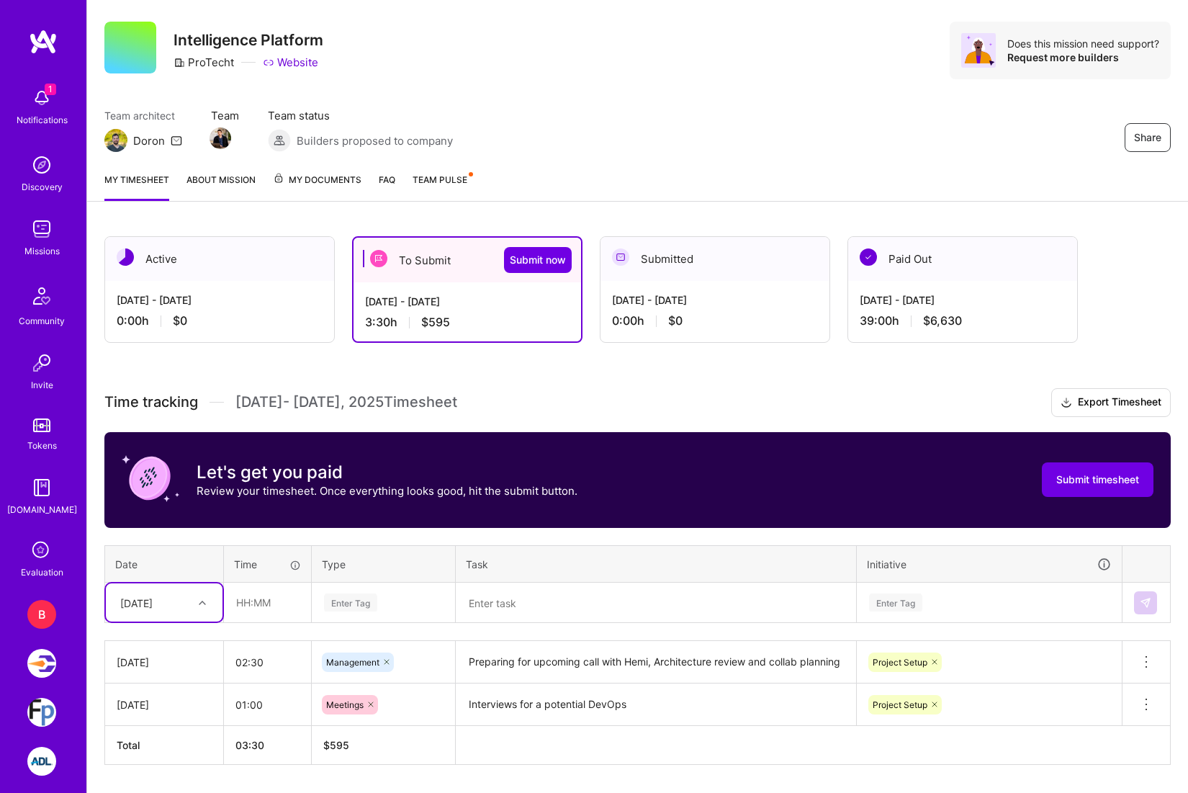
scroll to position [71, 0]
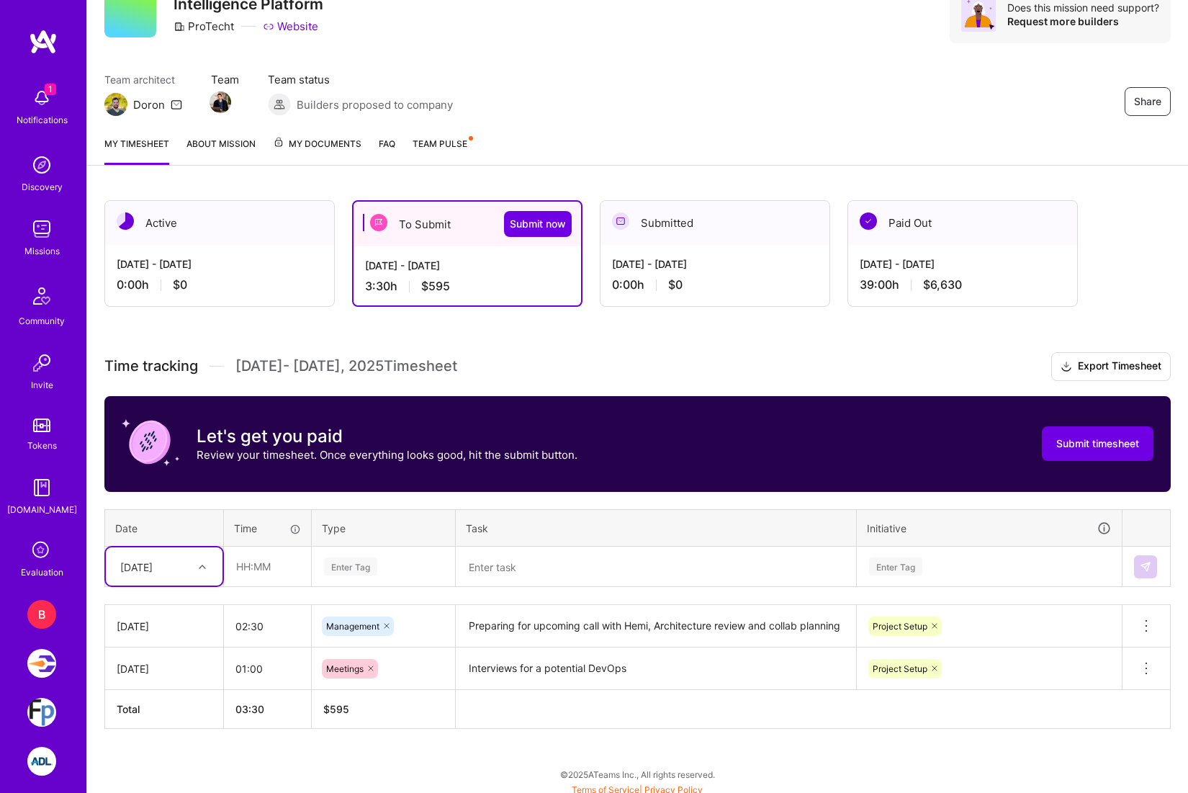
click at [196, 585] on div "option [DATE], selected. Select is focused ,type to refine list, press Down to …" at bounding box center [164, 566] width 117 height 38
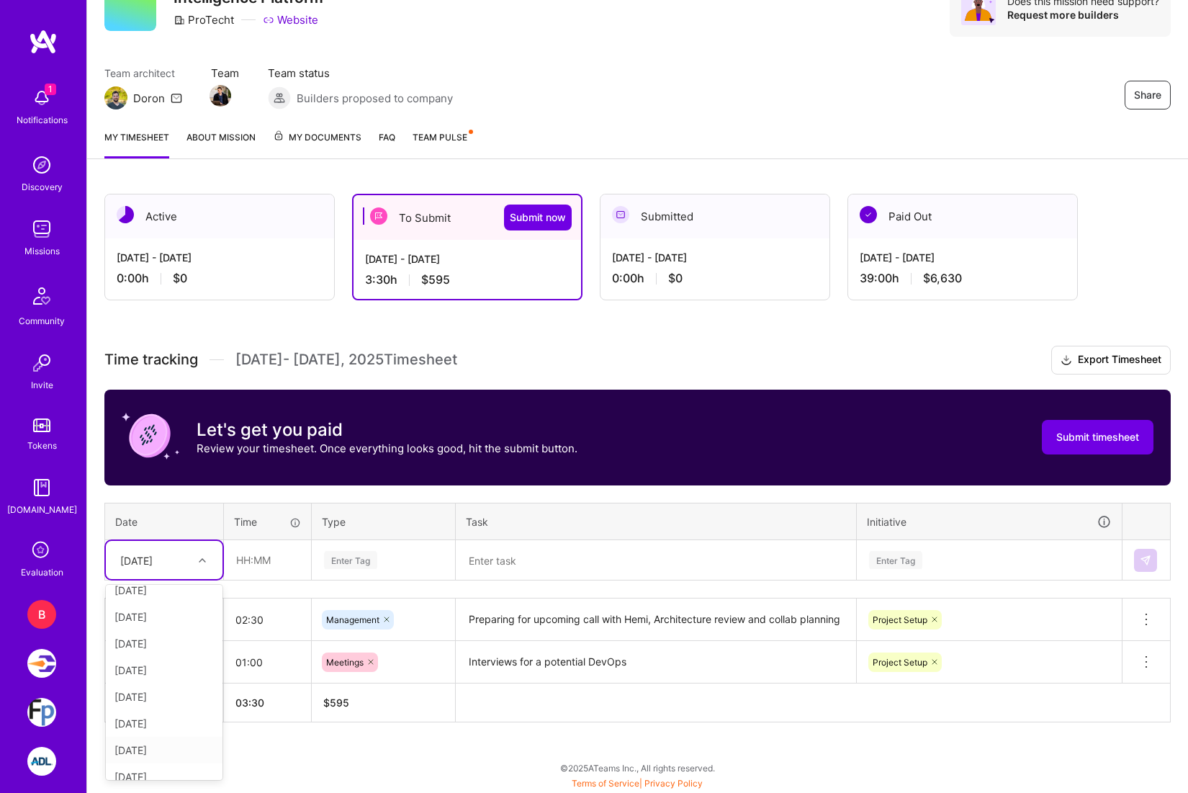
scroll to position [184, 0]
click at [176, 736] on div "[DATE]" at bounding box center [164, 737] width 117 height 27
click at [276, 564] on input "text" at bounding box center [268, 560] width 86 height 38
type input "00:30"
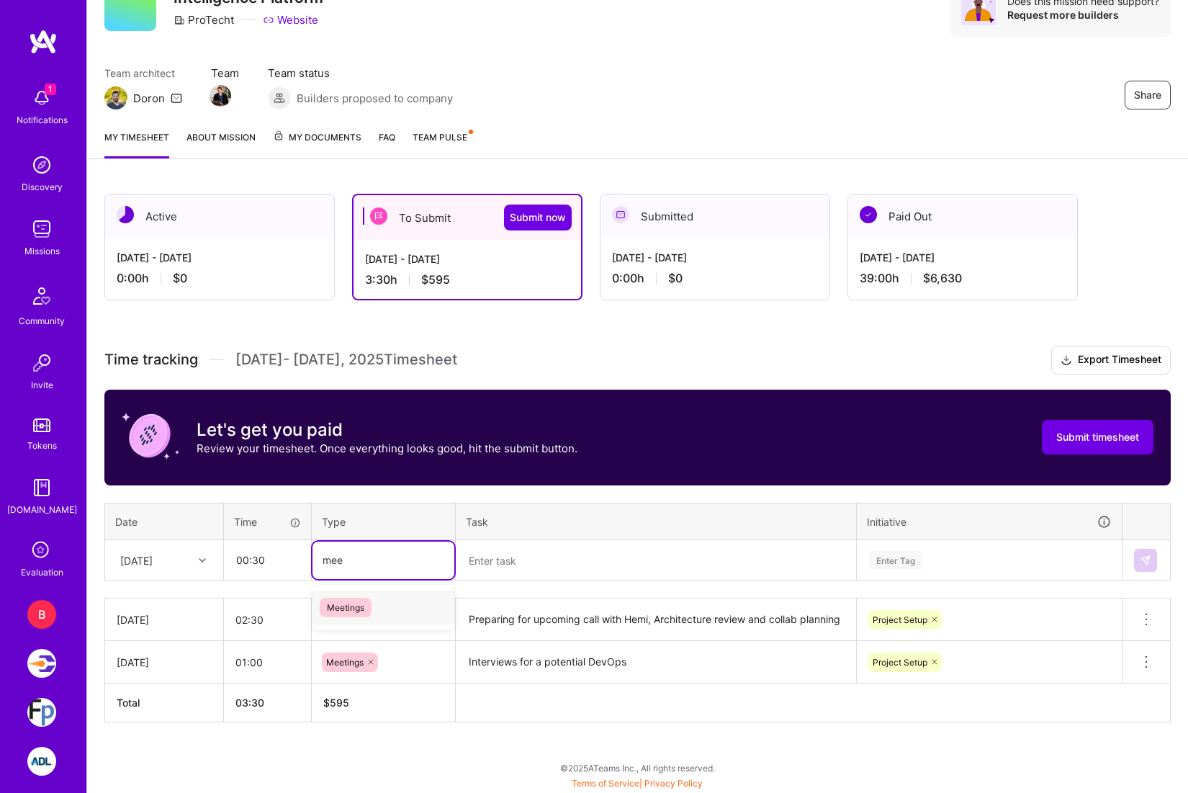
type input "meet"
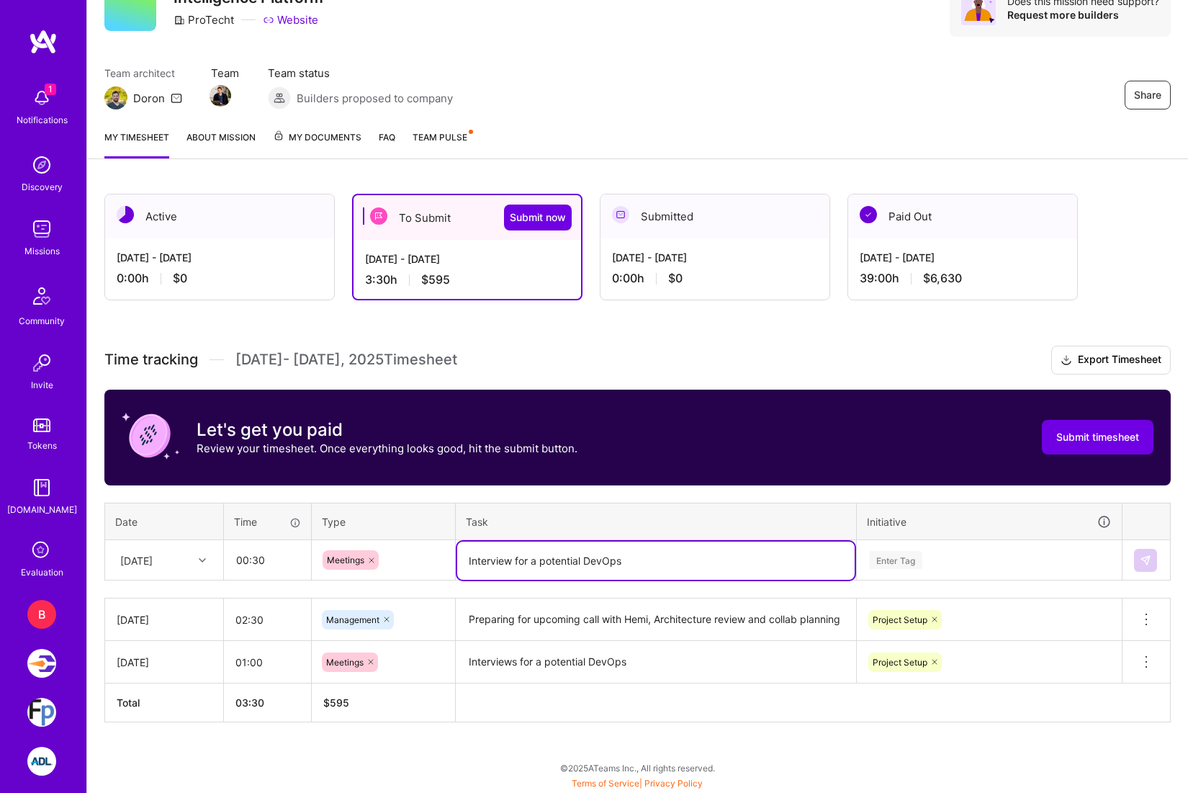
type textarea "Interview for a potential DevOps"
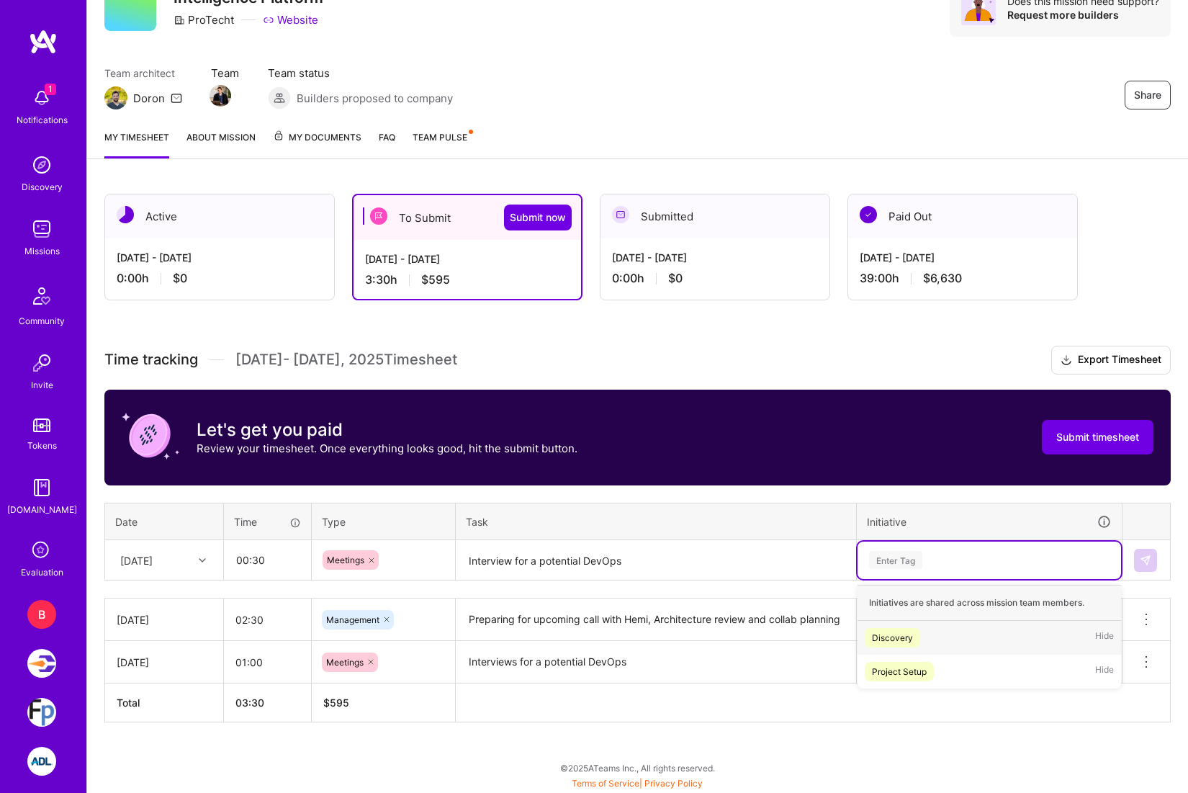
click at [958, 551] on div "Enter Tag" at bounding box center [988, 560] width 243 height 18
click at [915, 665] on div "Project Setup" at bounding box center [899, 671] width 55 height 15
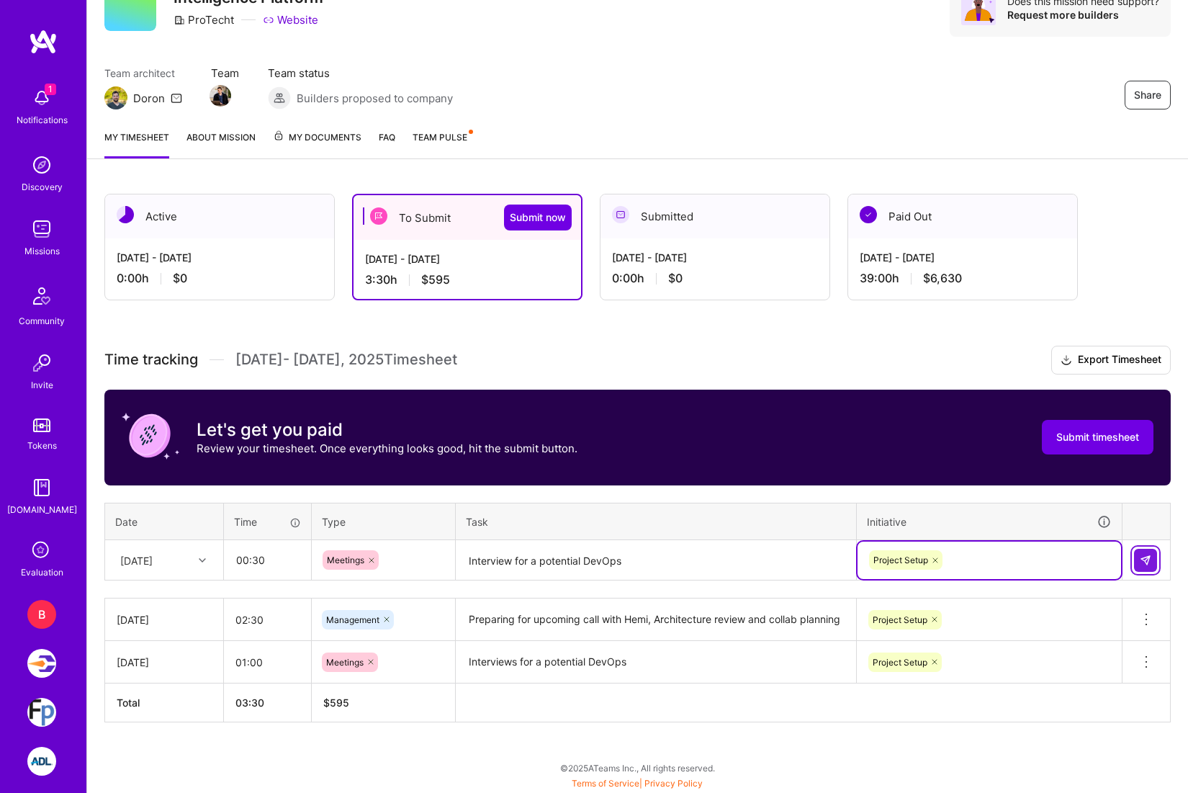
click at [1148, 569] on button at bounding box center [1145, 560] width 23 height 23
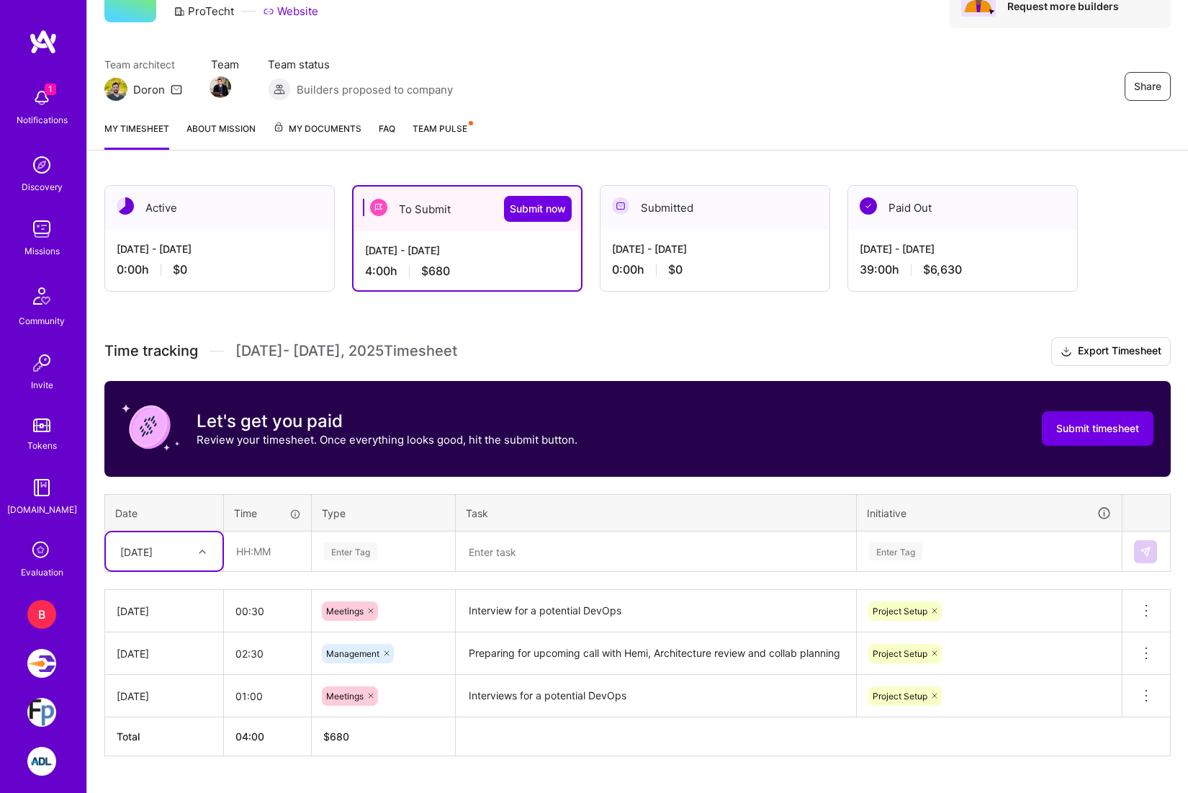
click at [189, 564] on div "[DATE]" at bounding box center [164, 551] width 117 height 38
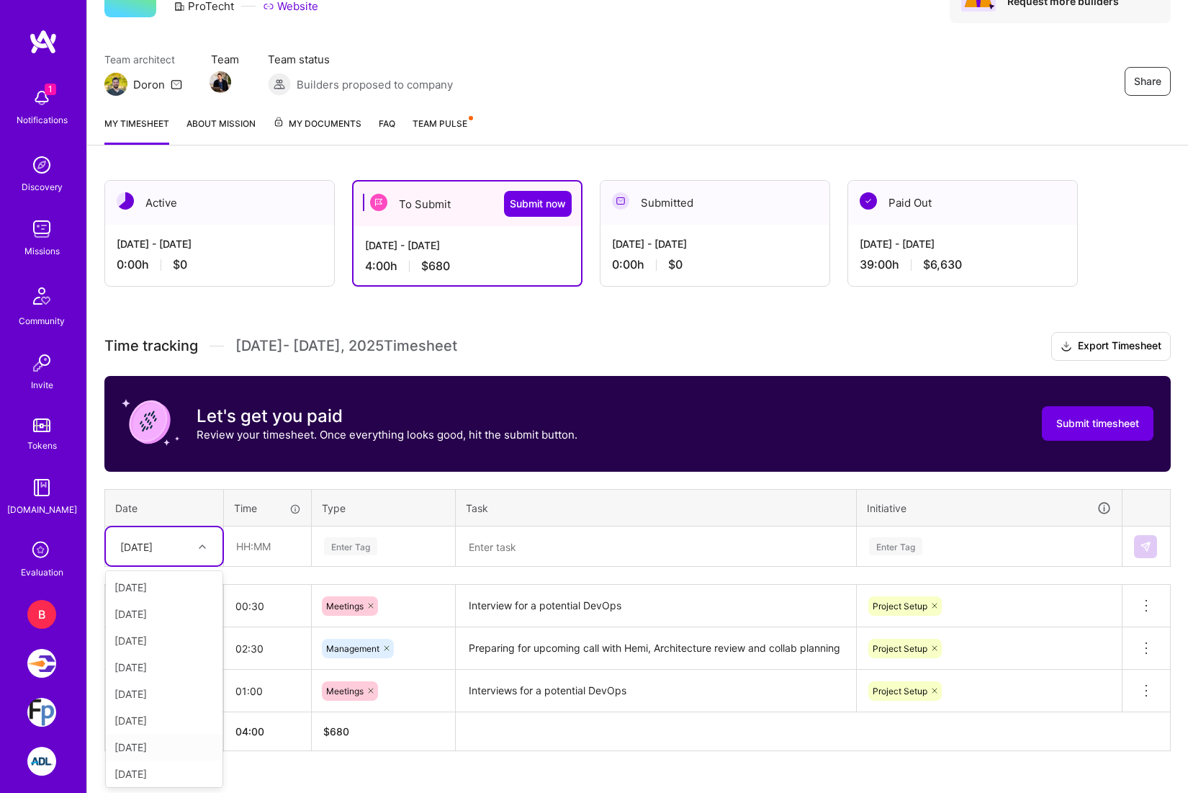
scroll to position [163, 0]
click at [163, 762] on div "[DATE]" at bounding box center [164, 770] width 117 height 27
click at [264, 546] on input "text" at bounding box center [268, 546] width 86 height 38
type input "01:00"
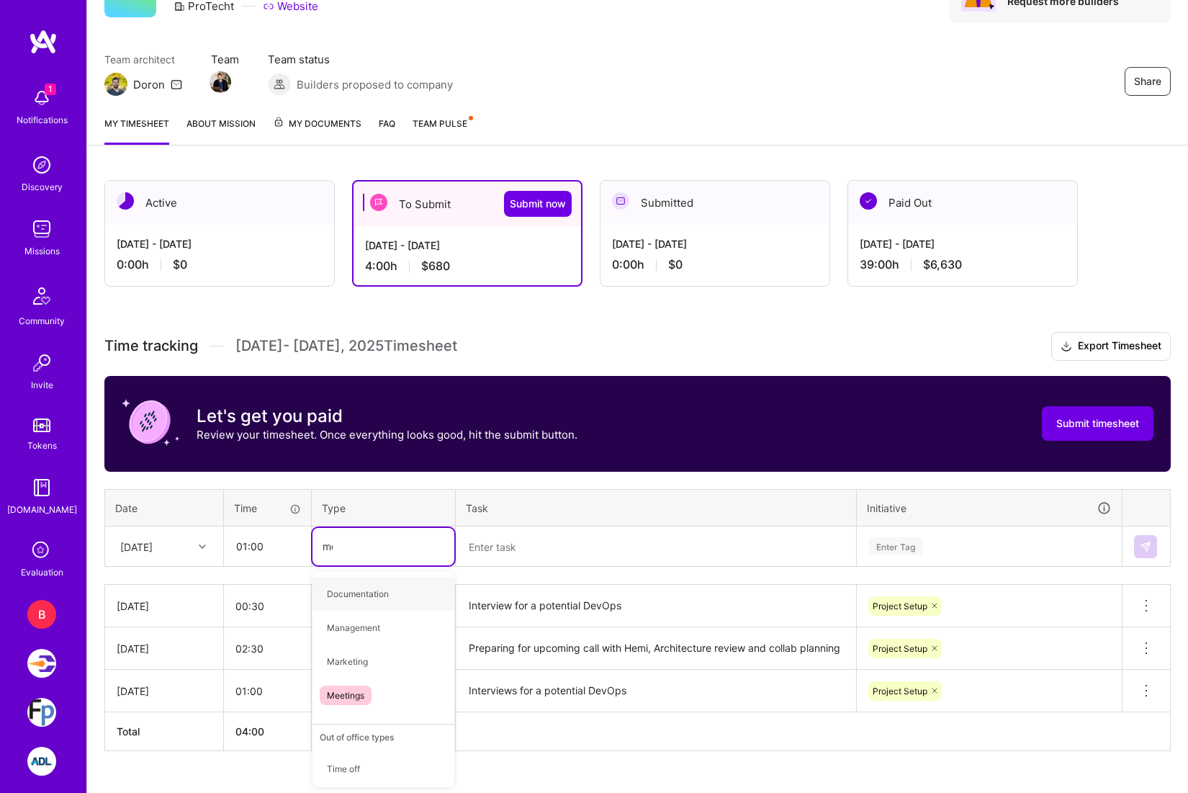
type input "mee"
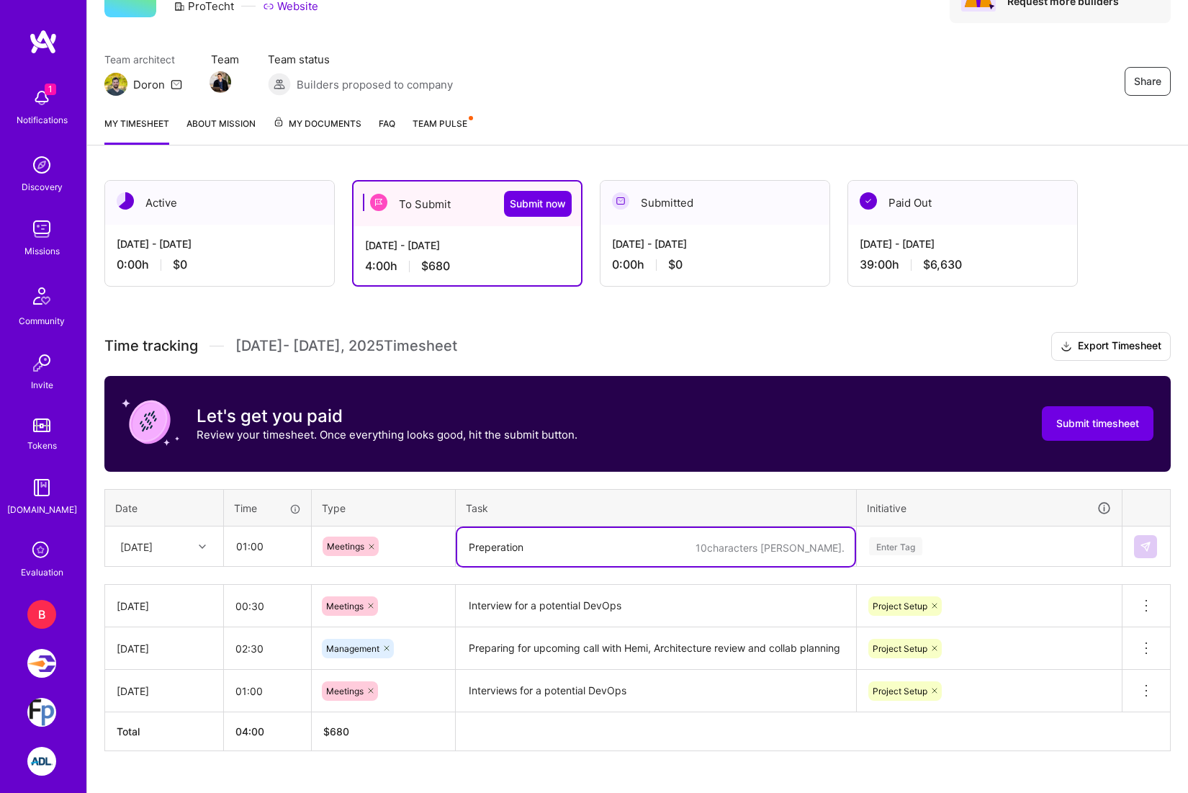
type textarea "Preperation"
type textarea "Sync call with Hemi and collection team on DevOps setup"
click at [1013, 541] on div "Enter Tag" at bounding box center [988, 546] width 243 height 18
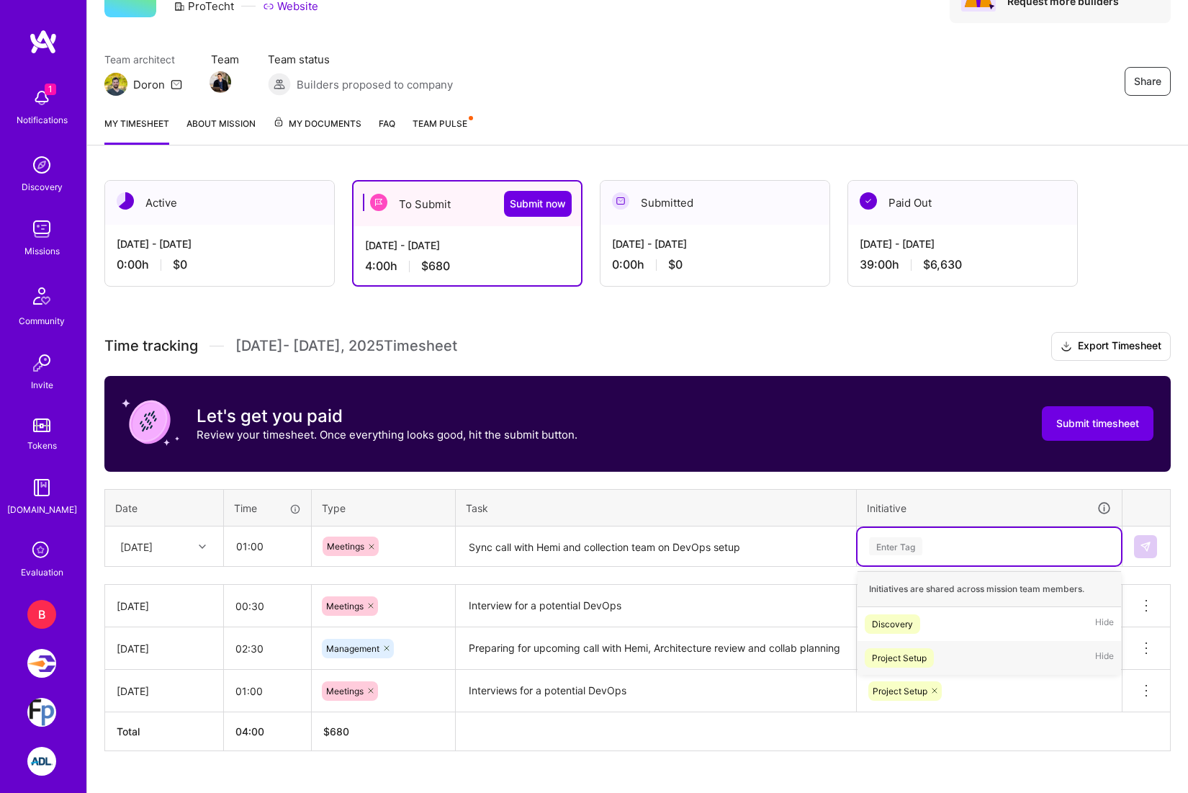
click at [928, 665] on span "Project Setup" at bounding box center [899, 657] width 69 height 19
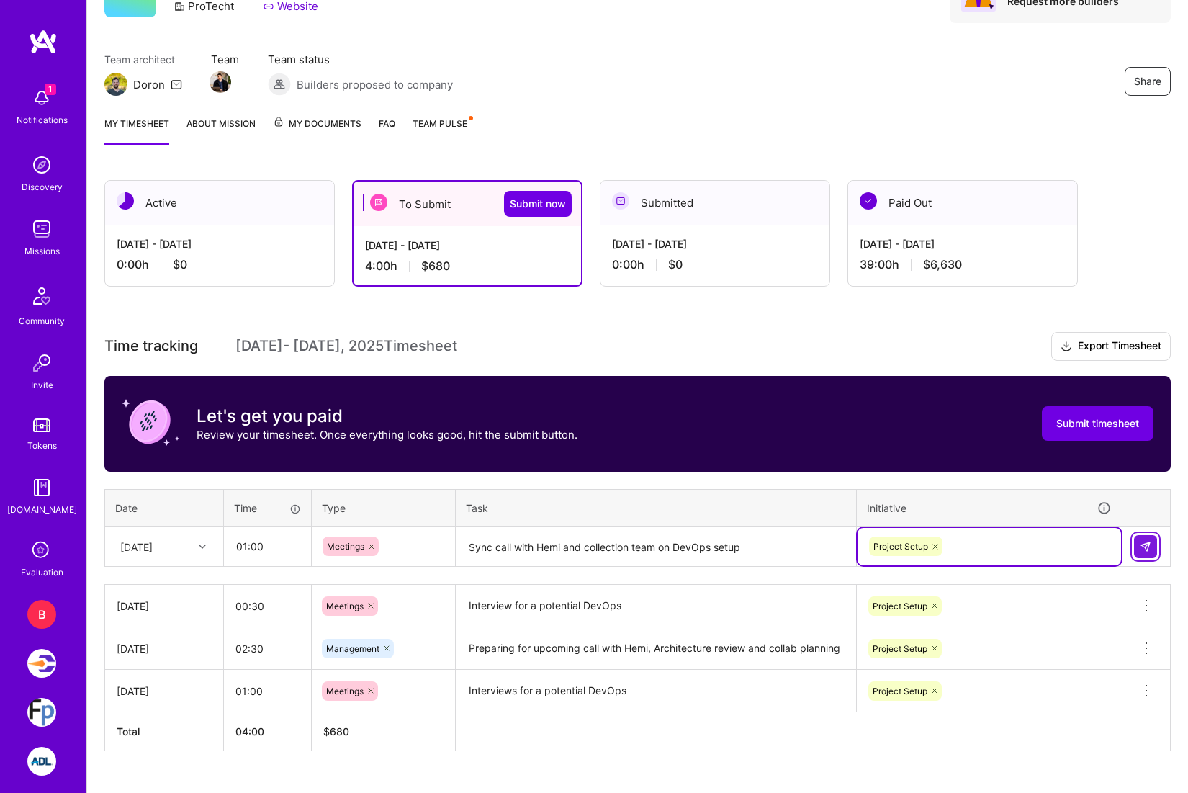
click at [1142, 539] on button at bounding box center [1145, 546] width 23 height 23
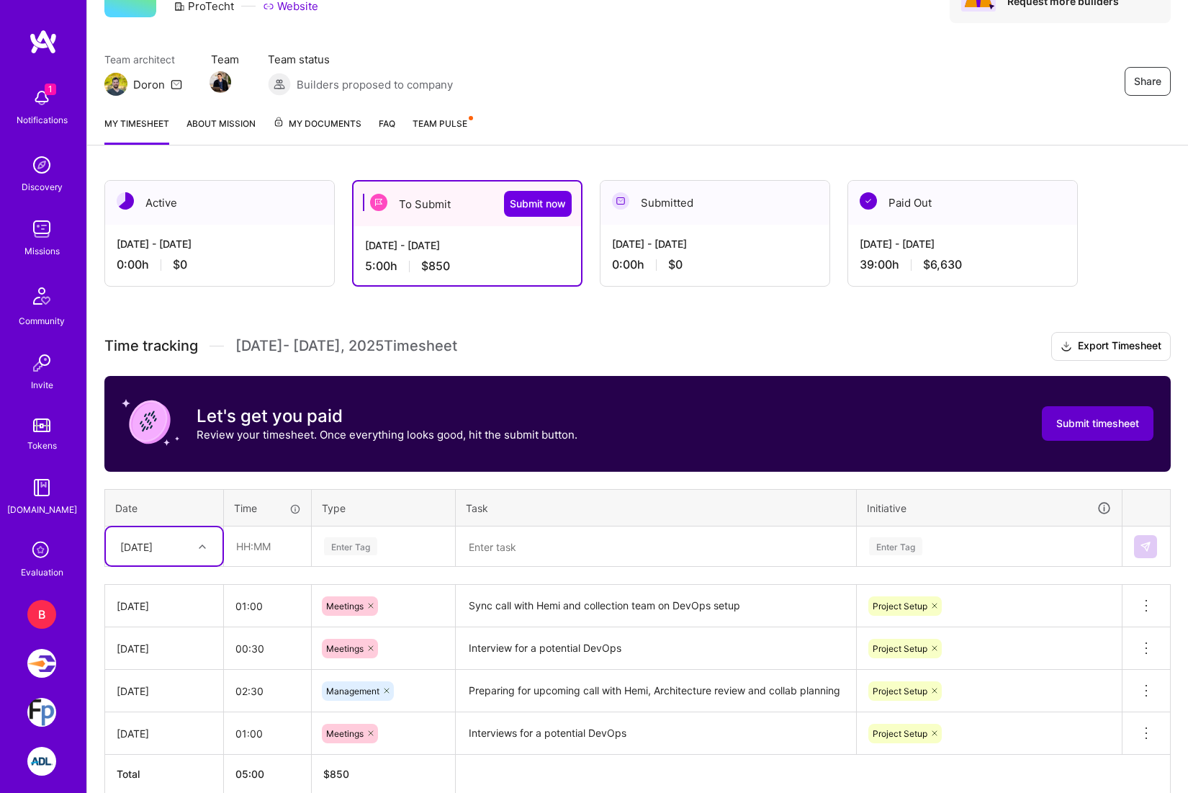
click at [1042, 420] on button "Submit timesheet" at bounding box center [1098, 423] width 112 height 35
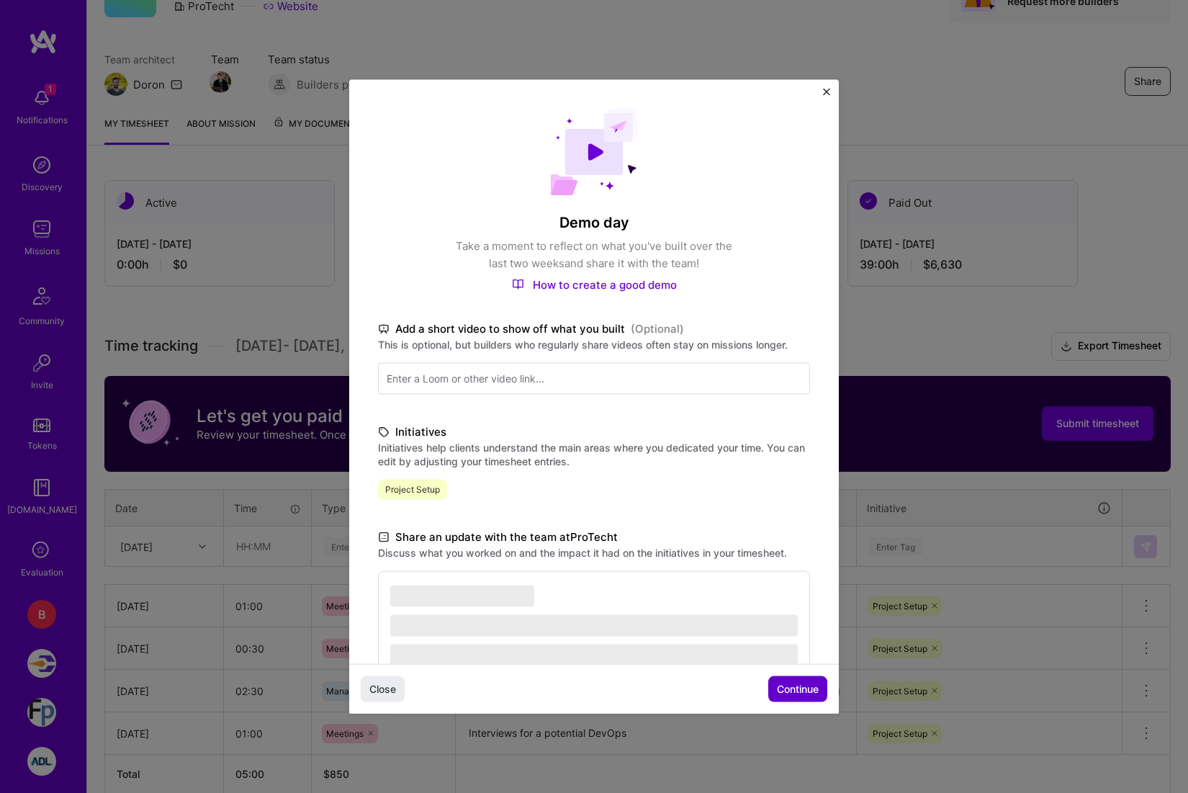
click at [789, 688] on span "Continue" at bounding box center [798, 689] width 42 height 14
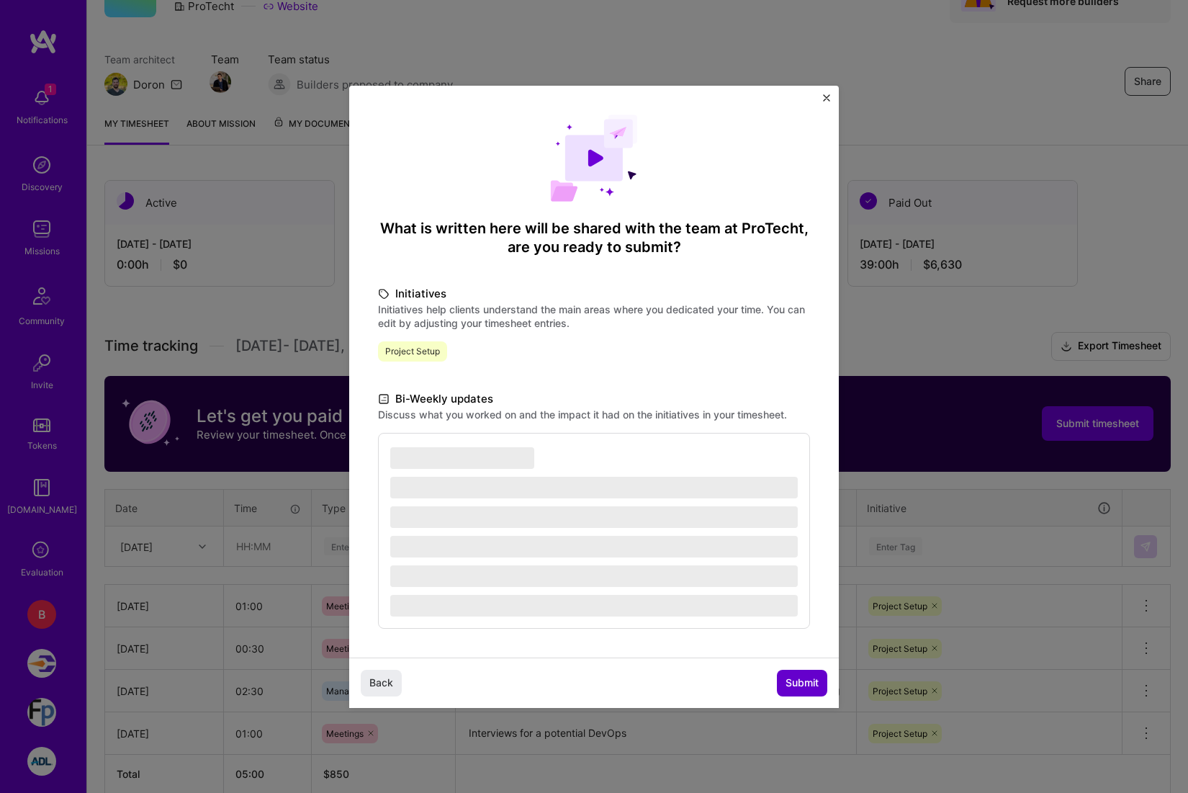
click at [789, 688] on span "Submit" at bounding box center [801, 682] width 33 height 14
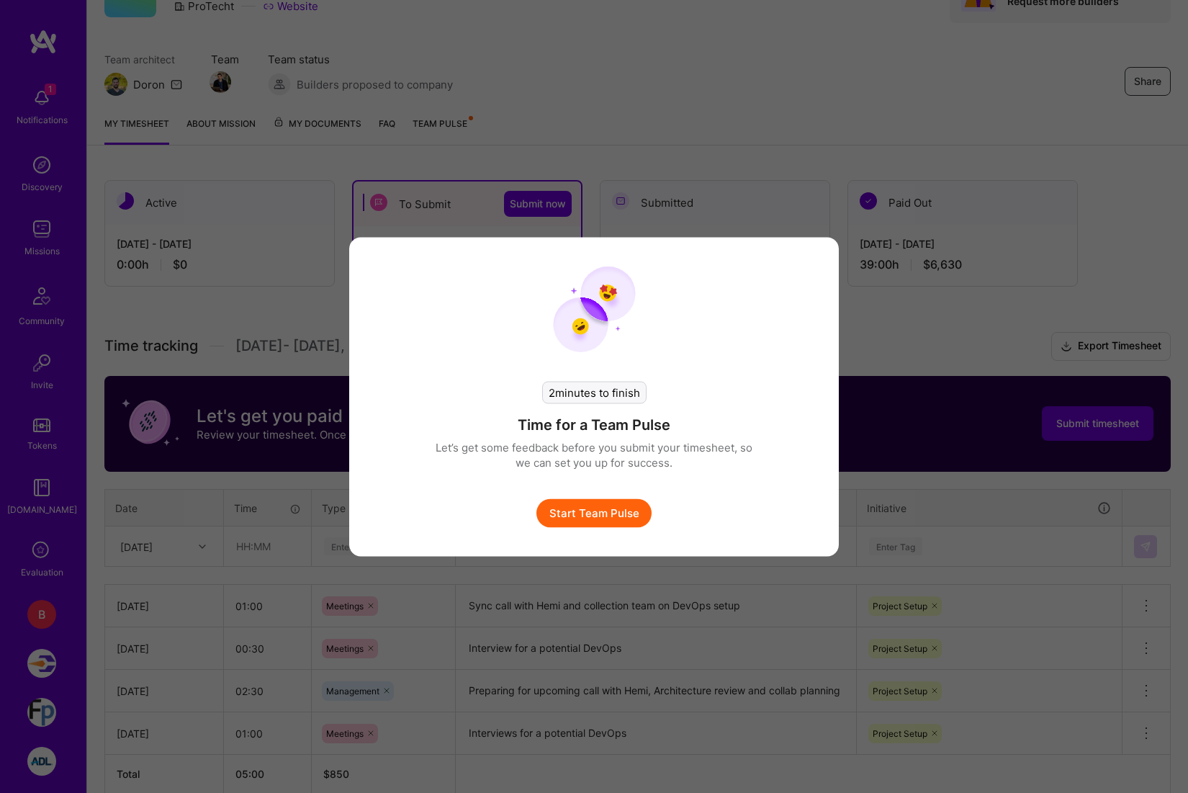
click at [583, 508] on button "Start Team Pulse" at bounding box center [593, 512] width 115 height 29
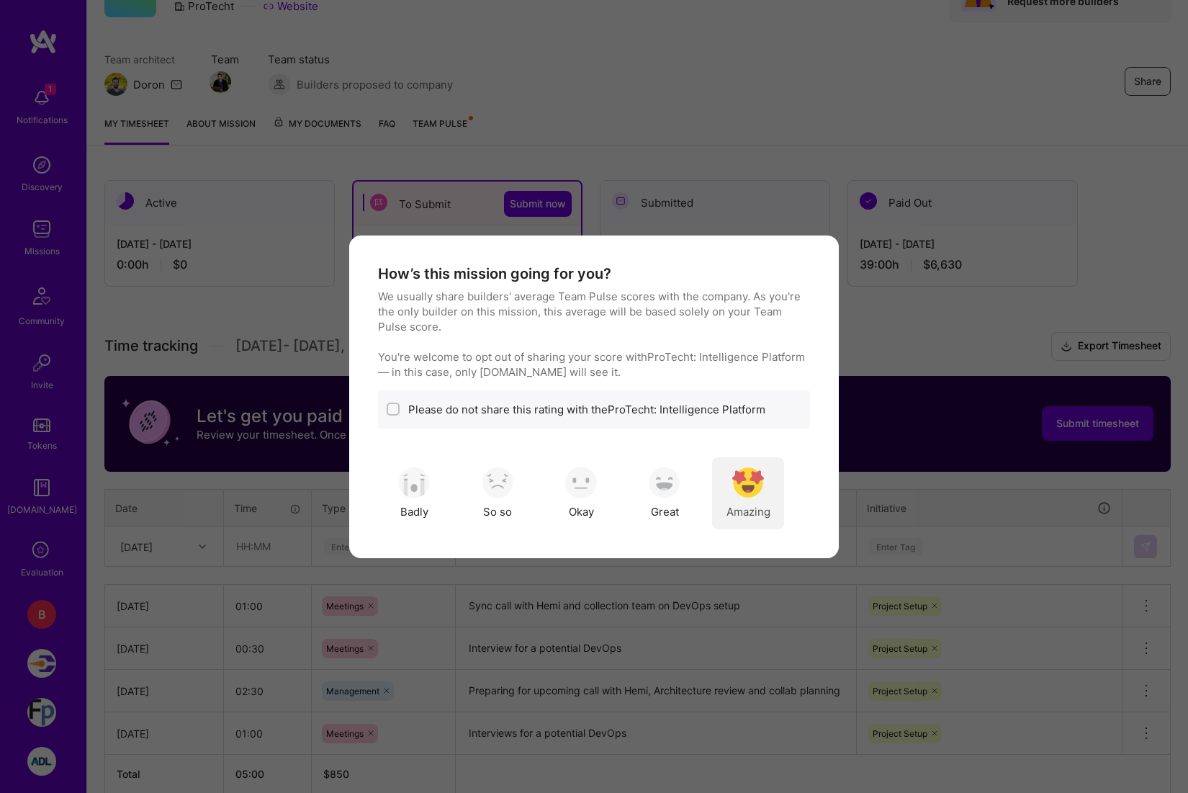
click at [760, 485] on img "modal" at bounding box center [748, 483] width 32 height 32
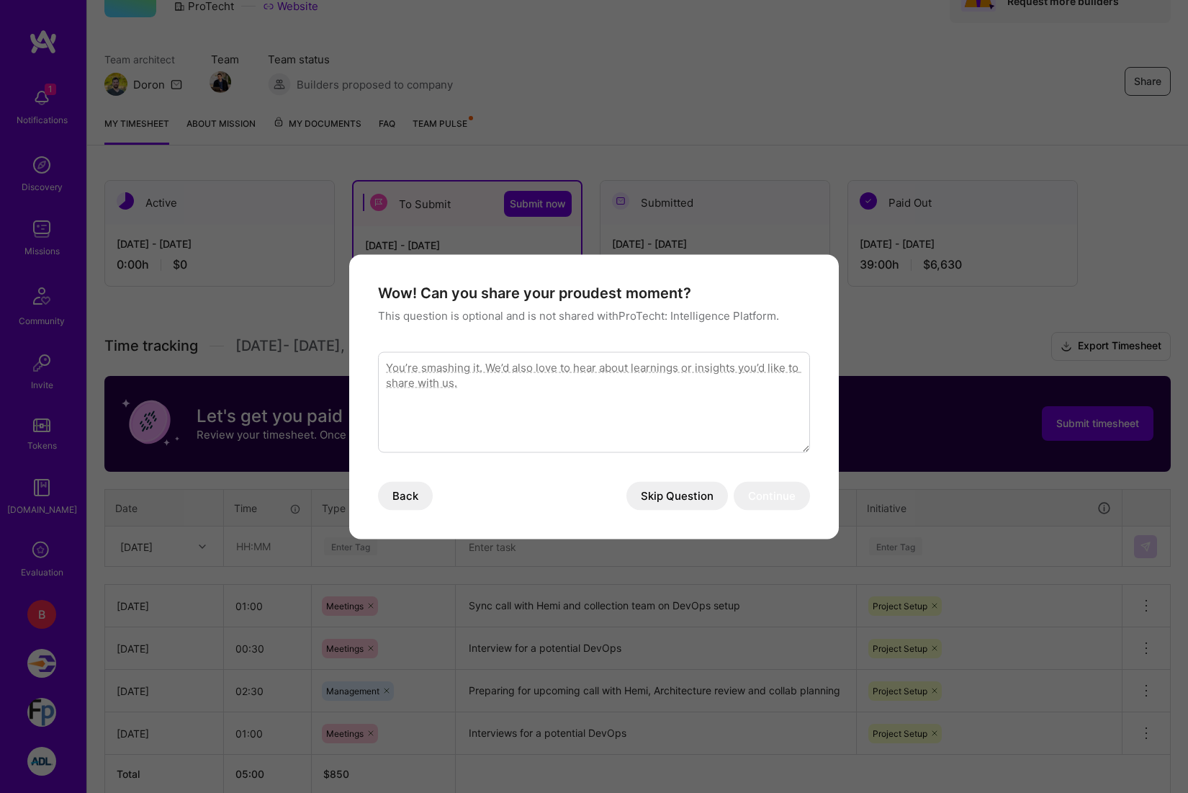
click at [646, 500] on button "Skip Question" at bounding box center [677, 495] width 102 height 29
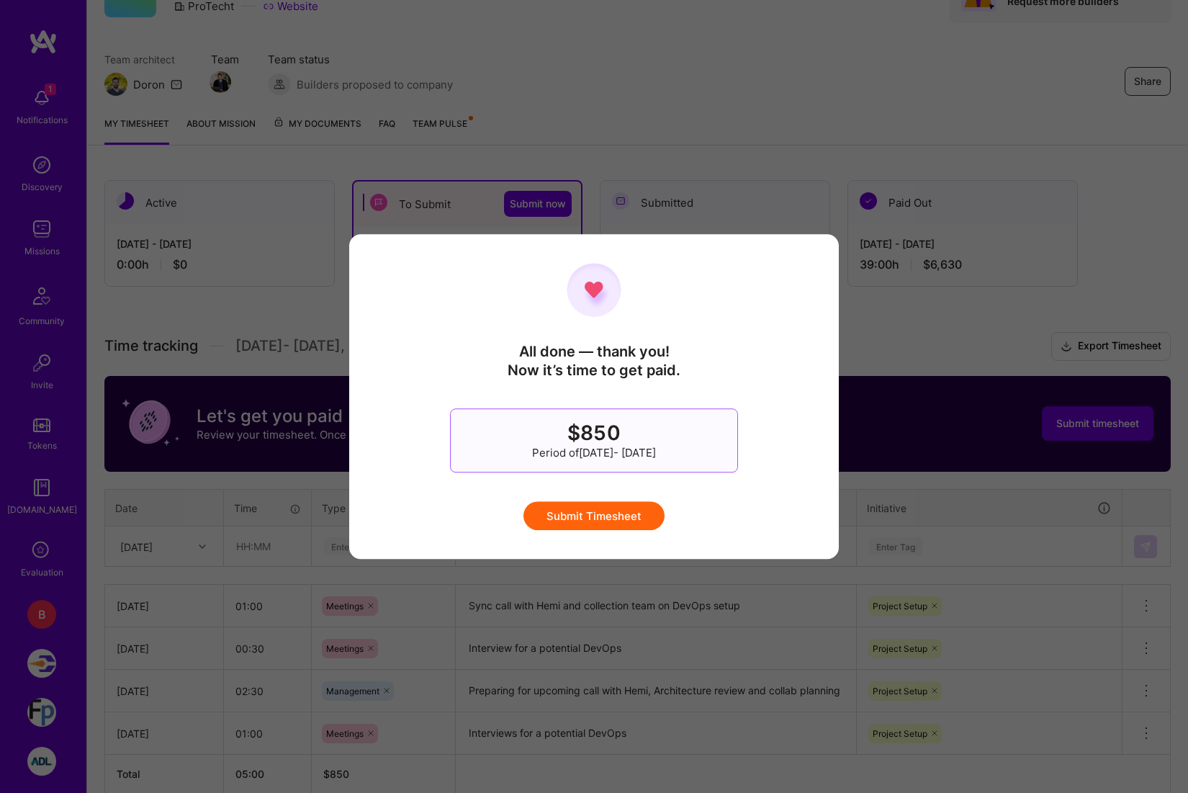
click at [613, 509] on button "Submit Timesheet" at bounding box center [593, 515] width 141 height 29
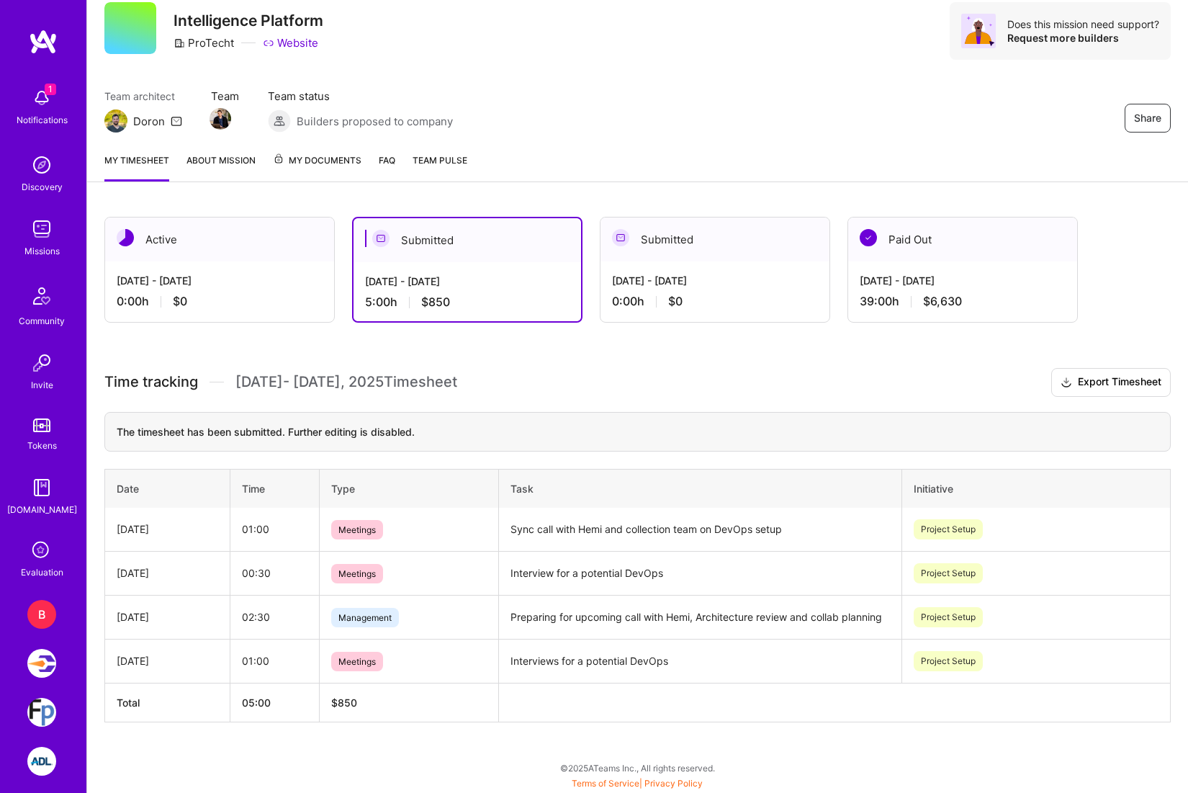
scroll to position [0, 0]
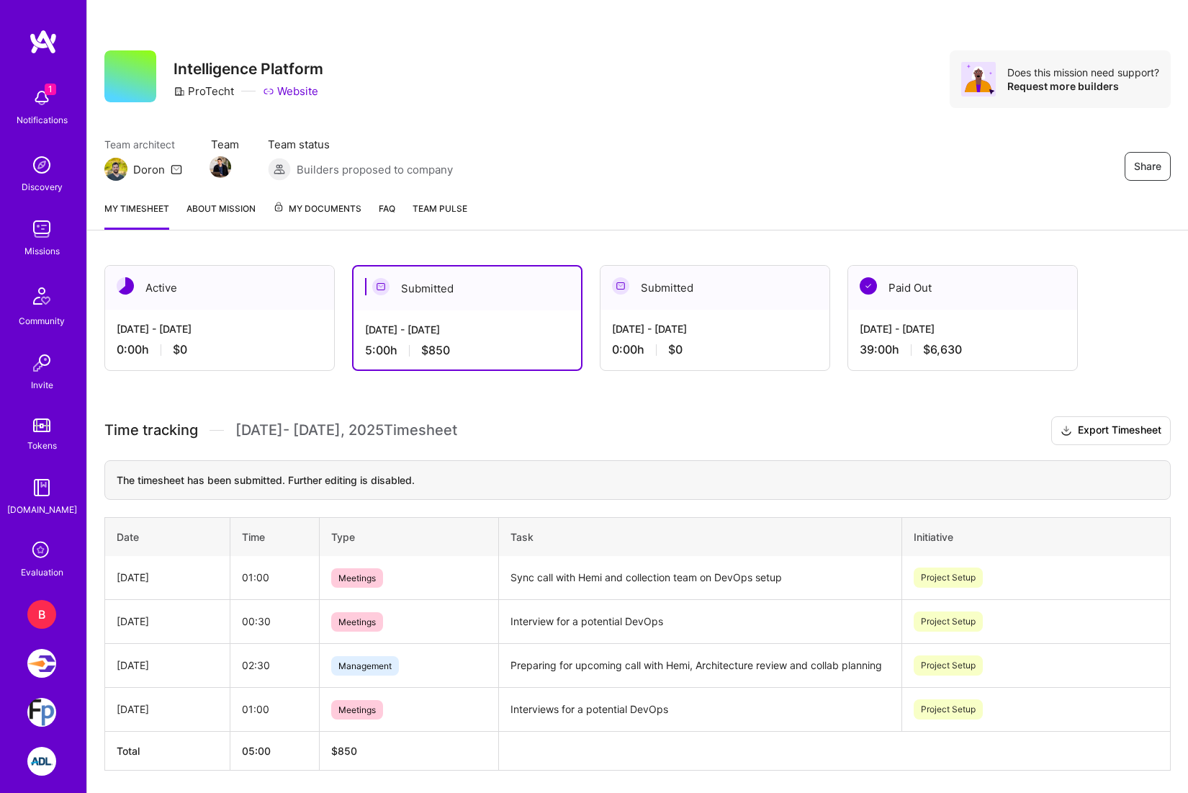
click at [39, 97] on img at bounding box center [41, 98] width 29 height 29
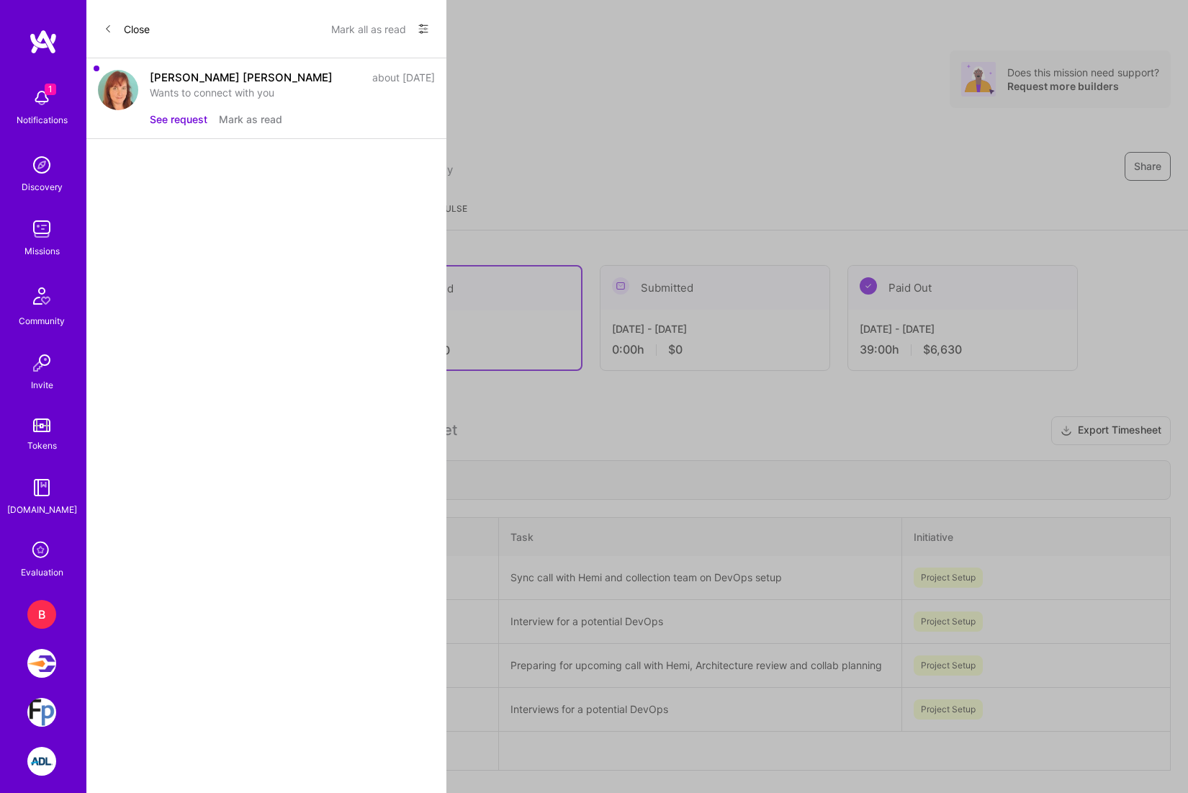
click at [266, 125] on button "Mark as read" at bounding box center [250, 119] width 63 height 15
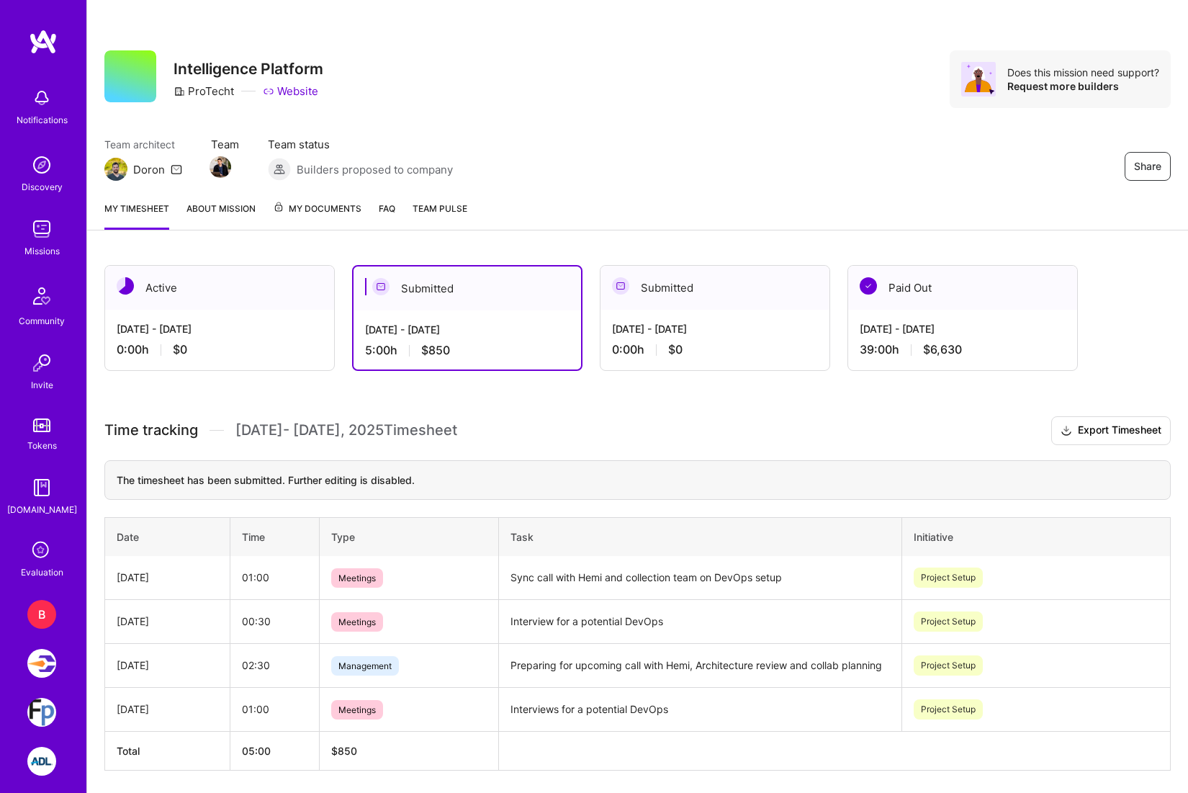
click at [646, 191] on div "Notifications Discovery Missions Community Invite Tokens [DOMAIN_NAME] Evaluati…" at bounding box center [594, 417] width 1188 height 834
